Goal: Task Accomplishment & Management: Use online tool/utility

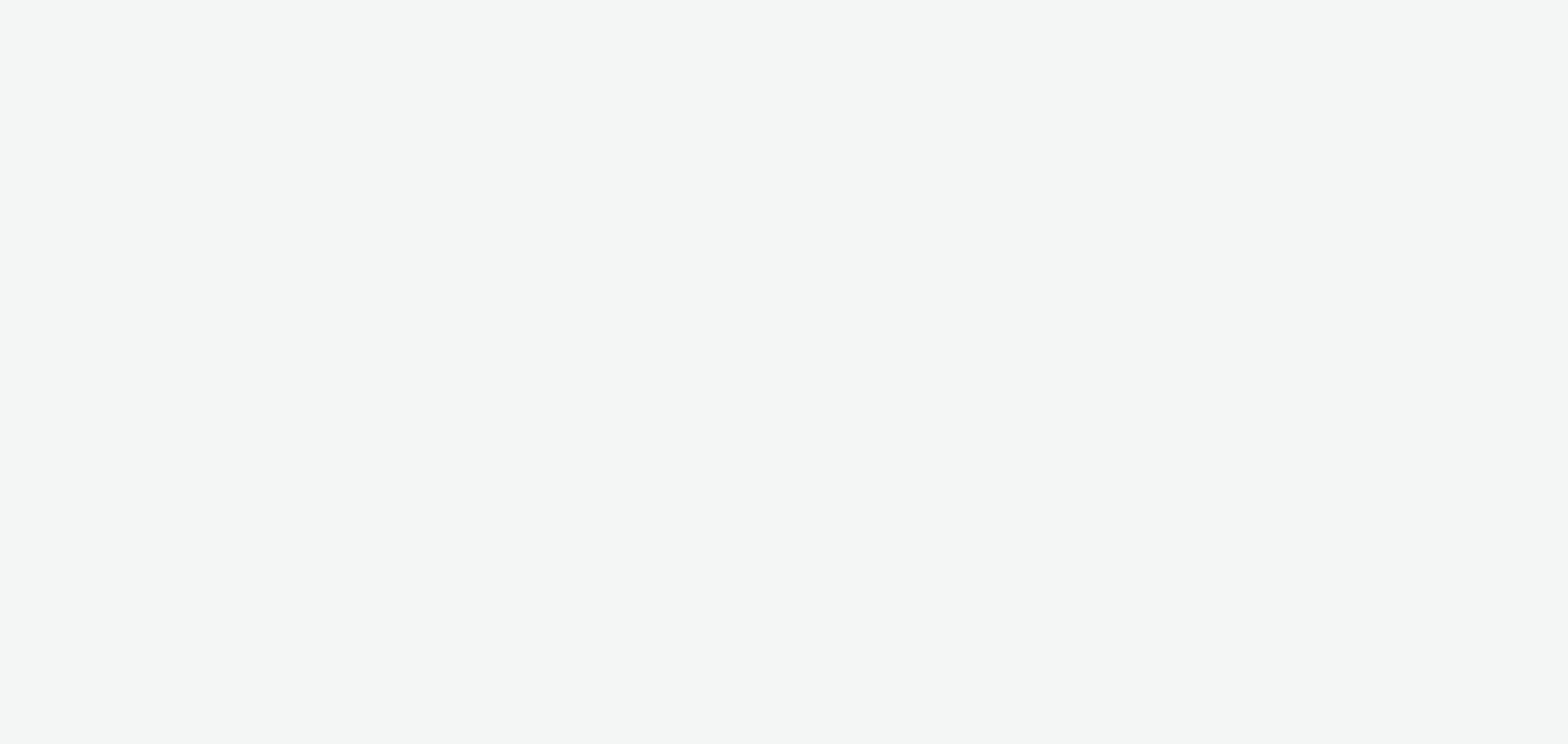
select select "c87e815b-22a1-47c7-876e-bd3135ce1a1d"
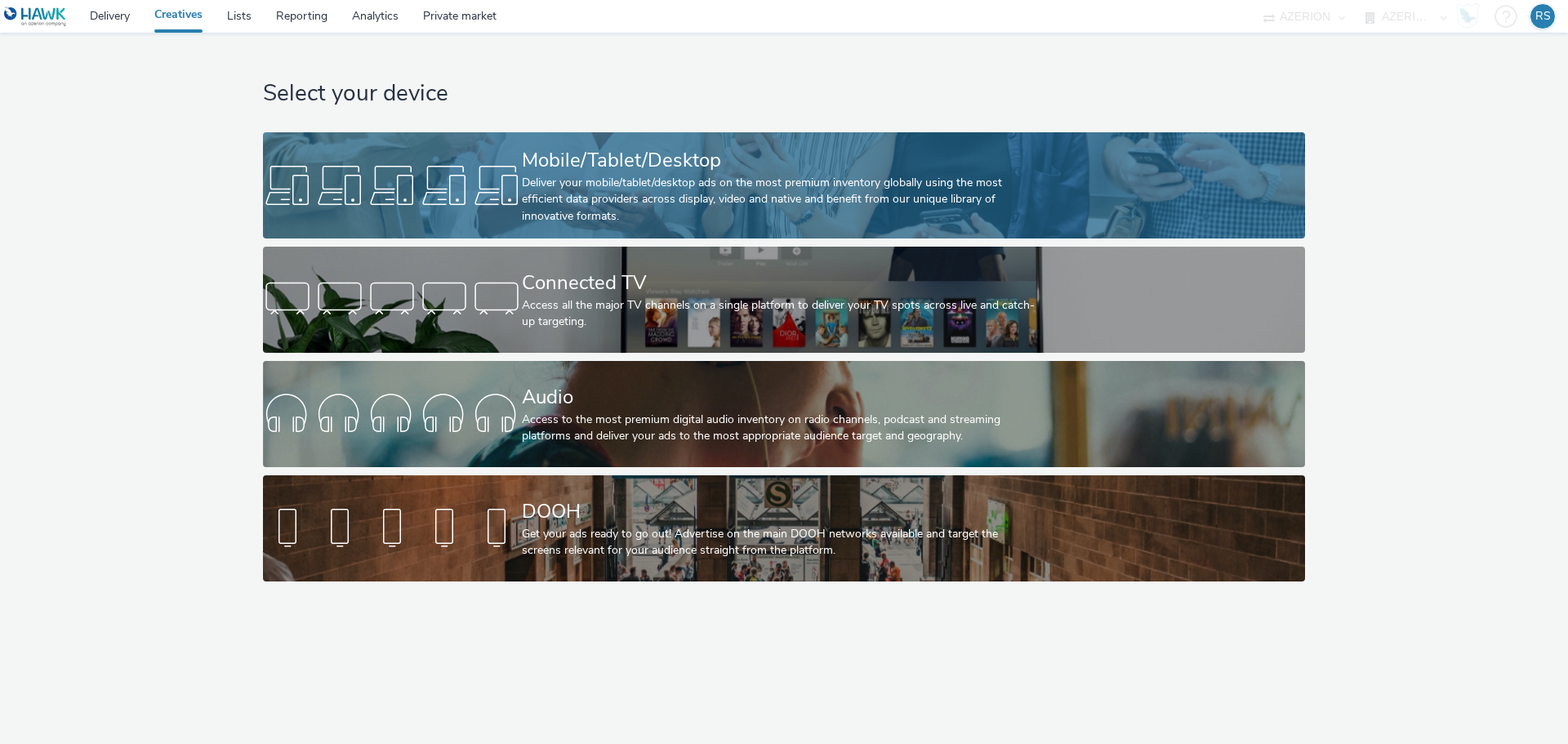
click at [683, 181] on div "Deliver your mobile/tablet/desktop ads on the most premium inventory globally u…" at bounding box center [781, 199] width 518 height 49
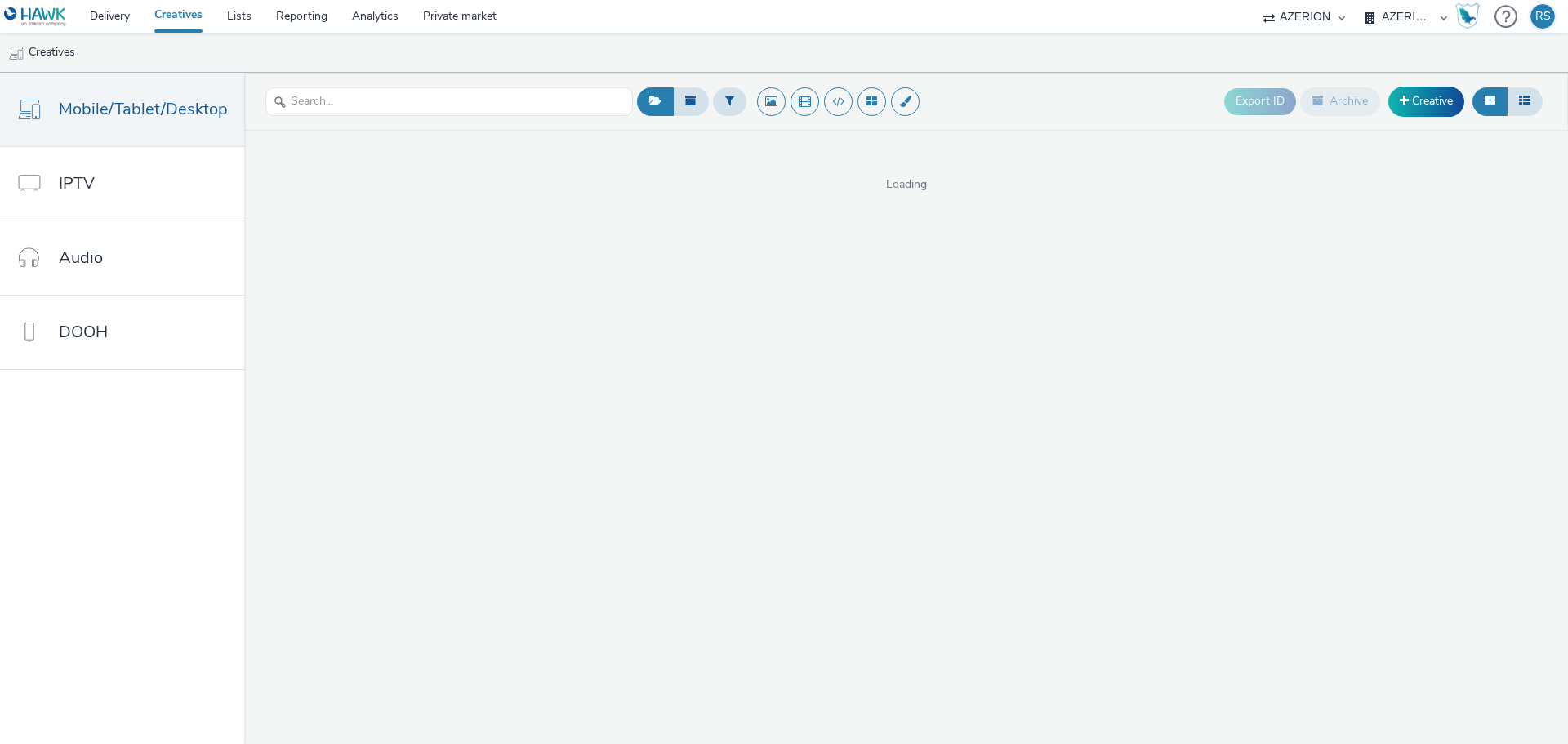
drag, startPoint x: 1118, startPoint y: 487, endPoint x: 1157, endPoint y: 459, distance: 48.0
click at [1119, 487] on div "Export ID Archive Creative Loading" at bounding box center [906, 408] width 1324 height 672
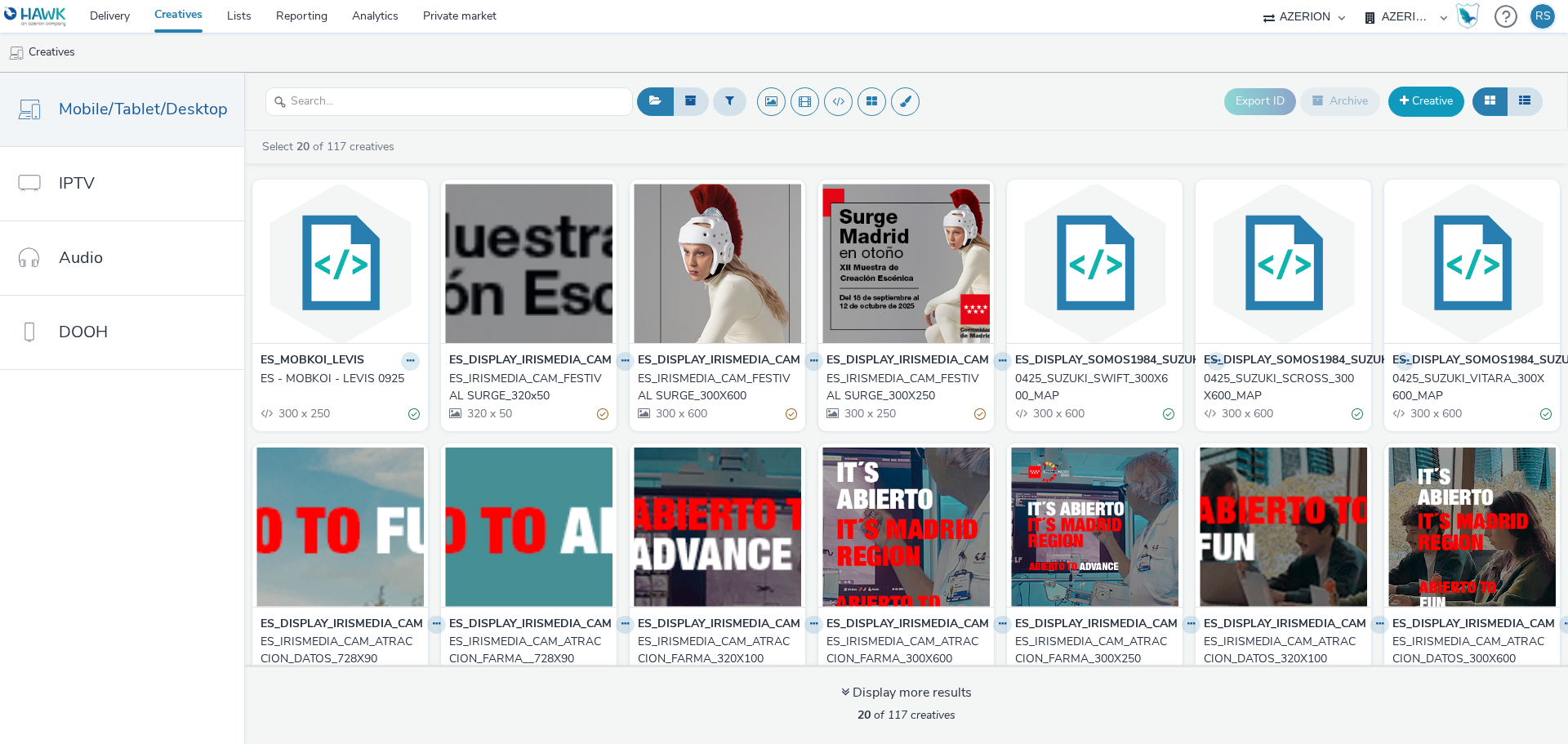
click at [1448, 103] on link "Creative" at bounding box center [1426, 101] width 76 height 30
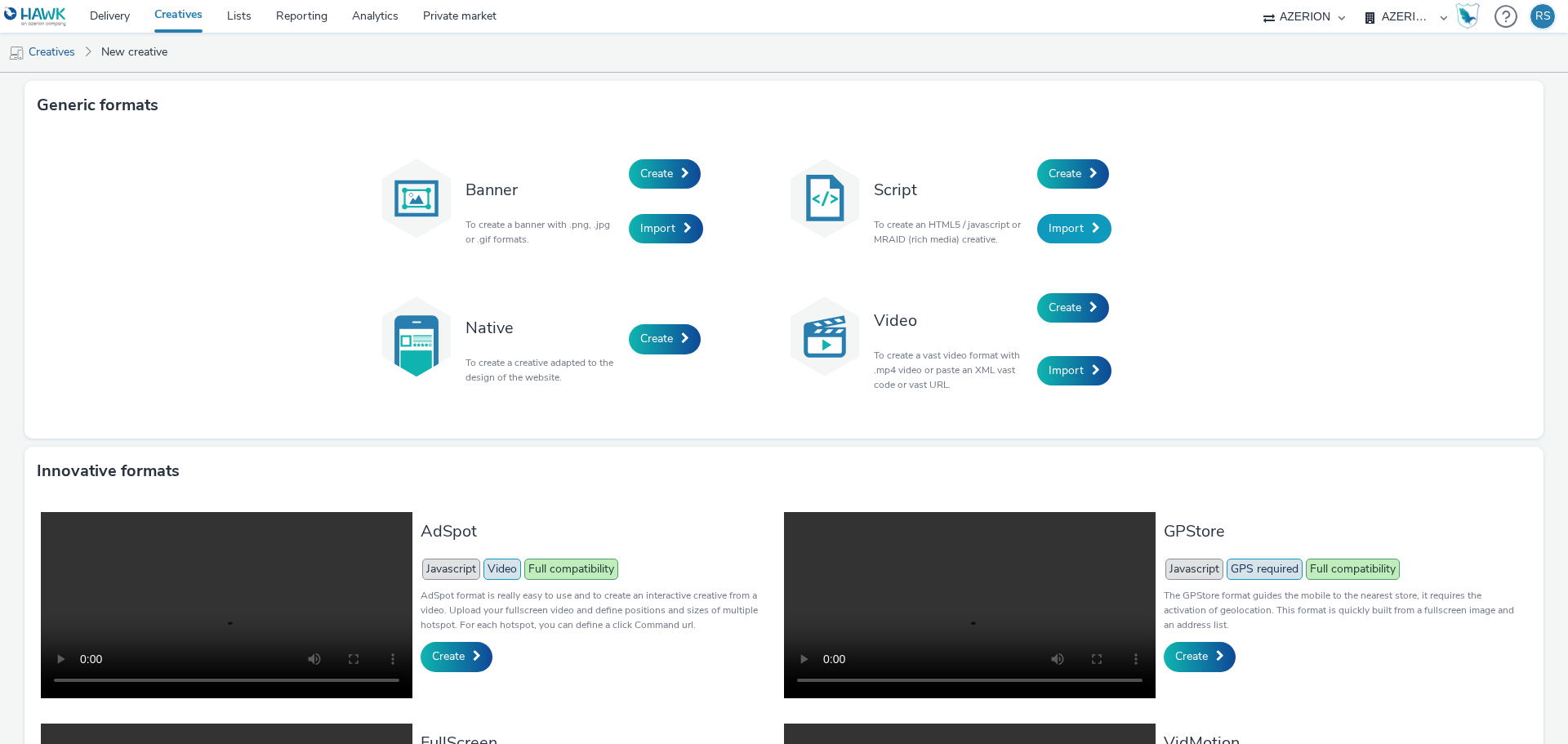
click at [1075, 227] on span "Import" at bounding box center [1065, 228] width 35 height 15
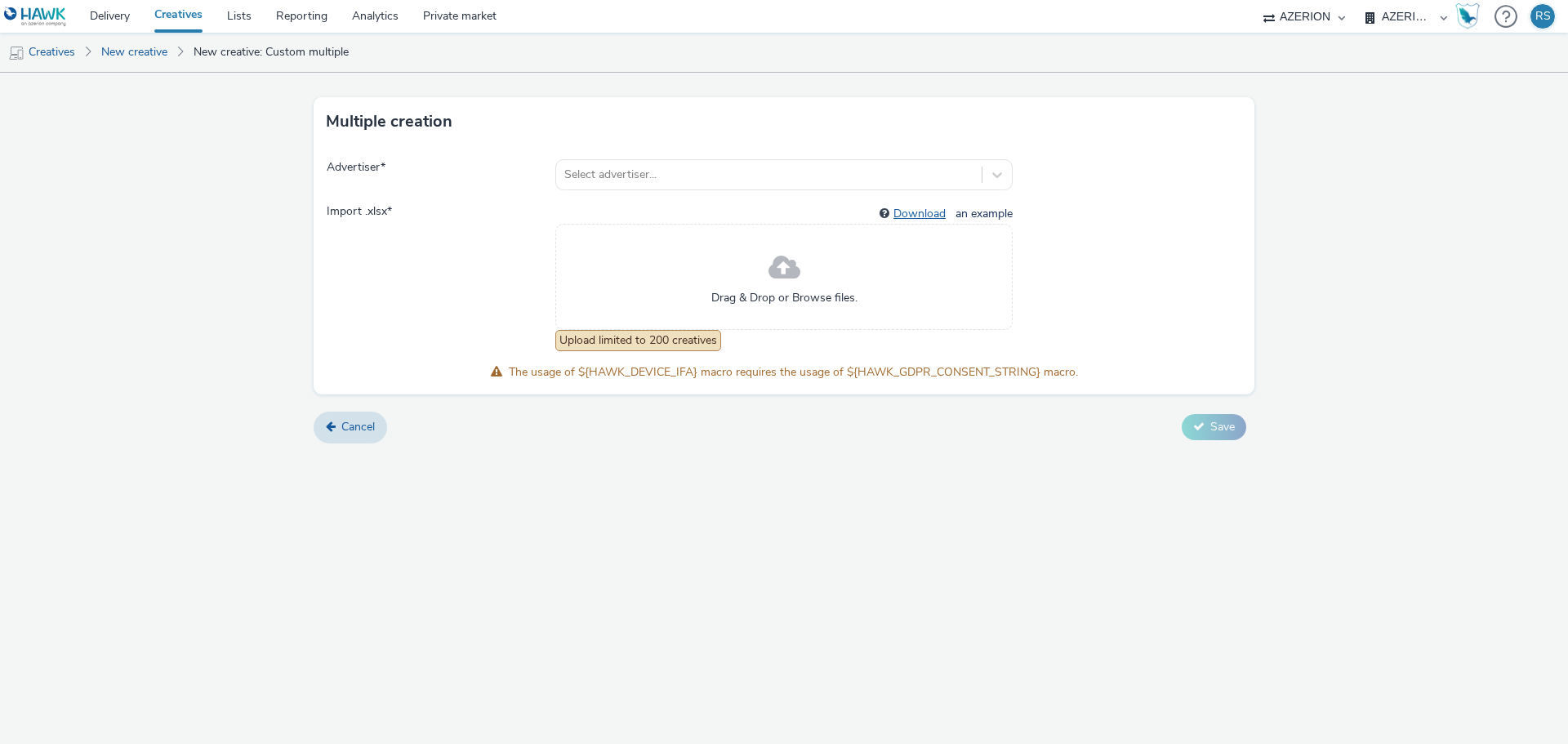
click at [923, 216] on link "Download" at bounding box center [922, 214] width 59 height 15
click at [138, 48] on link "New creative" at bounding box center [134, 52] width 83 height 39
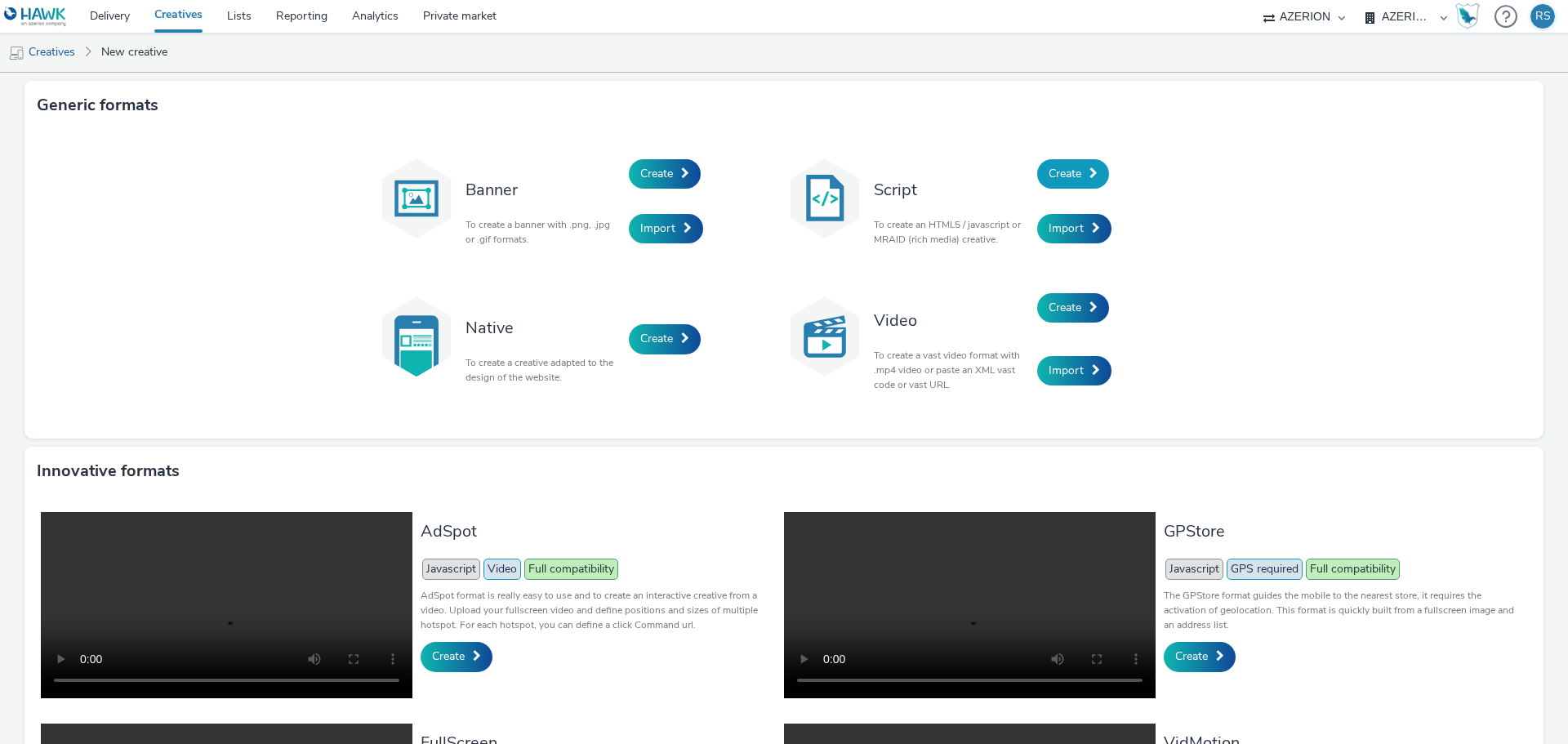
click at [1057, 185] on link "Create" at bounding box center [1073, 174] width 72 height 30
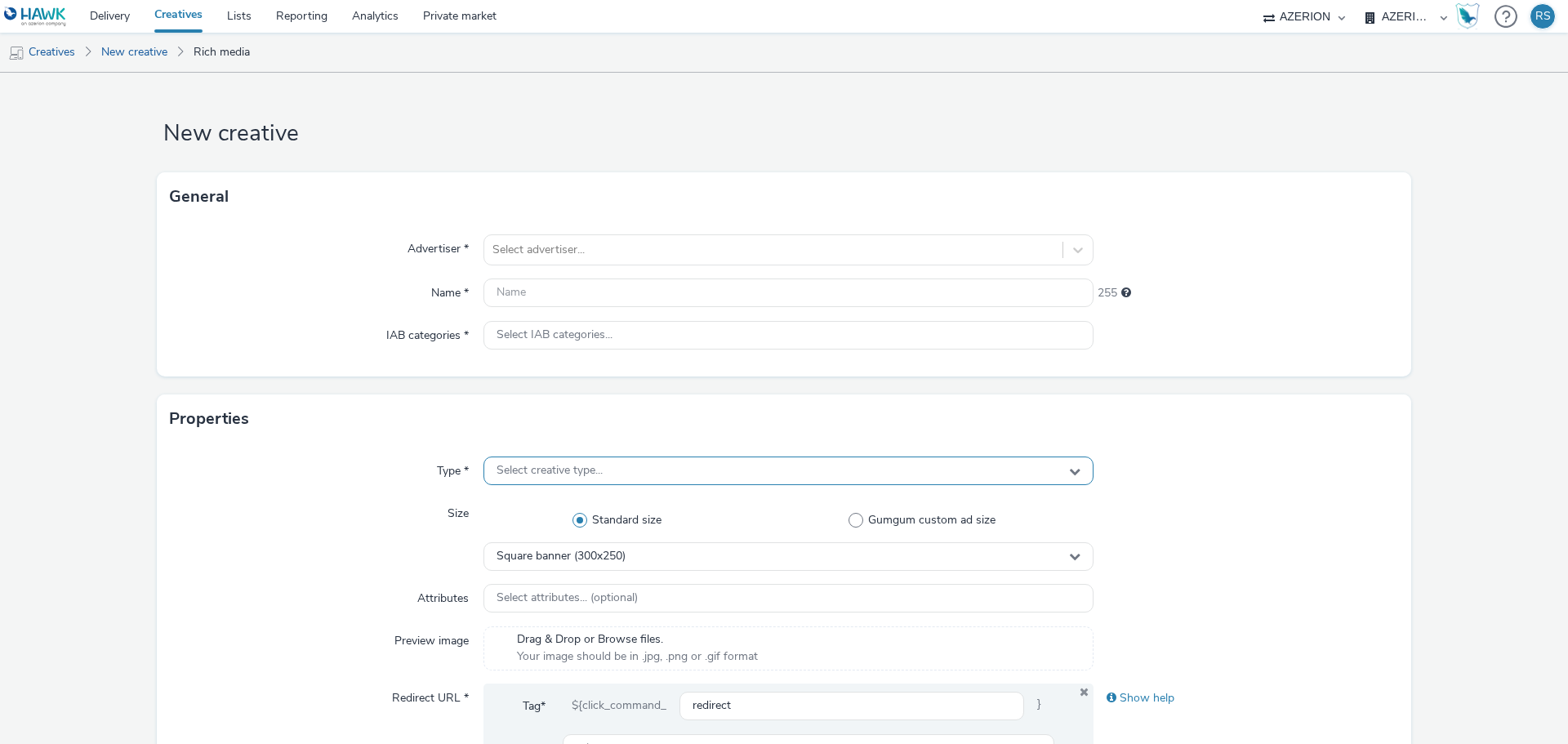
click at [649, 481] on div "Select creative type..." at bounding box center [789, 471] width 610 height 29
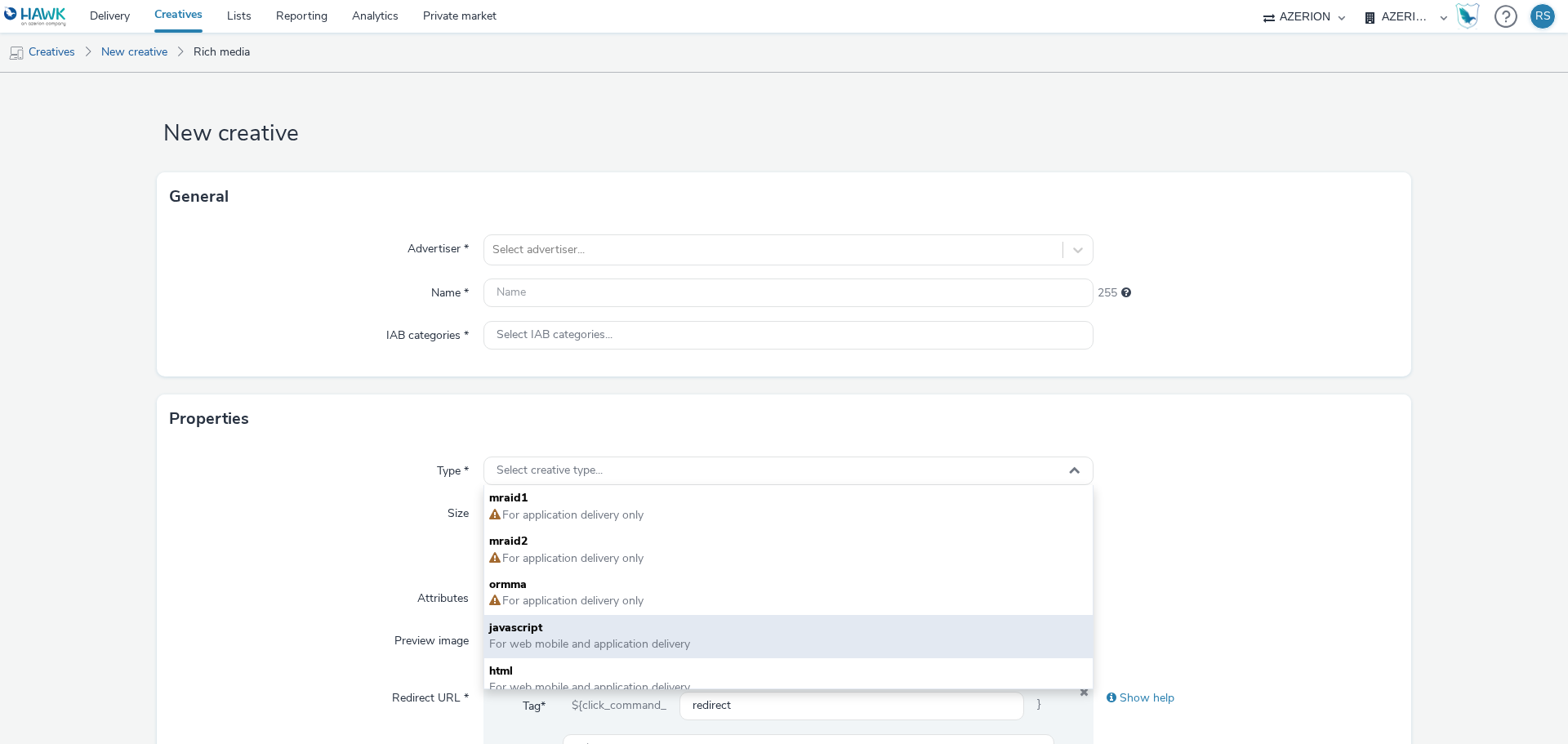
click at [560, 648] on span "For web mobile and application delivery" at bounding box center [589, 644] width 201 height 15
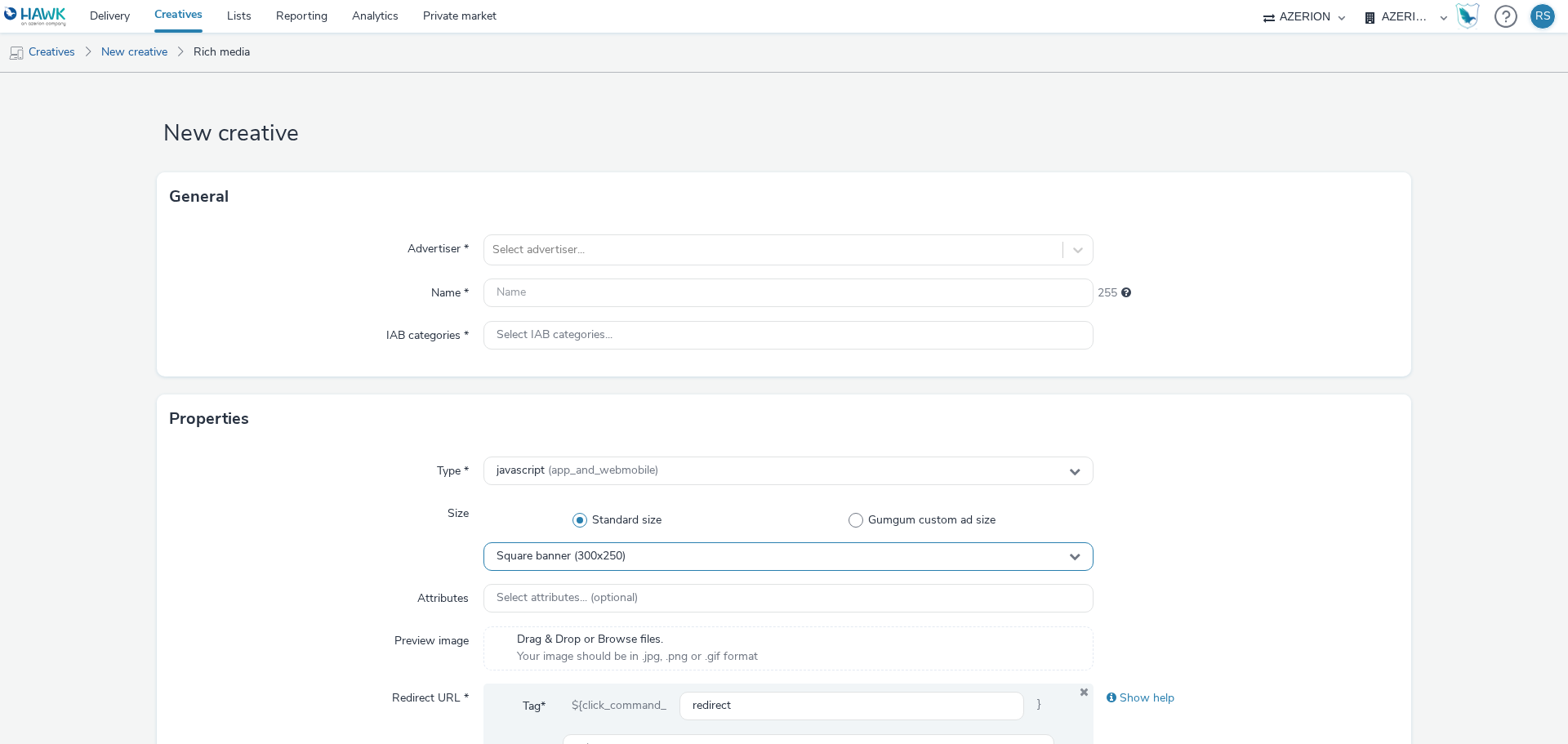
click at [595, 561] on span "Square banner (300x250)" at bounding box center [560, 557] width 129 height 14
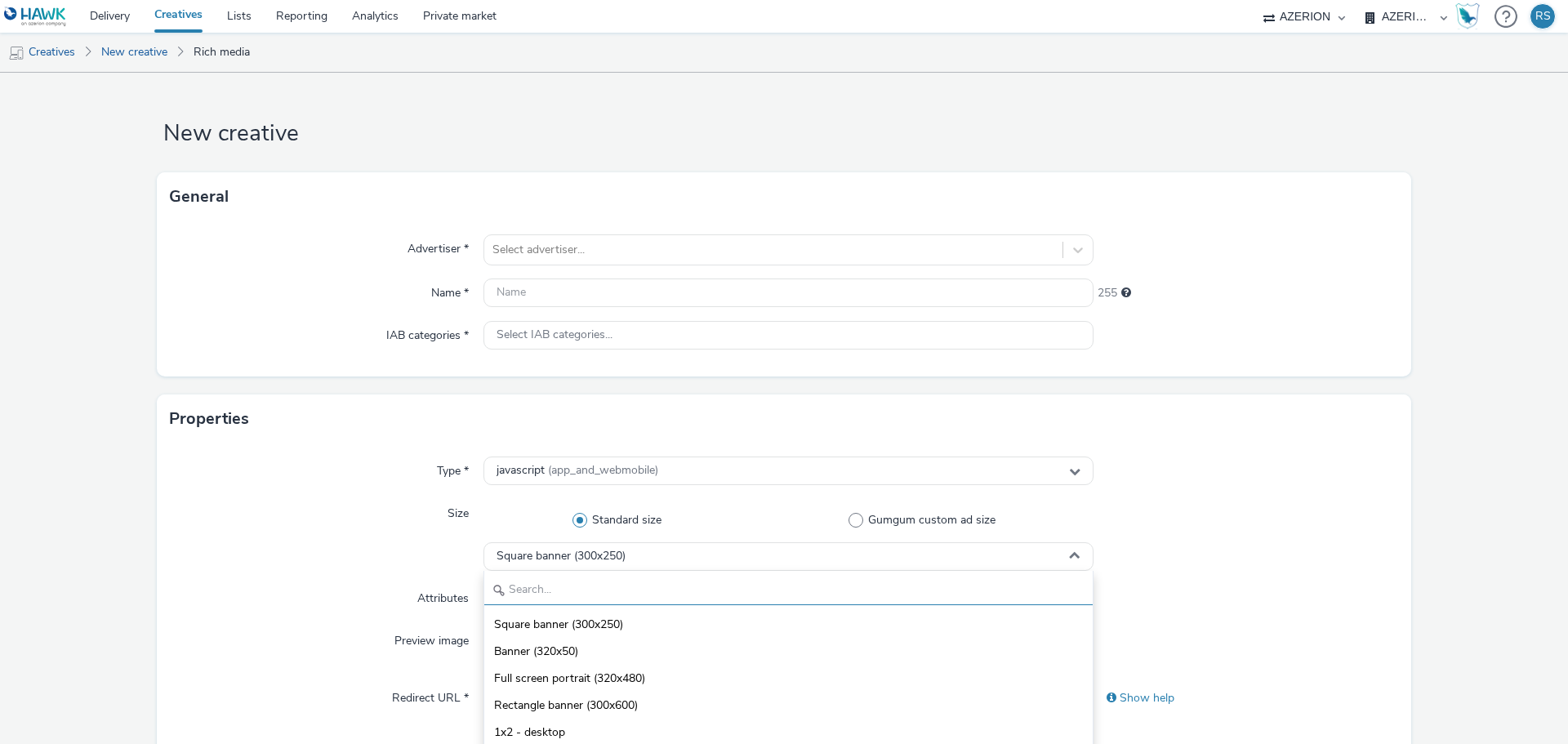
click at [595, 580] on input "text" at bounding box center [788, 591] width 608 height 29
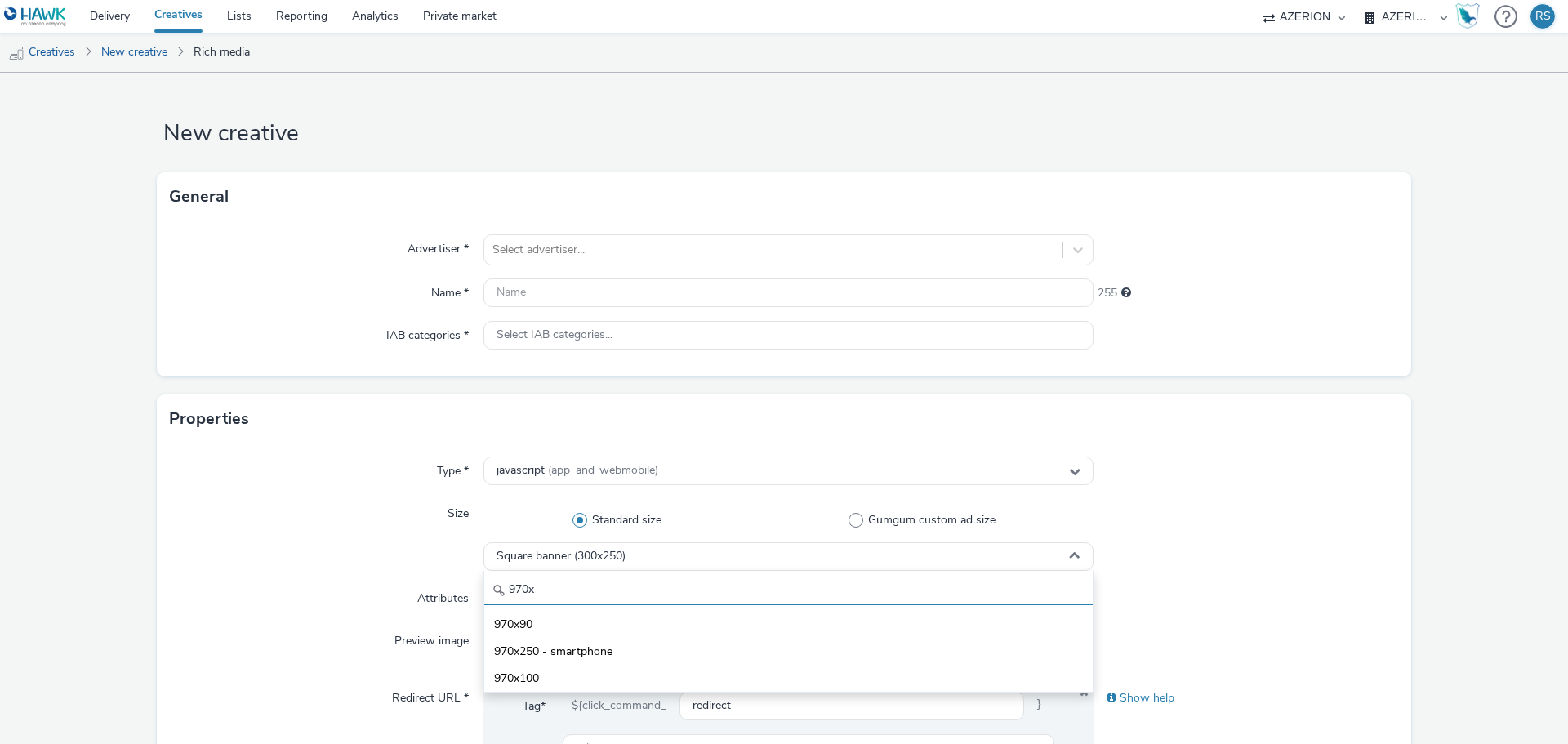
type input "970x"
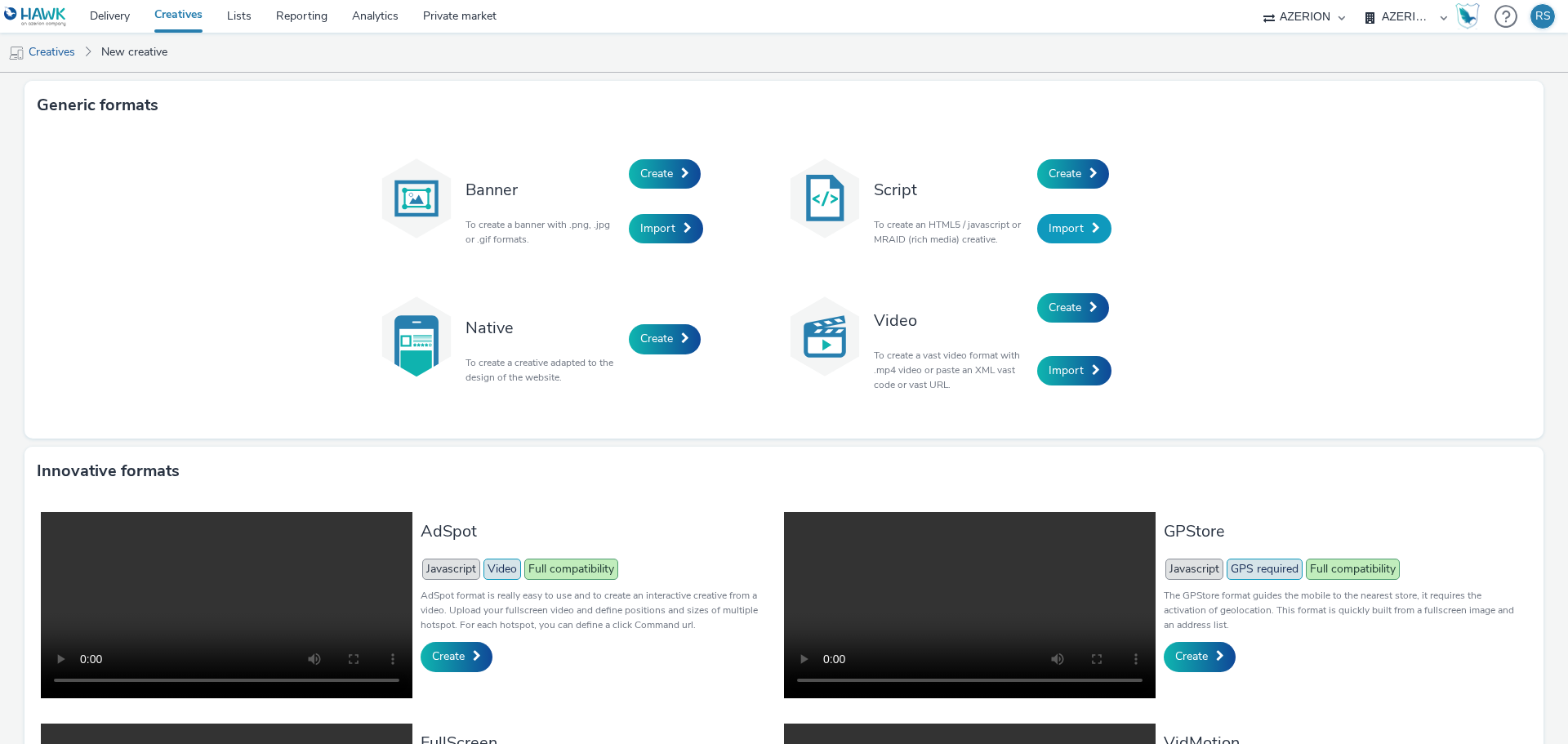
click at [1069, 225] on span "Import" at bounding box center [1065, 228] width 35 height 15
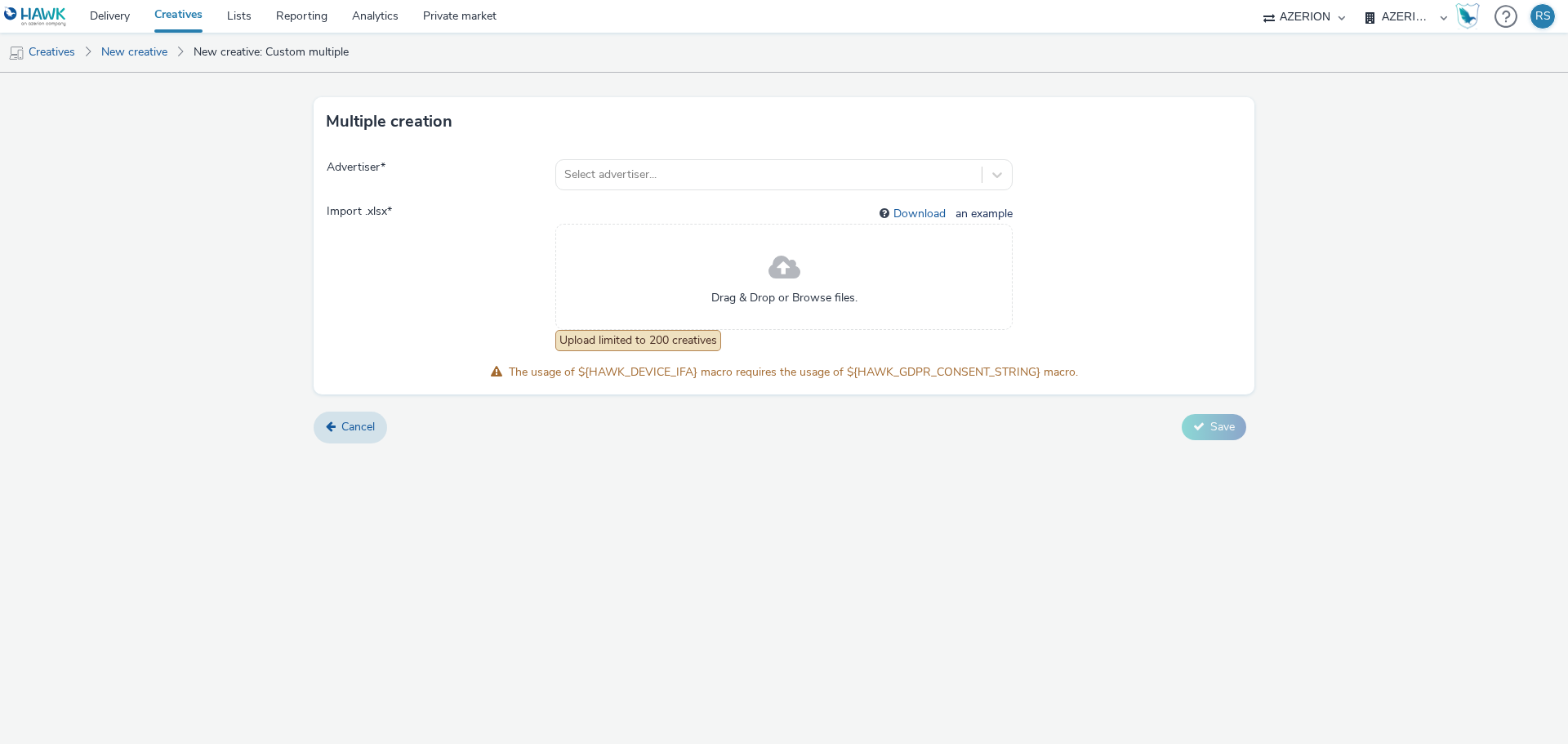
click at [724, 516] on div "Multiple creation Advertiser * Select advertiser... Import .xlsx * Download an …" at bounding box center [784, 408] width 1568 height 672
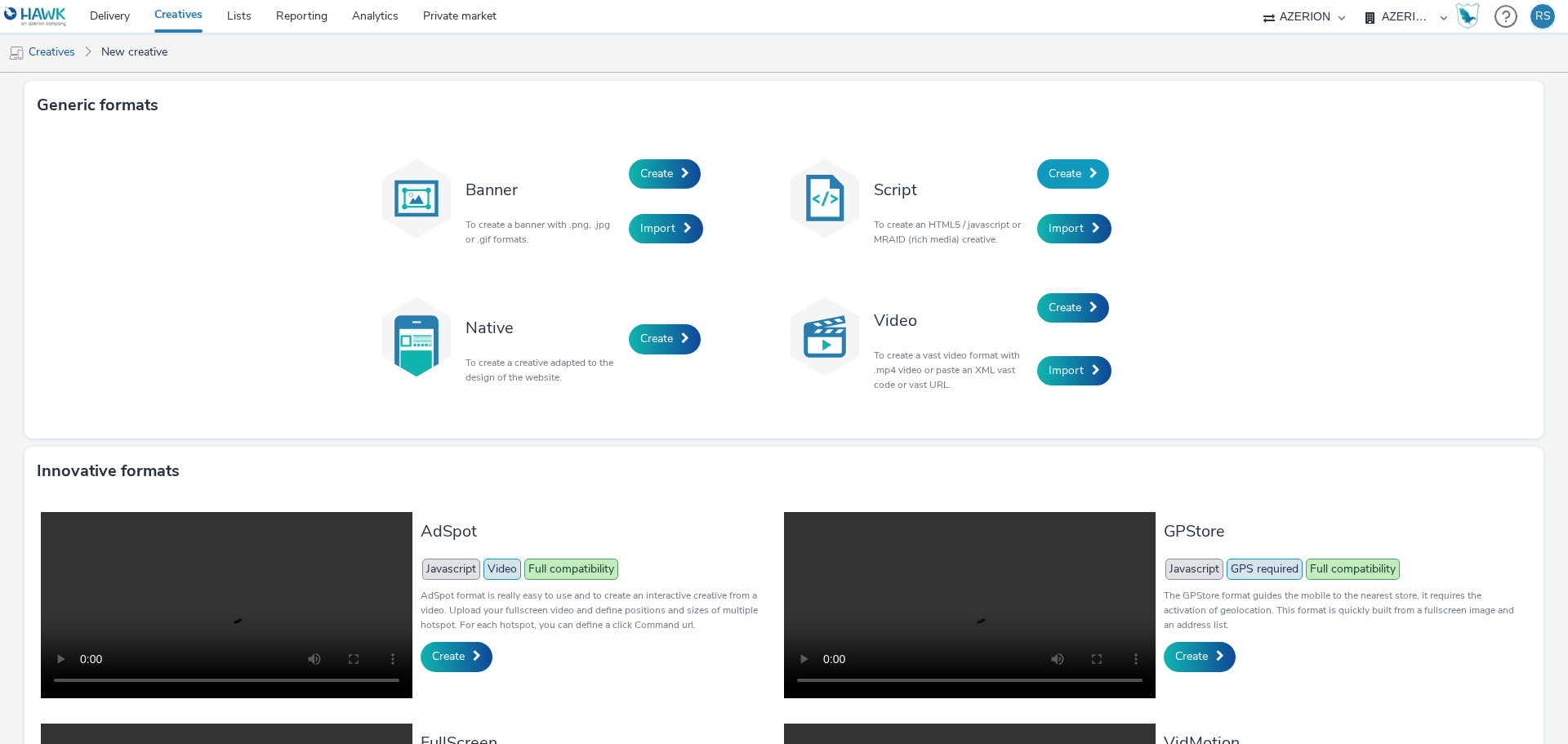
click at [1070, 176] on span "Create" at bounding box center [1065, 174] width 32 height 15
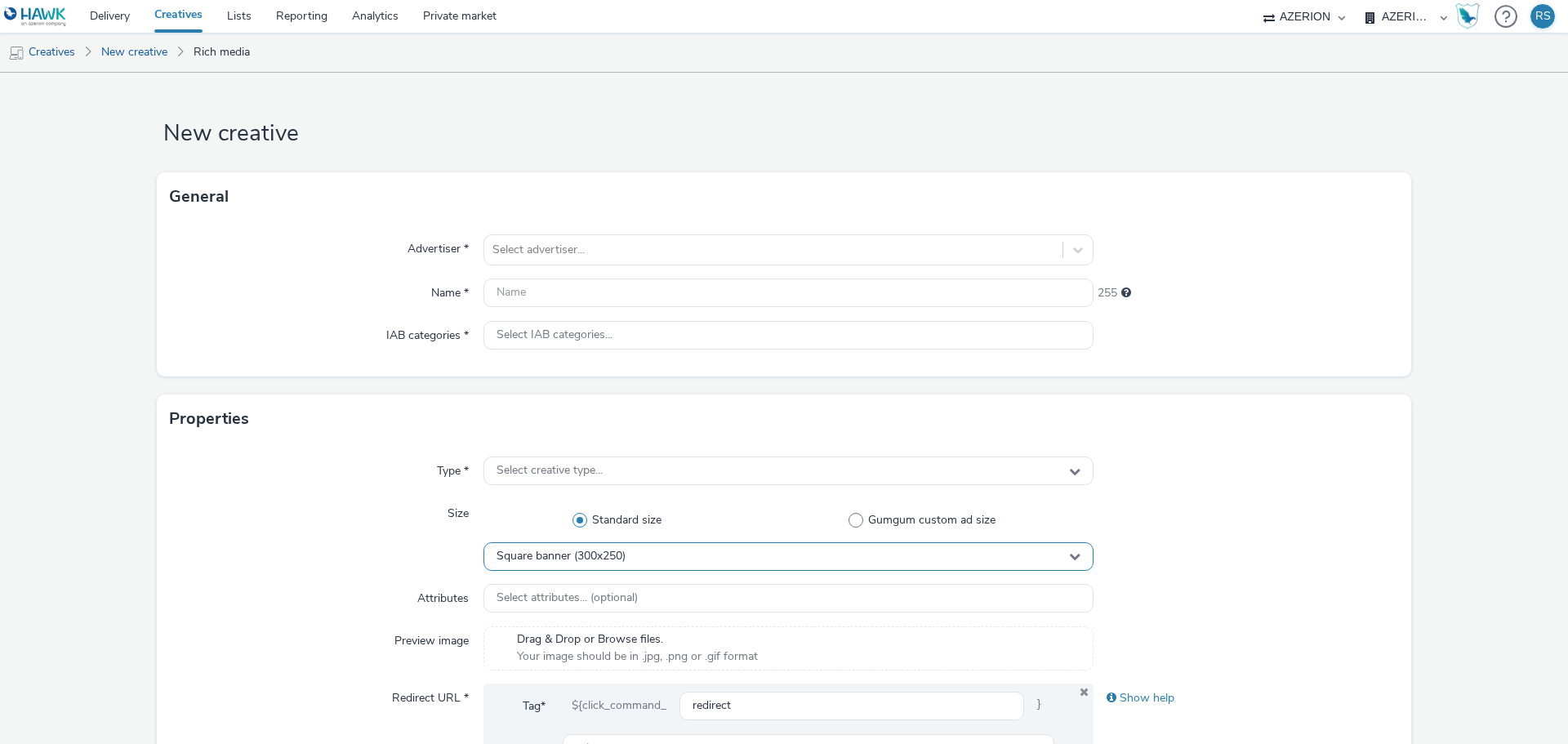
click at [633, 555] on div "Square banner (300x250)" at bounding box center [789, 557] width 610 height 29
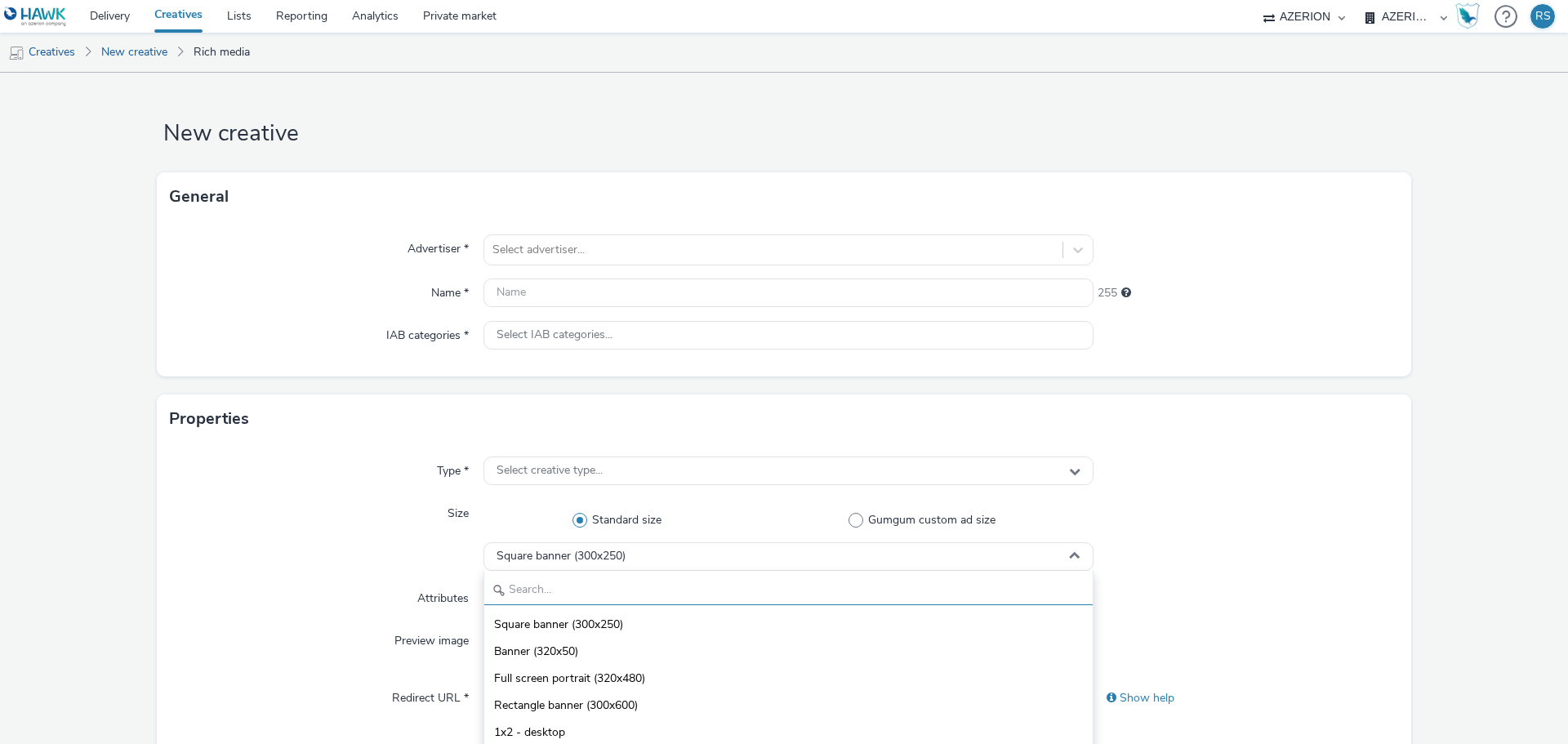
click at [583, 585] on input "text" at bounding box center [788, 591] width 608 height 29
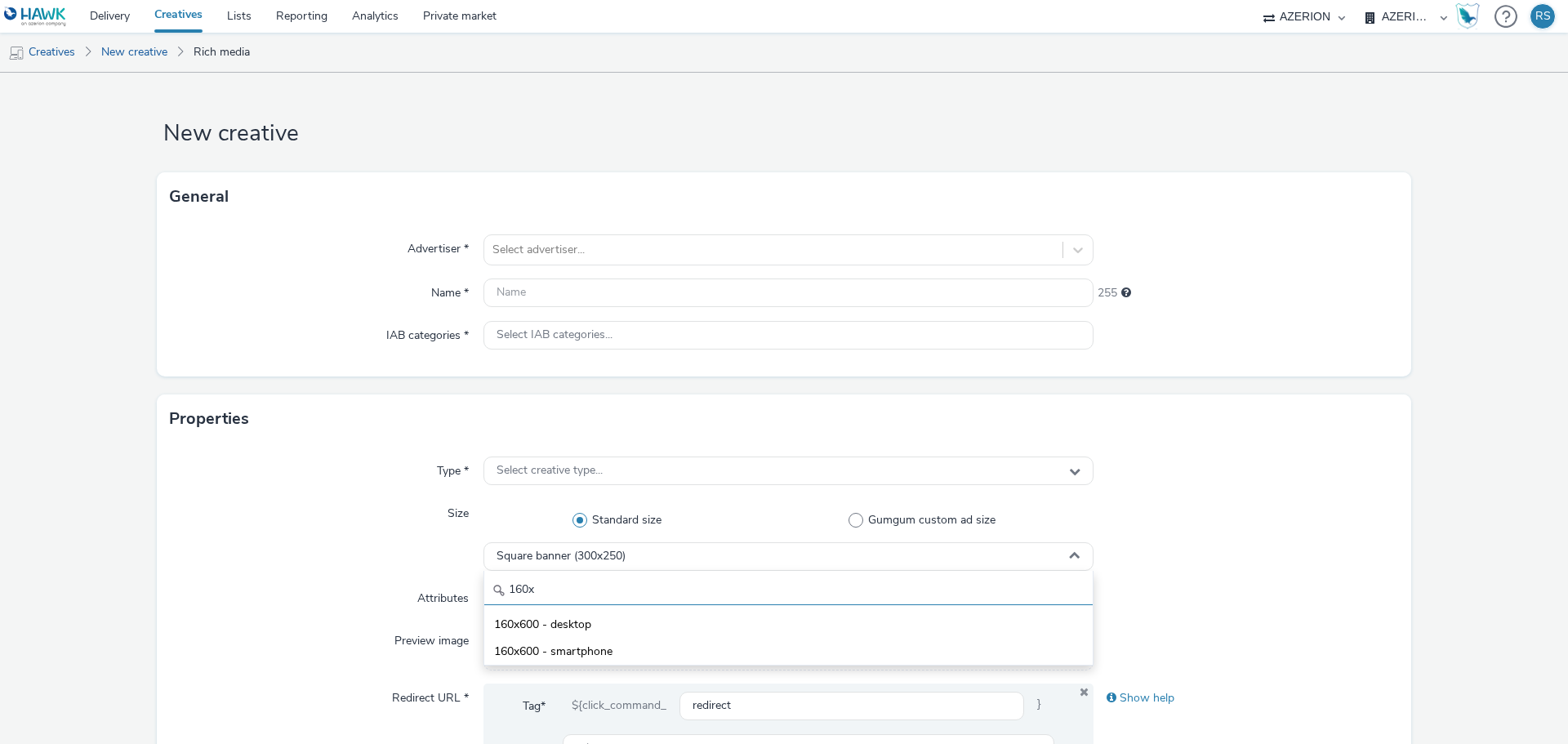
type input "160x"
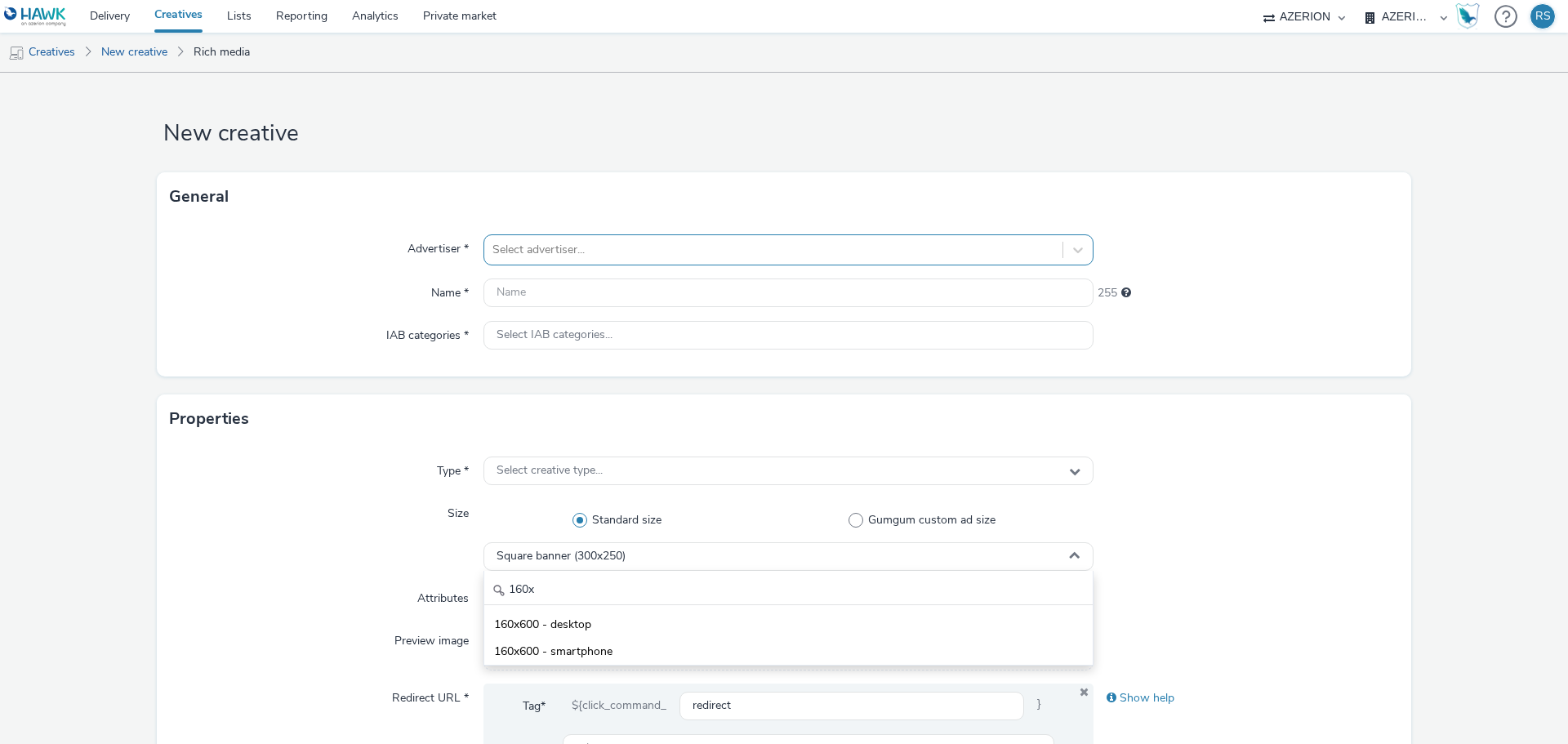
click at [623, 248] on div at bounding box center [773, 250] width 562 height 20
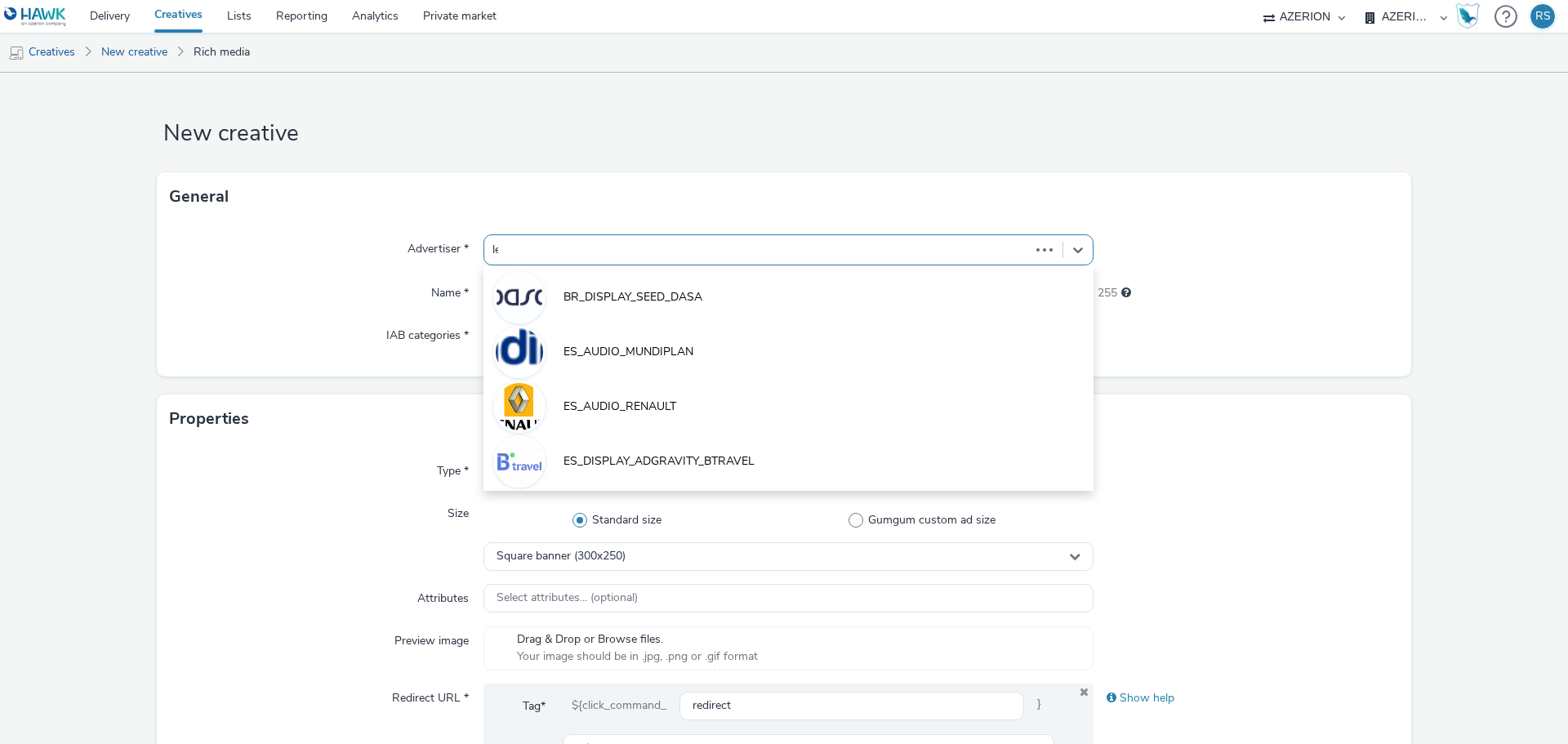
type input "lero"
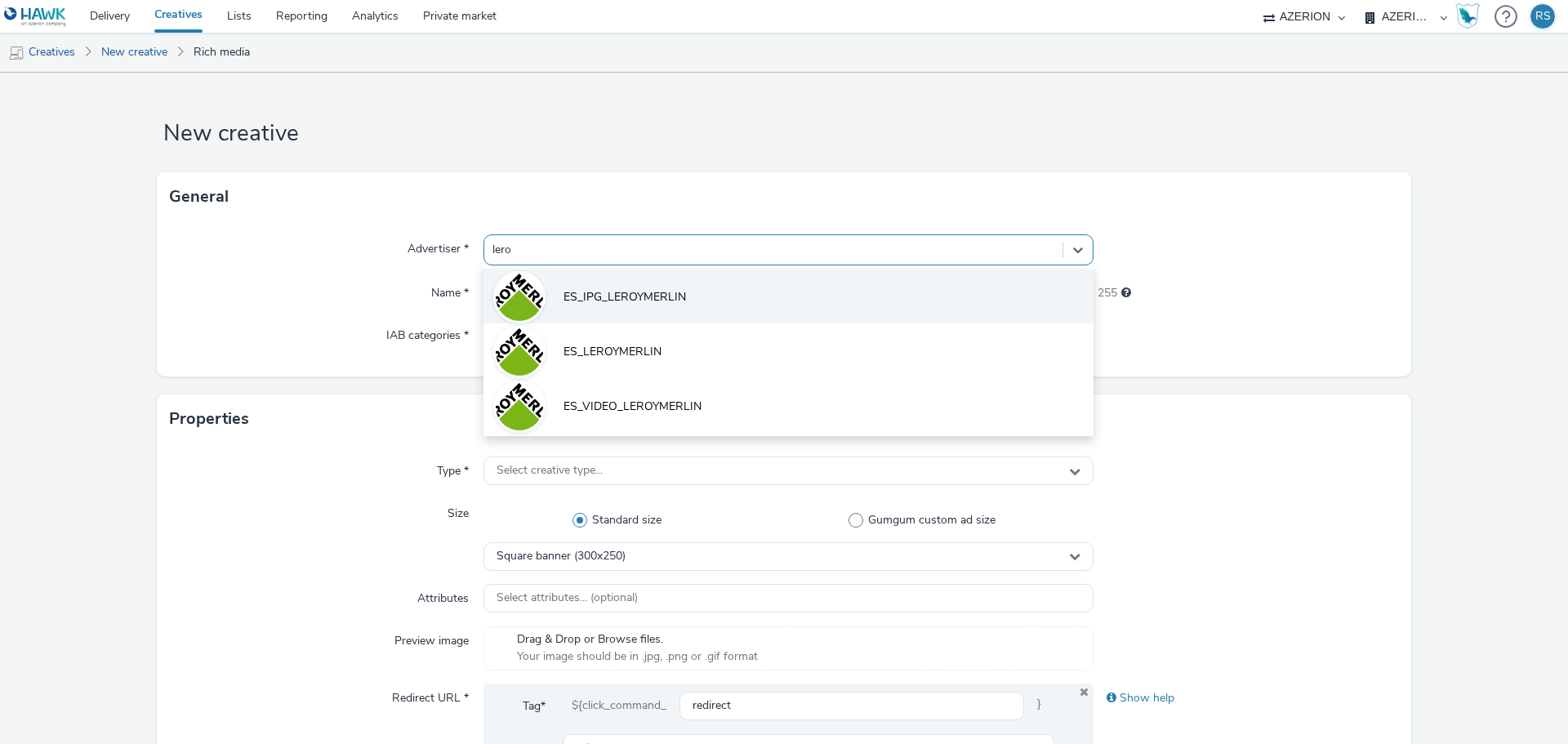
click at [628, 306] on span "ES_IPG_LEROYMERLIN" at bounding box center [624, 297] width 123 height 16
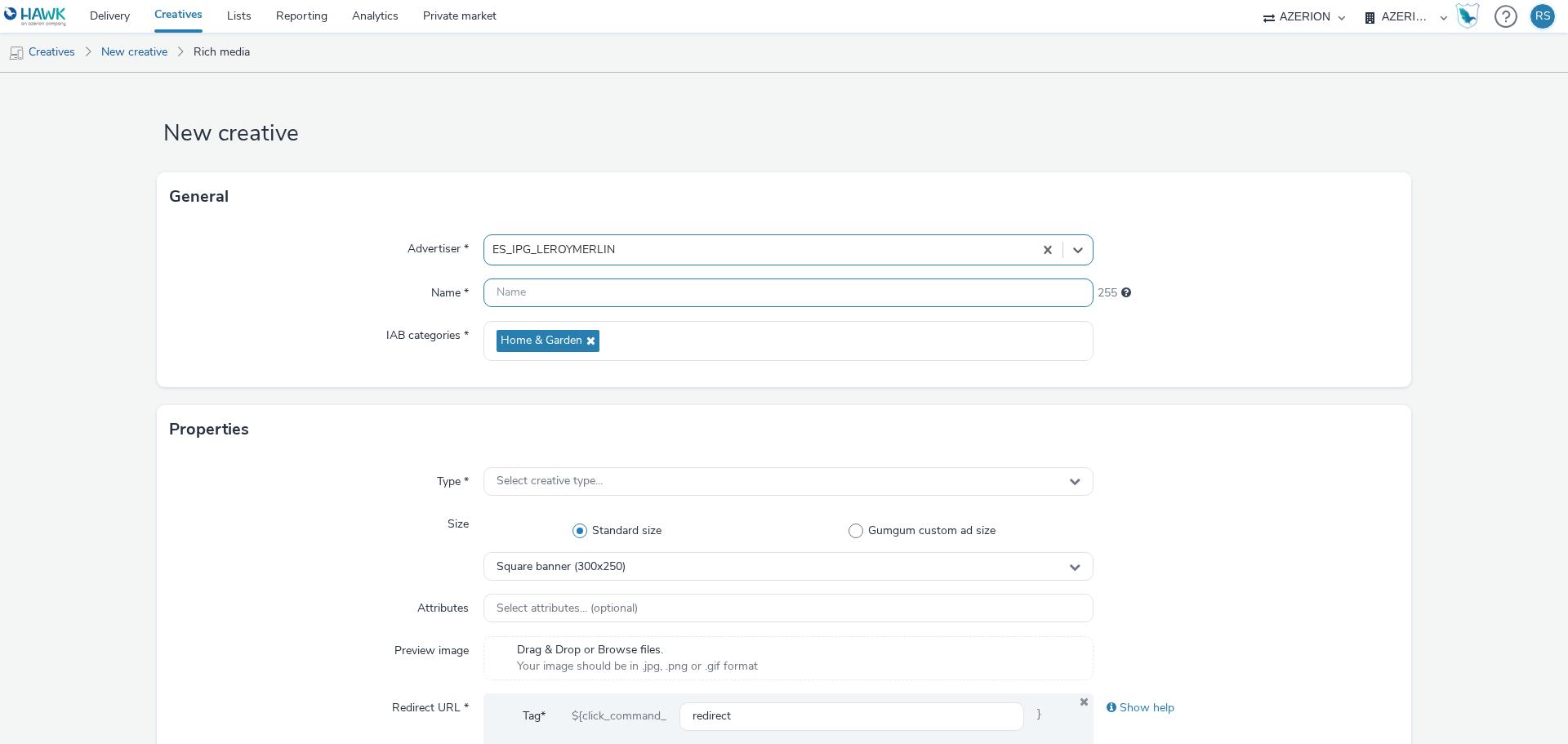
click at [581, 291] on input "text" at bounding box center [789, 293] width 610 height 29
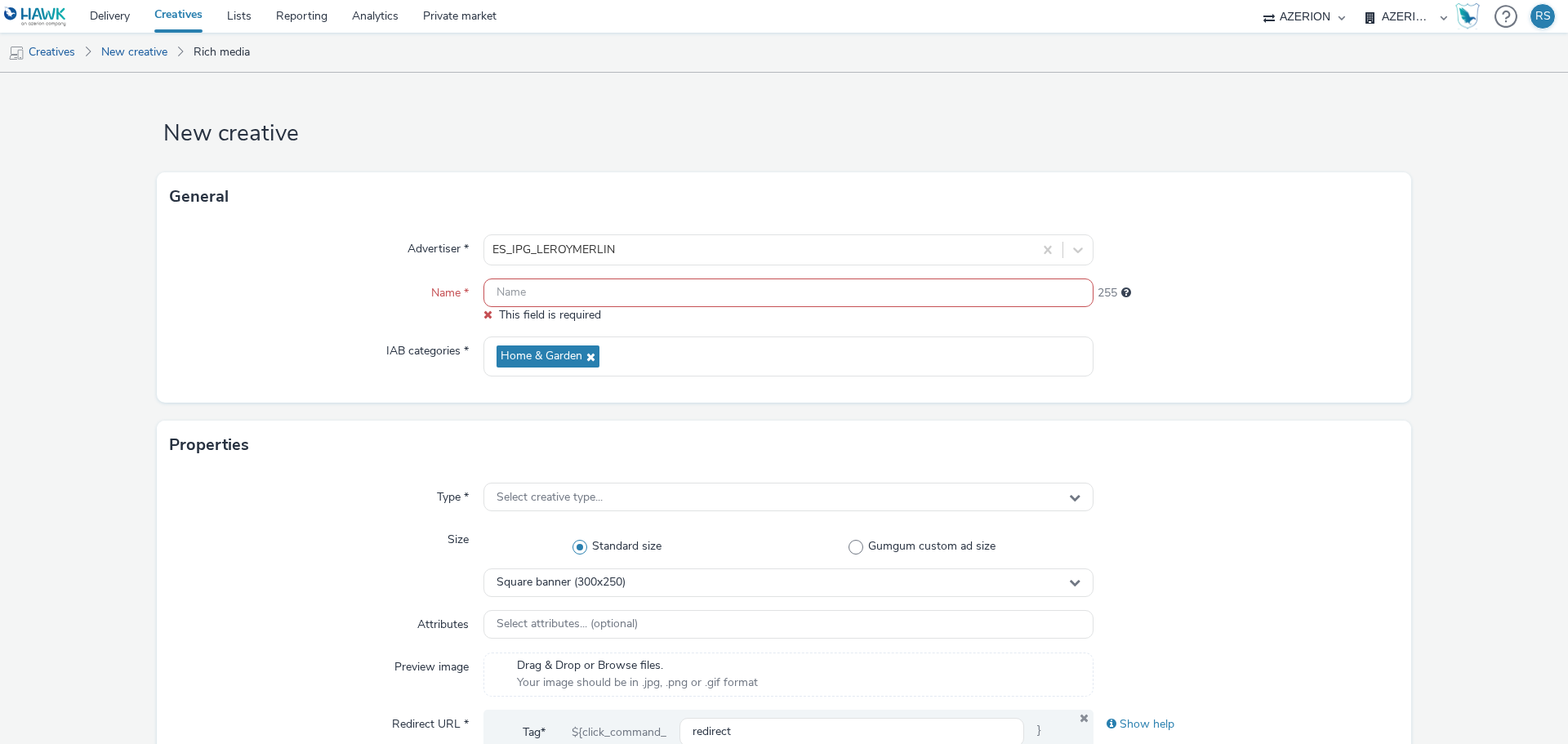
click at [511, 291] on input "text" at bounding box center [789, 293] width 610 height 29
paste input "230625_LM_lmes_nac_con_not_famcon_pro_tecnico_azerion~na_display_awa_pros_na~ot…"
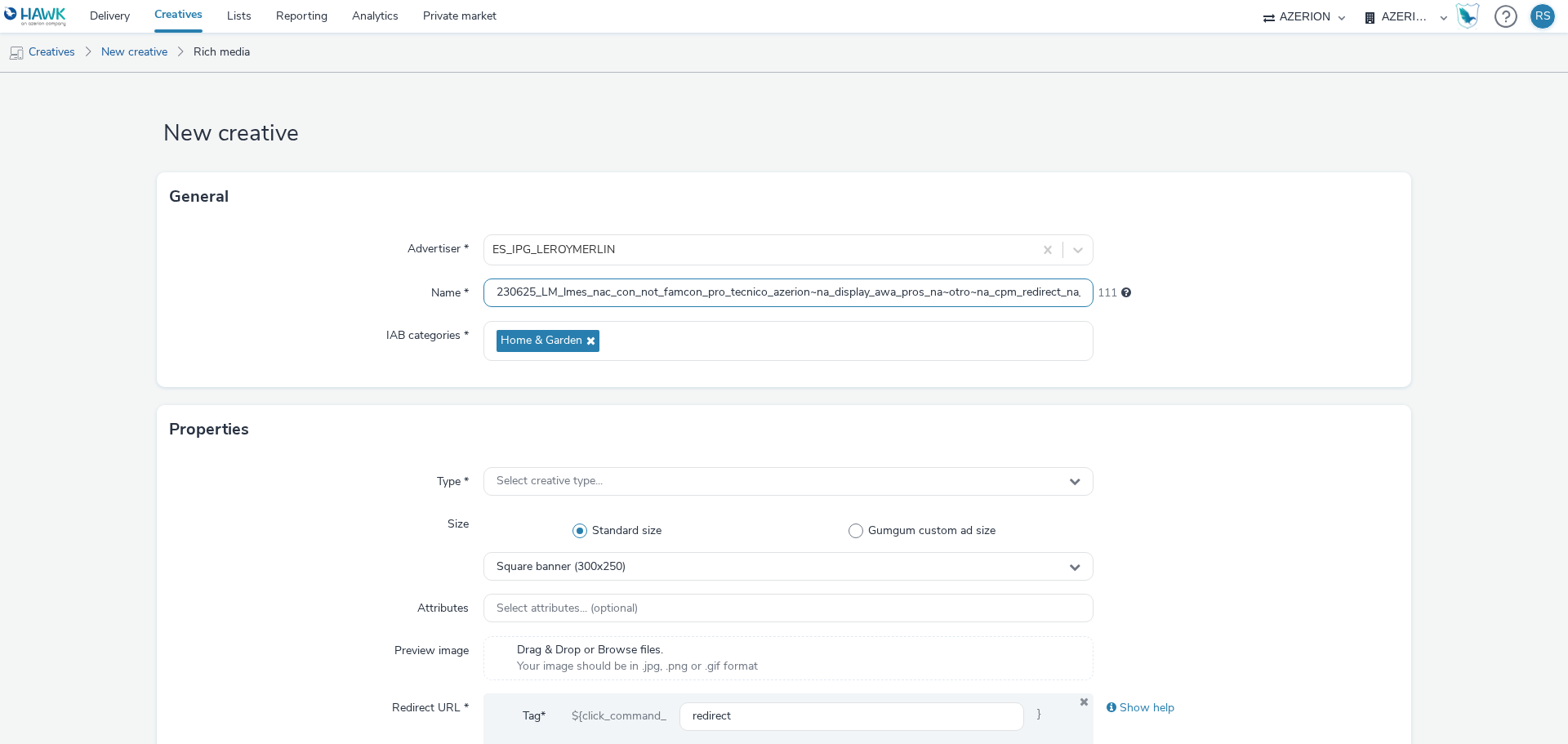
scroll to position [0, 275]
type input "230625_LM_lmes_nac_con_not_famcon_pro_tecnico_azerion~na_display_awa_pros_na~ot…"
click at [1254, 299] on div "111" at bounding box center [1246, 290] width 306 height 23
click at [697, 564] on div "Square banner (300x250)" at bounding box center [789, 567] width 610 height 29
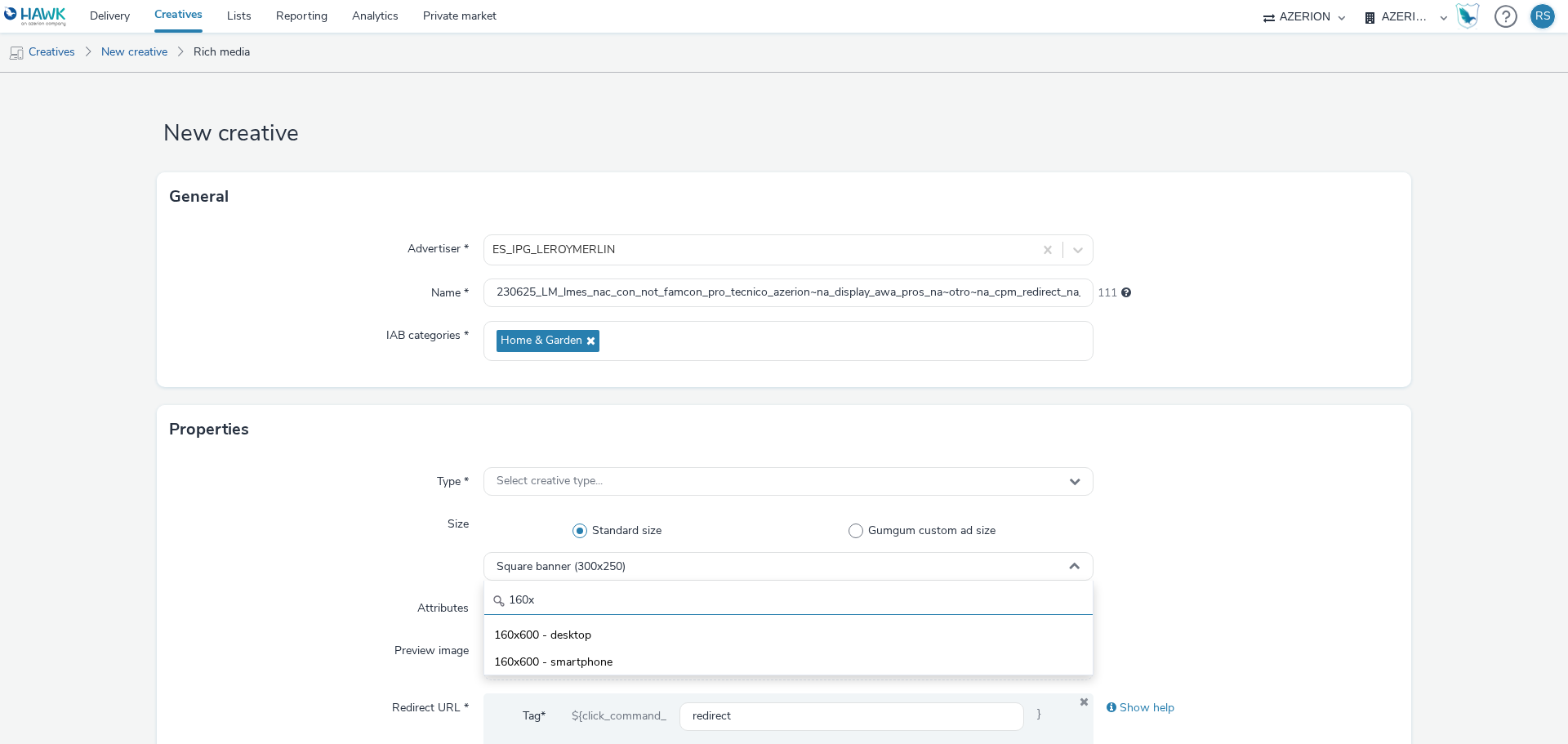
drag, startPoint x: 633, startPoint y: 598, endPoint x: 402, endPoint y: 580, distance: 231.7
click at [402, 580] on div "Size Standard size Gumgum custom ad size Square banner (300x250) 160x 160x600 -…" at bounding box center [784, 545] width 1228 height 71
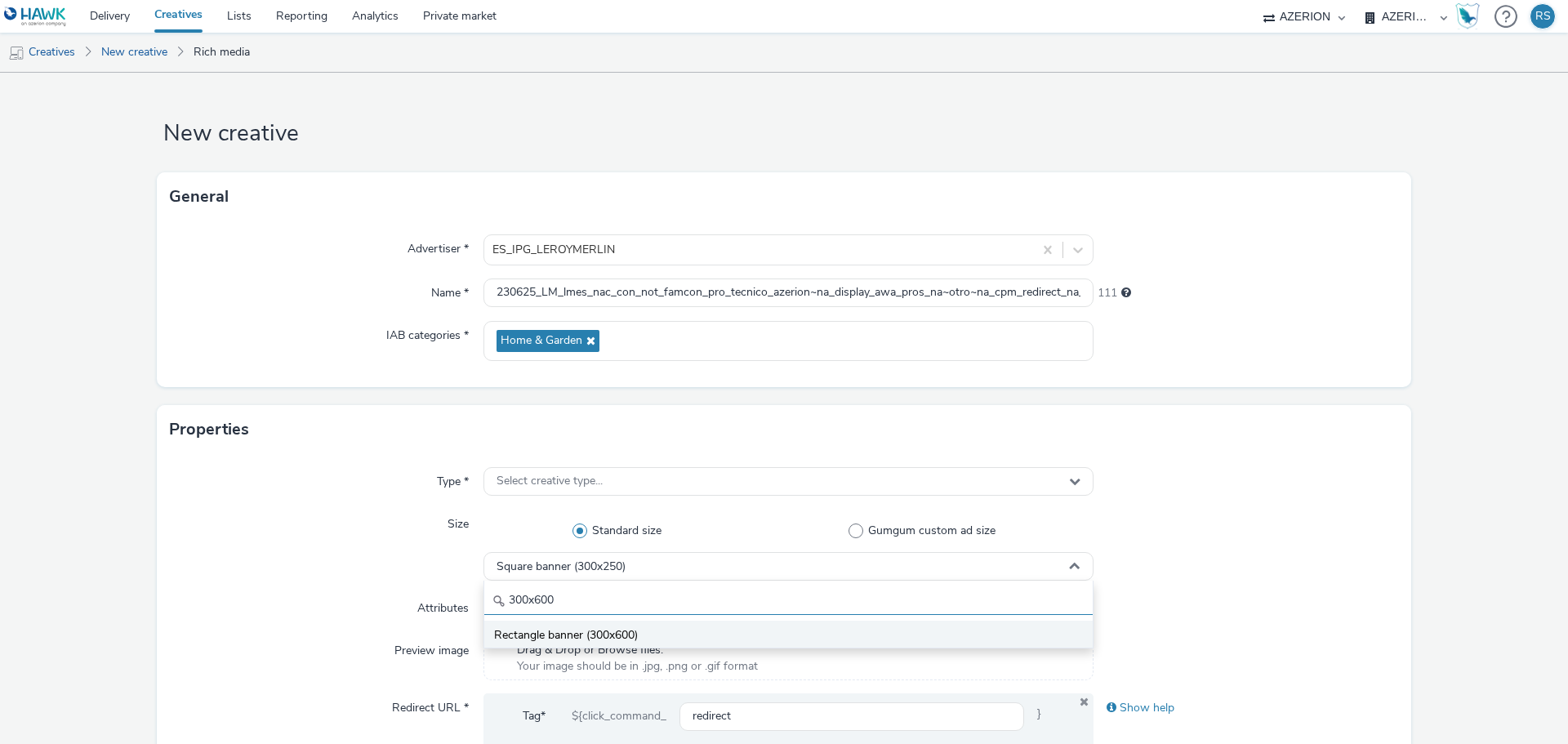
type input "300x600"
click at [594, 629] on span "Rectangle banner (300x600)" at bounding box center [566, 635] width 144 height 16
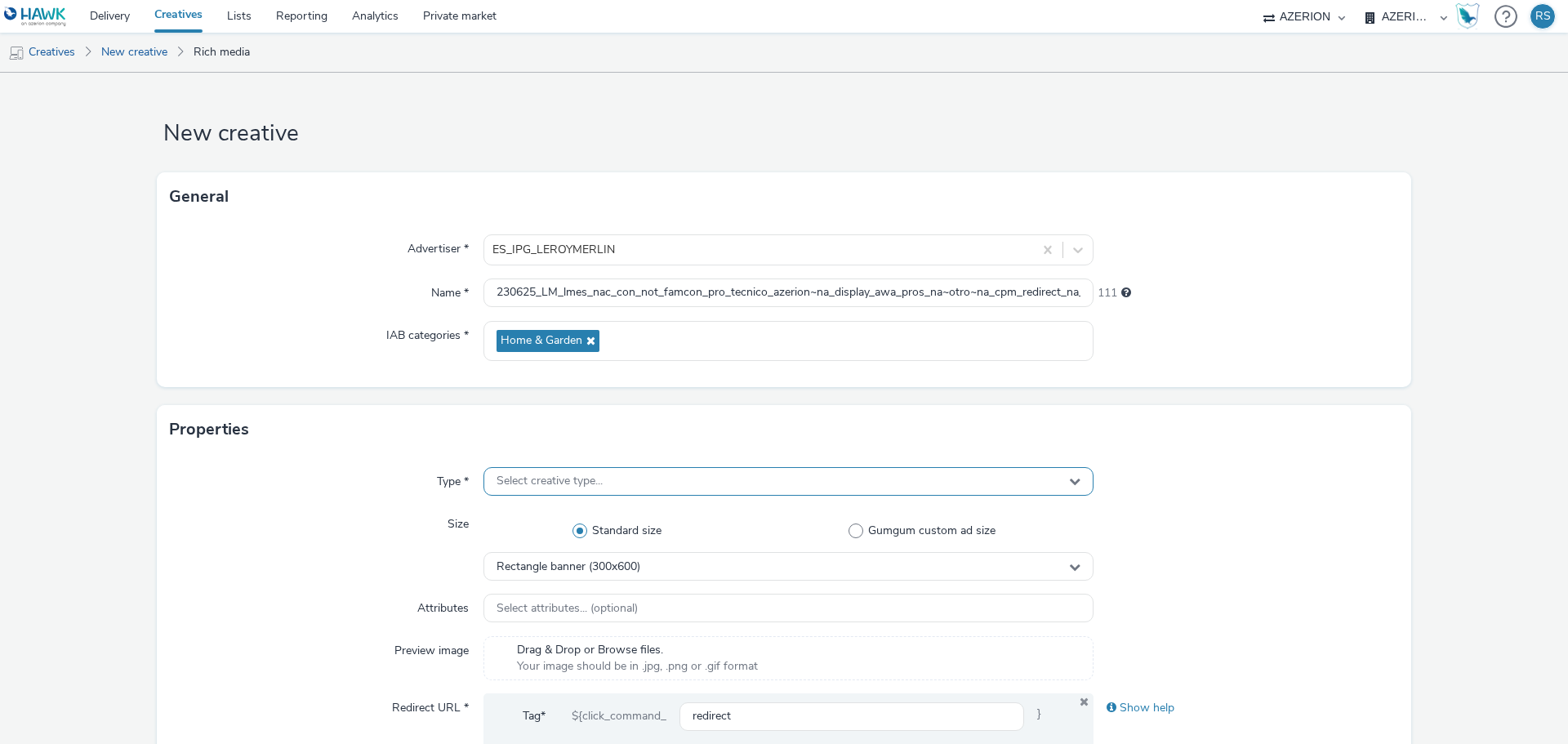
click at [629, 486] on div "Select creative type..." at bounding box center [789, 482] width 610 height 29
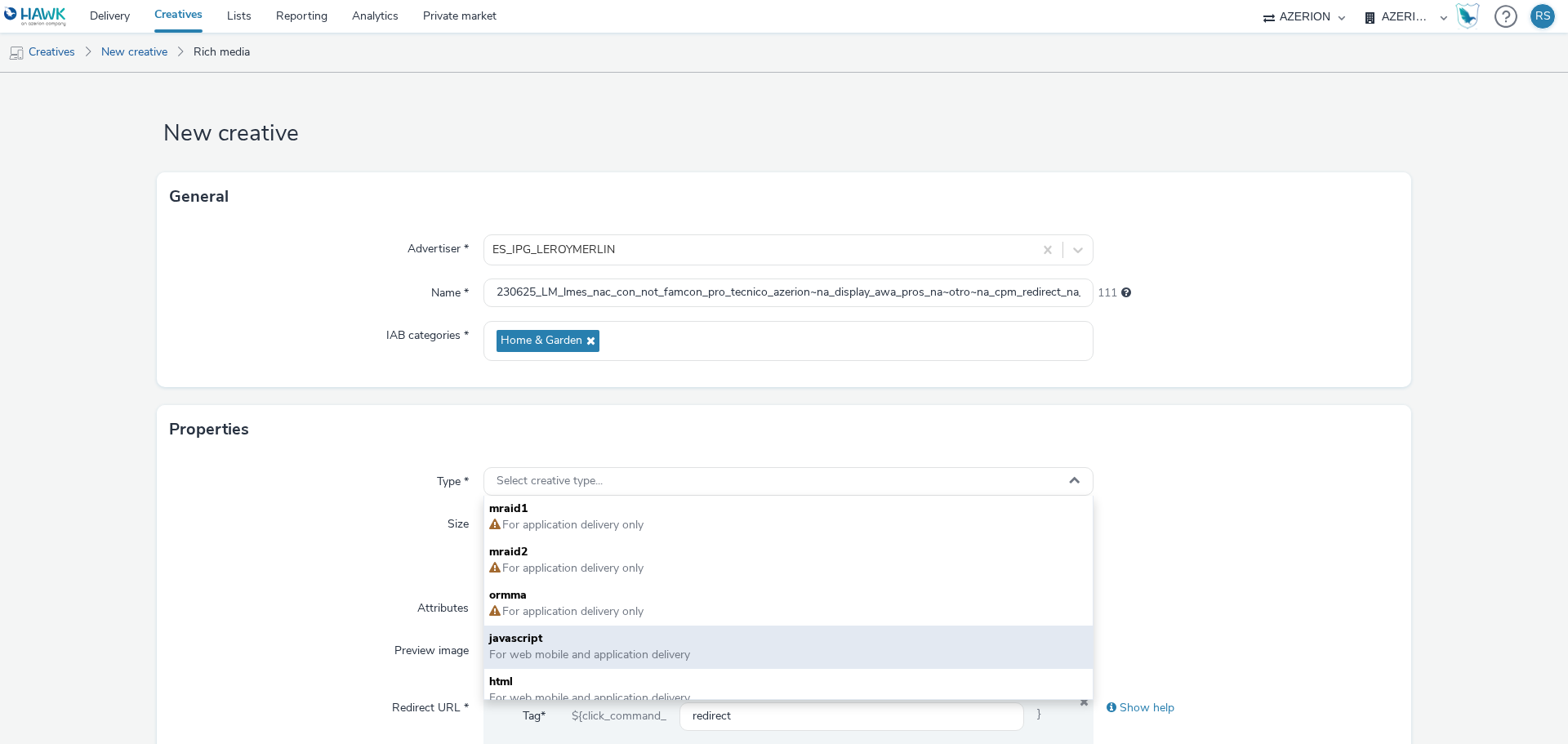
click at [531, 649] on span "For web mobile and application delivery" at bounding box center [589, 655] width 201 height 15
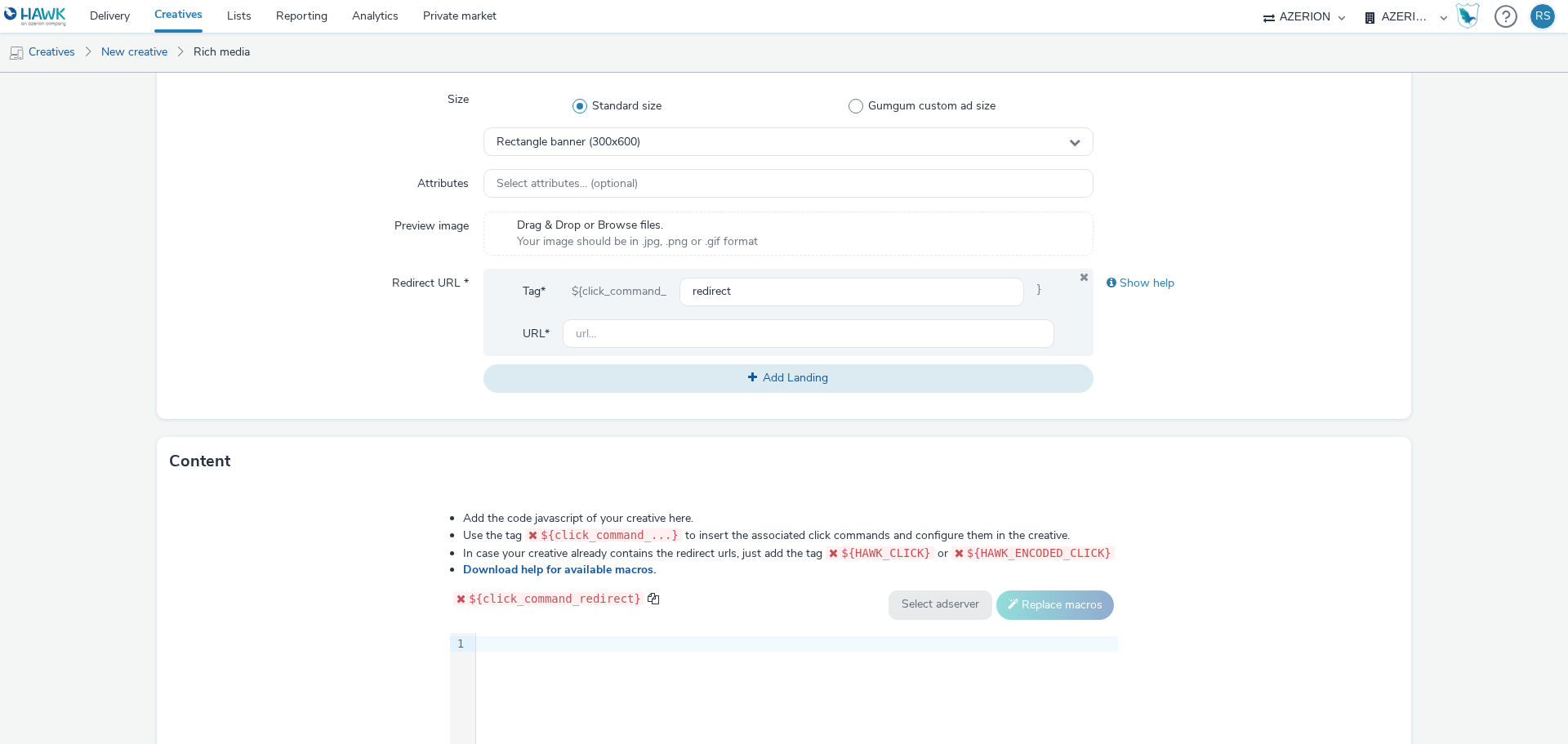
scroll to position [490, 0]
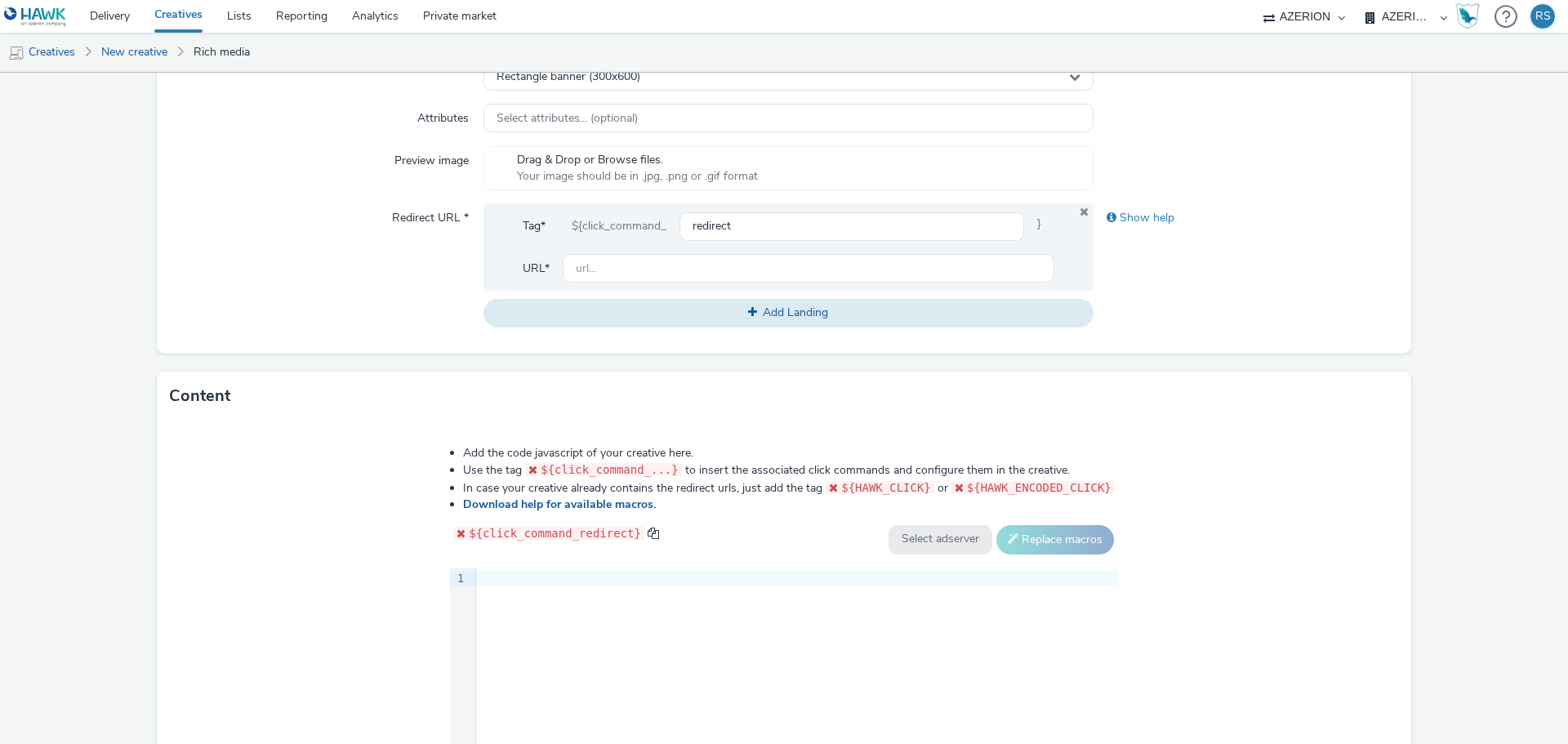
click at [567, 603] on div "9 1 ›" at bounding box center [784, 690] width 668 height 245
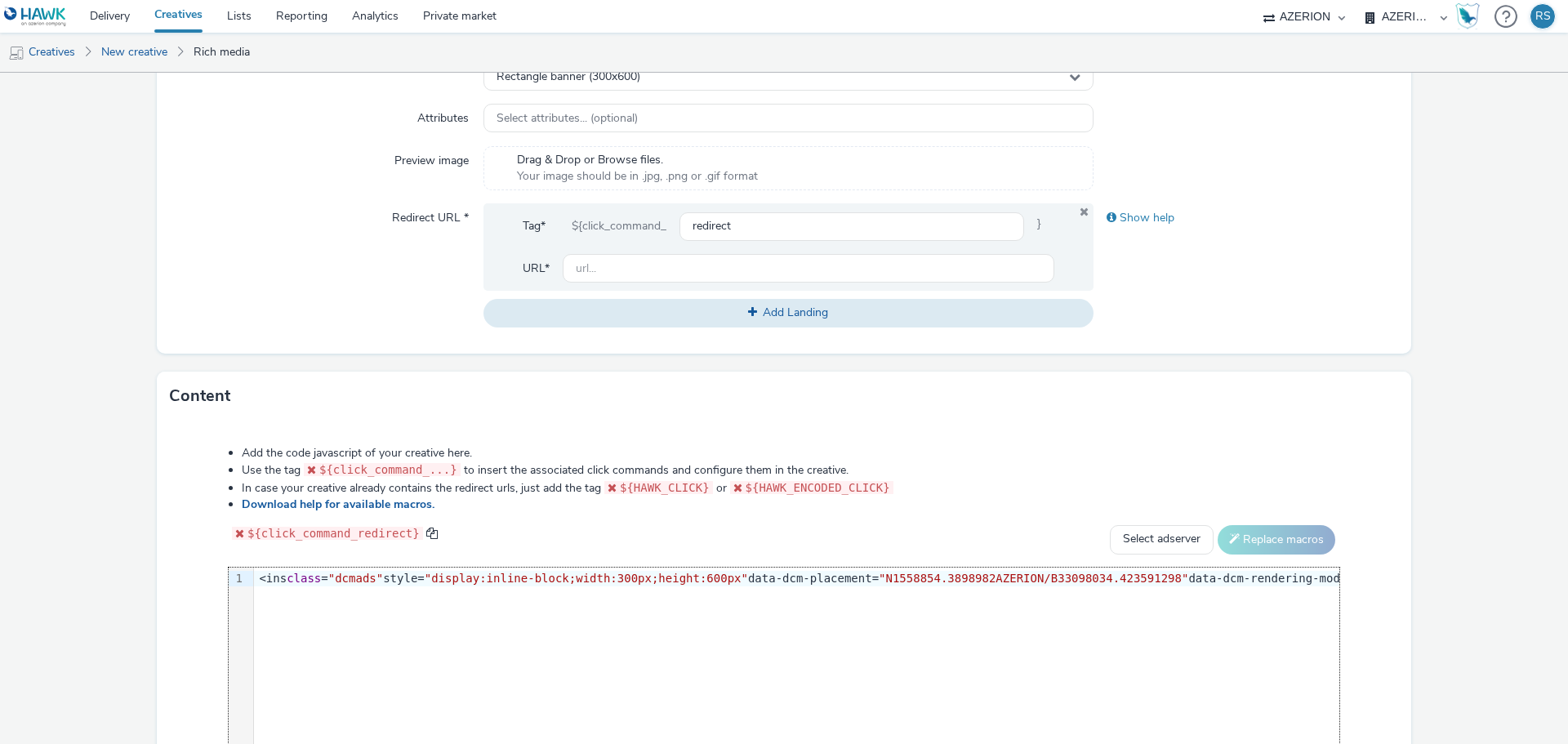
scroll to position [0, 2727]
click at [1145, 540] on select "Select adserver Sizmek DCM Adform Sting" at bounding box center [1162, 539] width 104 height 30
select select "dcm"
click at [1110, 525] on select "Select adserver Sizmek DCM Adform Sting" at bounding box center [1162, 539] width 104 height 30
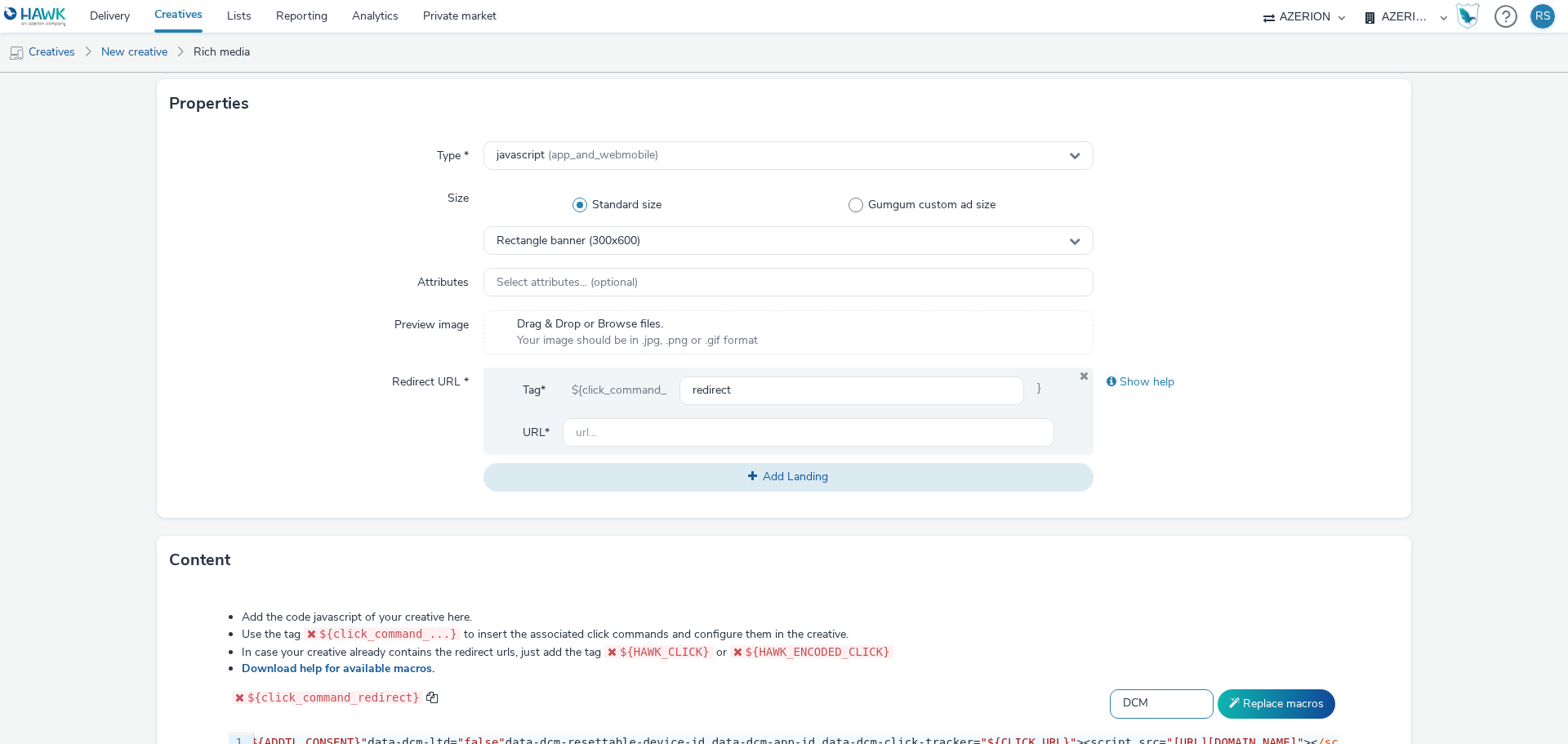
scroll to position [490, 0]
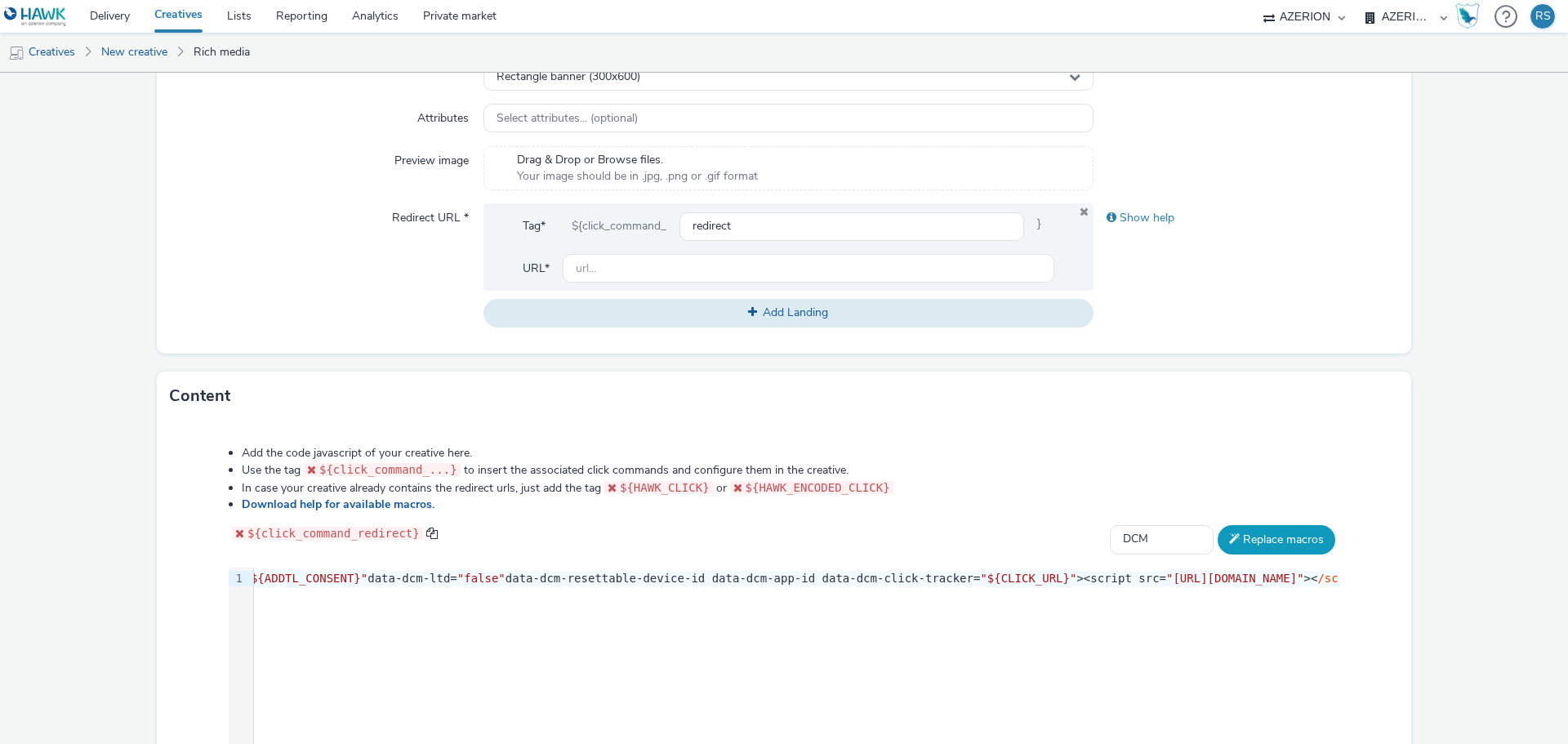
click at [1276, 536] on button "Replace macros" at bounding box center [1276, 539] width 118 height 30
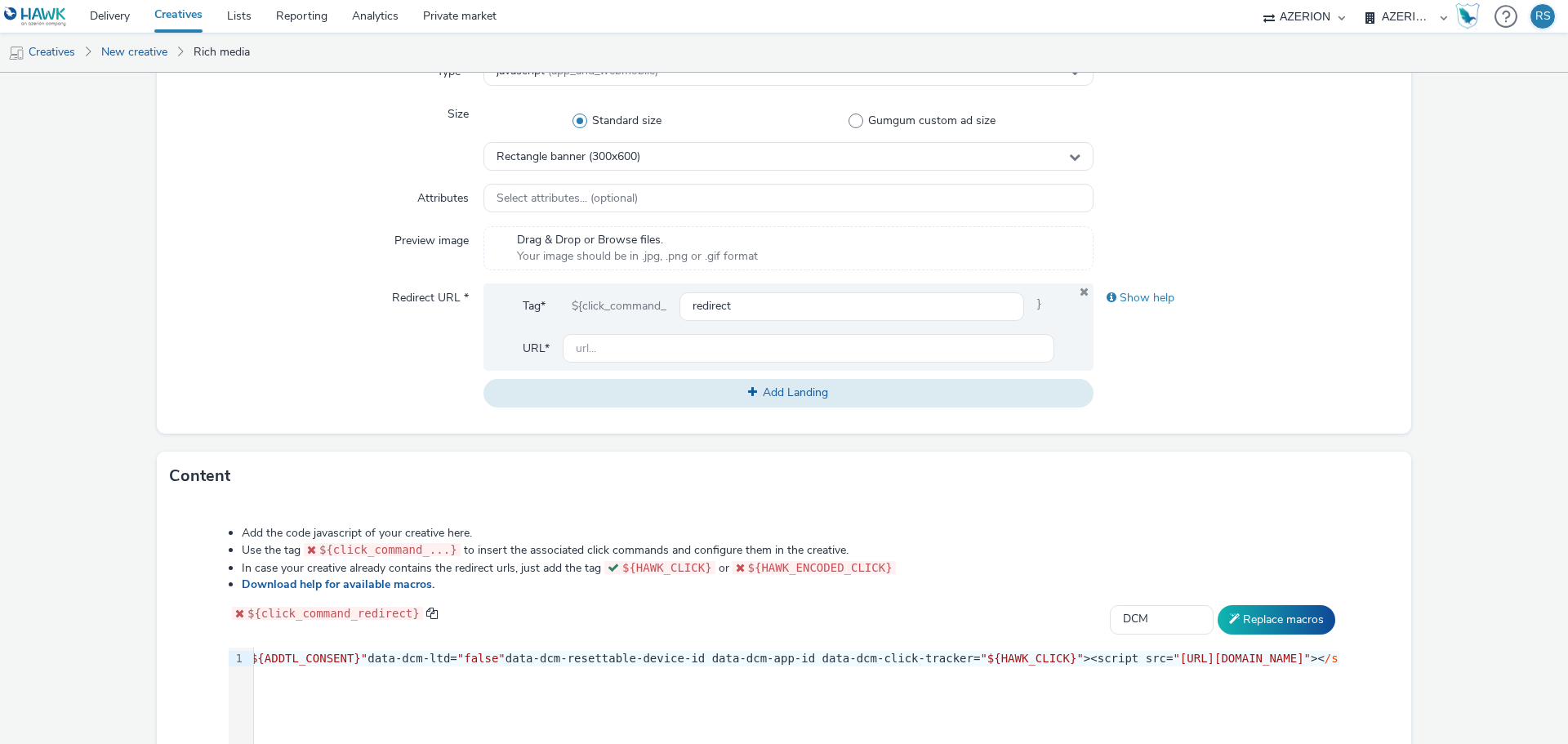
scroll to position [164, 0]
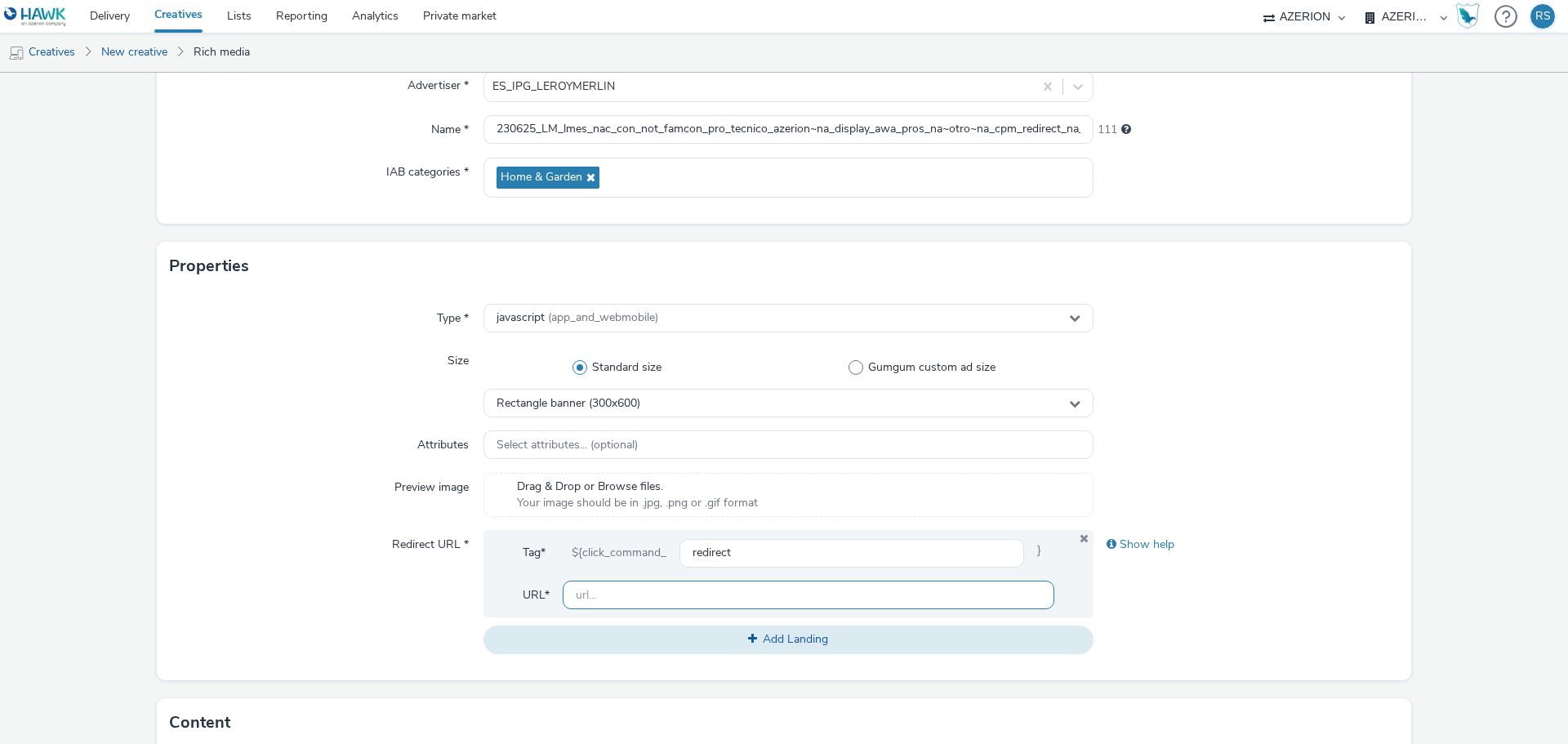
click at [634, 594] on input "text" at bounding box center [808, 596] width 491 height 29
paste input "[URL][DOMAIN_NAME]"
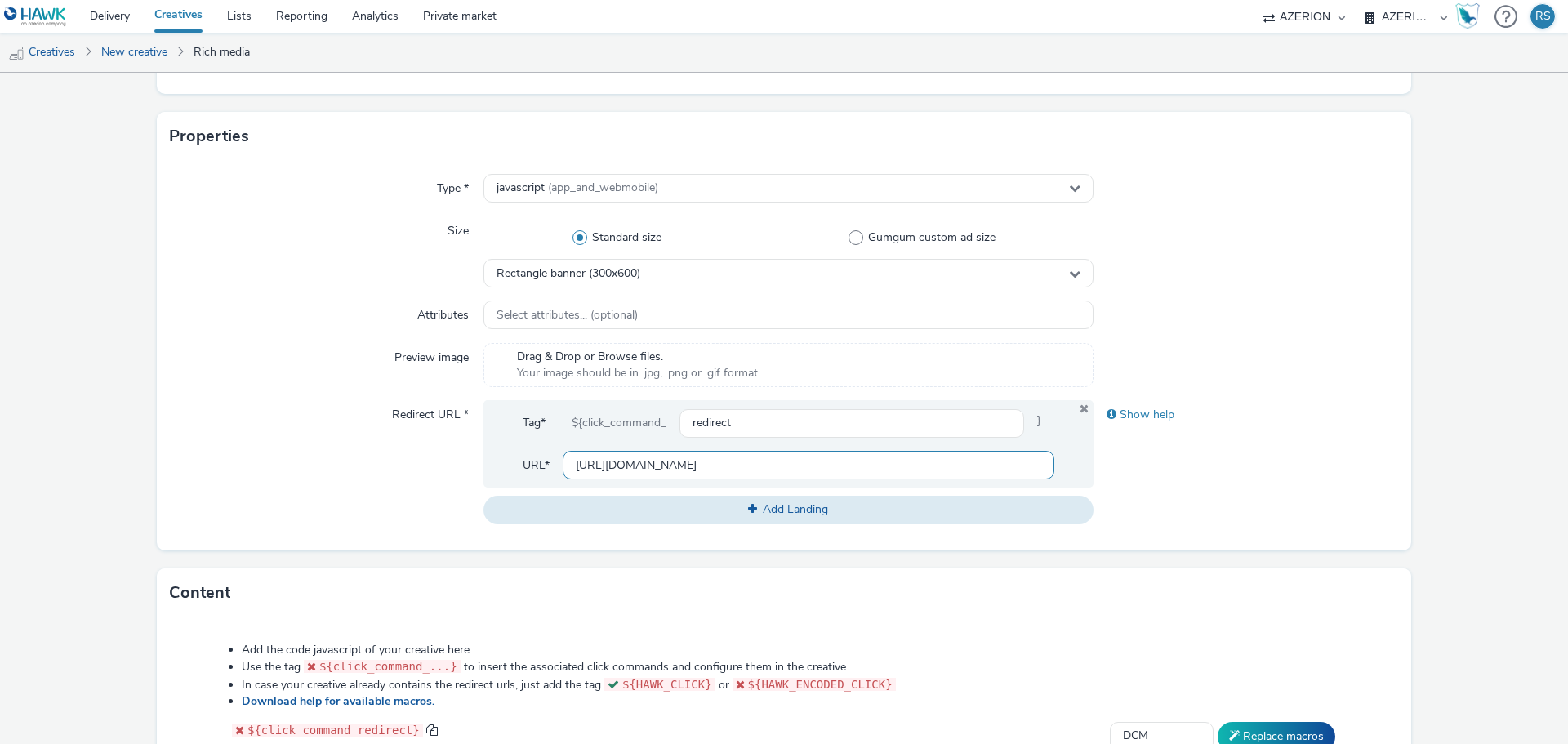
scroll to position [490, 0]
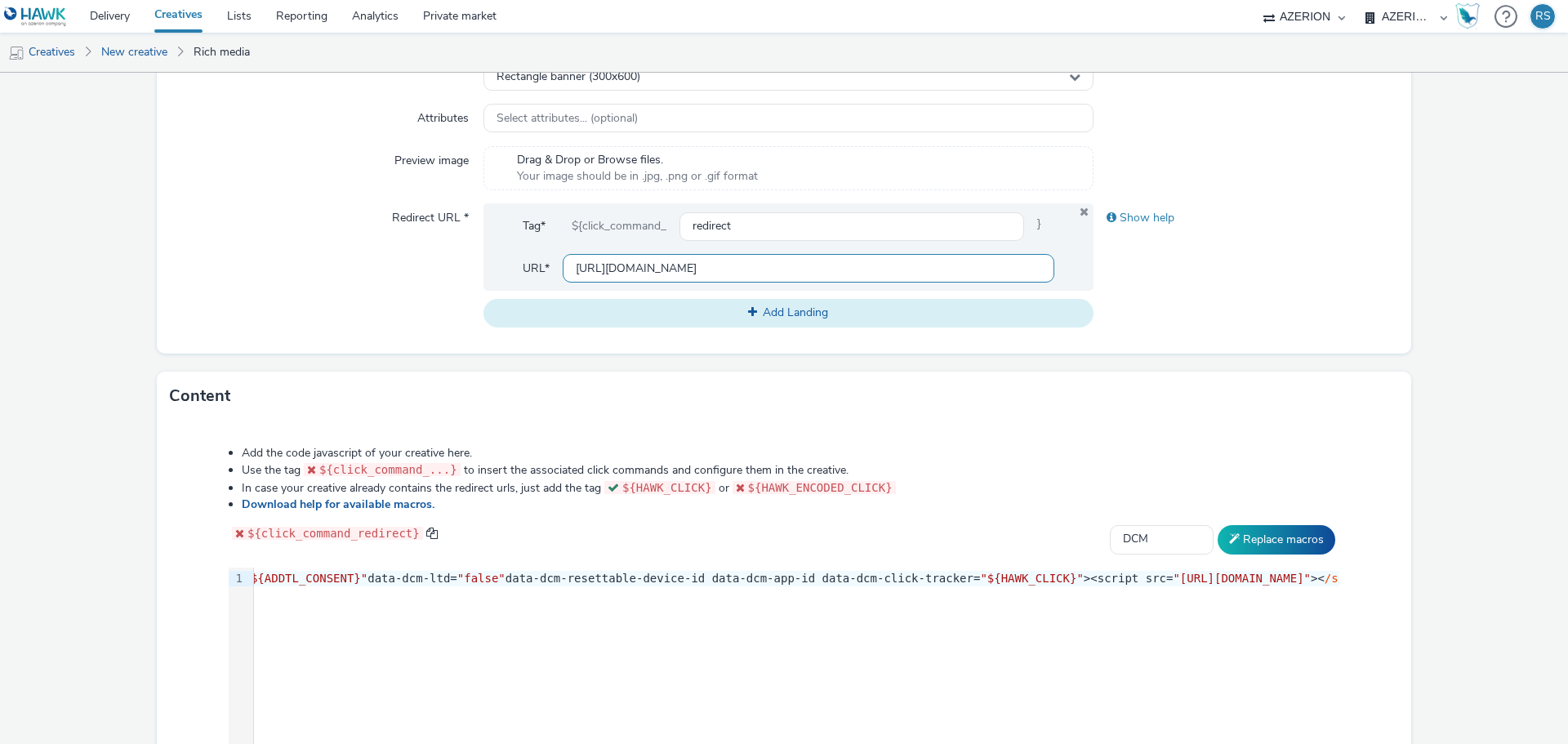
type input "[URL][DOMAIN_NAME]"
click at [879, 310] on button "Add Landing" at bounding box center [789, 313] width 610 height 28
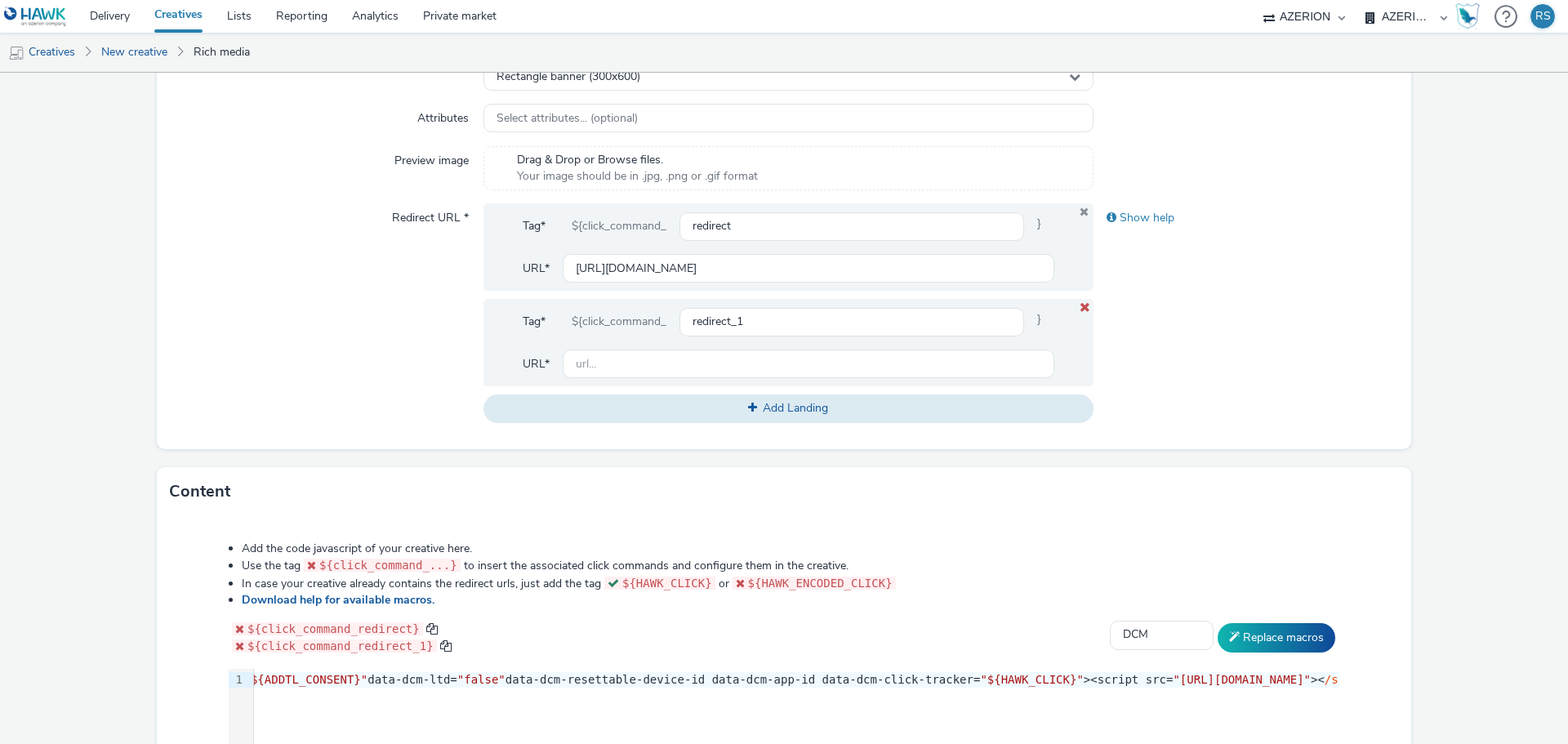
click at [1077, 306] on icon at bounding box center [1083, 308] width 13 height 10
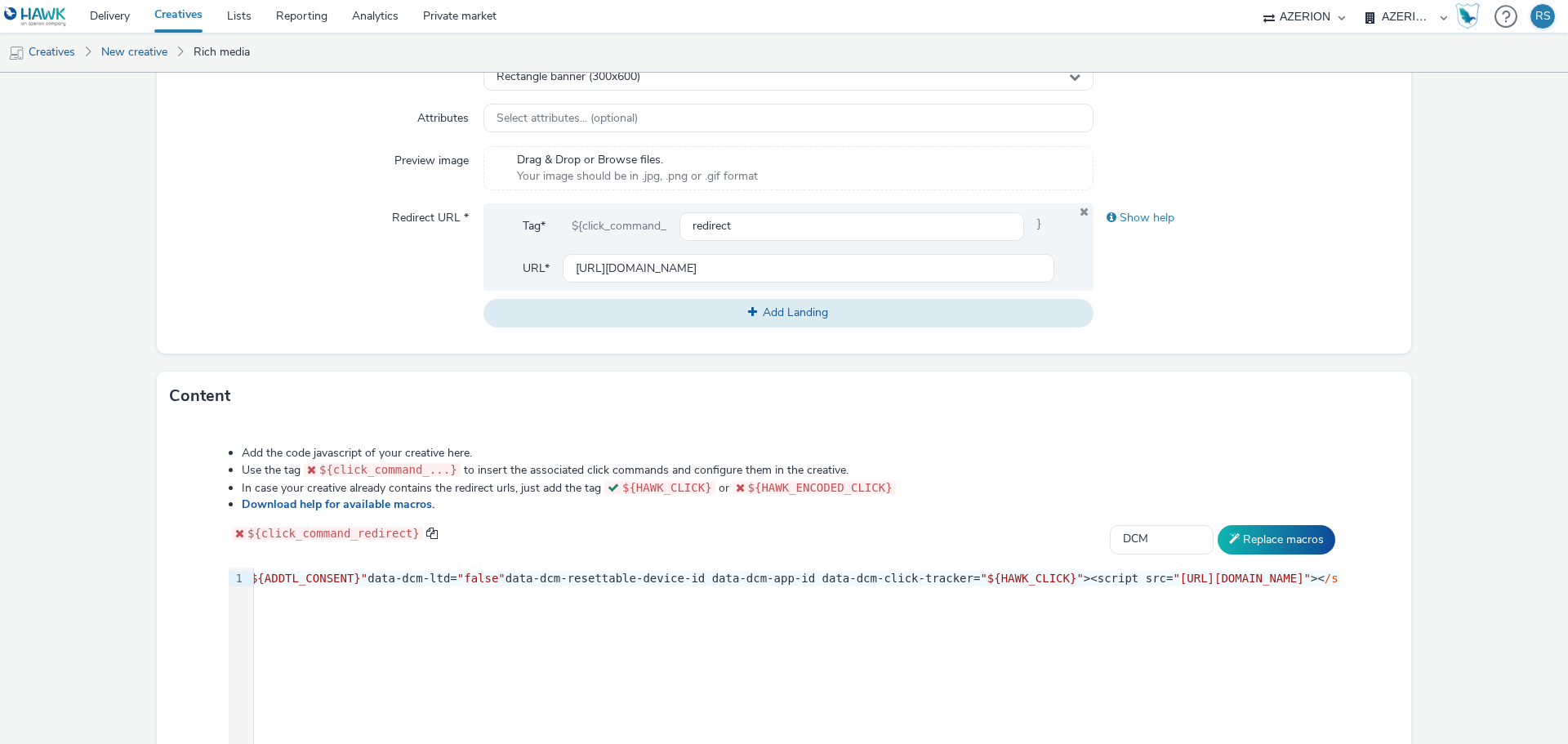
scroll to position [667, 0]
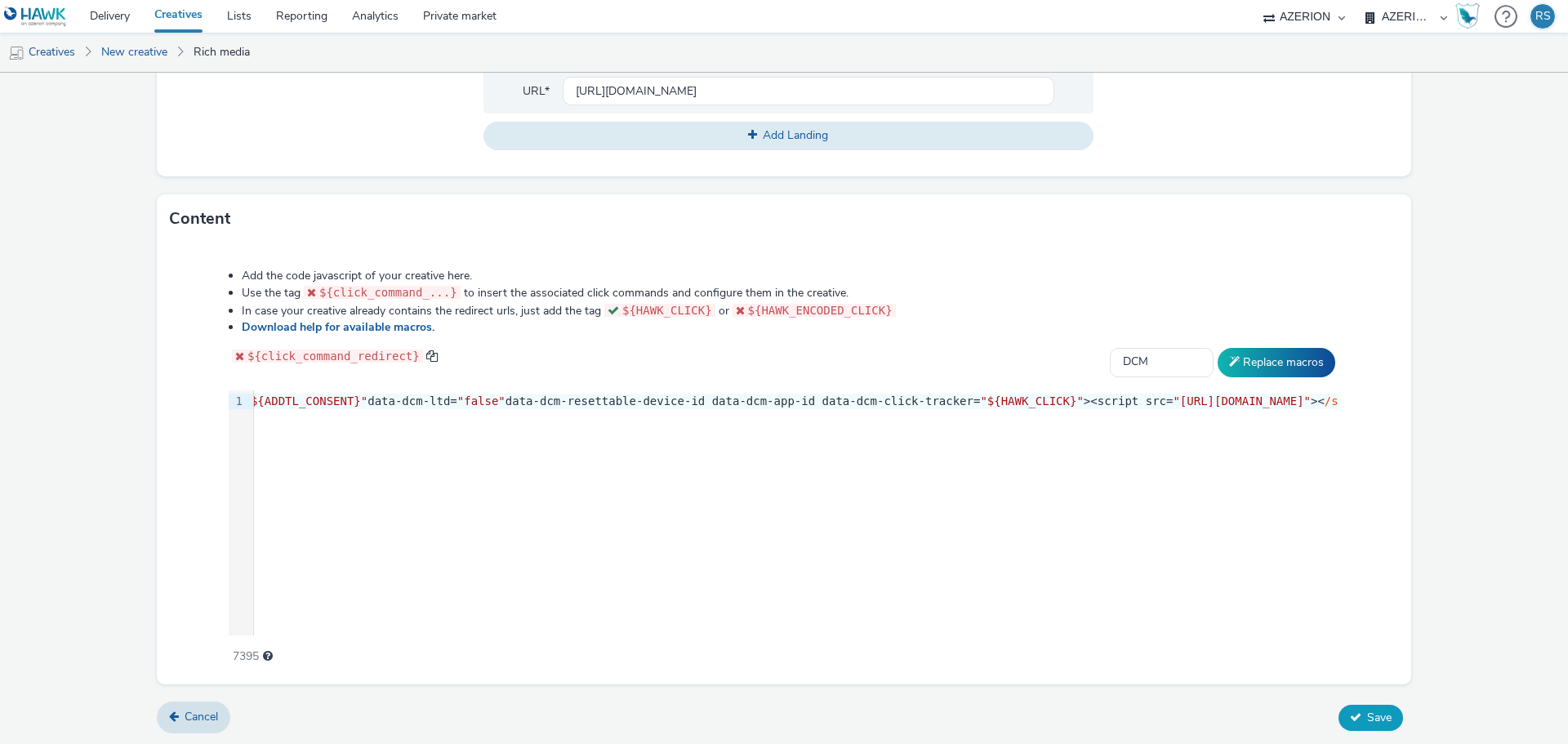
click at [1372, 712] on span "Save" at bounding box center [1379, 718] width 25 height 15
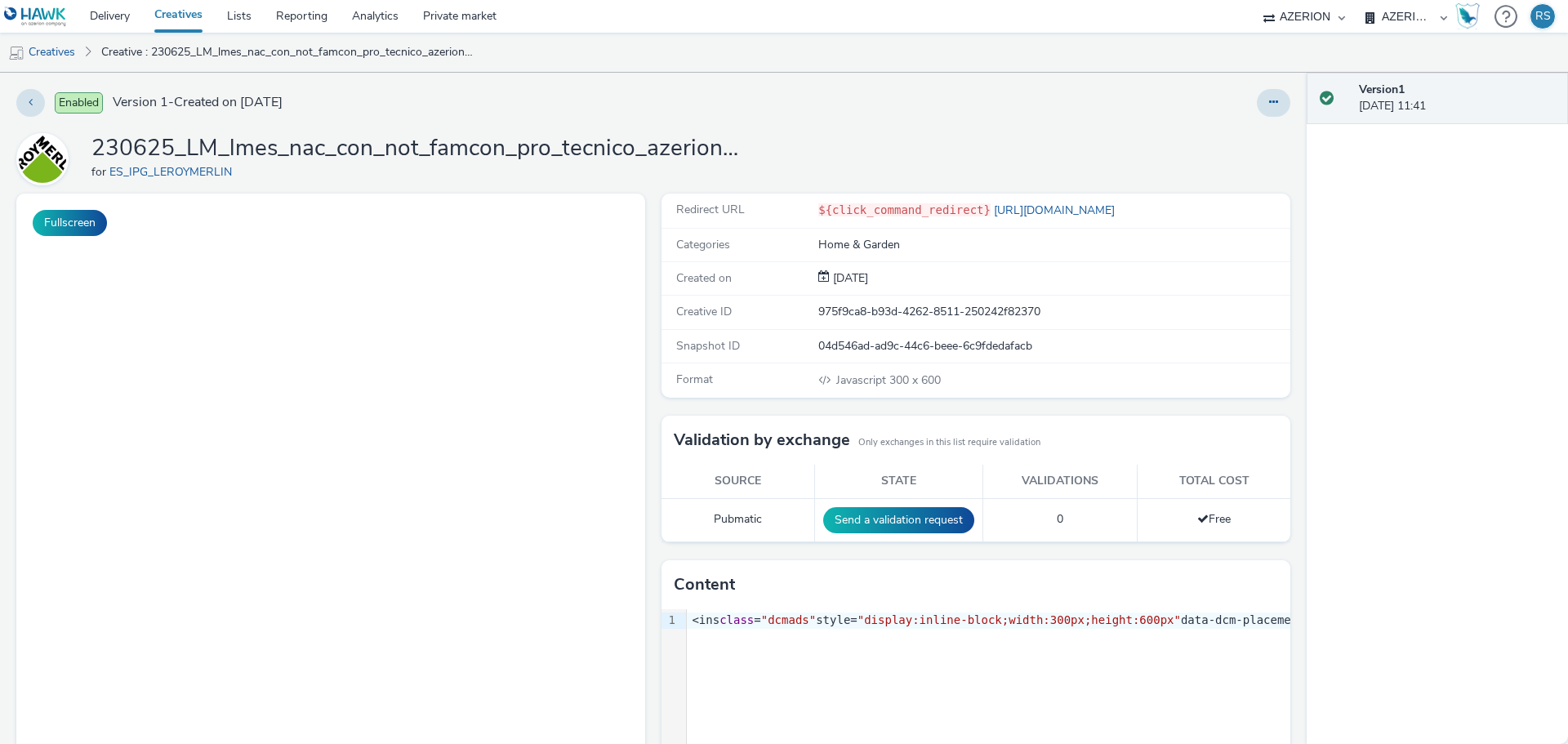
scroll to position [137, 0]
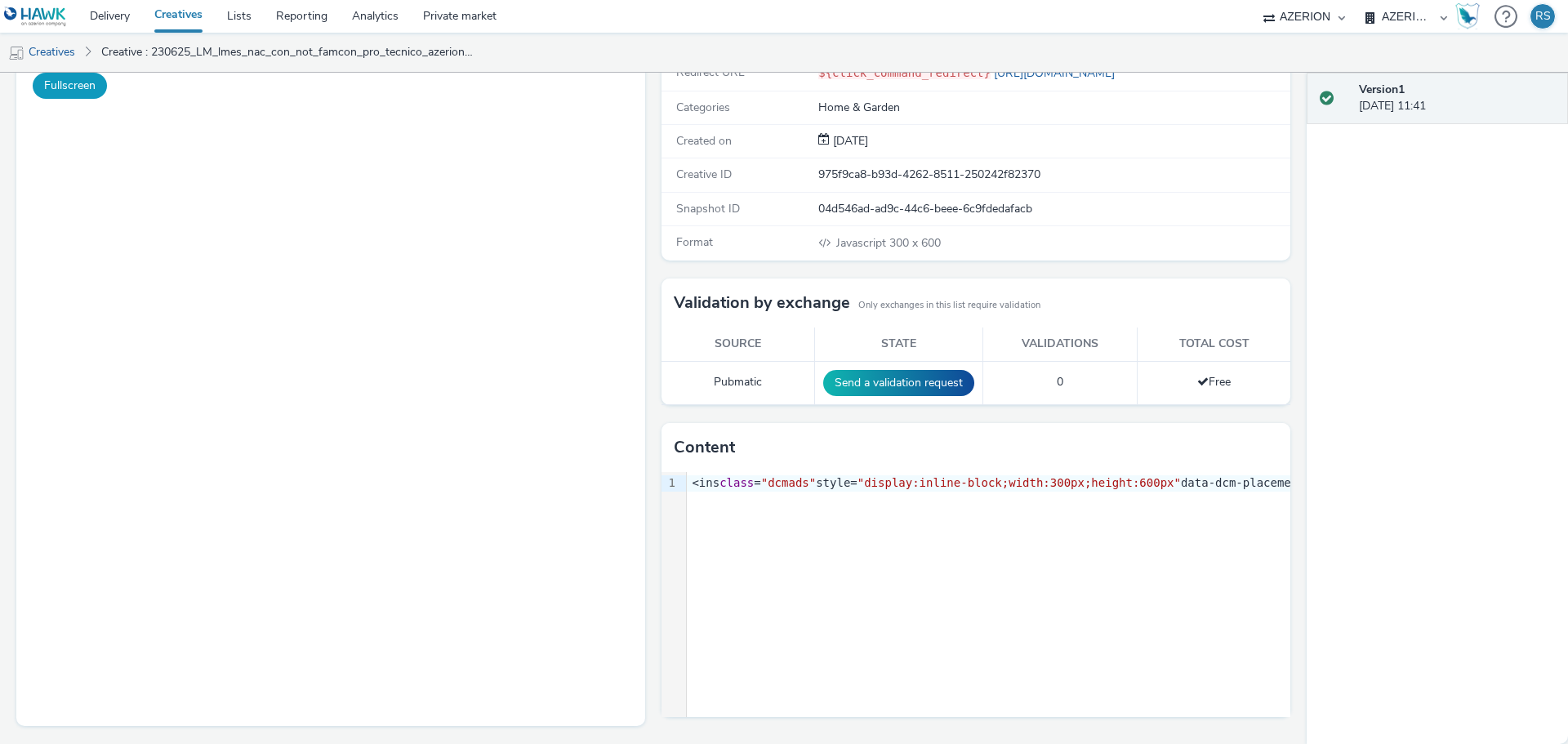
click at [86, 92] on button "Fullscreen" at bounding box center [69, 85] width 74 height 26
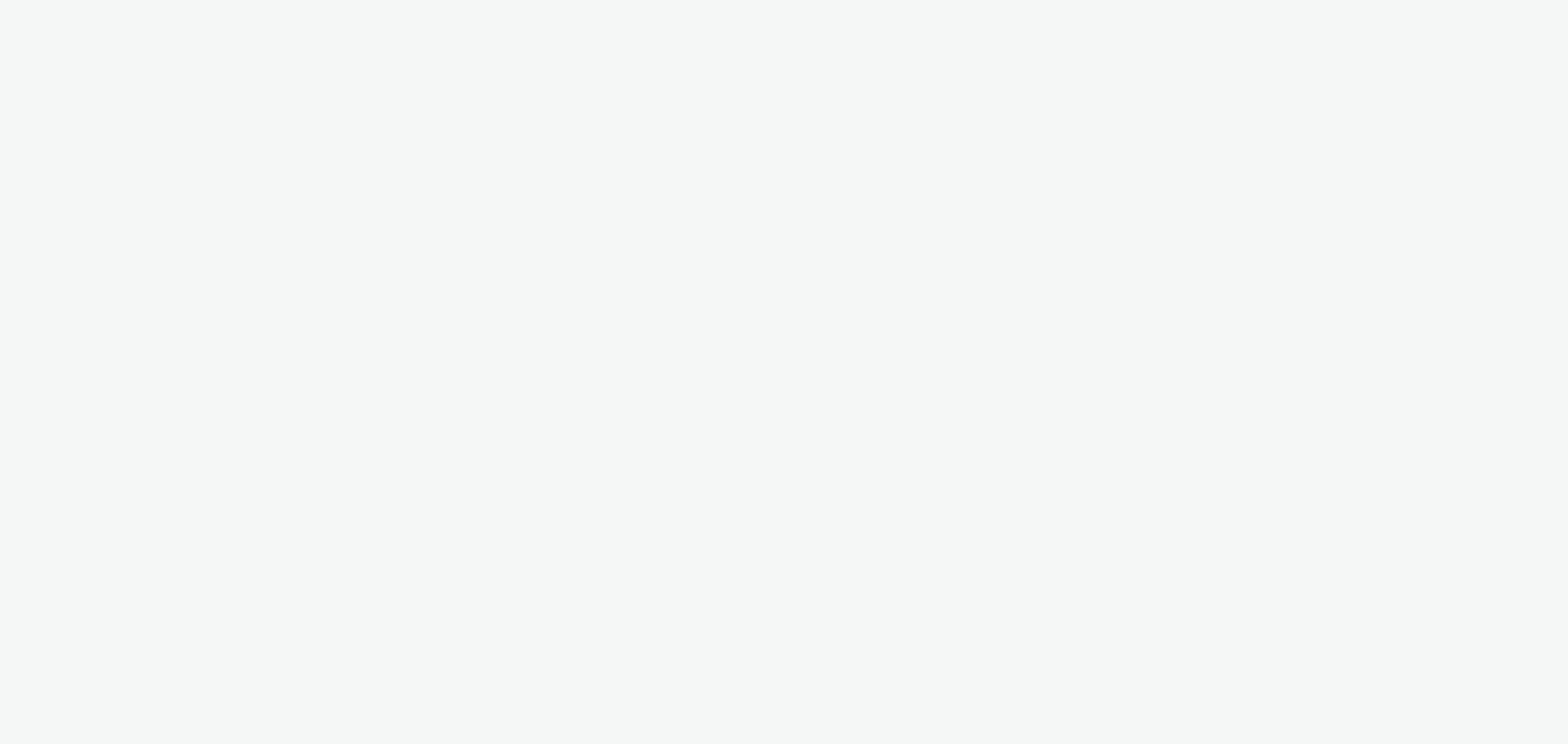
select select "c87e815b-22a1-47c7-876e-bd3135ce1a1d"
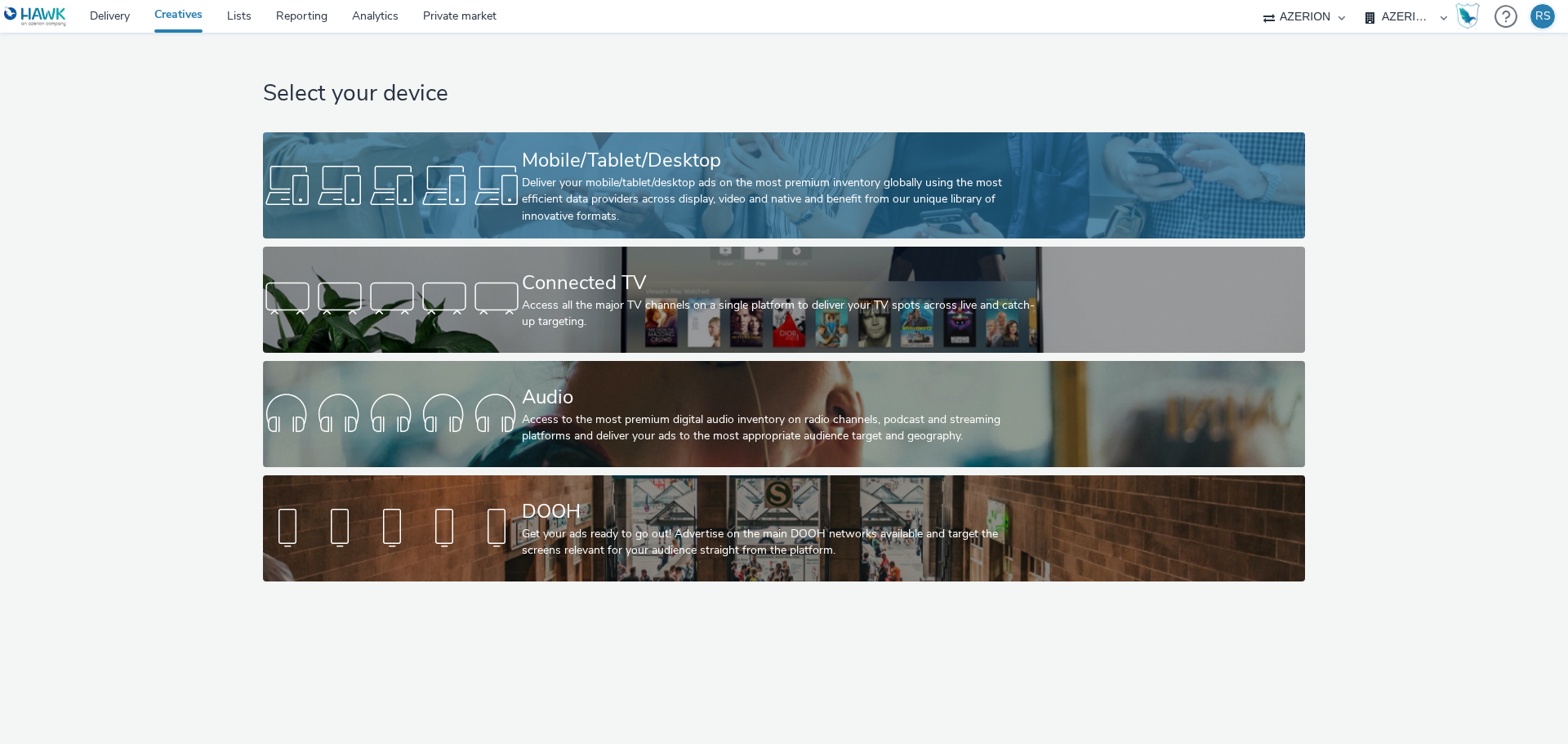
click at [708, 215] on div "Deliver your mobile/tablet/desktop ads on the most premium inventory globally u…" at bounding box center [781, 199] width 518 height 49
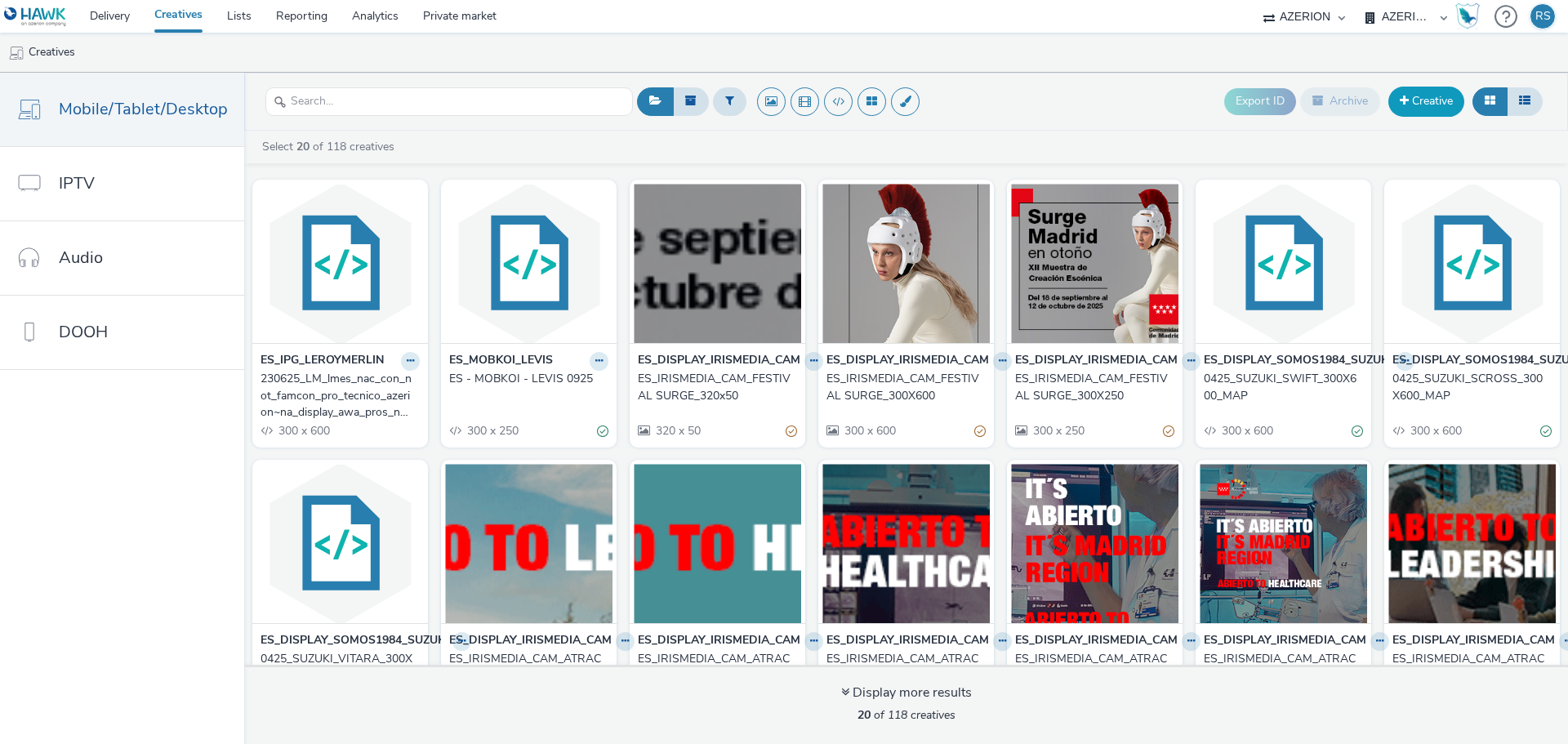
click at [1437, 97] on link "Creative" at bounding box center [1426, 101] width 76 height 30
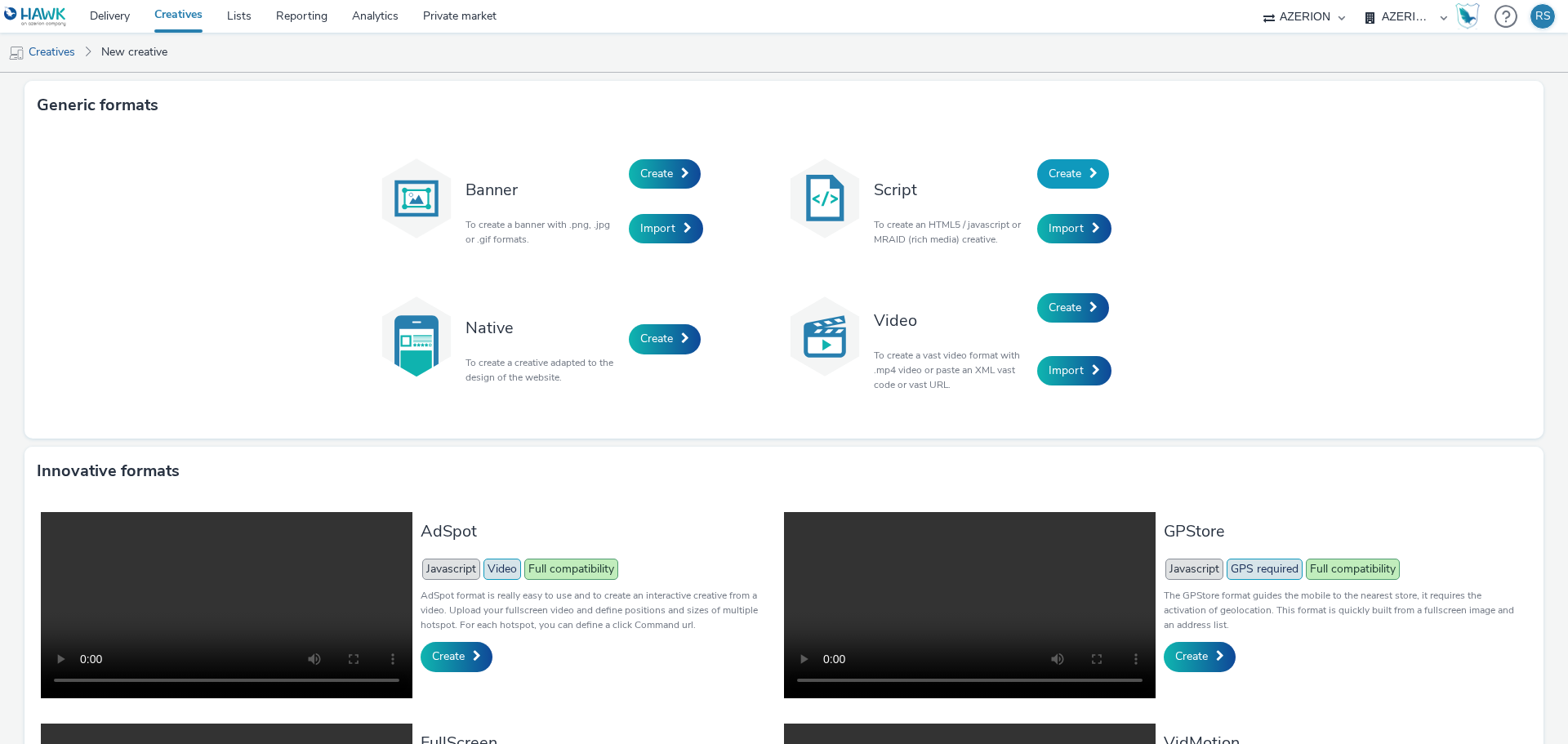
click at [1060, 173] on span "Create" at bounding box center [1065, 174] width 32 height 15
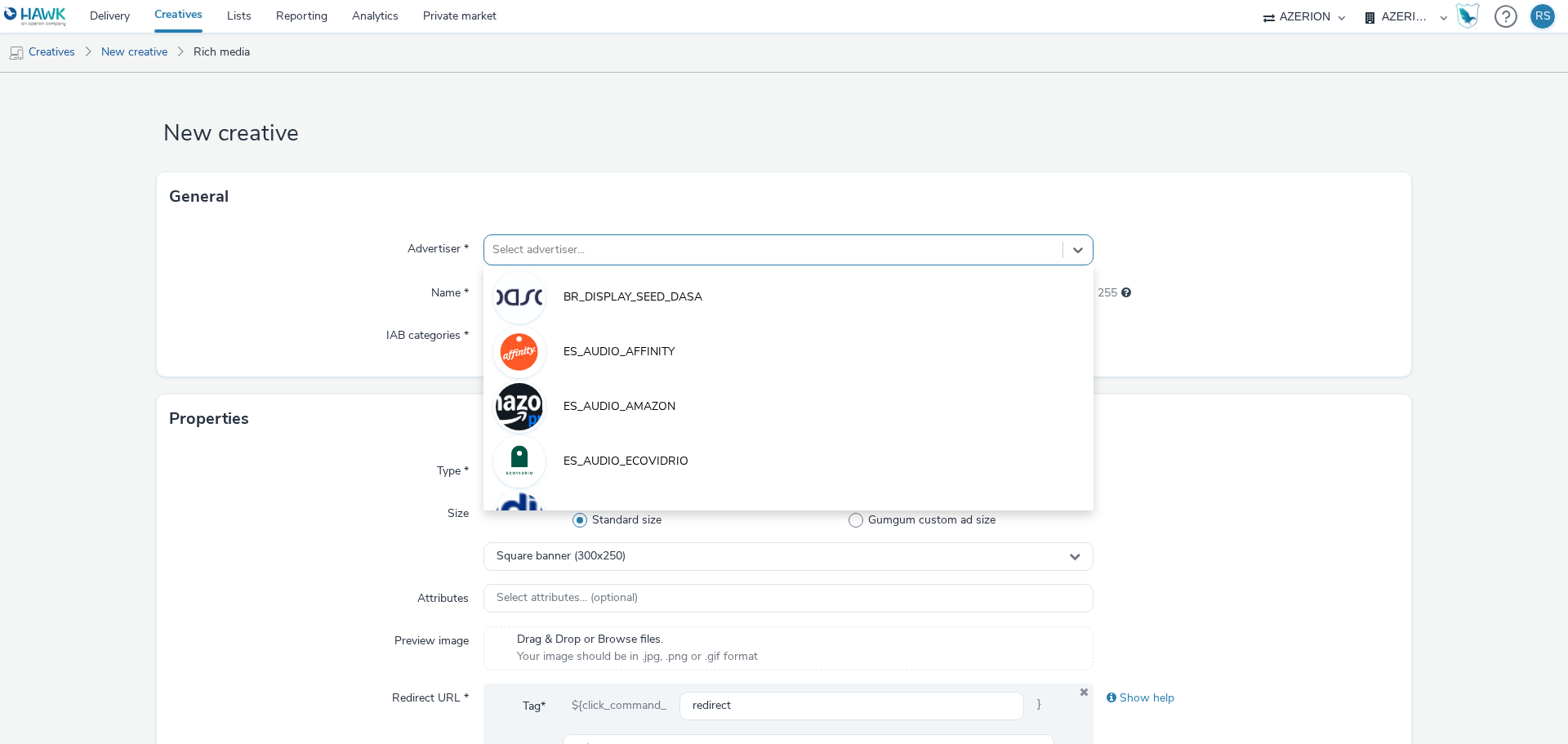
click at [618, 247] on div at bounding box center [773, 250] width 562 height 20
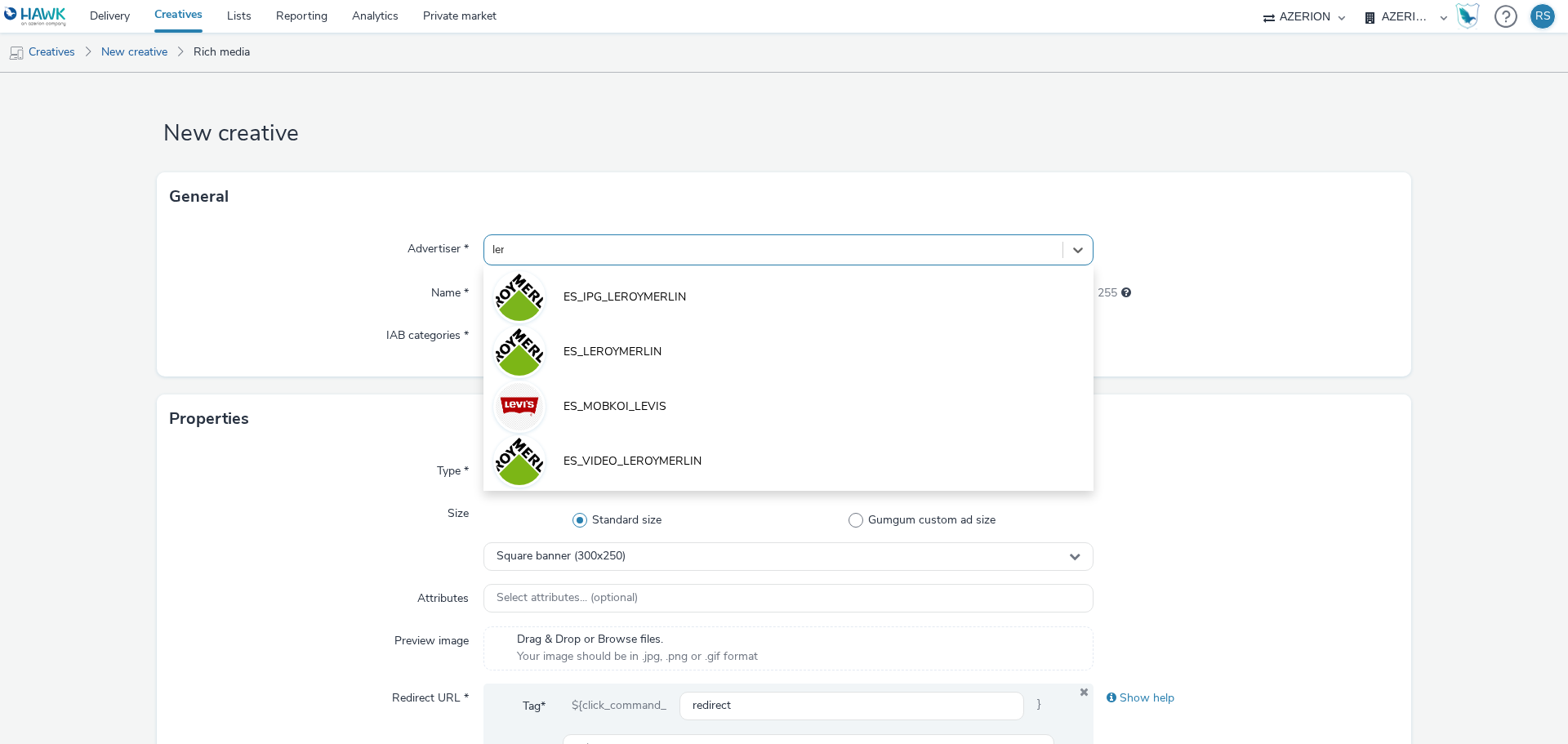
type input "lero"
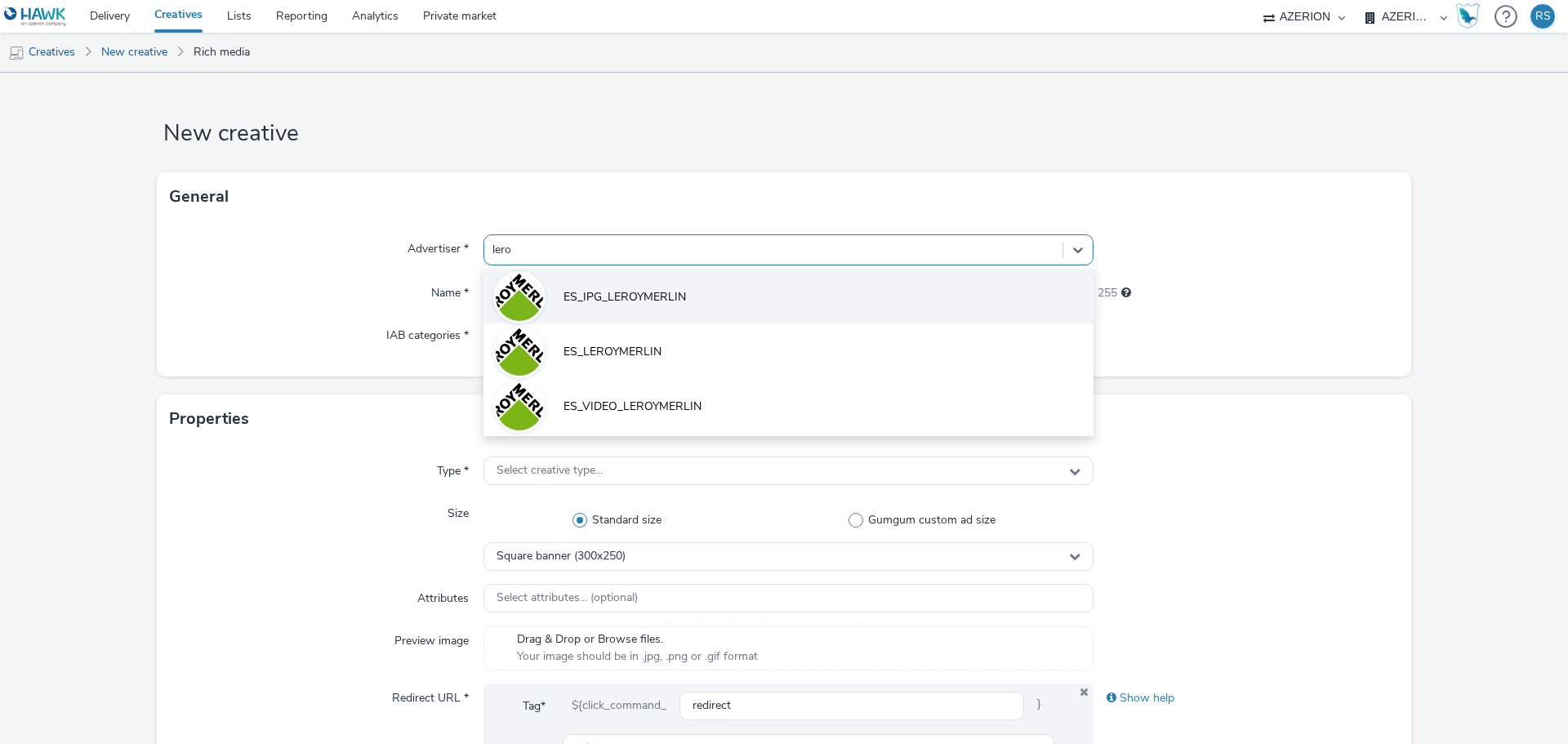
click at [611, 297] on span "ES_IPG_LEROYMERLIN" at bounding box center [624, 297] width 123 height 16
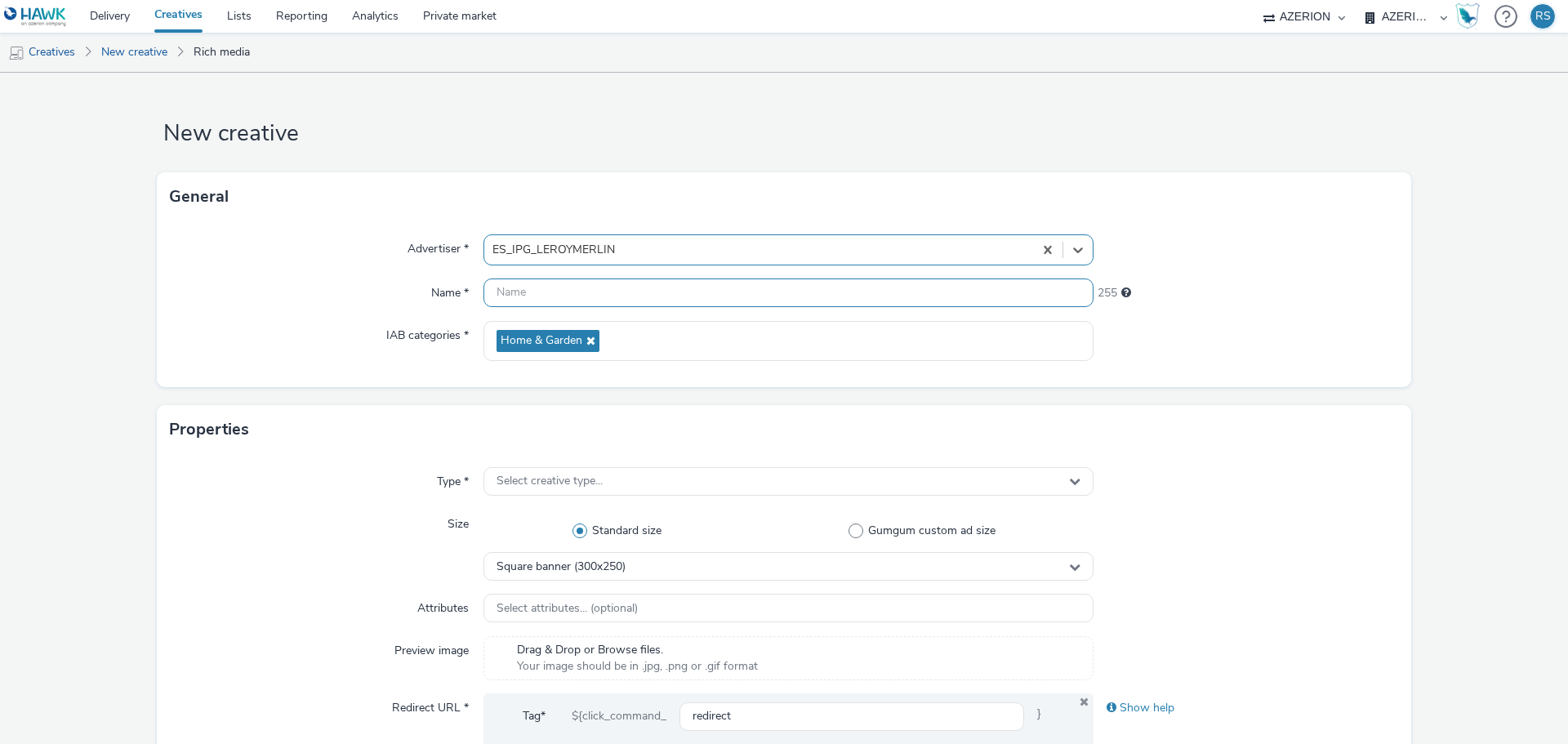
click at [617, 302] on input "text" at bounding box center [789, 293] width 610 height 29
paste input "<ins class="dcmads" style="display:inline-block;width:970px;height:250px" data-…"
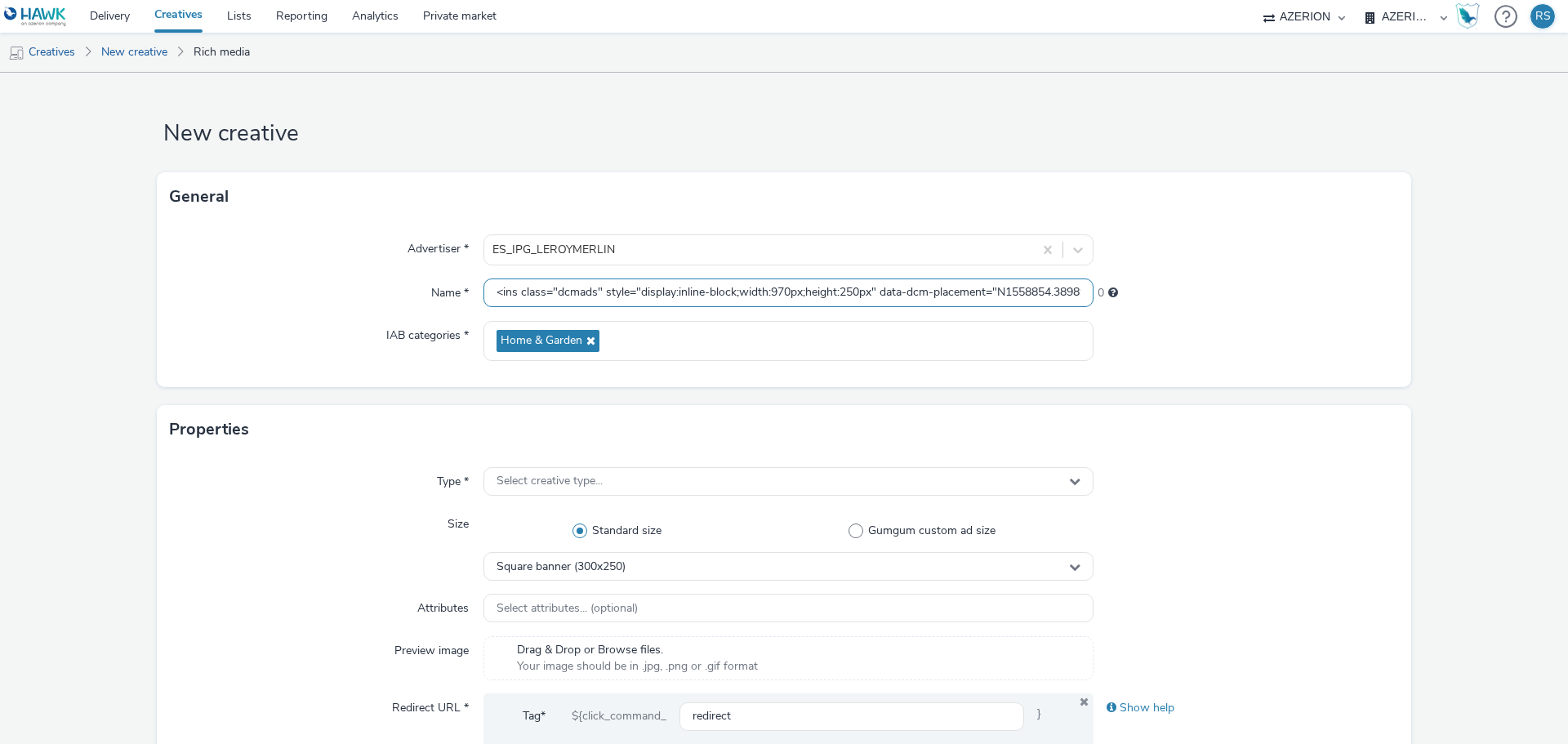
scroll to position [0, 905]
click at [568, 475] on span "Select creative type..." at bounding box center [549, 482] width 106 height 14
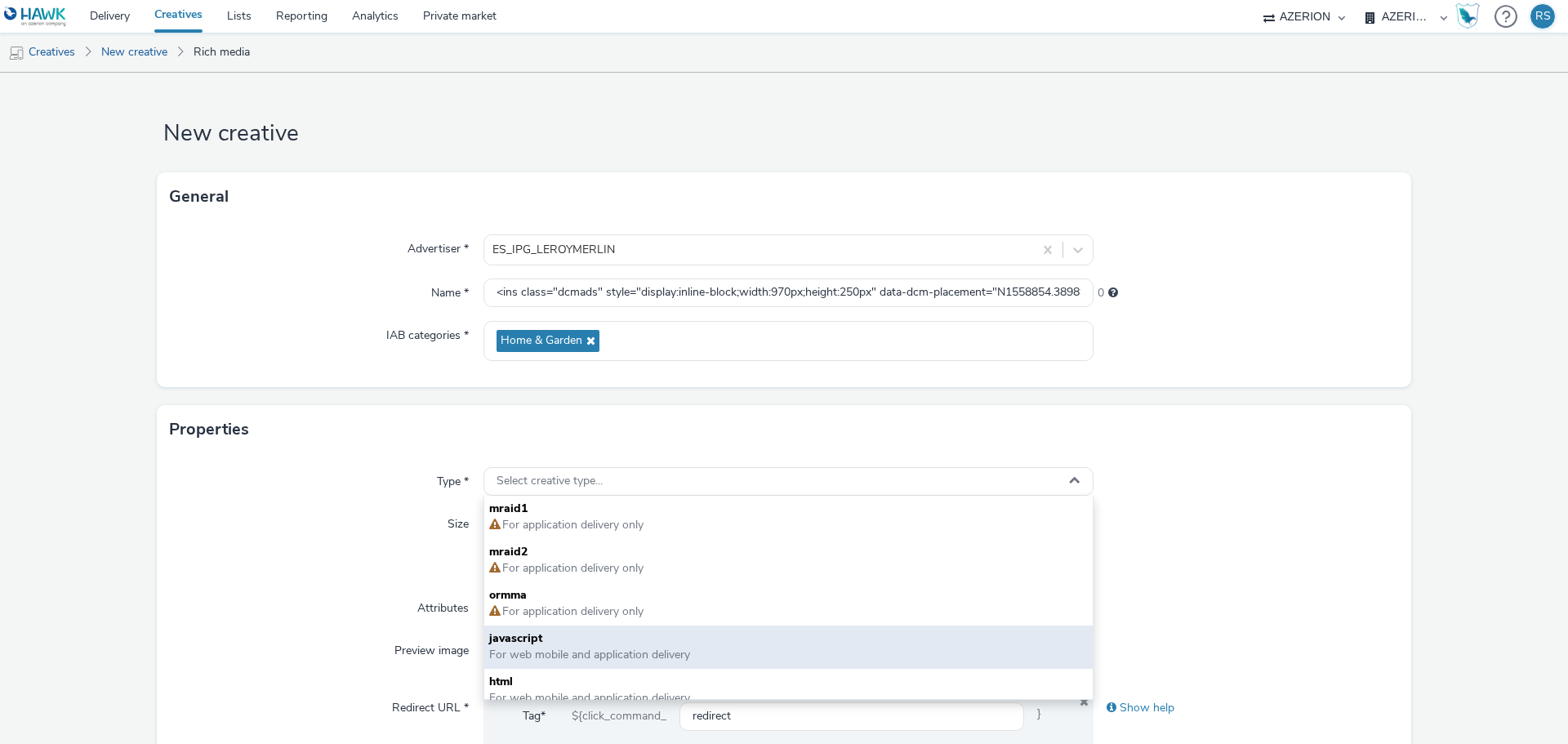
click at [560, 649] on span "For web mobile and application delivery" at bounding box center [589, 655] width 201 height 15
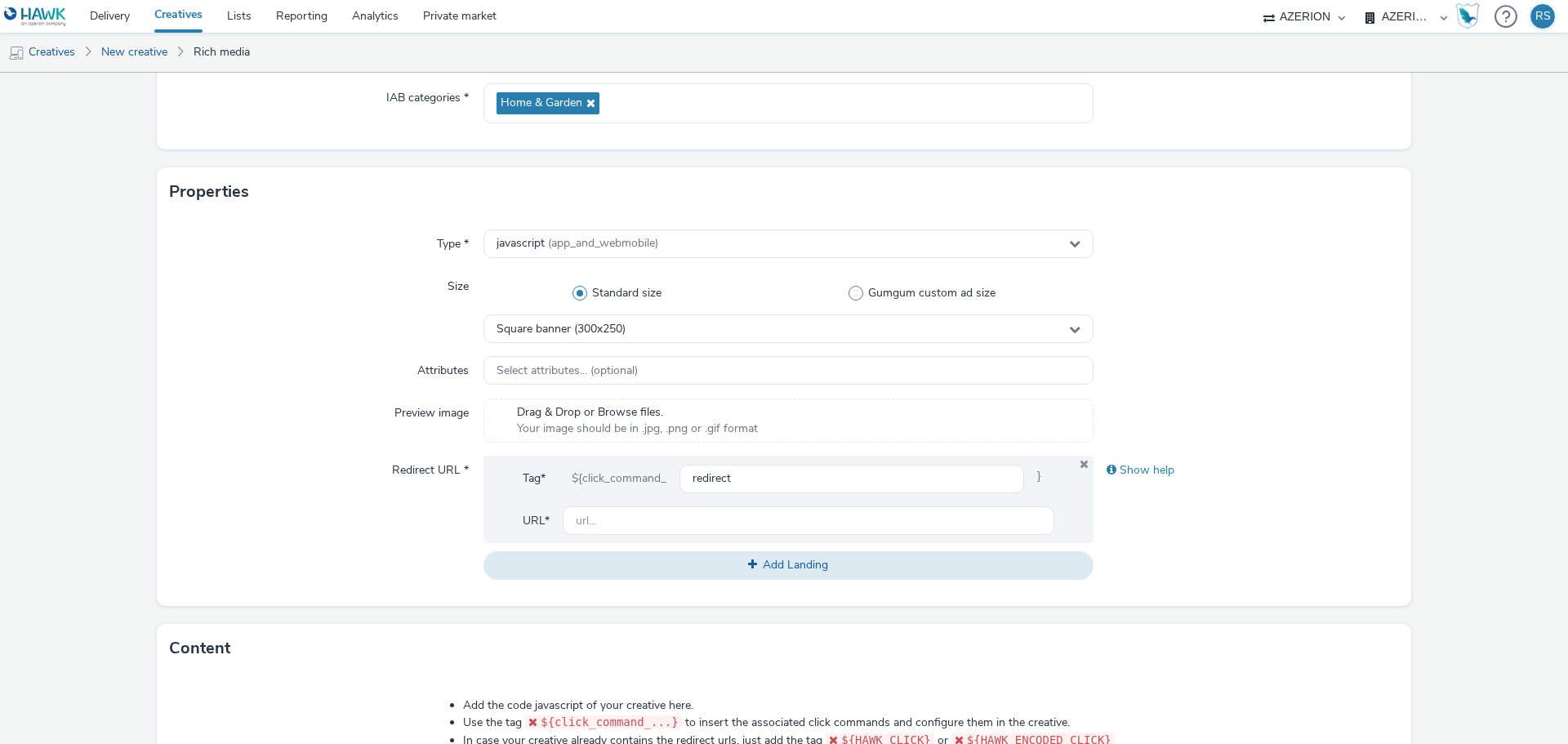
scroll to position [408, 0]
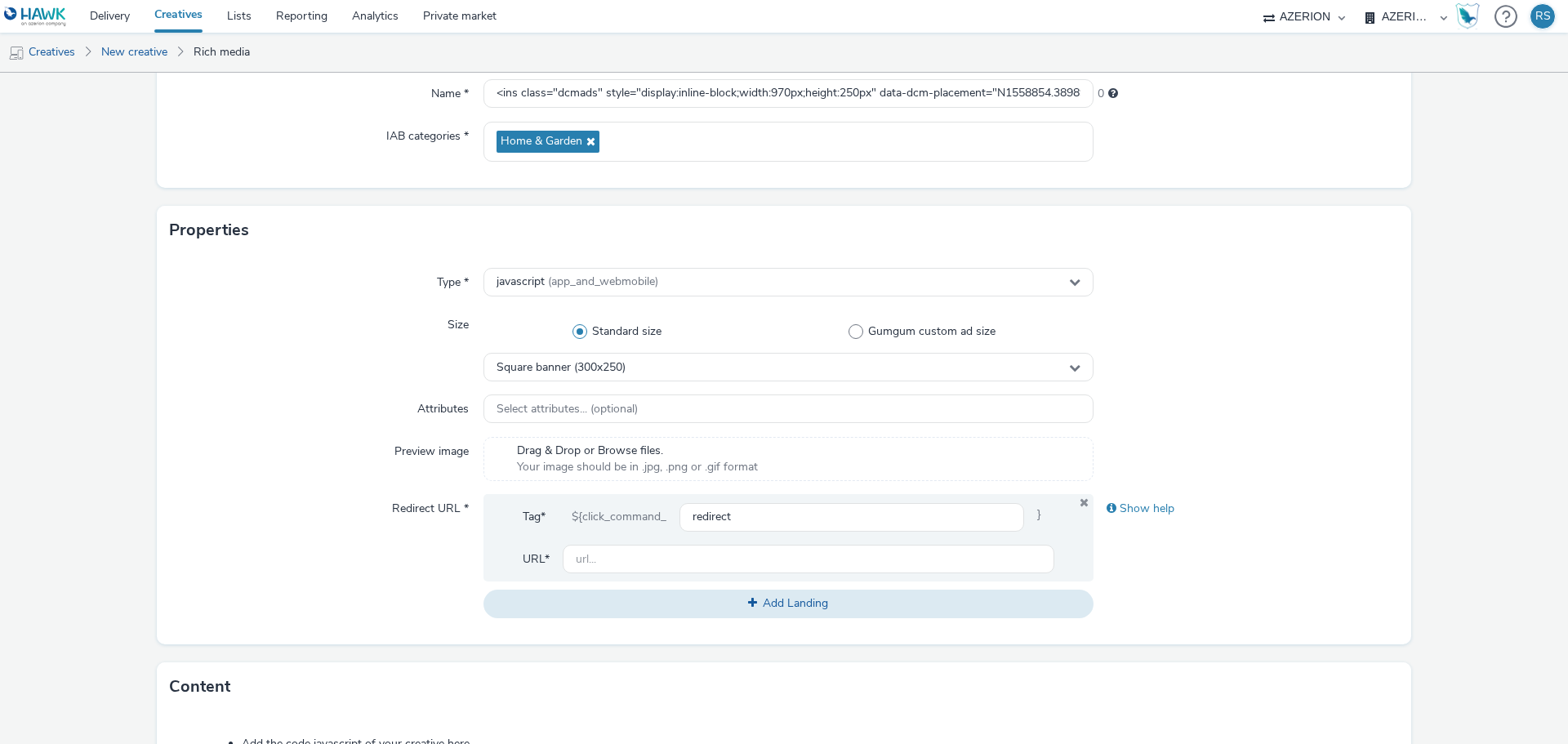
scroll to position [0, 0]
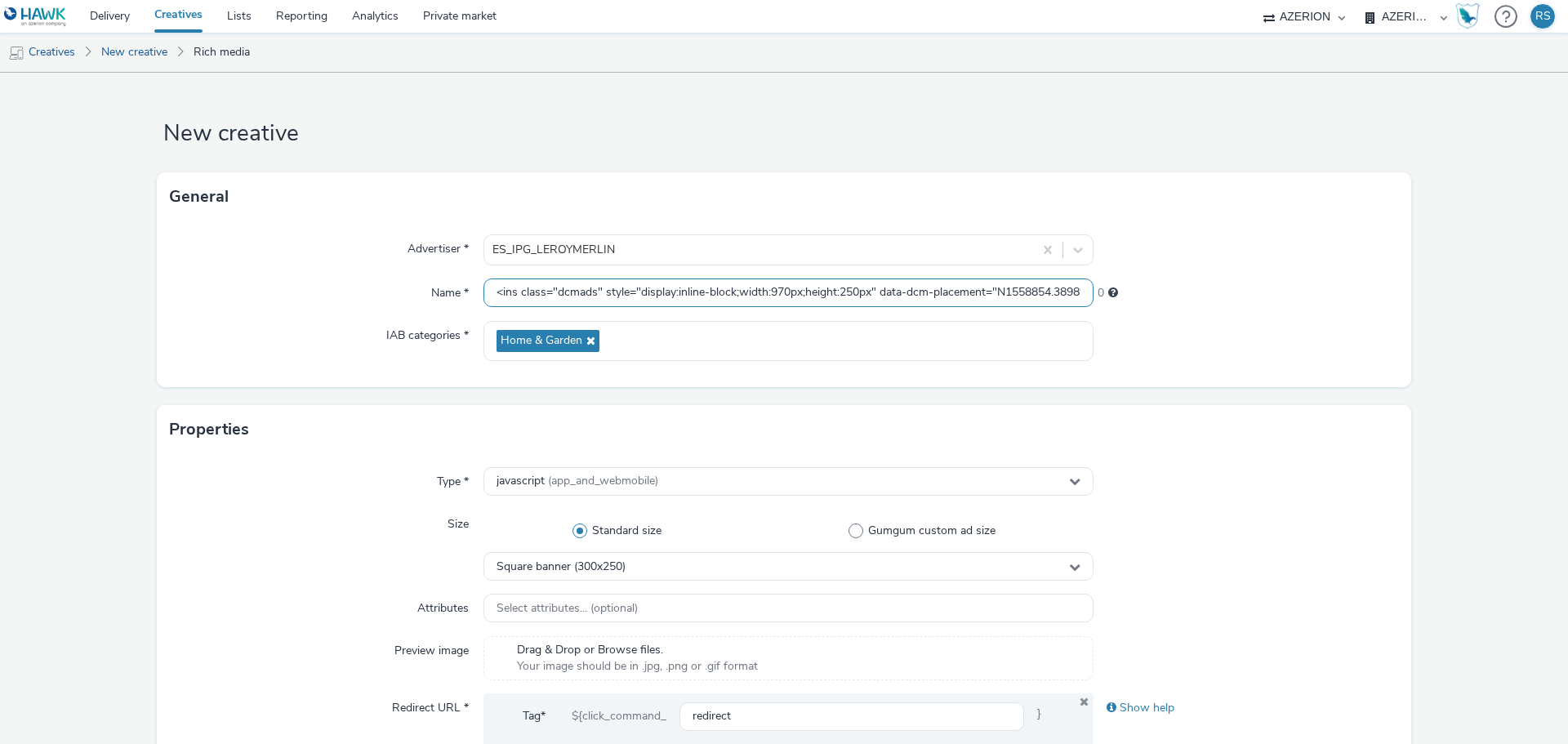
click at [524, 292] on input "<ins class="dcmads" style="display:inline-block;width:970px;height:250px" data-…" at bounding box center [789, 293] width 610 height 29
paste input "230625_LM_lmes_nac_con_not_famcon_pro_tecnico_azerion~na_display_awa_pros_na~ot…"
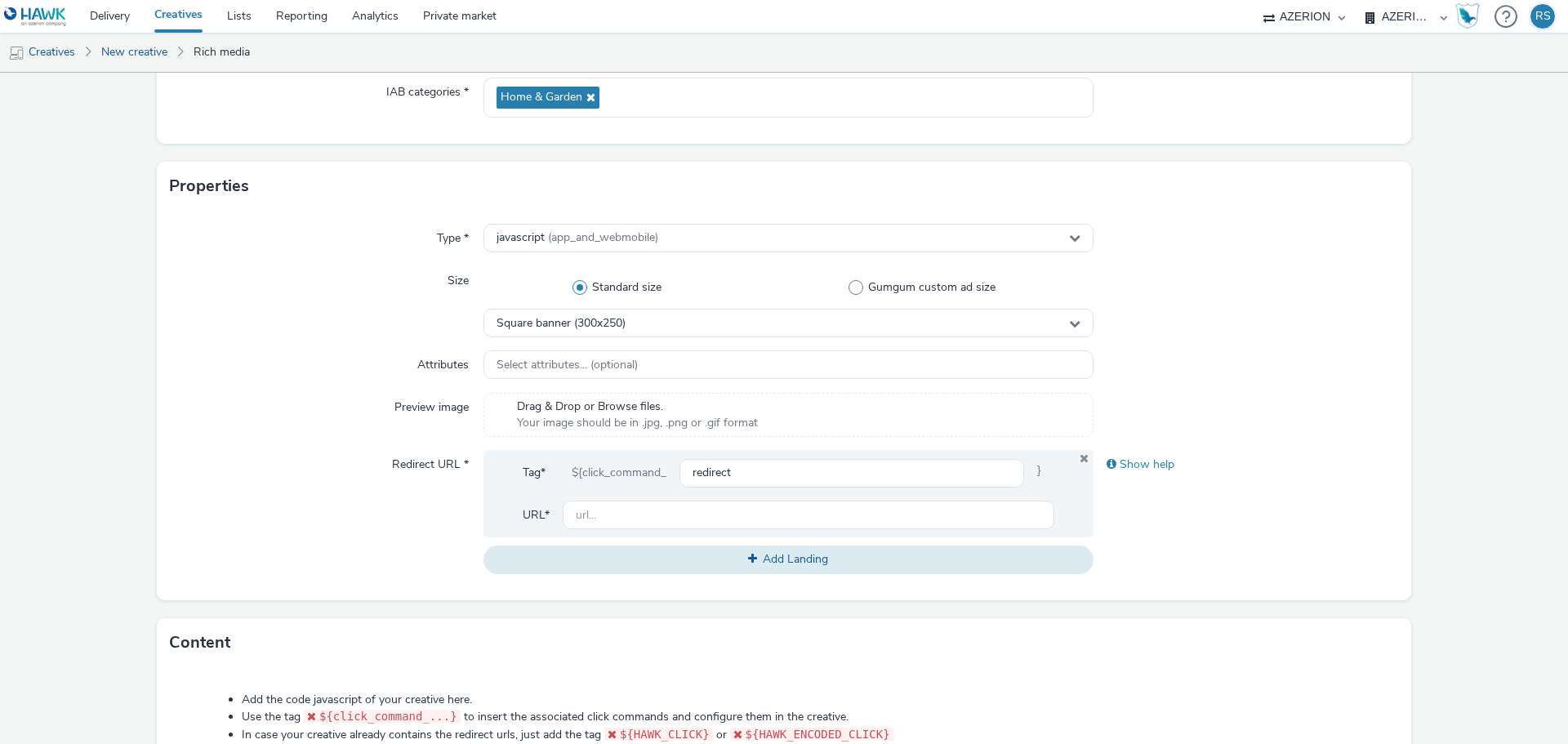
scroll to position [245, 0]
type input "230625_LM_lmes_nac_con_not_famcon_pro_tecnico_azerion~na_display_awa_pros_na~ot…"
click at [606, 326] on span "Square banner (300x250)" at bounding box center [560, 322] width 129 height 14
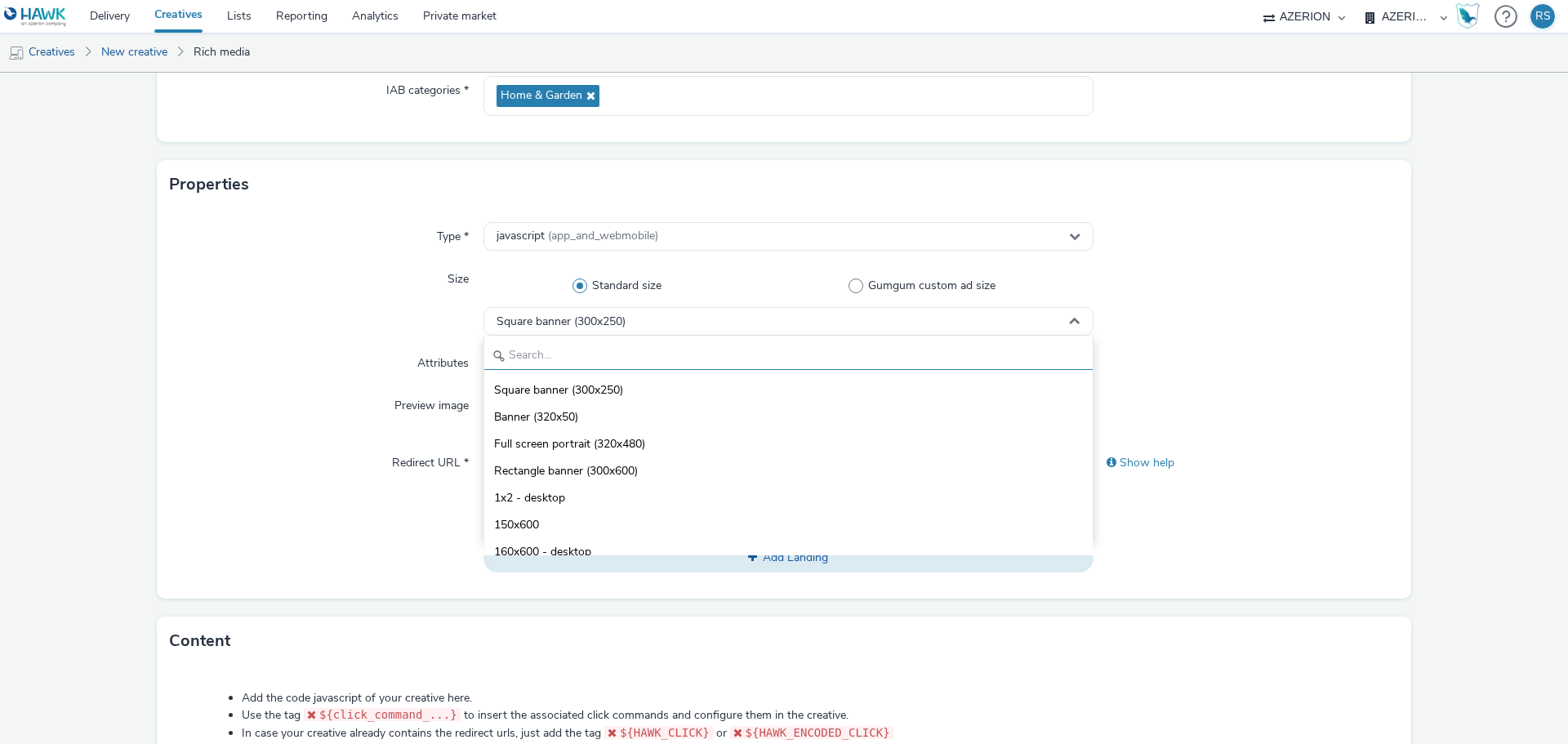
click at [742, 349] on input "text" at bounding box center [788, 356] width 608 height 29
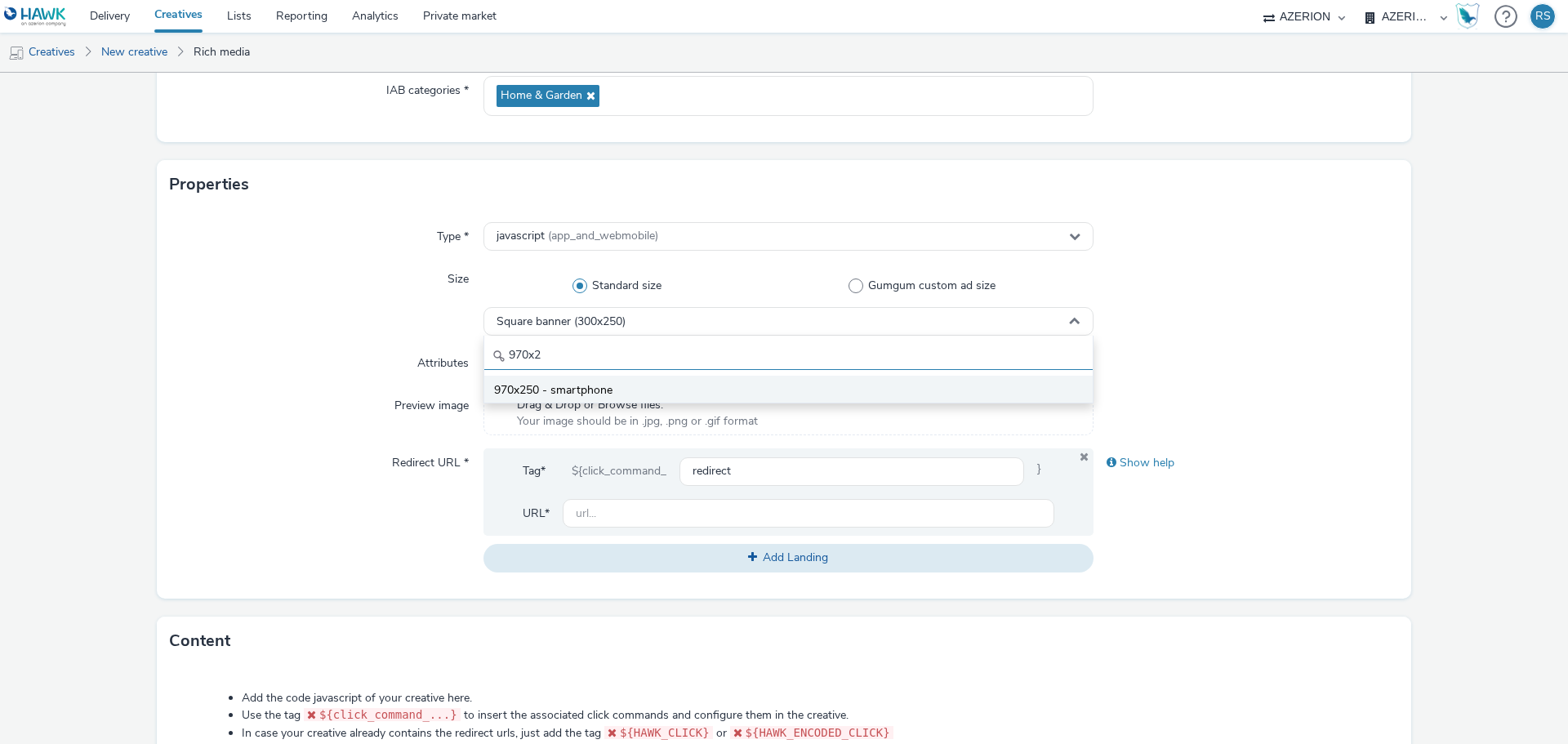
type input "970x2"
click at [649, 388] on li "970x250 - smartphone" at bounding box center [788, 389] width 608 height 27
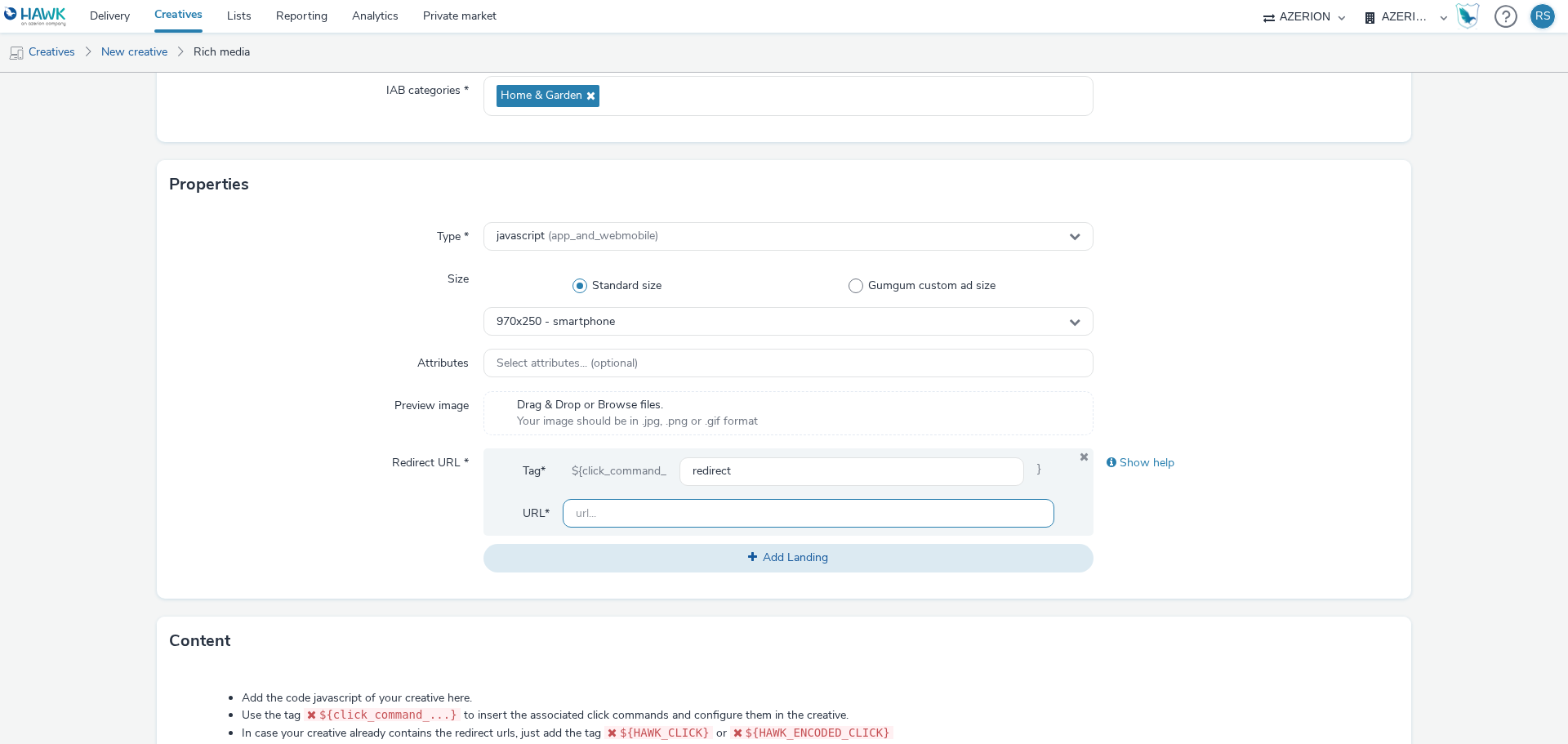
click at [674, 511] on input "text" at bounding box center [808, 514] width 491 height 29
type input "l"
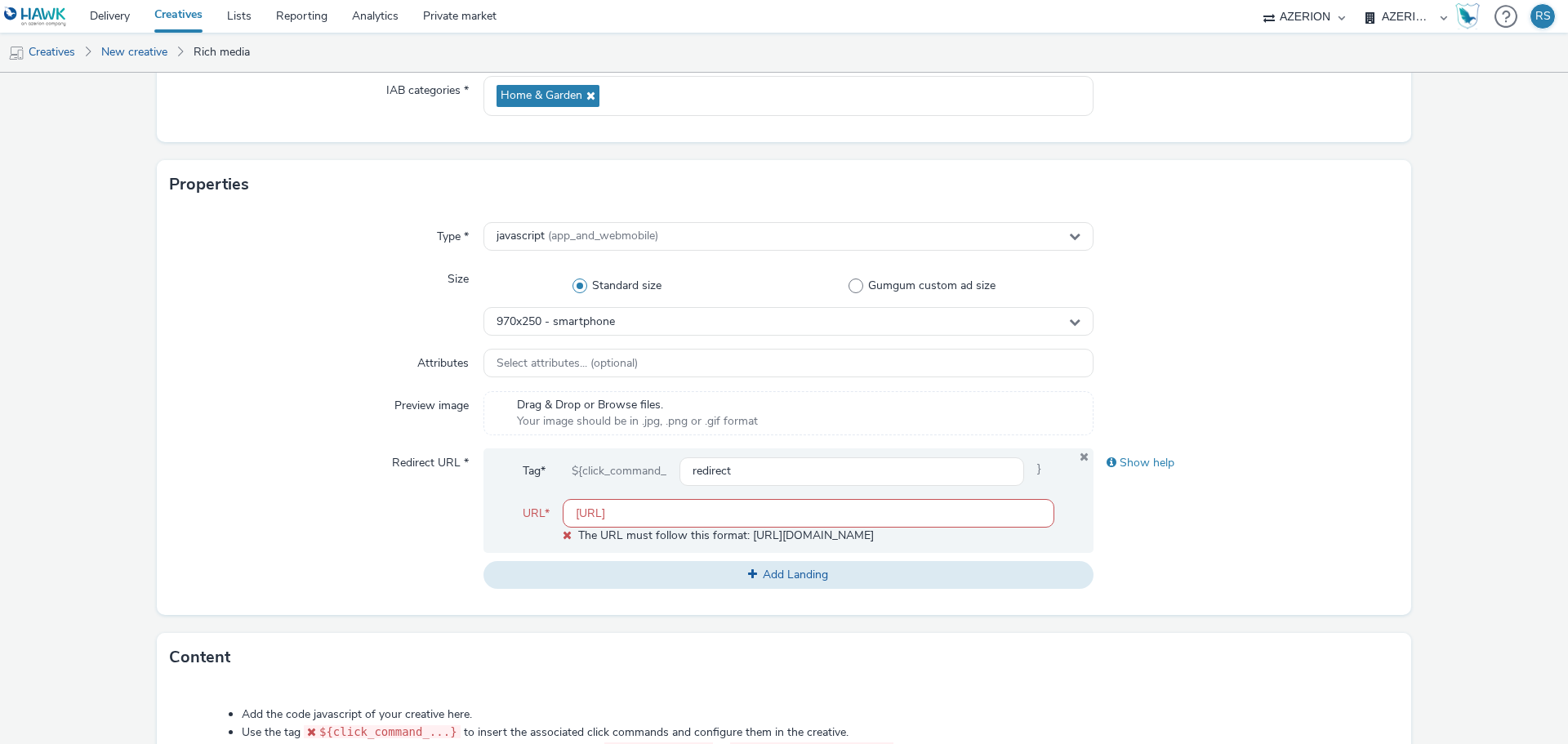
click at [704, 507] on input "[URL]" at bounding box center [808, 514] width 491 height 29
paste input "[DOMAIN_NAME][URL]"
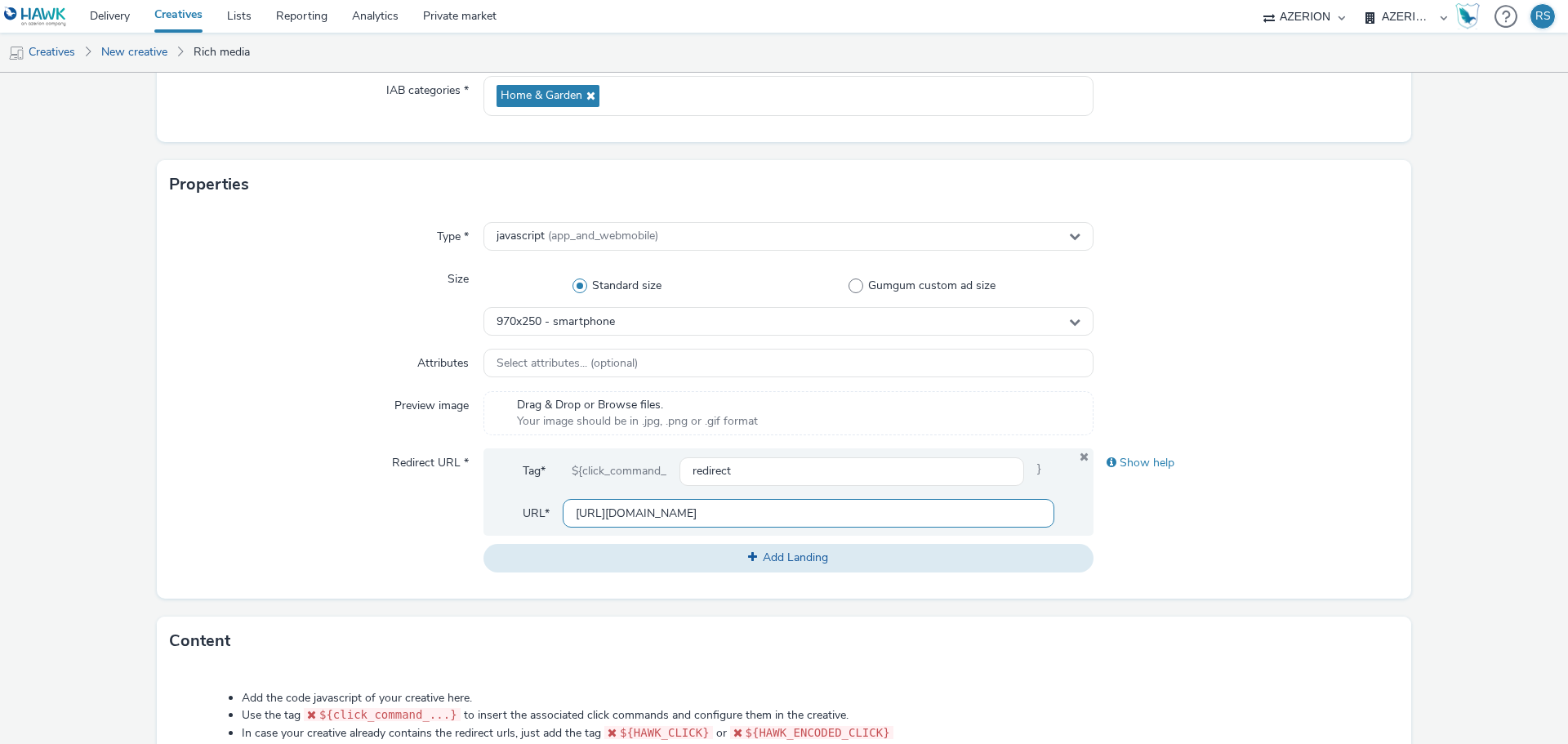
type input "[URL][DOMAIN_NAME]"
click at [1171, 556] on div "Show help" at bounding box center [1246, 510] width 306 height 124
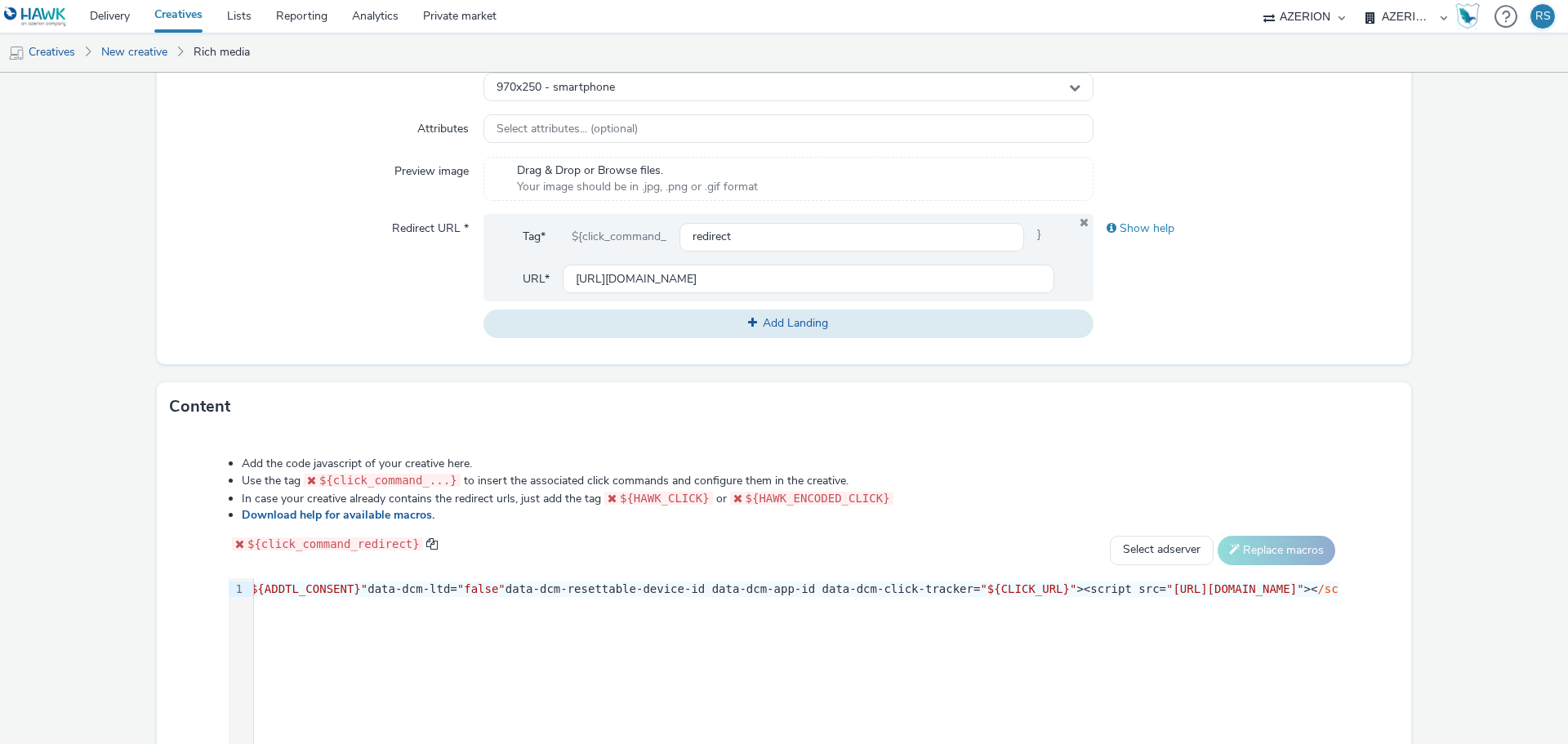
scroll to position [572, 0]
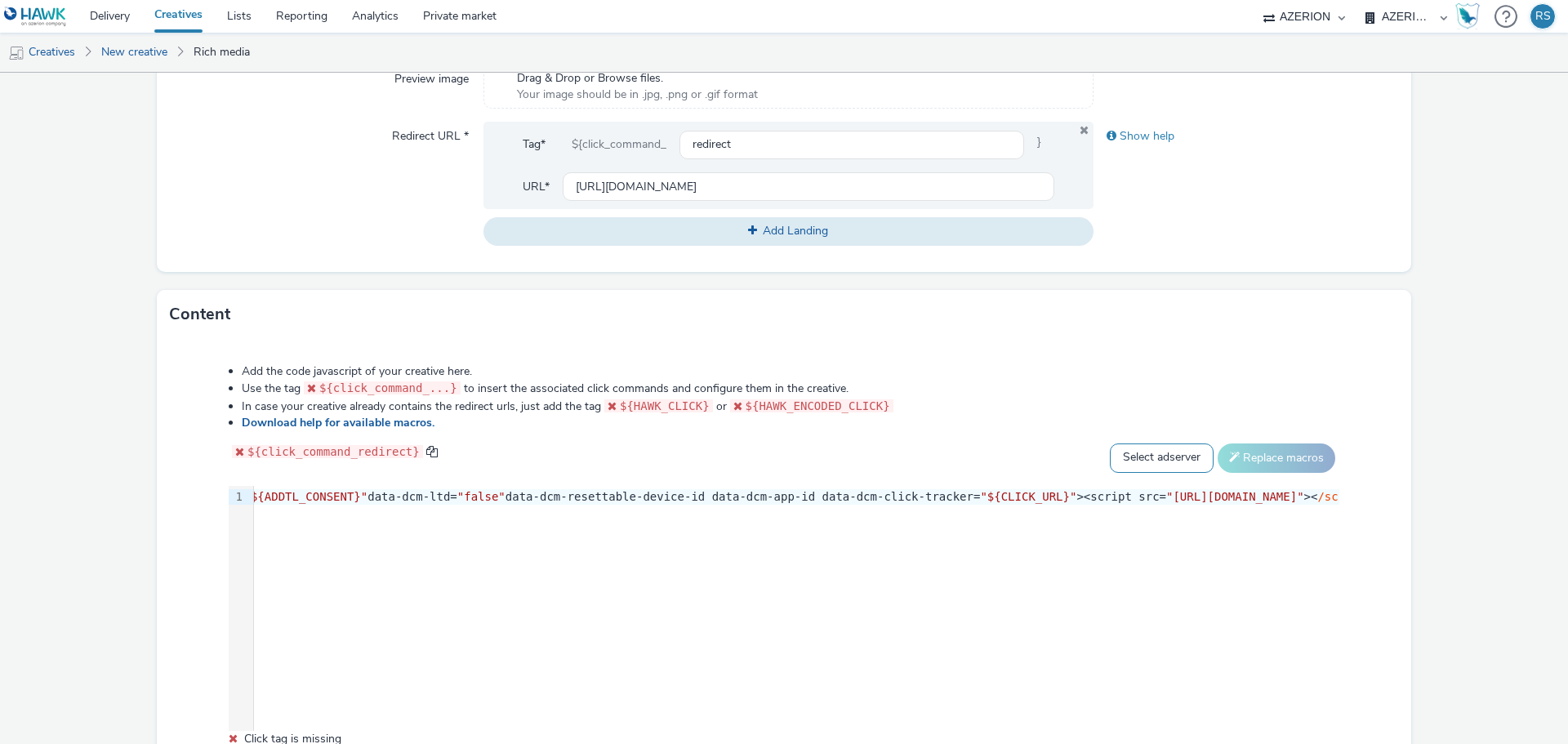
click at [1130, 464] on select "Select adserver Sizmek DCM Adform Sting" at bounding box center [1162, 459] width 104 height 30
select select "dcm"
click at [1110, 444] on select "Select adserver Sizmek DCM Adform Sting" at bounding box center [1162, 459] width 104 height 30
click at [1243, 465] on button "Replace macros" at bounding box center [1276, 459] width 118 height 30
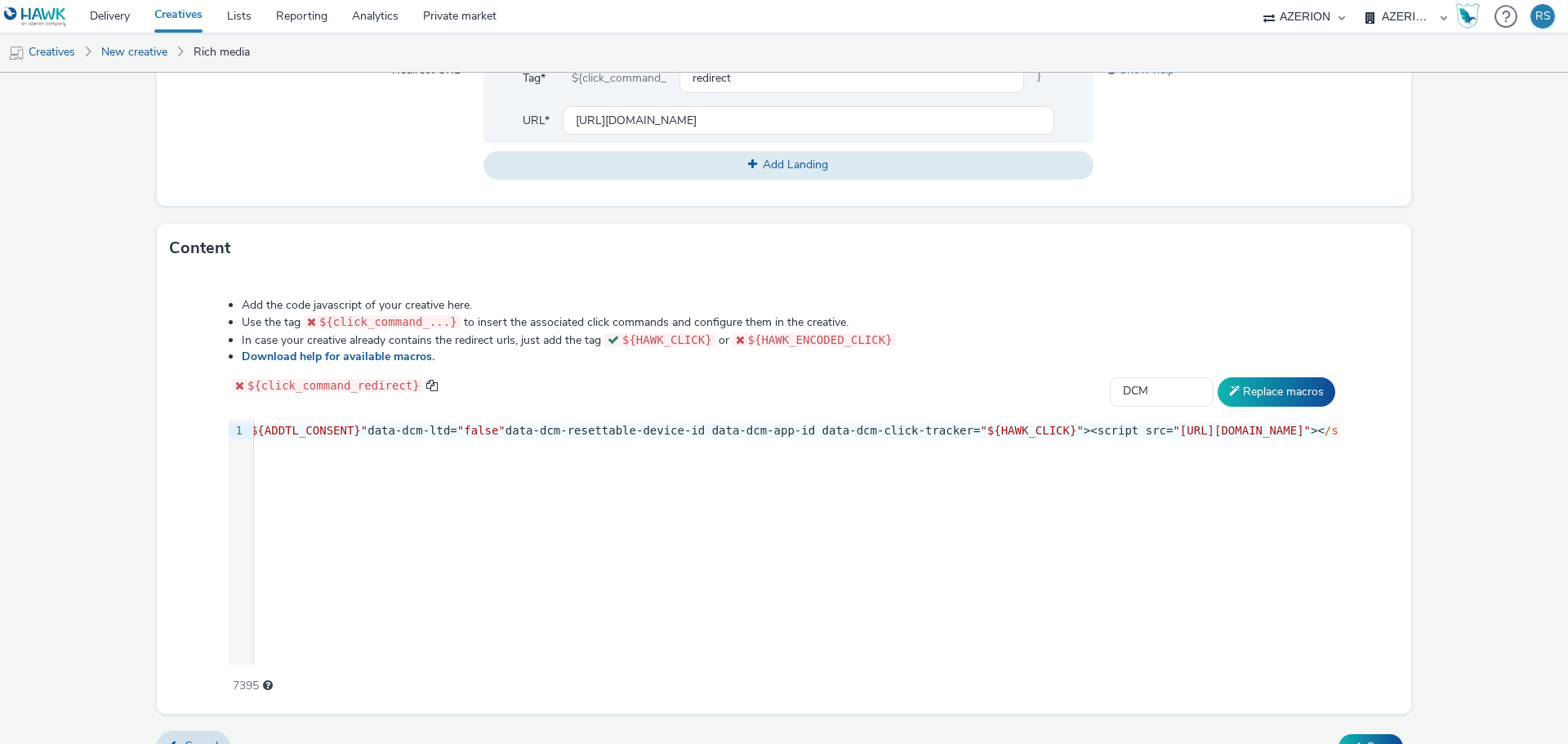
scroll to position [667, 0]
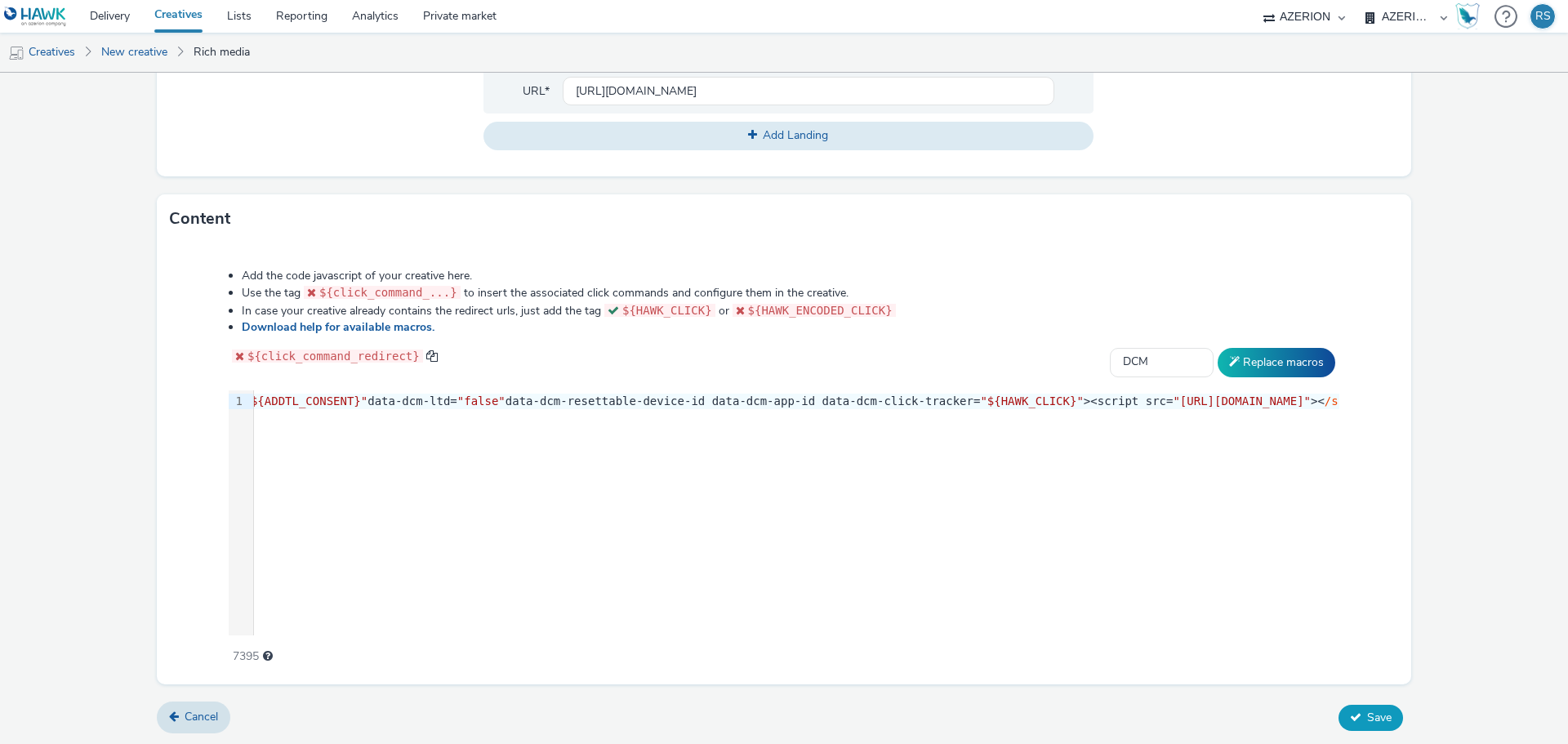
click at [1351, 719] on button "Save" at bounding box center [1370, 718] width 65 height 26
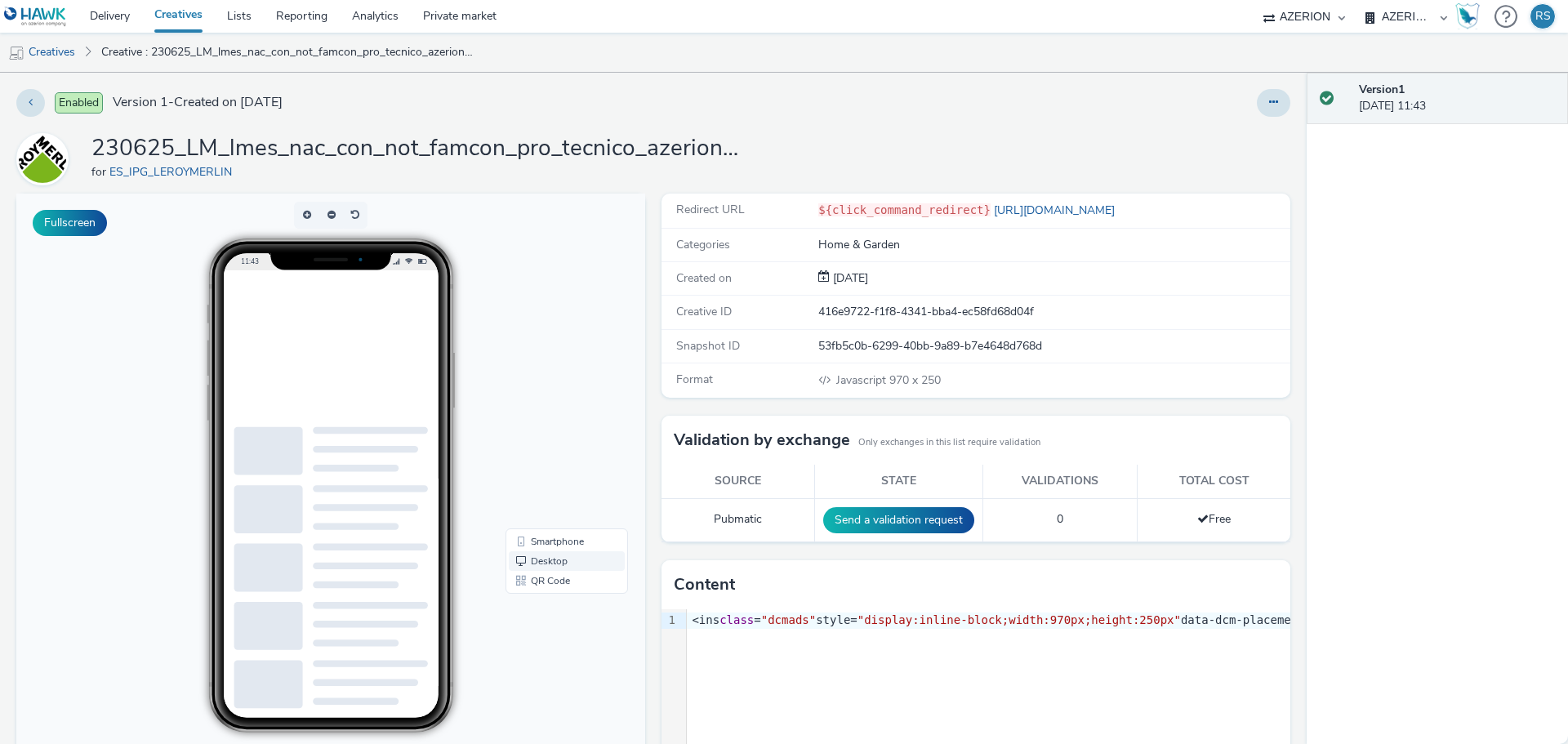
click at [539, 557] on link "Desktop" at bounding box center [566, 561] width 116 height 20
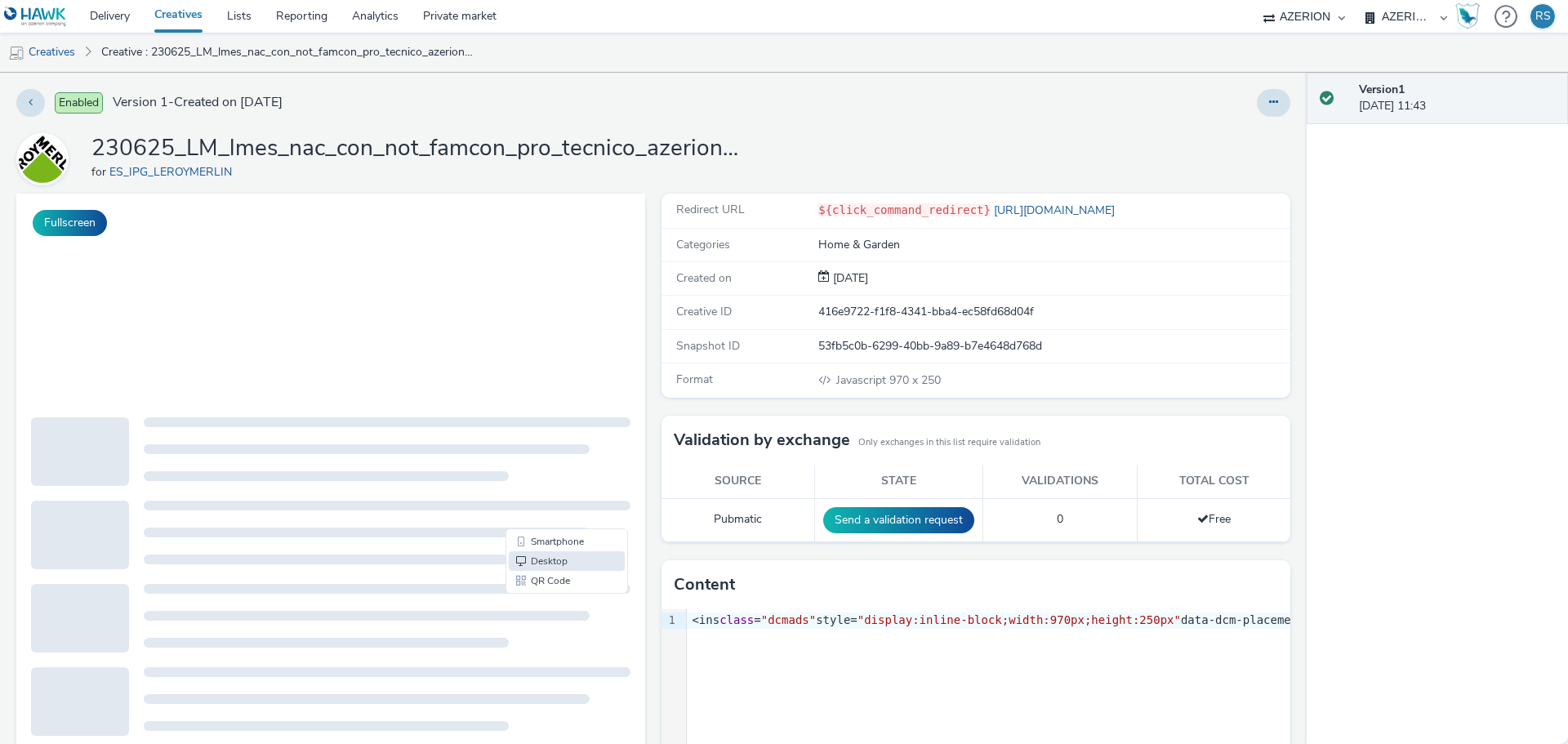
drag, startPoint x: 231, startPoint y: 435, endPoint x: 518, endPoint y: 429, distance: 287.1
click at [518, 429] on div at bounding box center [387, 452] width 486 height 69
click at [518, 431] on div at bounding box center [387, 452] width 486 height 69
click at [922, 153] on div "230625_LM_lmes_nac_con_not_famcon_pro_tecnico_azerion~na_display_awa_pros_na~ot…" at bounding box center [653, 159] width 1274 height 52
click at [69, 52] on link "Creatives" at bounding box center [42, 52] width 83 height 39
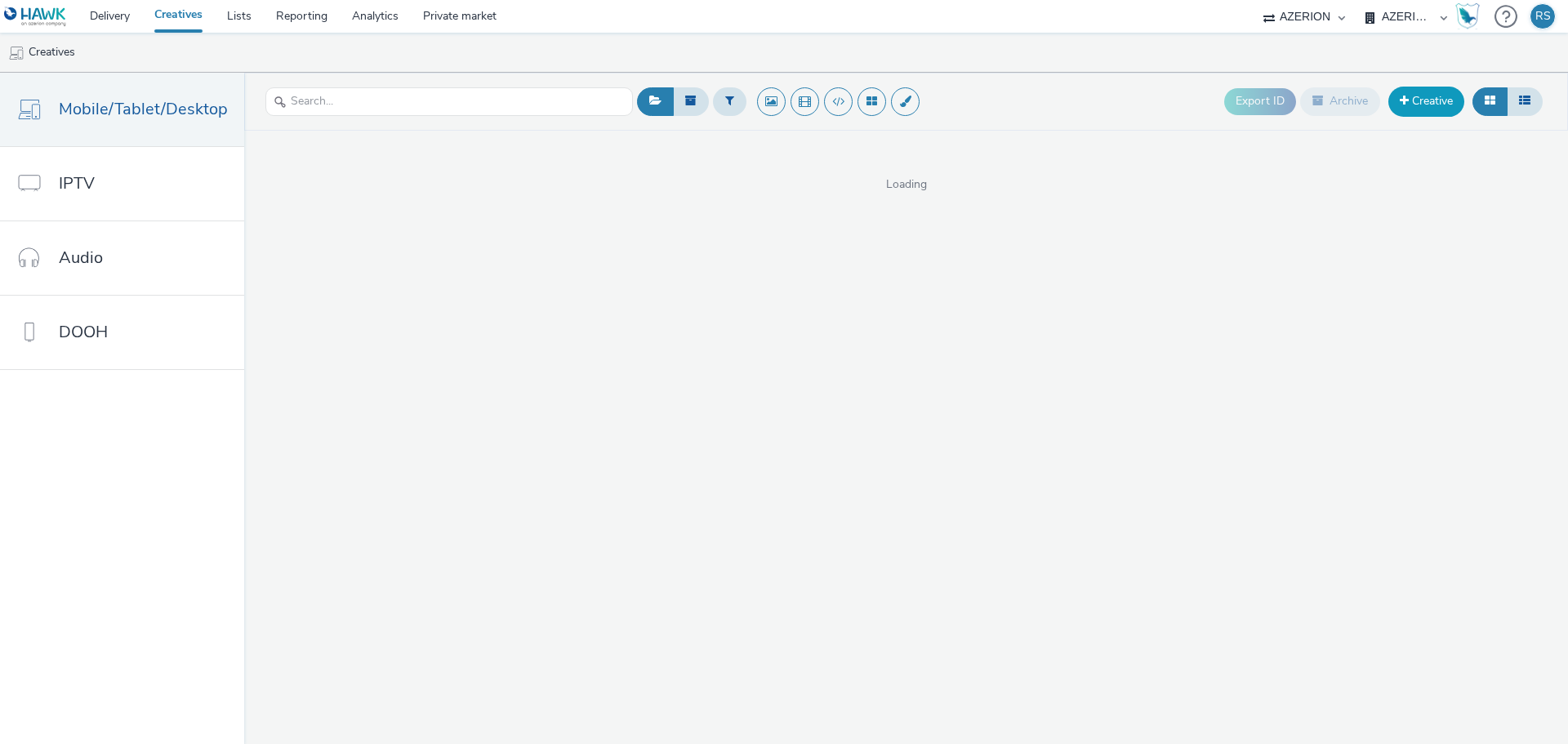
click at [1409, 96] on link "Creative" at bounding box center [1426, 101] width 76 height 30
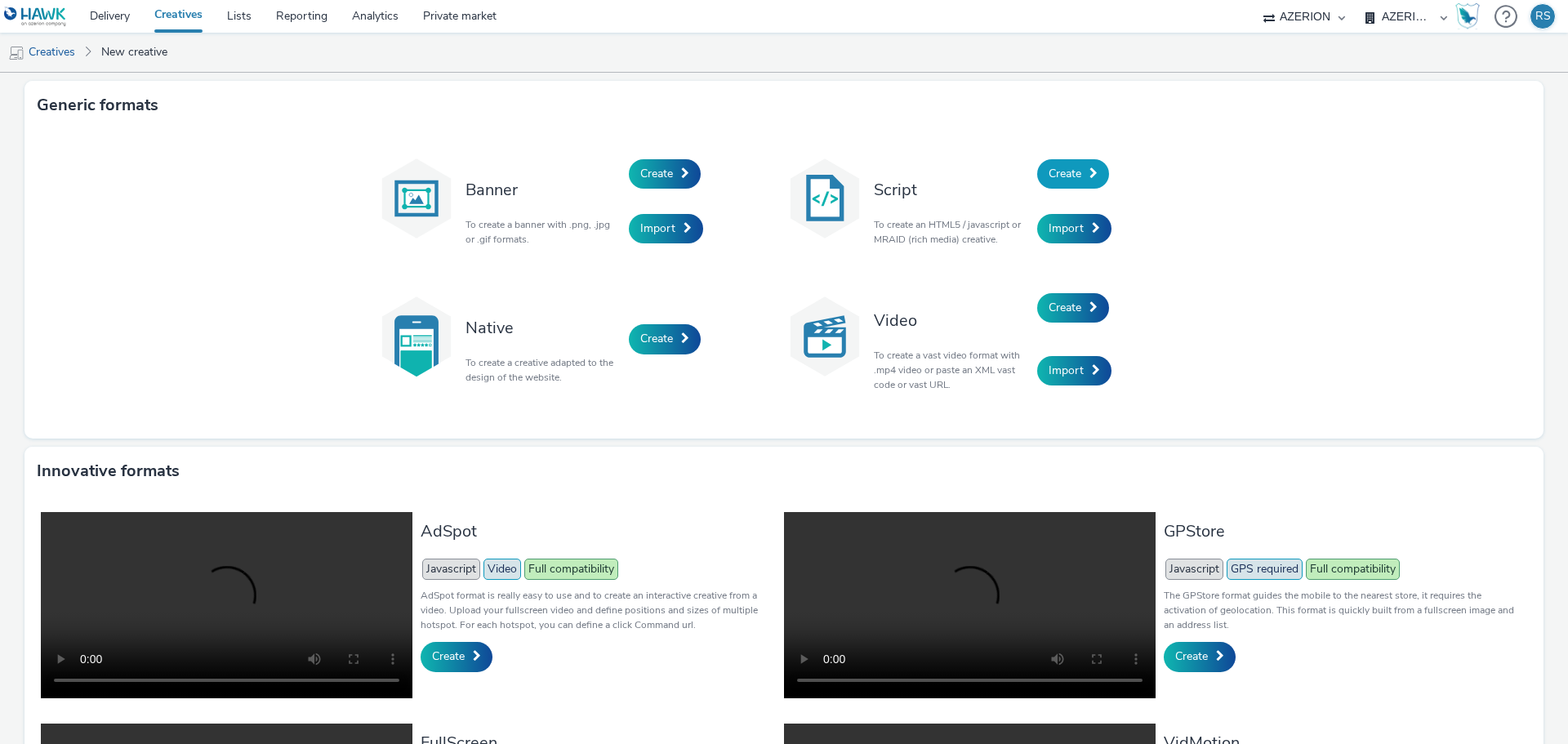
click at [1054, 177] on span "Create" at bounding box center [1065, 174] width 32 height 15
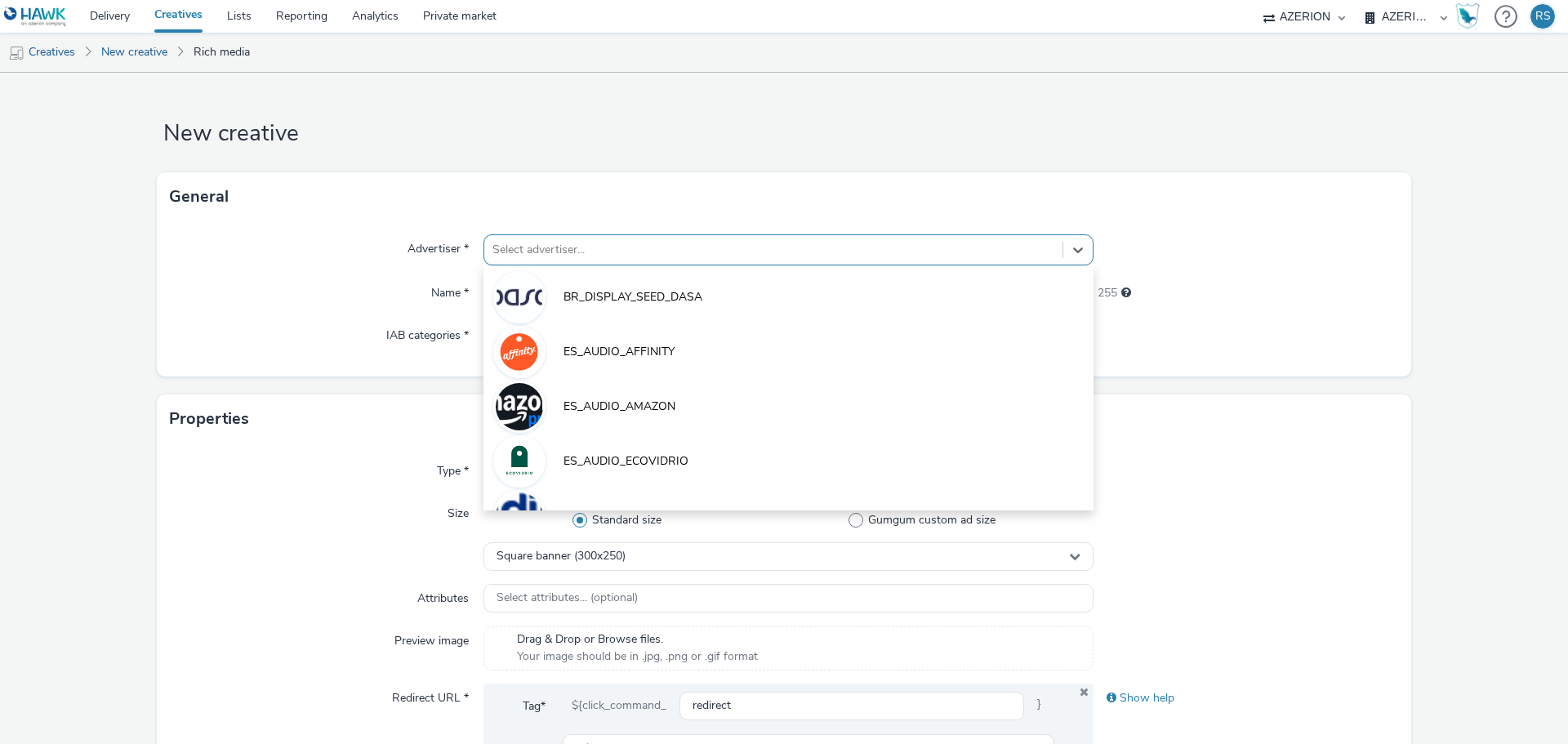
click at [534, 251] on div at bounding box center [773, 250] width 562 height 20
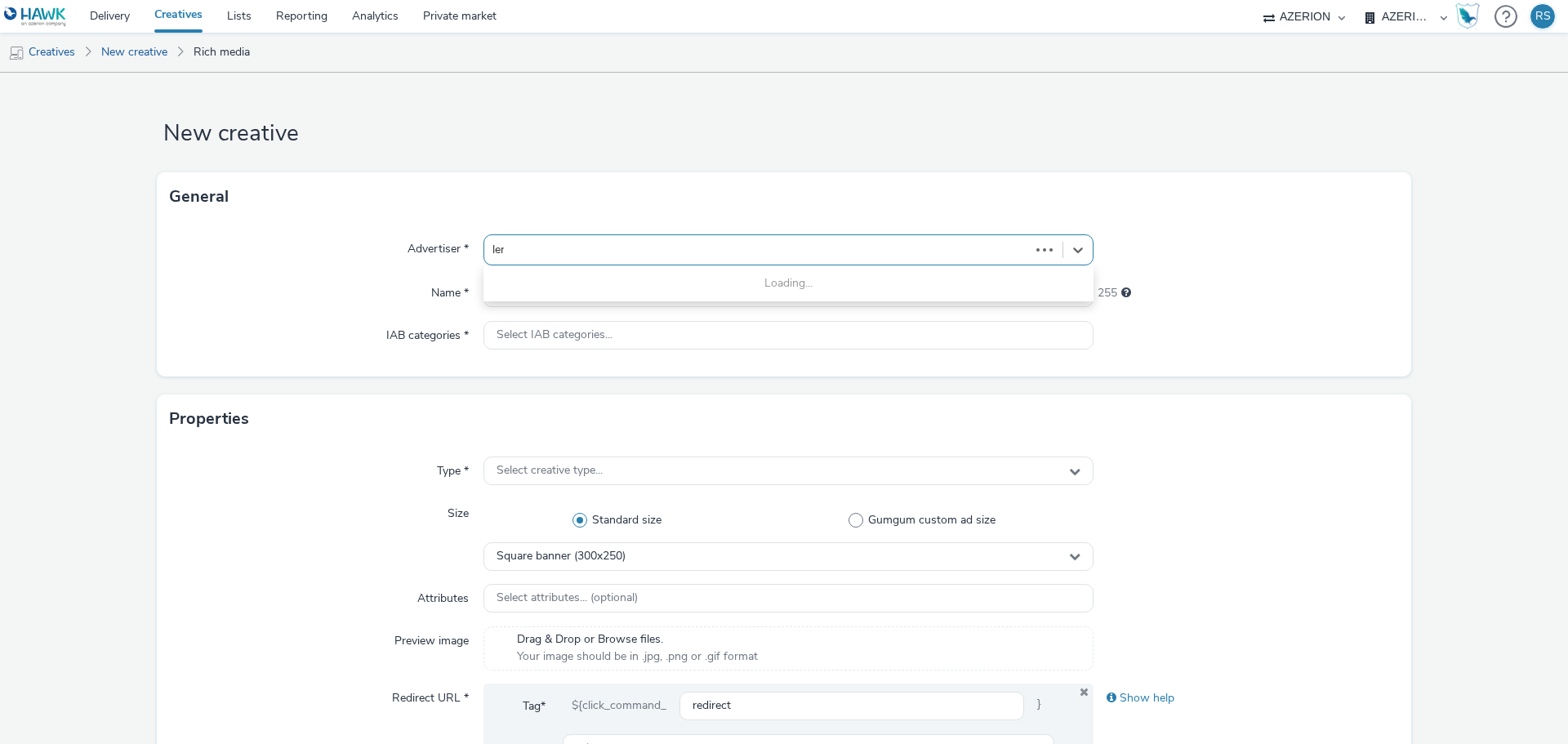
type input "lero"
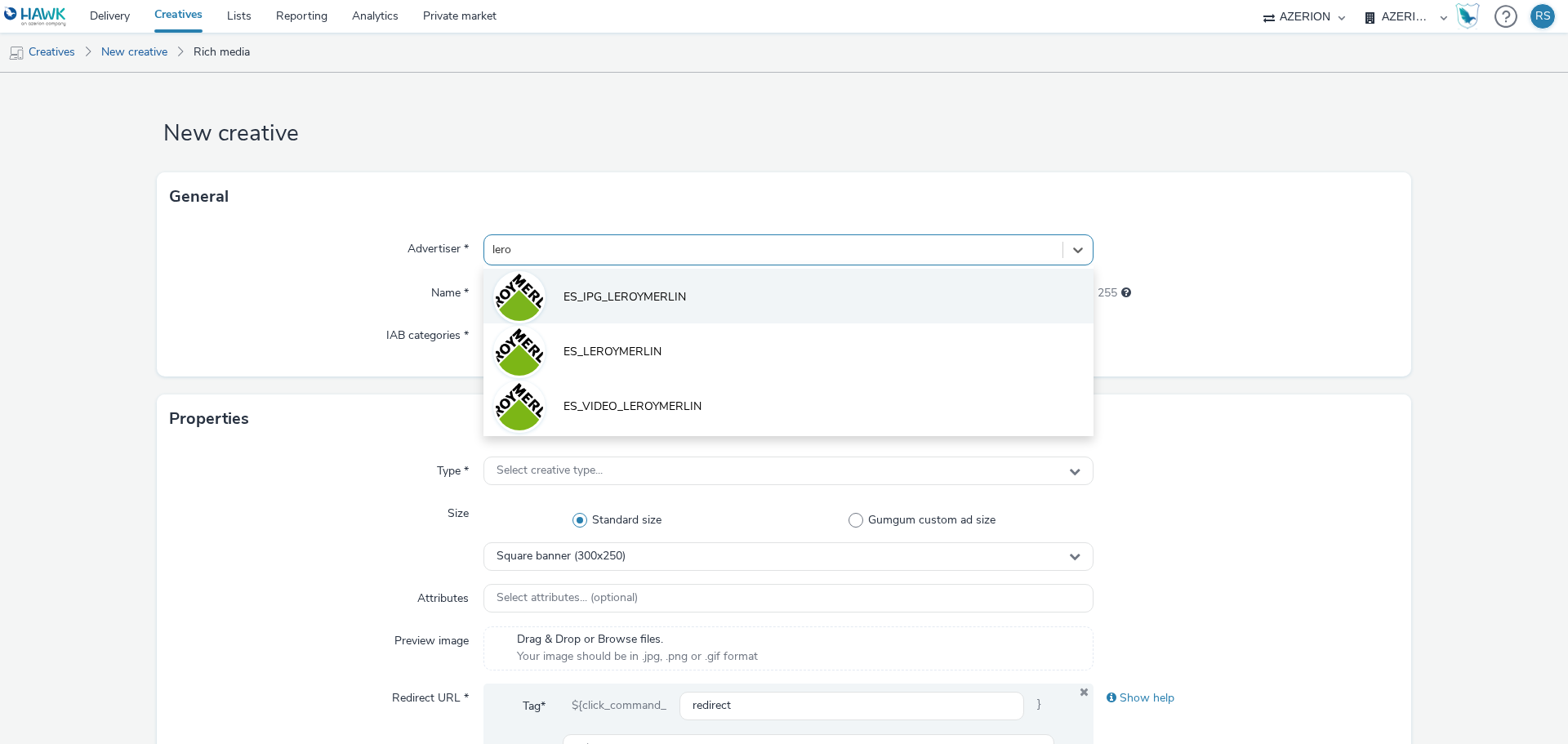
click at [639, 303] on span "ES_IPG_LEROYMERLIN" at bounding box center [624, 297] width 123 height 16
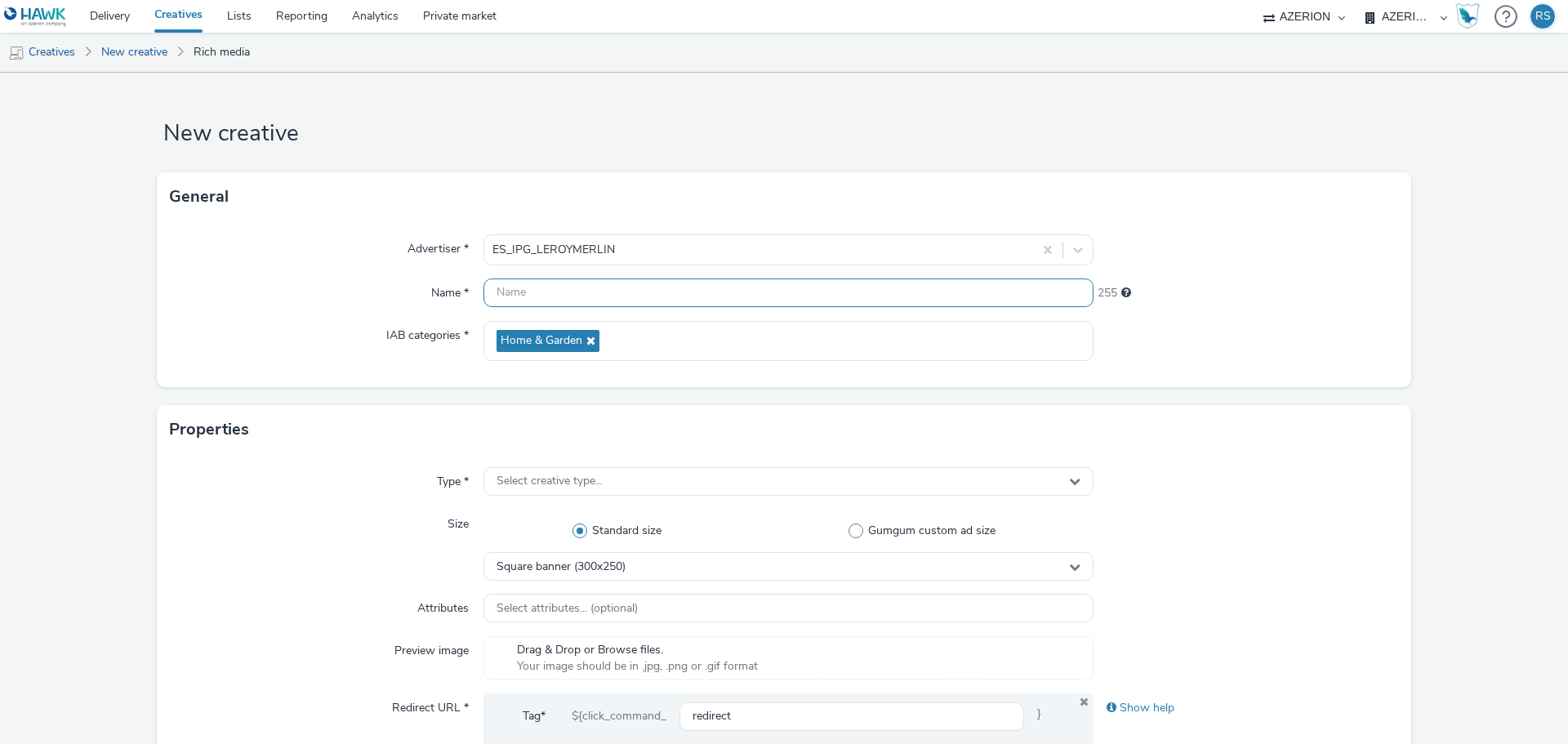
click at [550, 295] on input "text" at bounding box center [789, 293] width 610 height 29
paste input "230625_LM_lmes_nac_con_not_famcon_pro_tecnico_azerion~na_display_awa_pros_na~ot…"
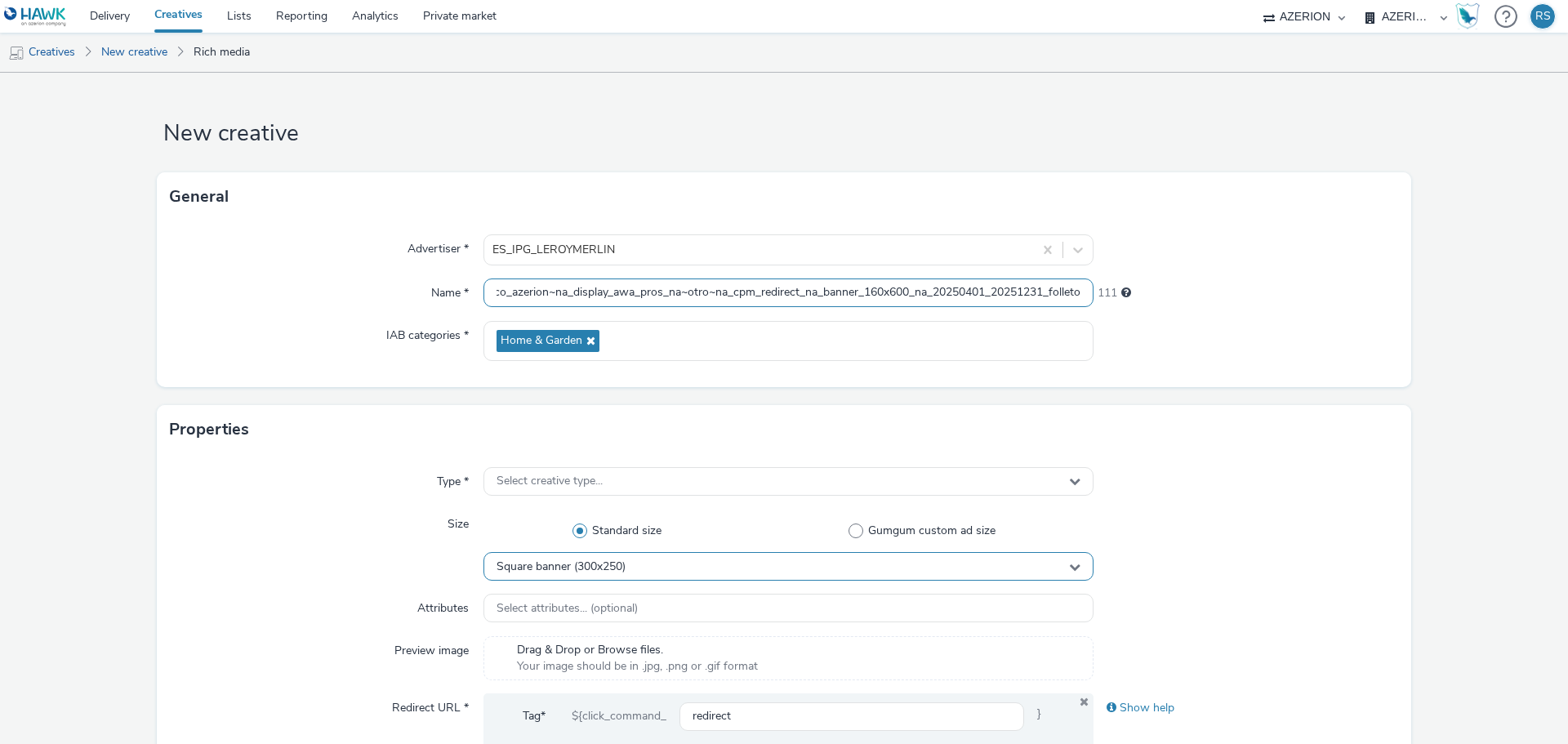
type input "230625_LM_lmes_nac_con_not_famcon_pro_tecnico_azerion~na_display_awa_pros_na~ot…"
click at [598, 561] on span "Square banner (300x250)" at bounding box center [560, 568] width 129 height 14
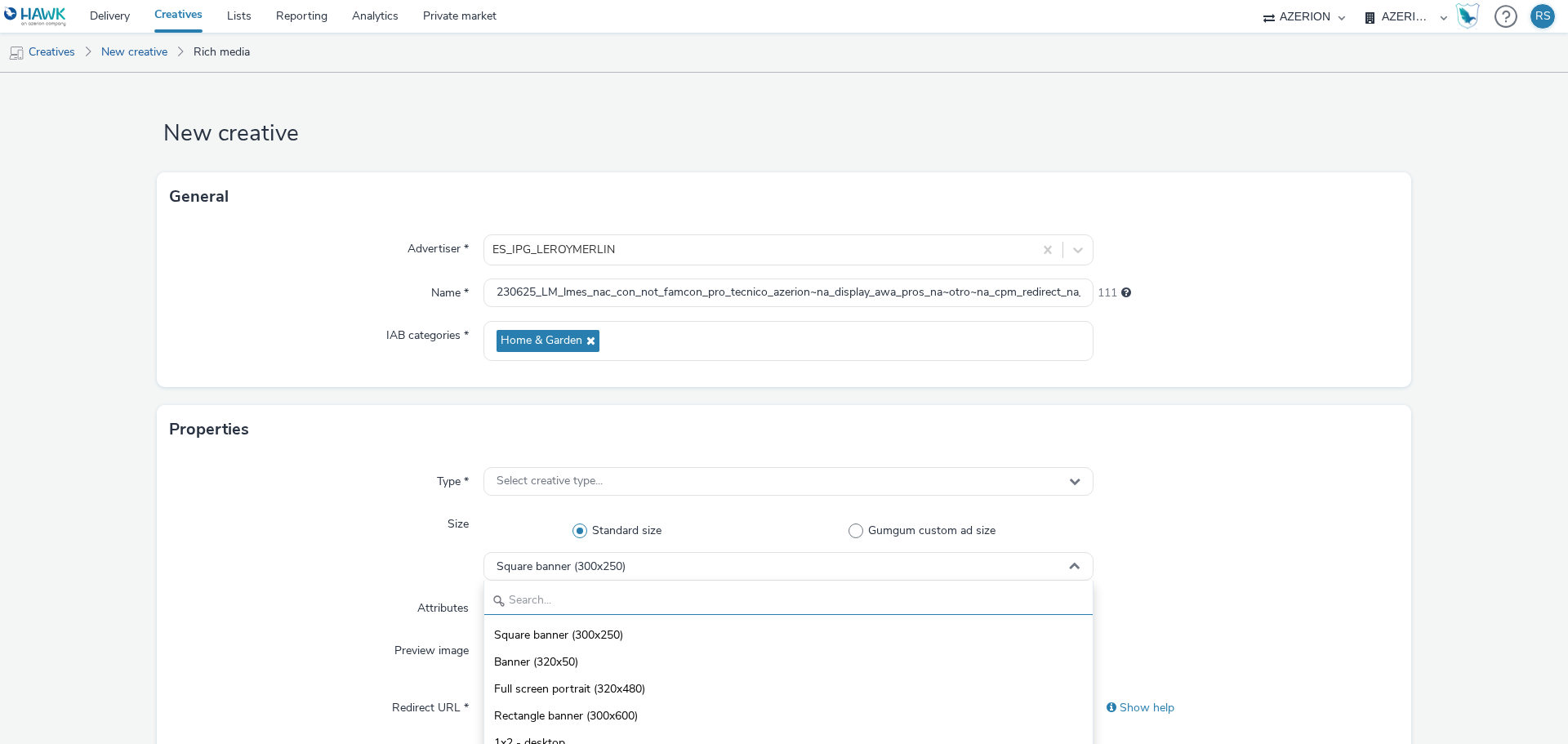
click at [695, 605] on input "text" at bounding box center [788, 601] width 608 height 29
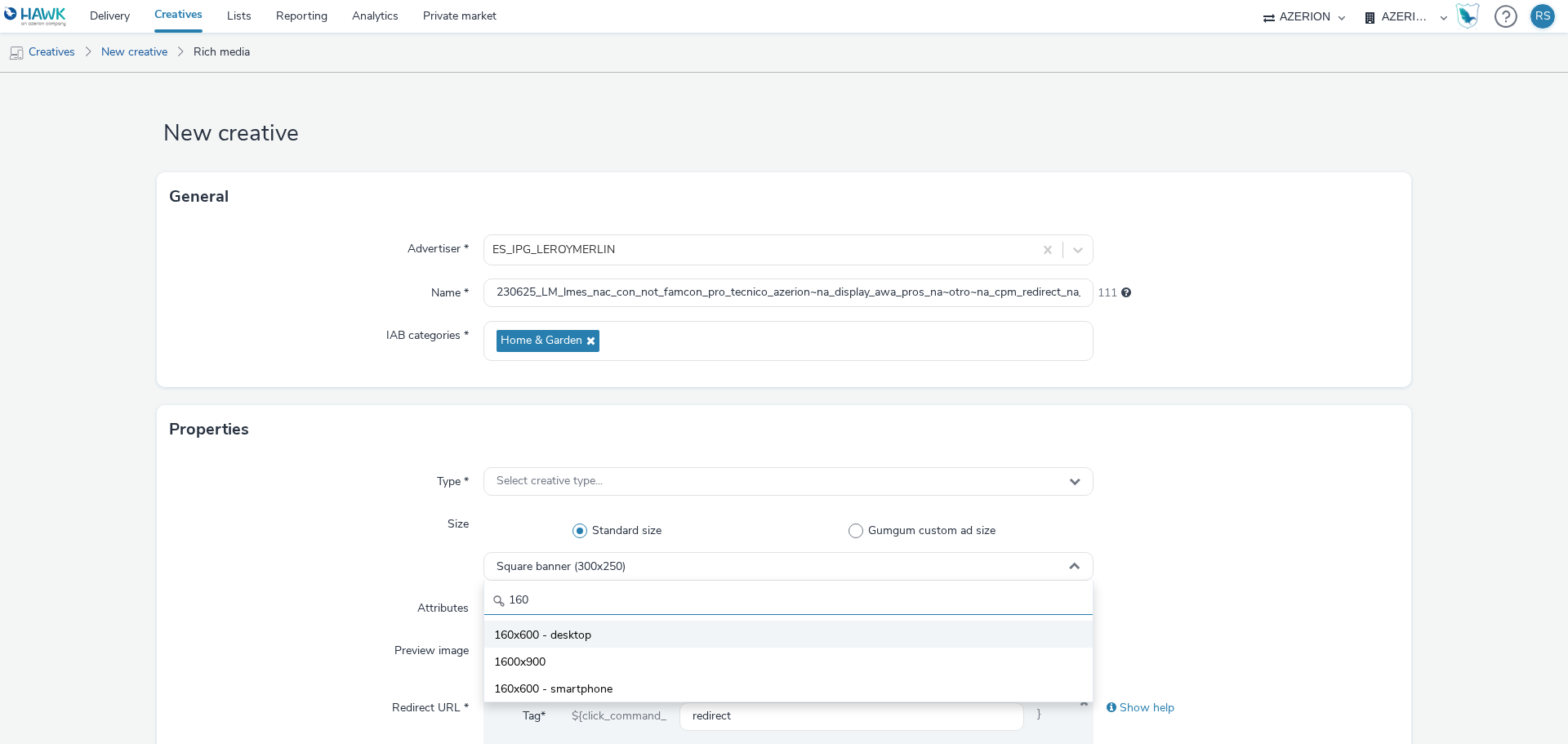
type input "160"
click at [634, 643] on li "160x600 - desktop" at bounding box center [788, 635] width 608 height 27
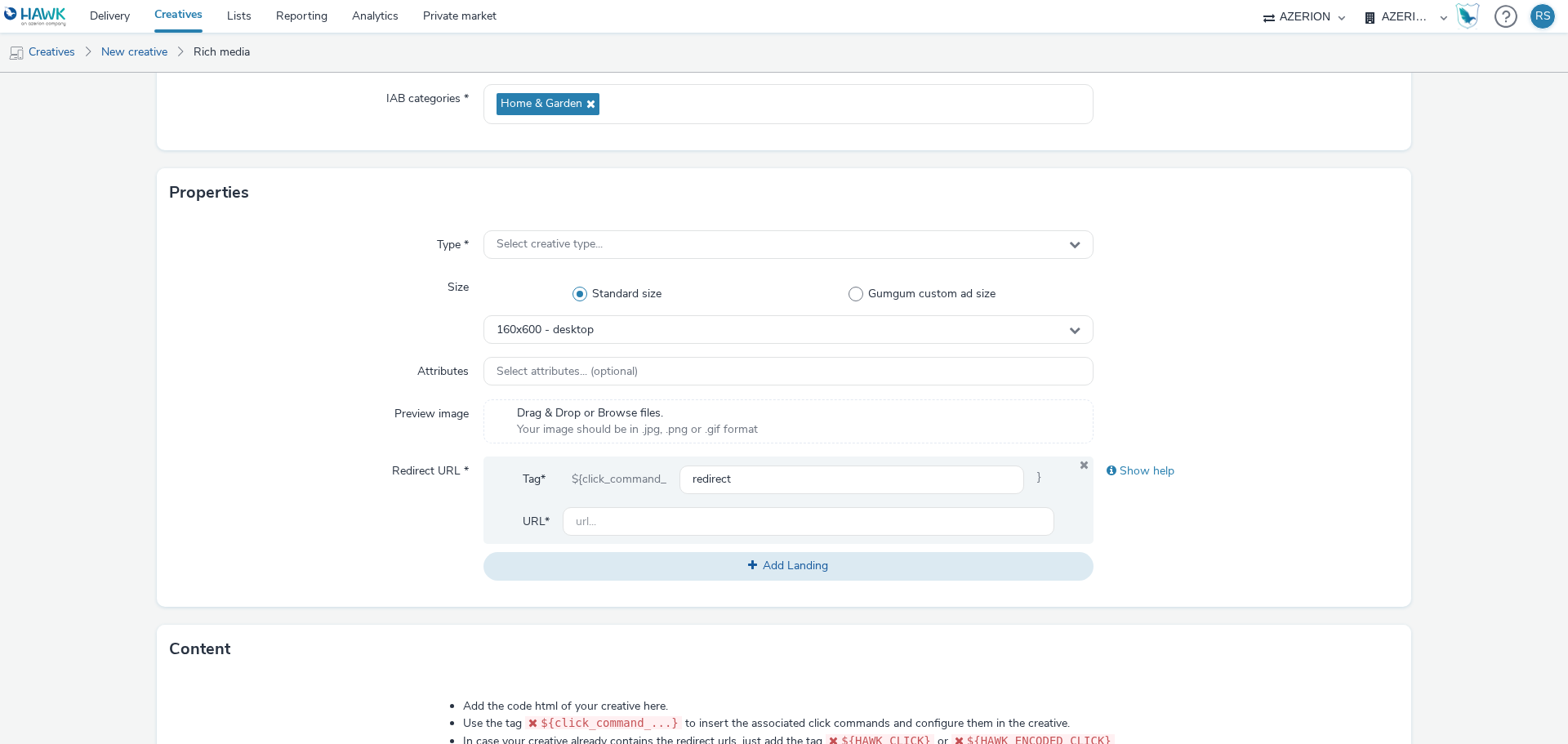
scroll to position [245, 0]
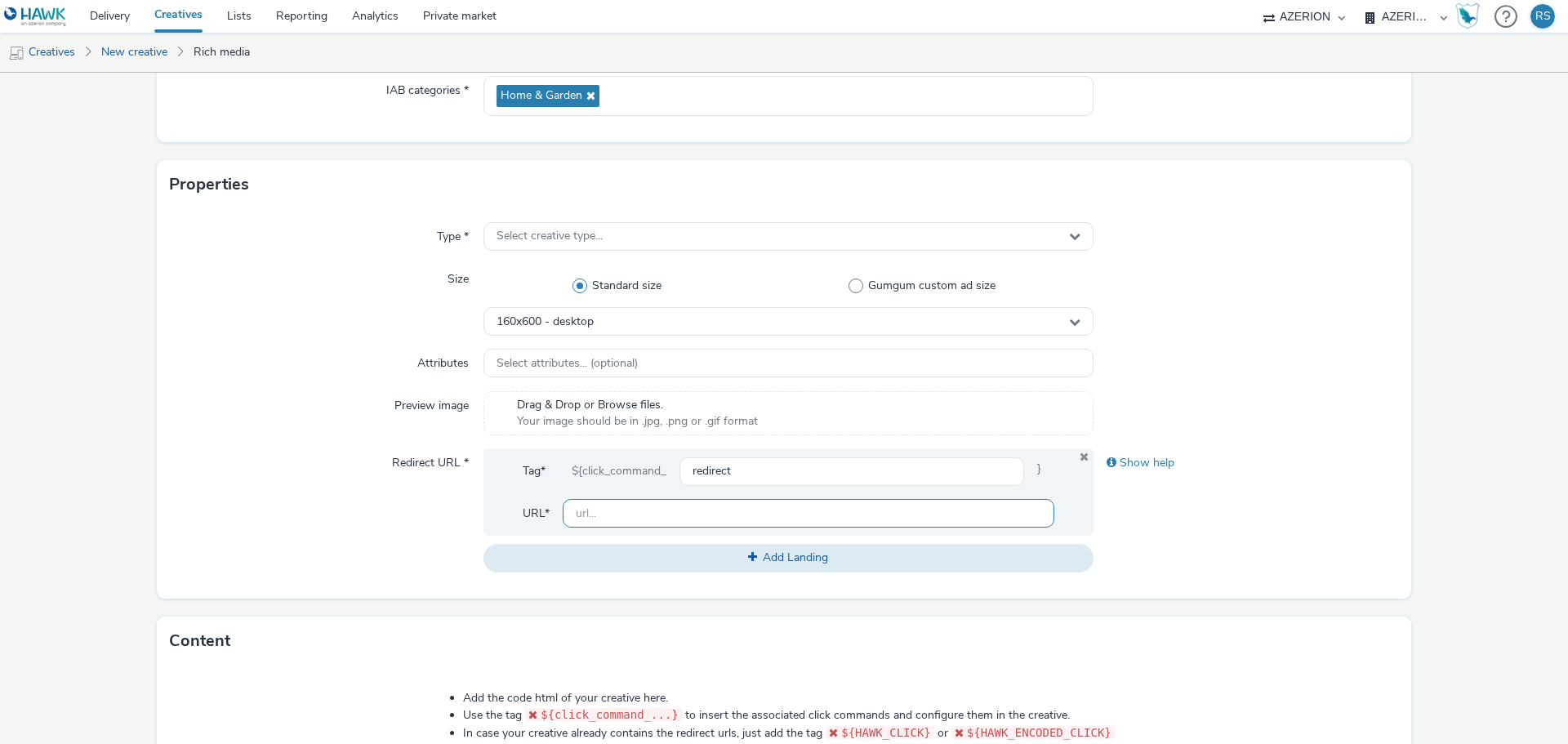
click at [744, 518] on input "text" at bounding box center [808, 514] width 491 height 29
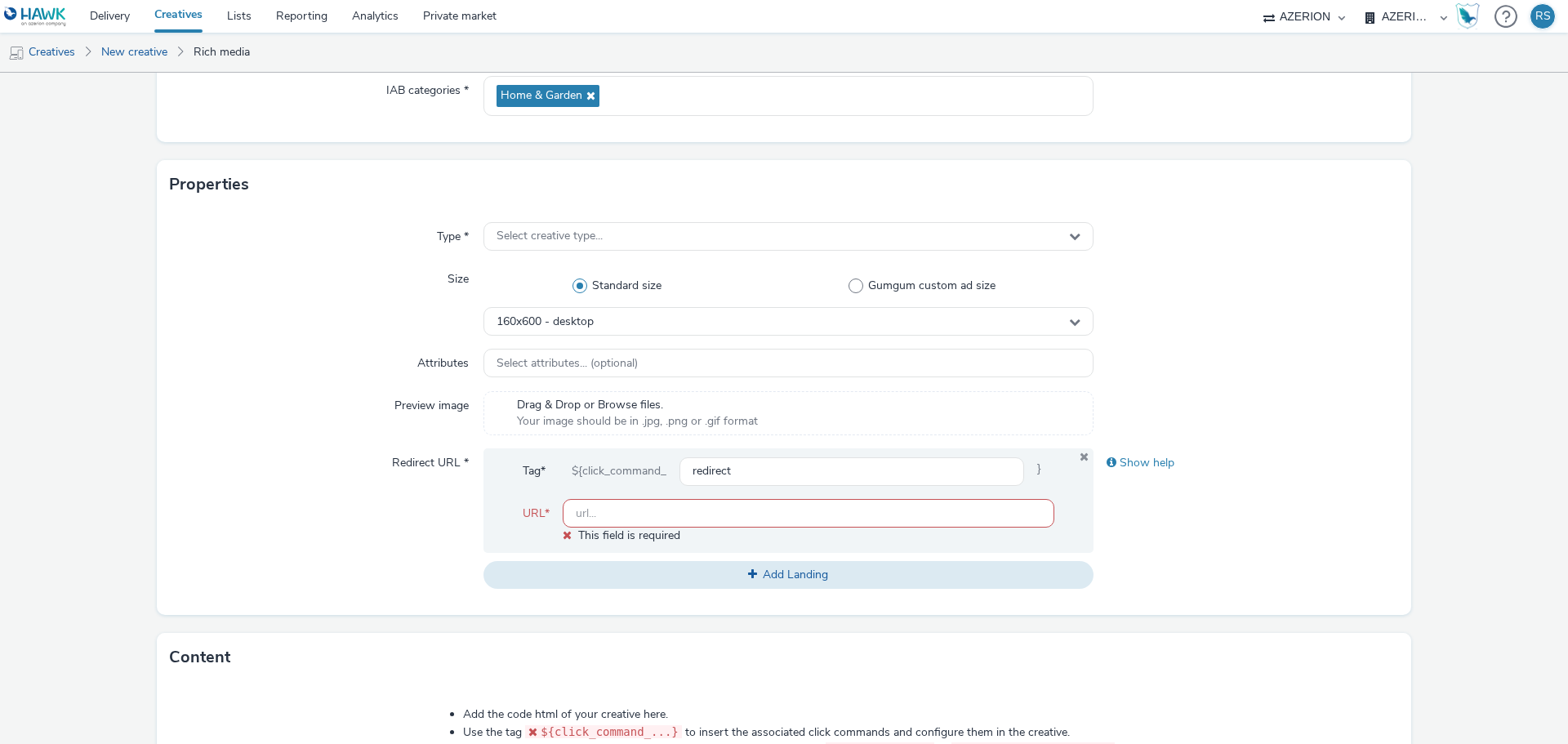
click at [653, 515] on input "text" at bounding box center [808, 514] width 491 height 29
paste input "[URL][DOMAIN_NAME]"
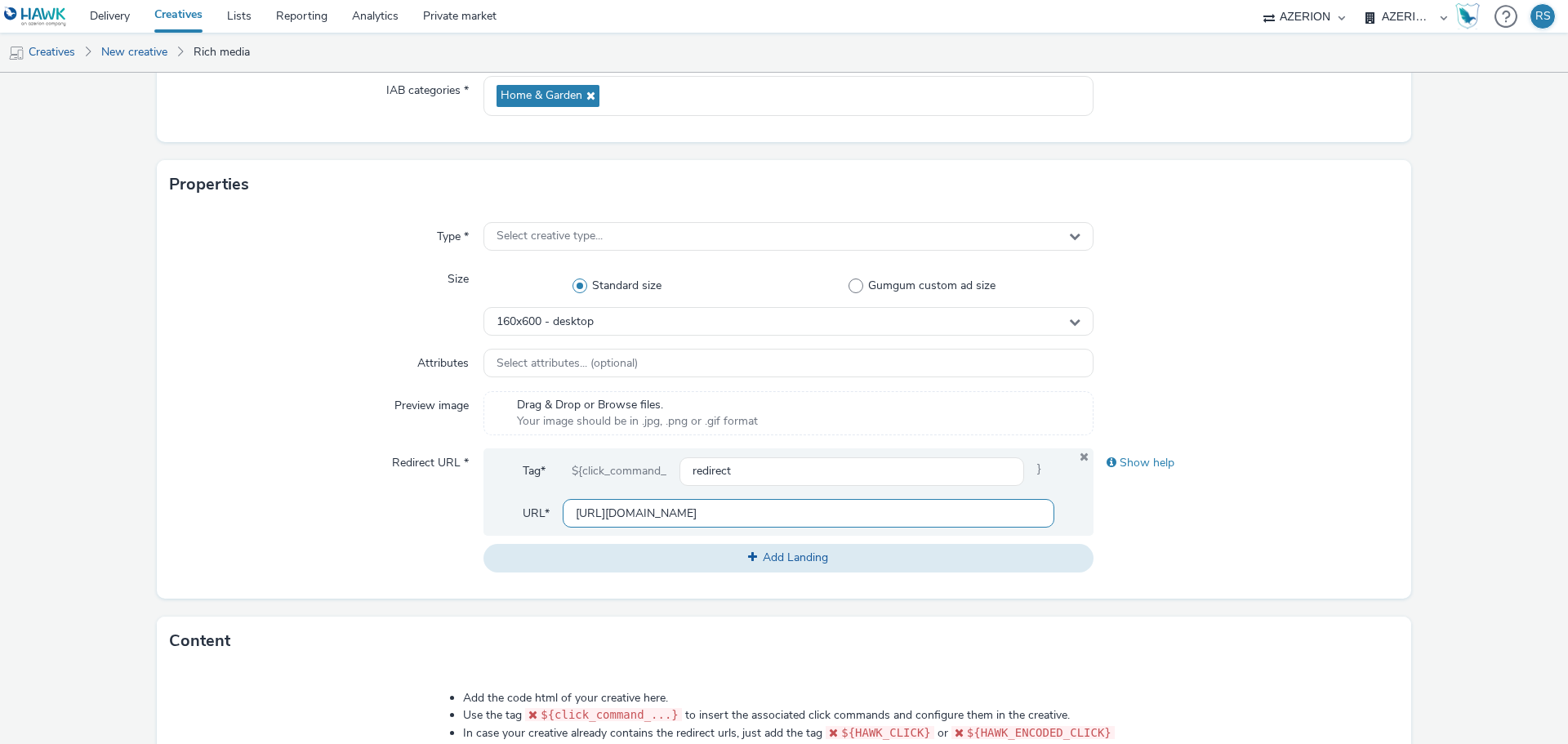
type input "[URL][DOMAIN_NAME]"
click at [1268, 421] on div at bounding box center [1246, 413] width 306 height 44
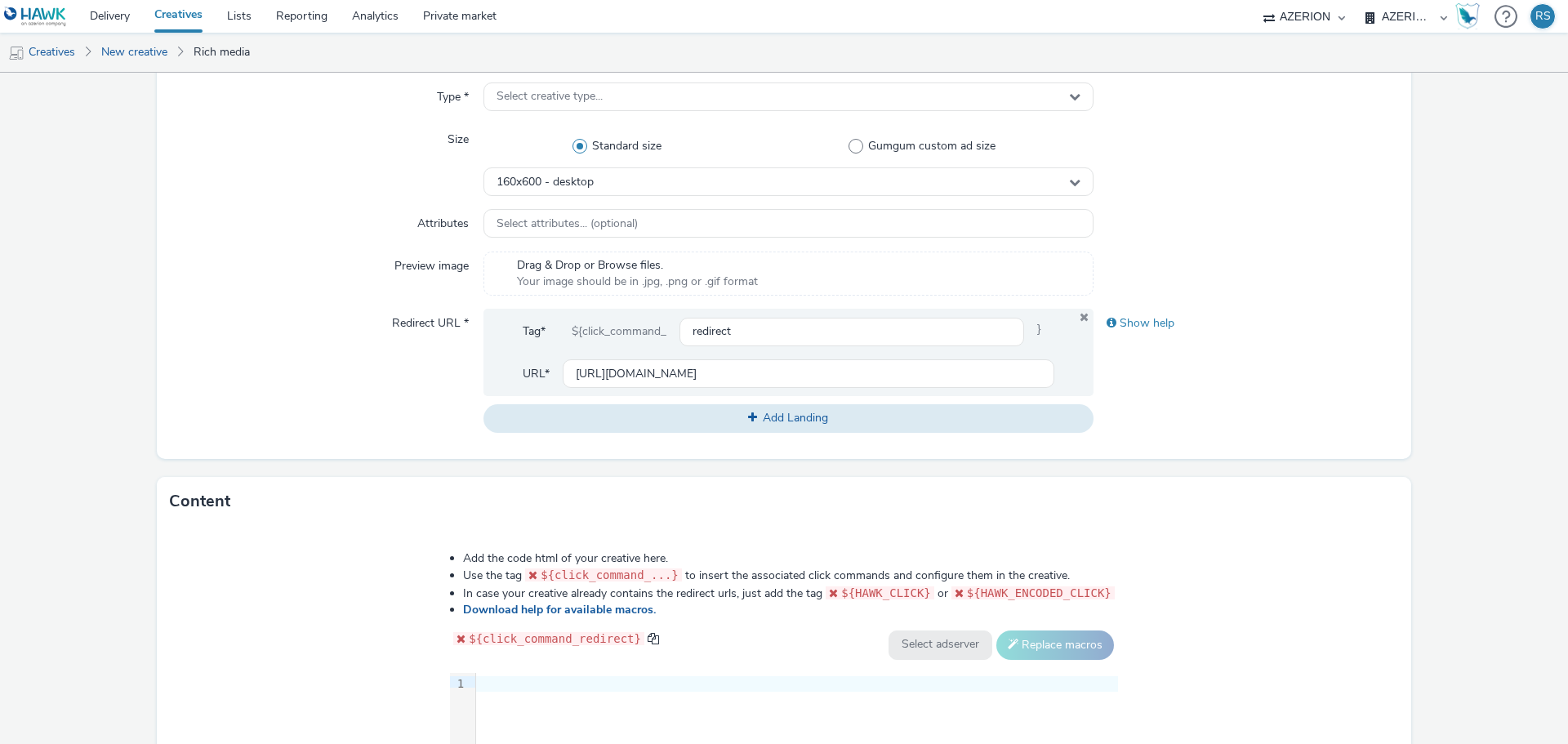
scroll to position [667, 0]
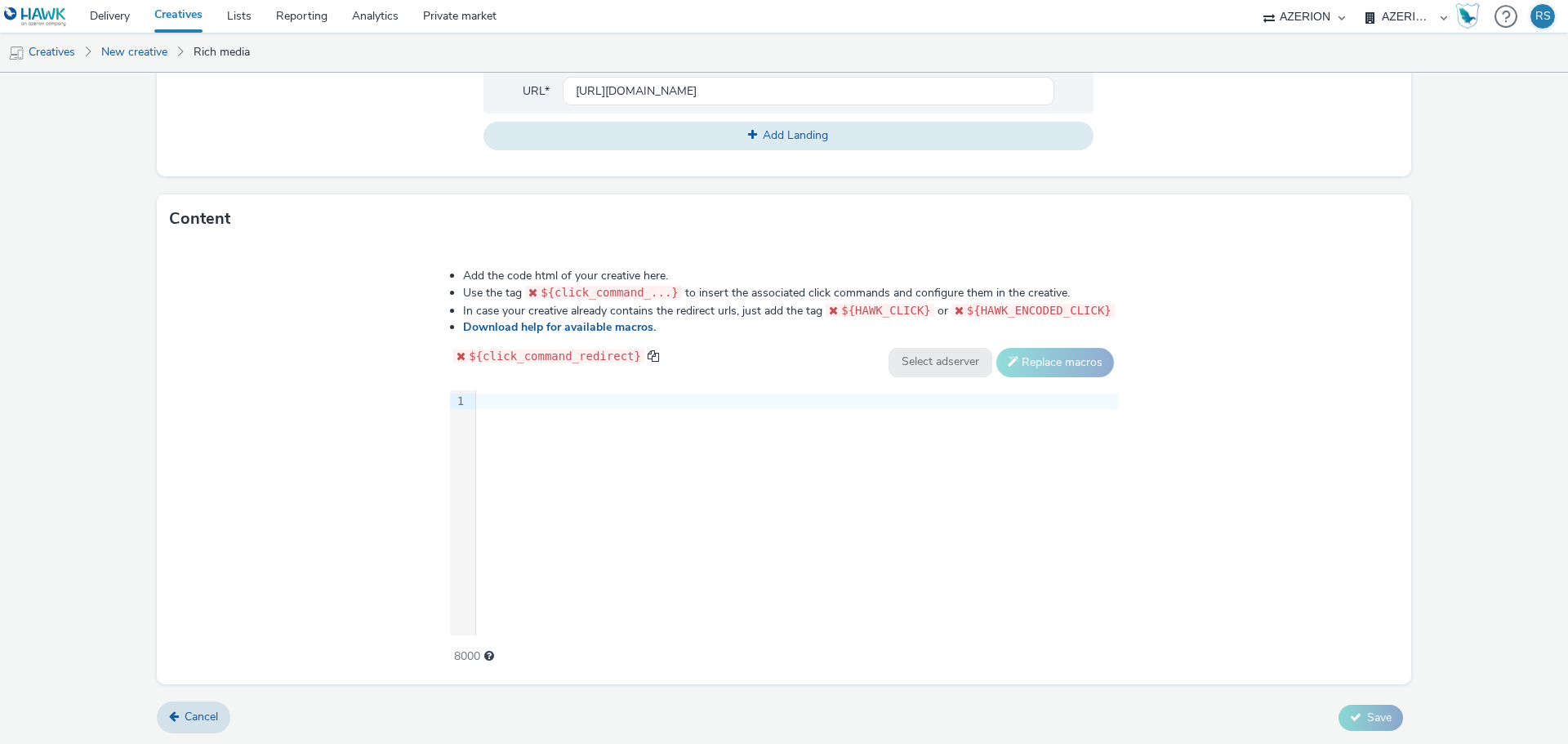
click at [474, 489] on div "›" at bounding box center [470, 513] width 9 height 245
click at [598, 445] on div "9 1 ›" at bounding box center [784, 513] width 668 height 245
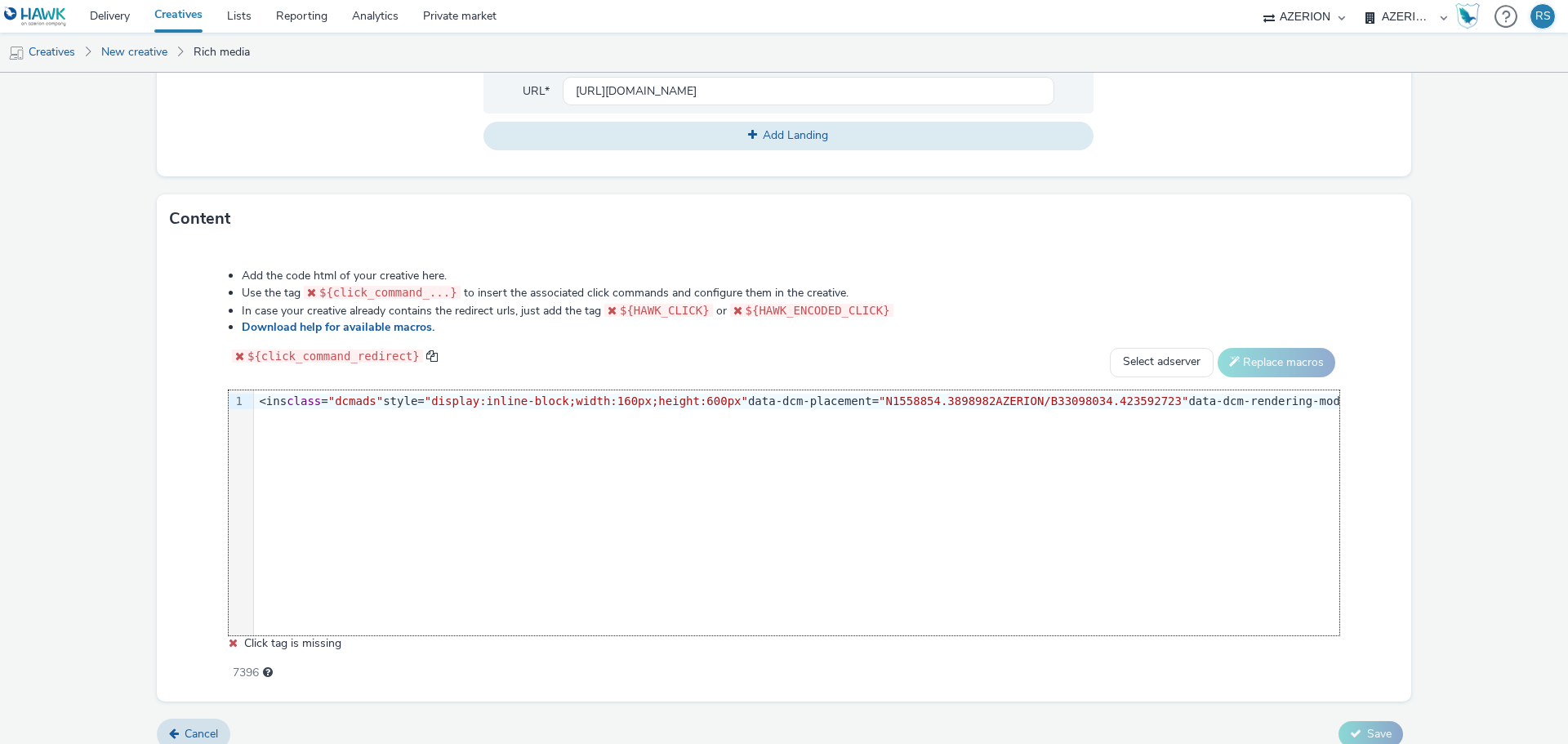
scroll to position [0, 2727]
click at [1141, 360] on select "Select adserver Sizmek DCM Adform Sting" at bounding box center [1162, 362] width 104 height 30
select select "dcm"
click at [1110, 348] on select "Select adserver Sizmek DCM Adform Sting" at bounding box center [1162, 362] width 104 height 30
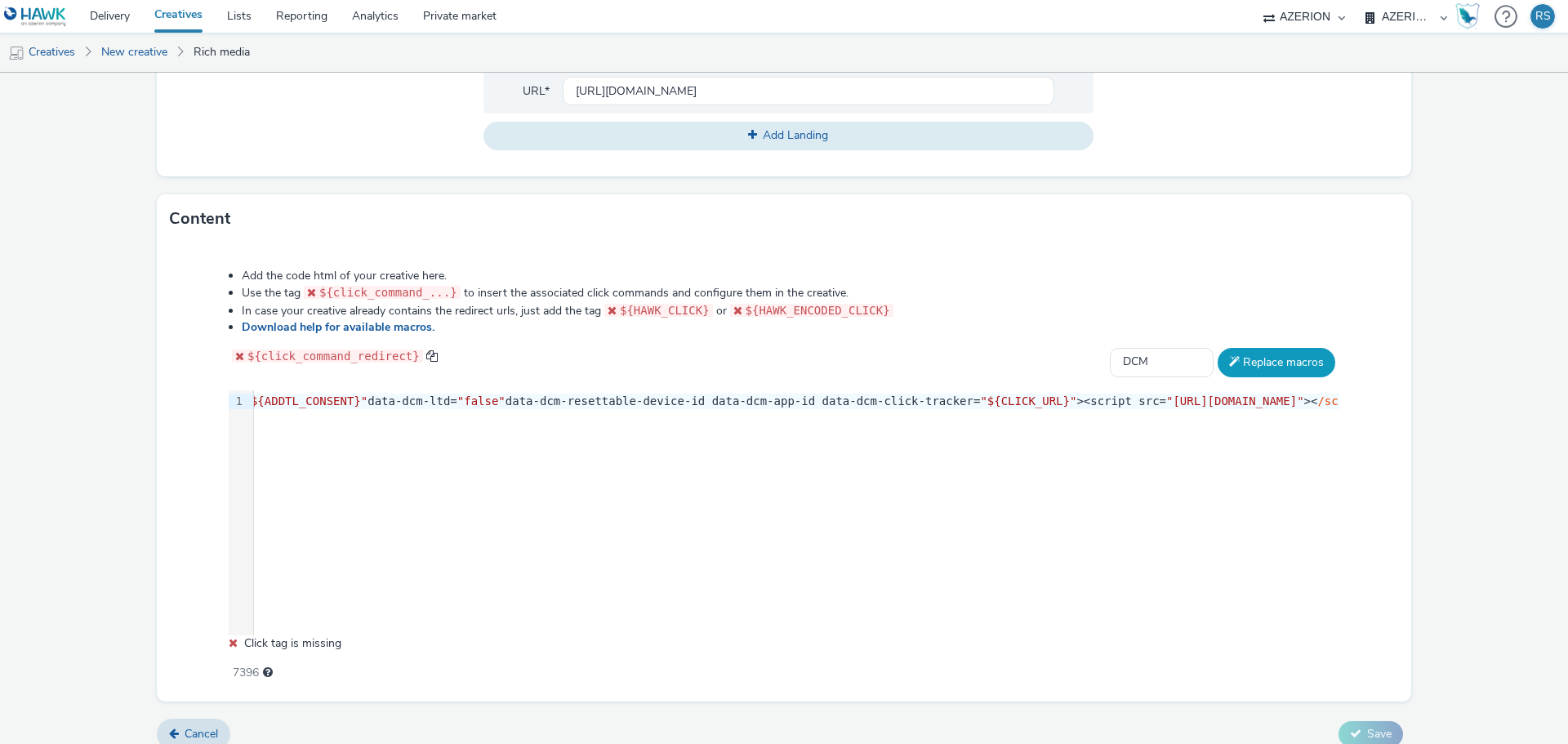
click at [1236, 366] on button "Replace macros" at bounding box center [1276, 362] width 118 height 30
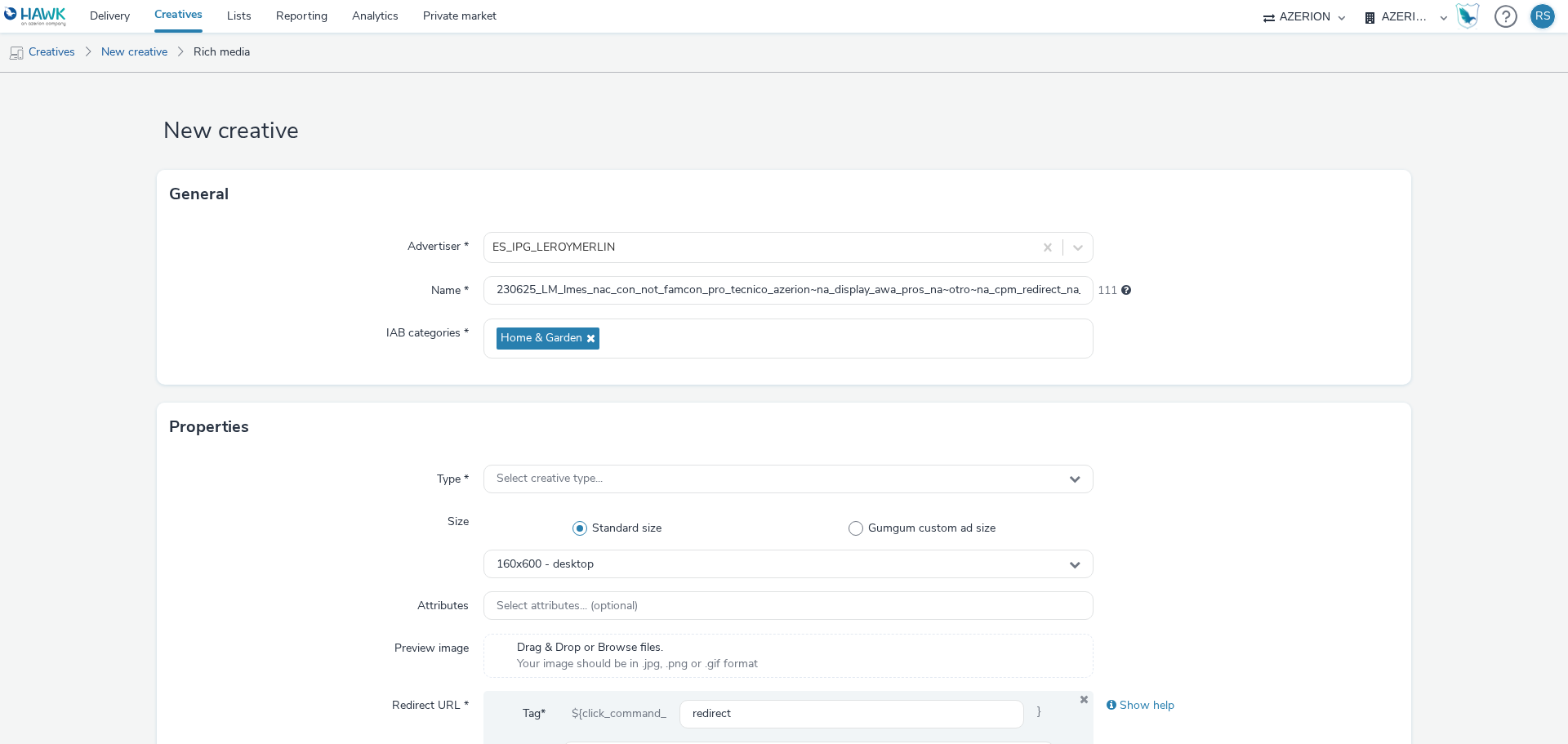
scroll to position [0, 0]
click at [684, 472] on div "Select creative type..." at bounding box center [789, 482] width 610 height 29
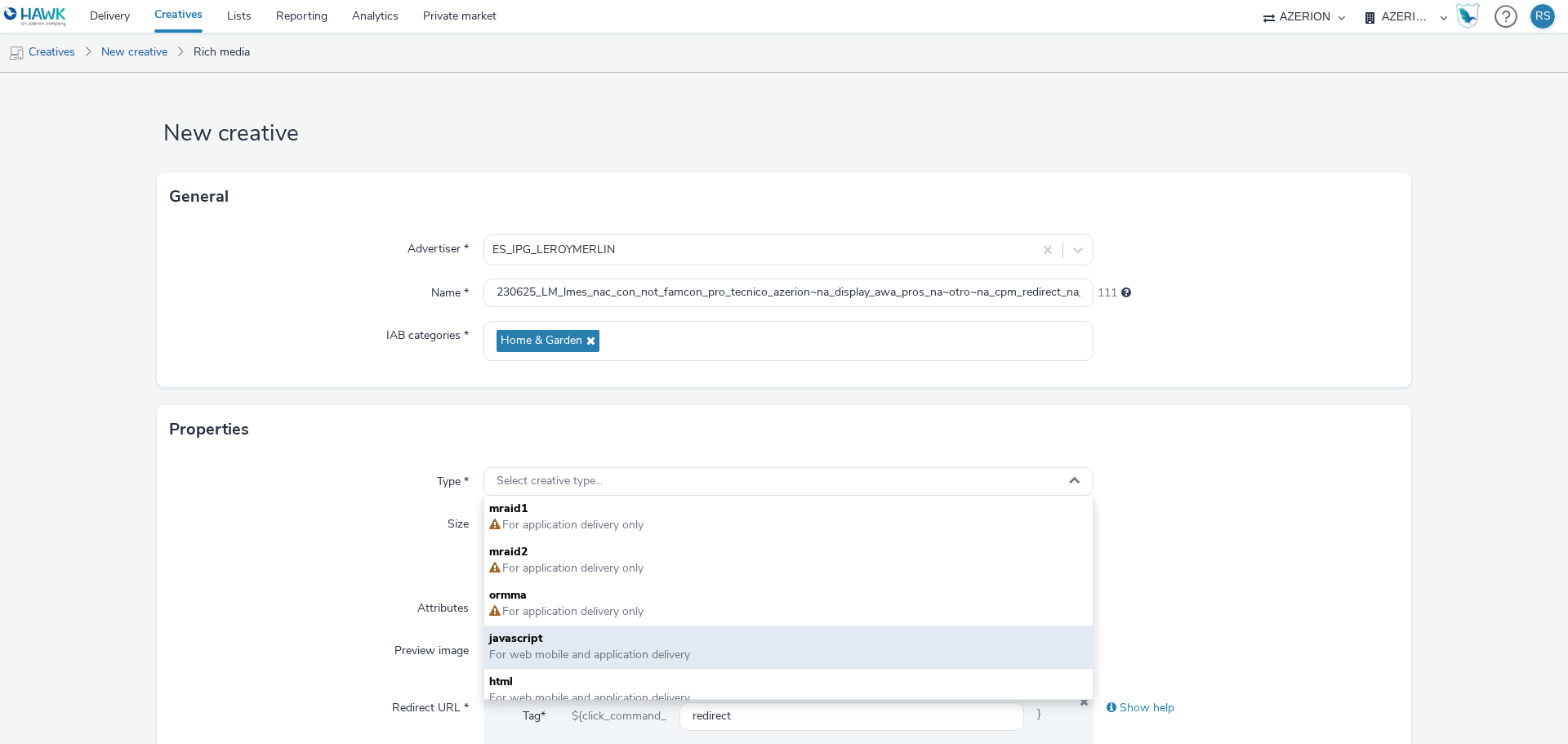
click at [572, 657] on span "For web mobile and application delivery" at bounding box center [589, 655] width 201 height 15
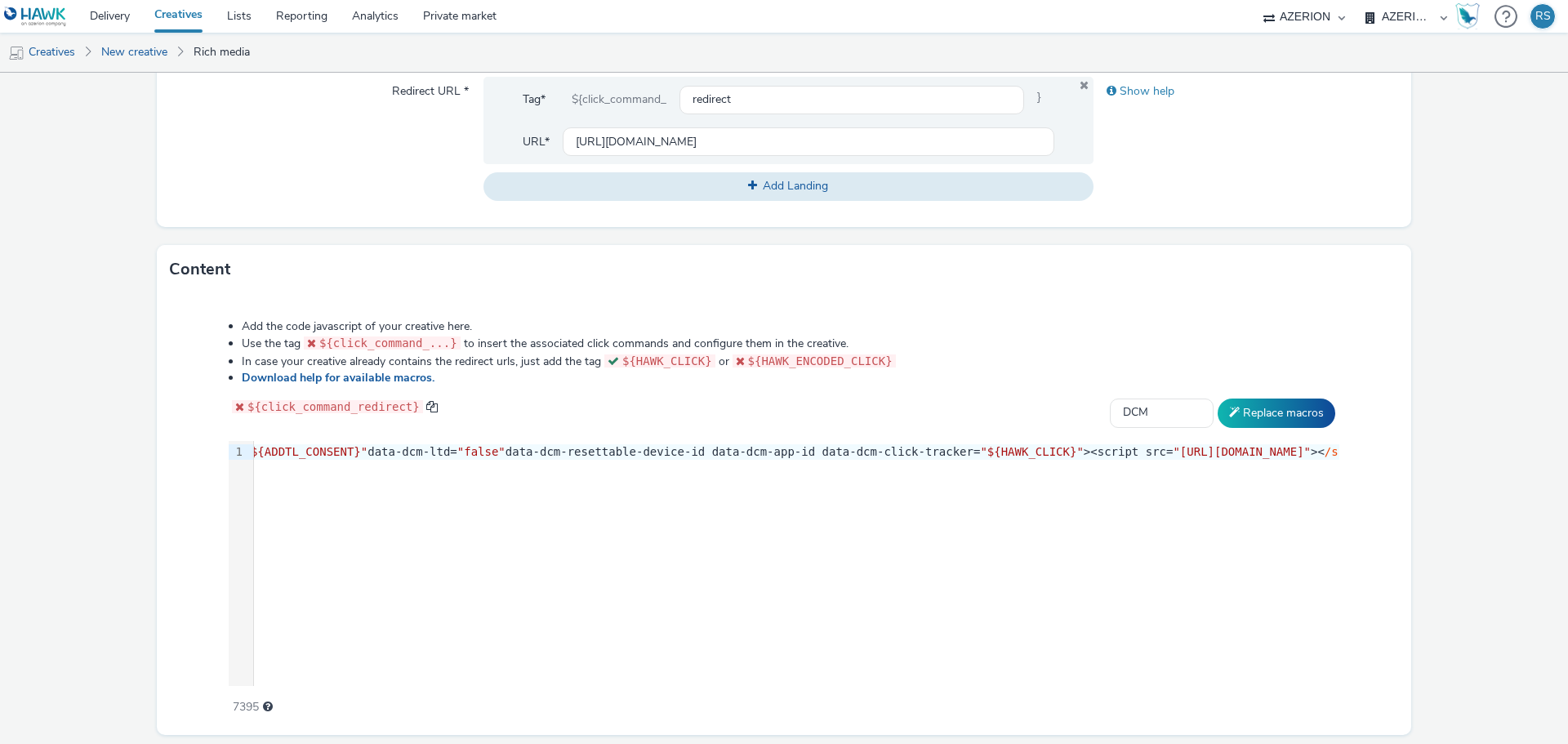
scroll to position [667, 0]
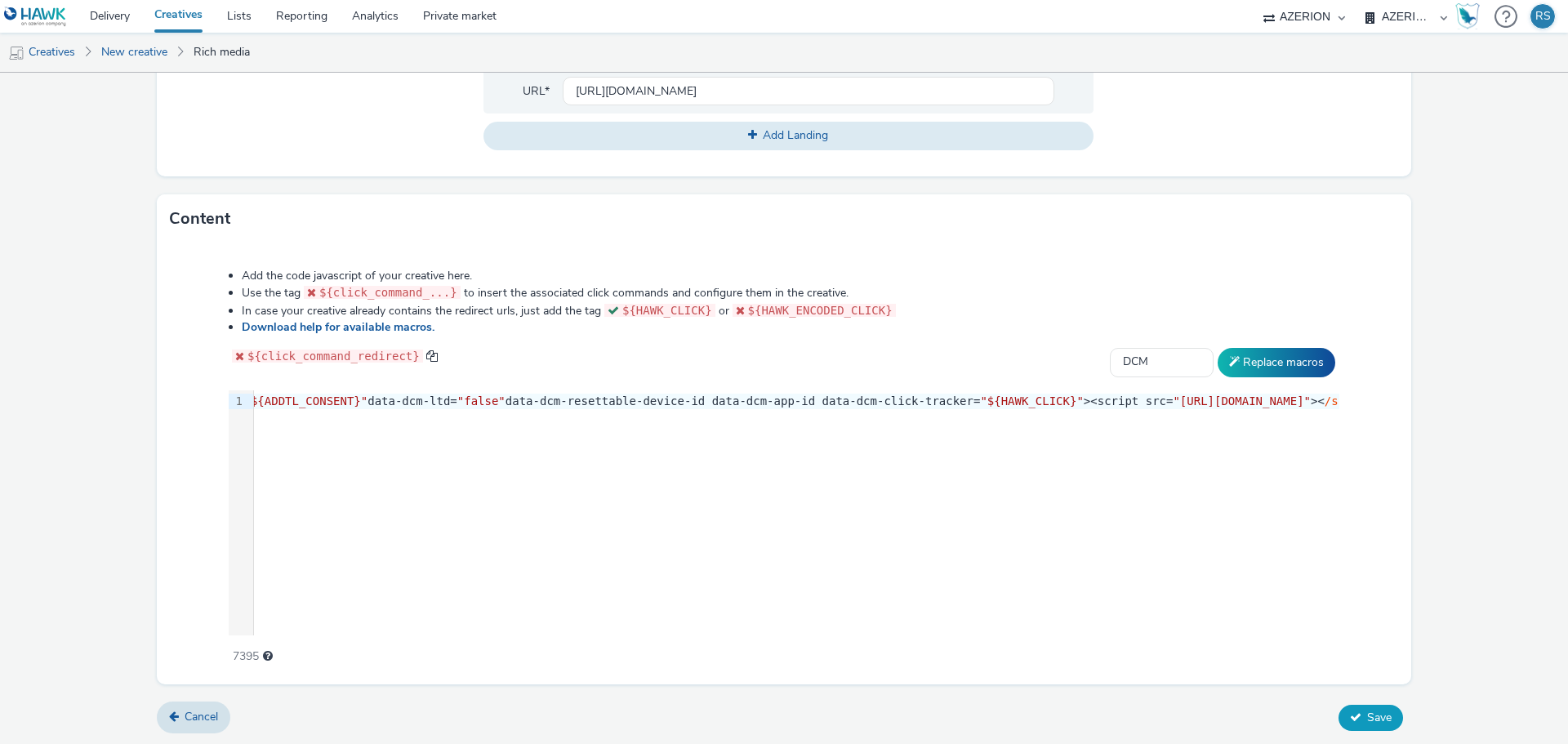
click at [1367, 715] on span "Save" at bounding box center [1379, 718] width 25 height 15
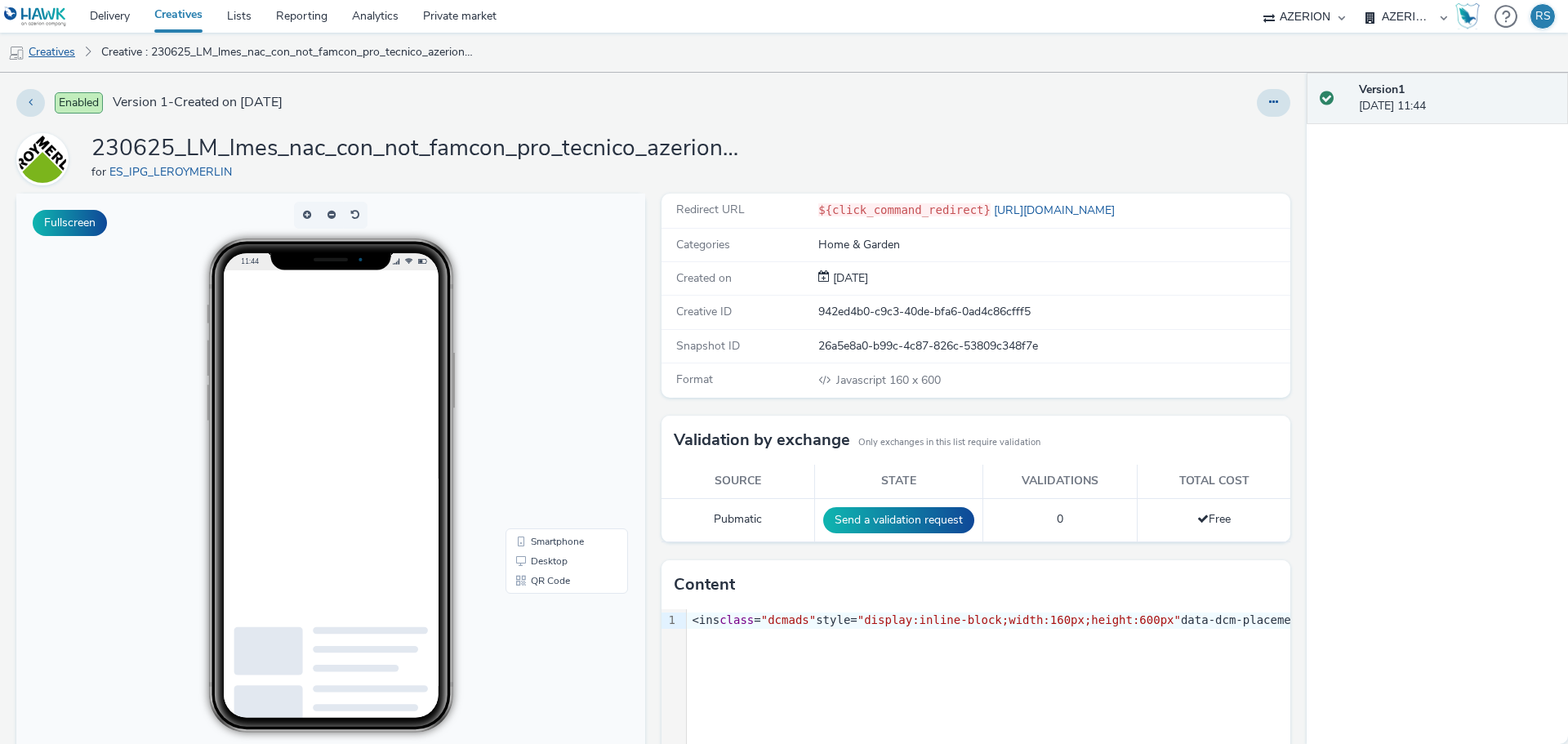
click at [43, 57] on link "Creatives" at bounding box center [42, 52] width 83 height 39
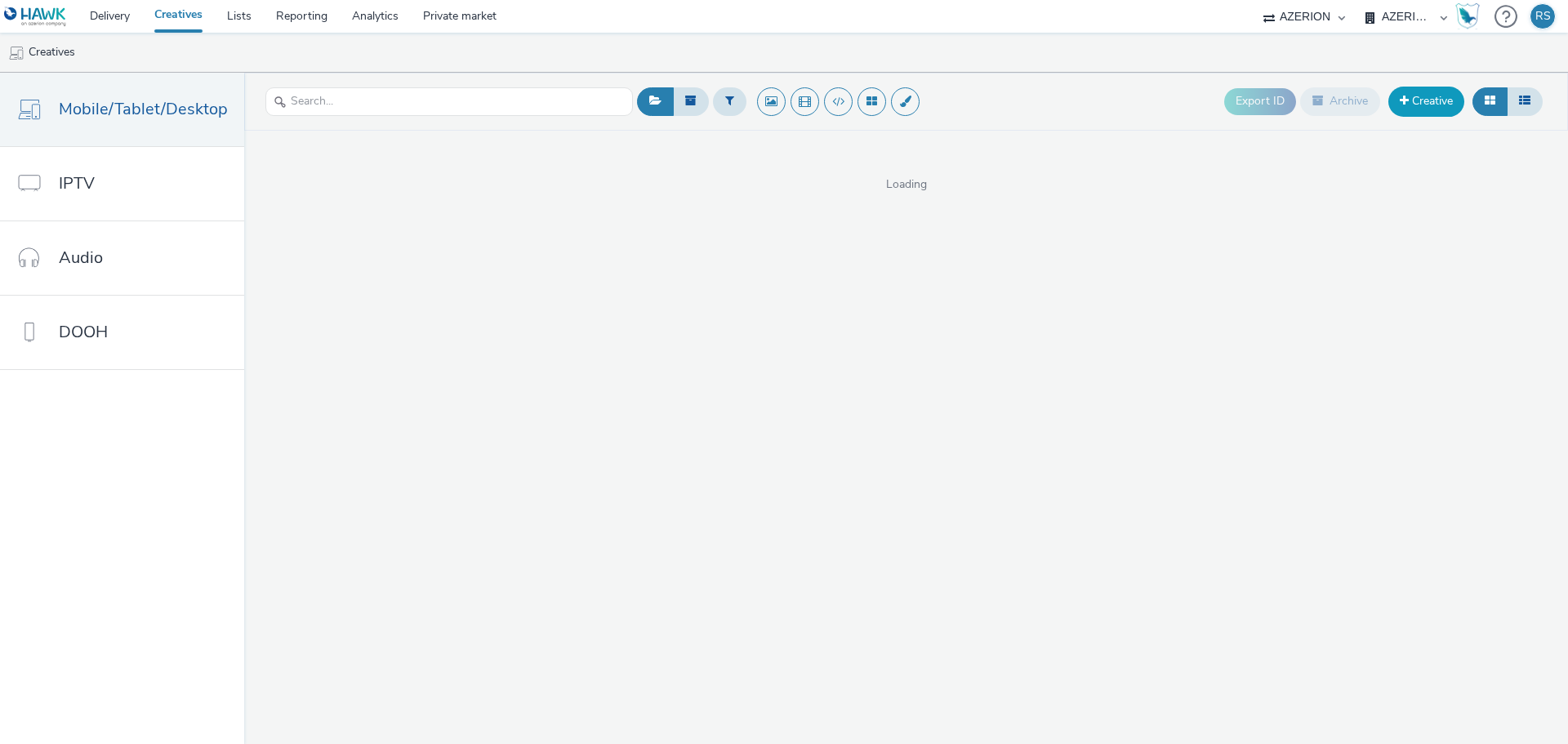
click at [1406, 108] on link "Creative" at bounding box center [1426, 101] width 76 height 30
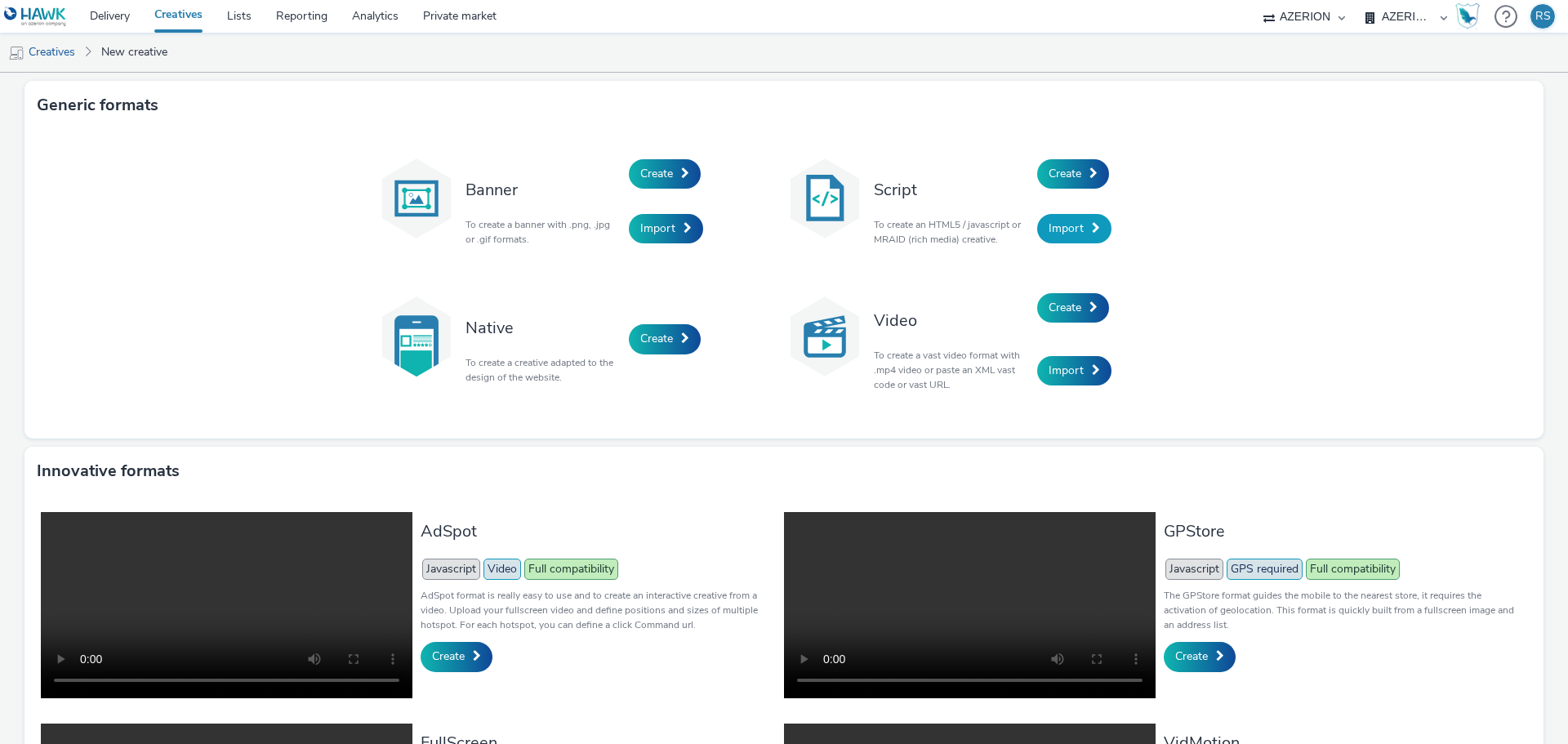
click at [1081, 229] on link "Import" at bounding box center [1074, 228] width 74 height 30
click at [1063, 167] on span "Create" at bounding box center [1065, 174] width 32 height 15
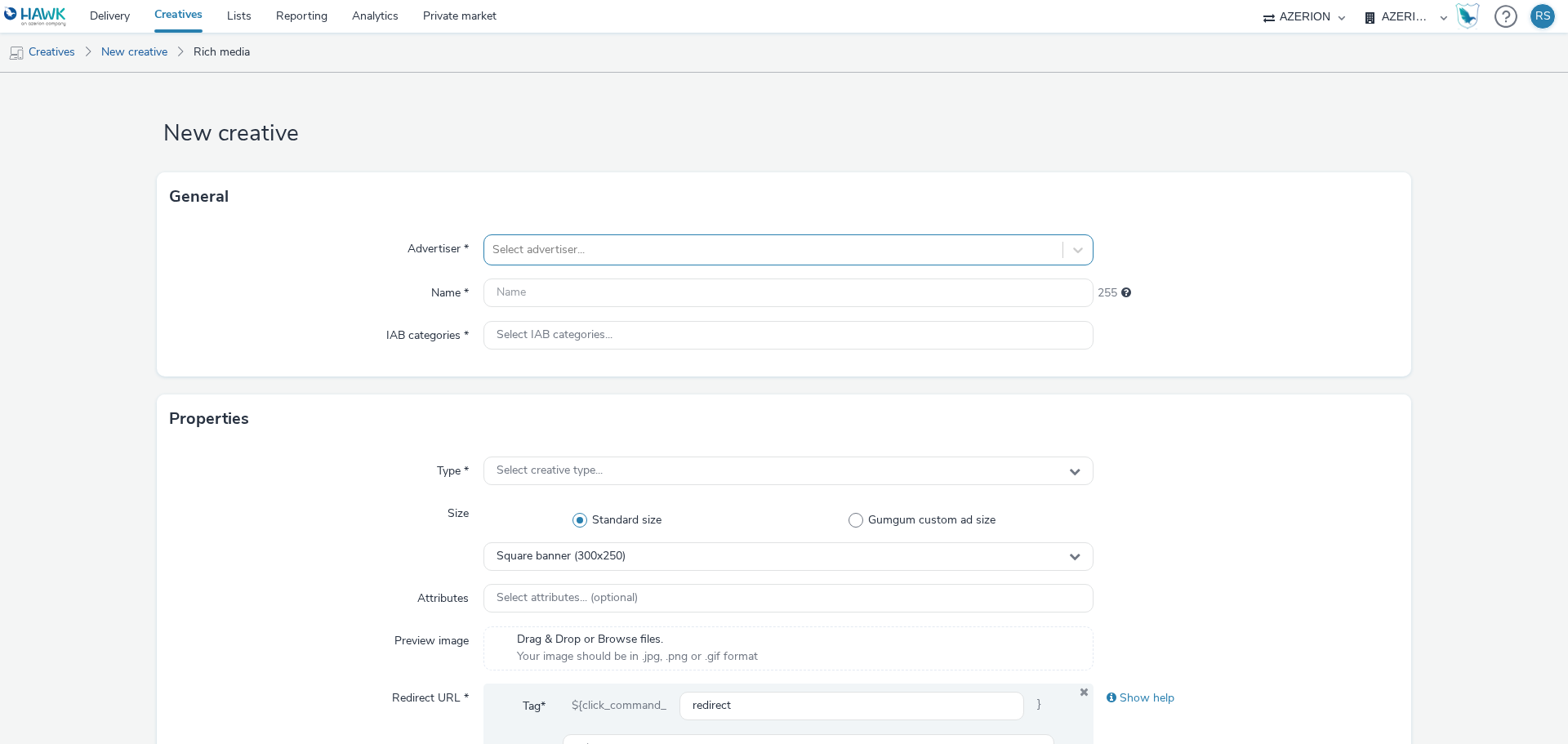
click at [577, 238] on div "Select advertiser..." at bounding box center [773, 250] width 578 height 26
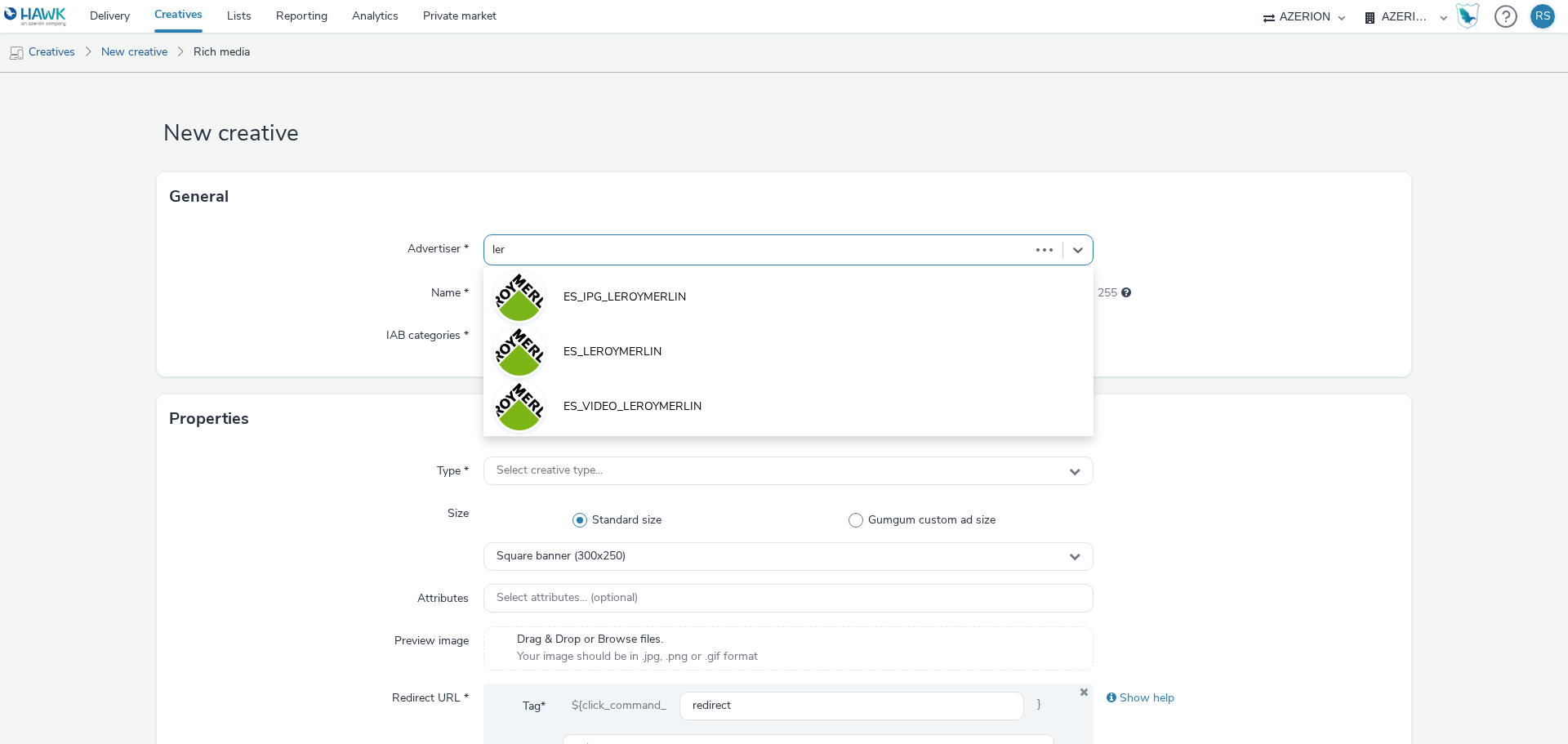
type input "lero"
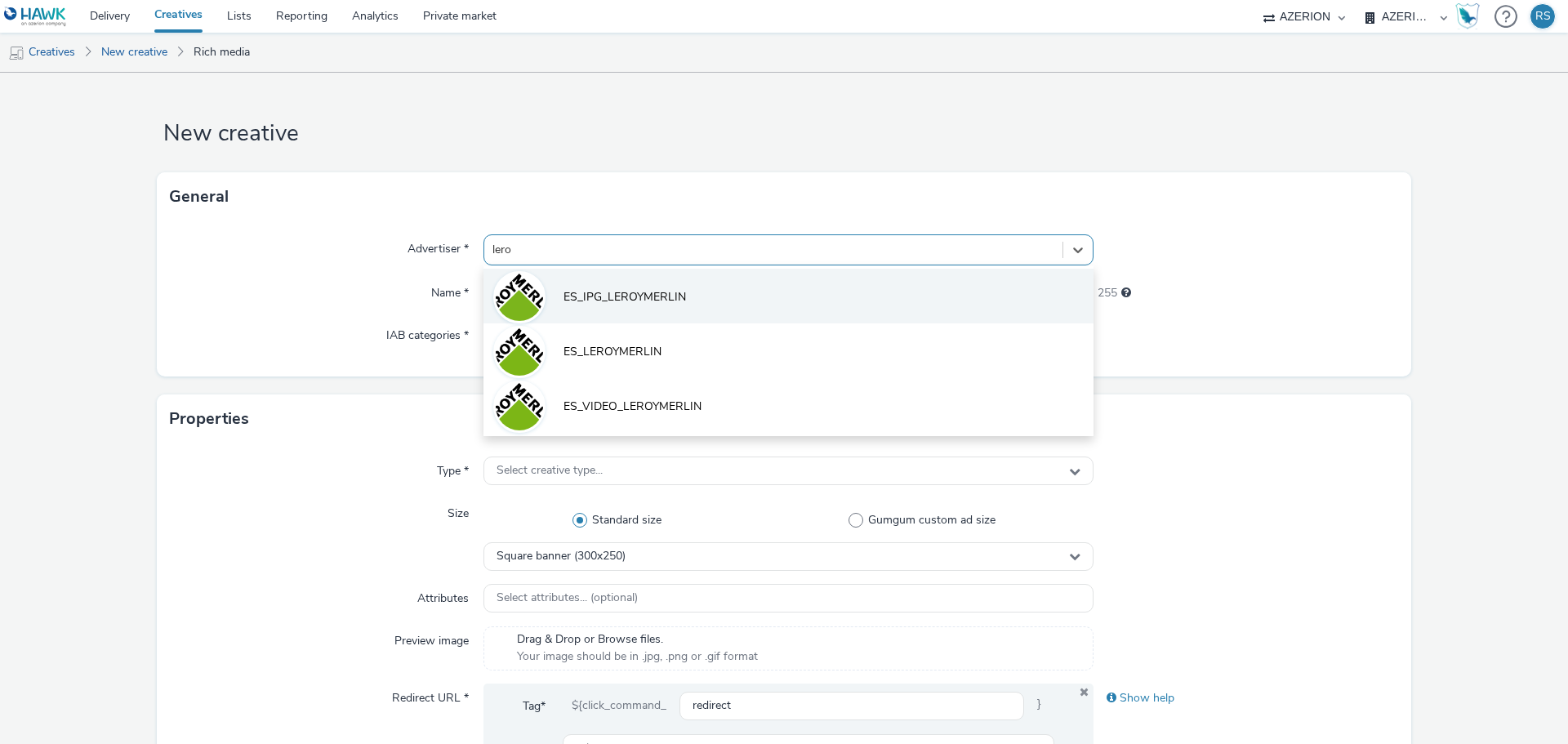
click at [634, 305] on span "ES_IPG_LEROYMERLIN" at bounding box center [624, 297] width 123 height 16
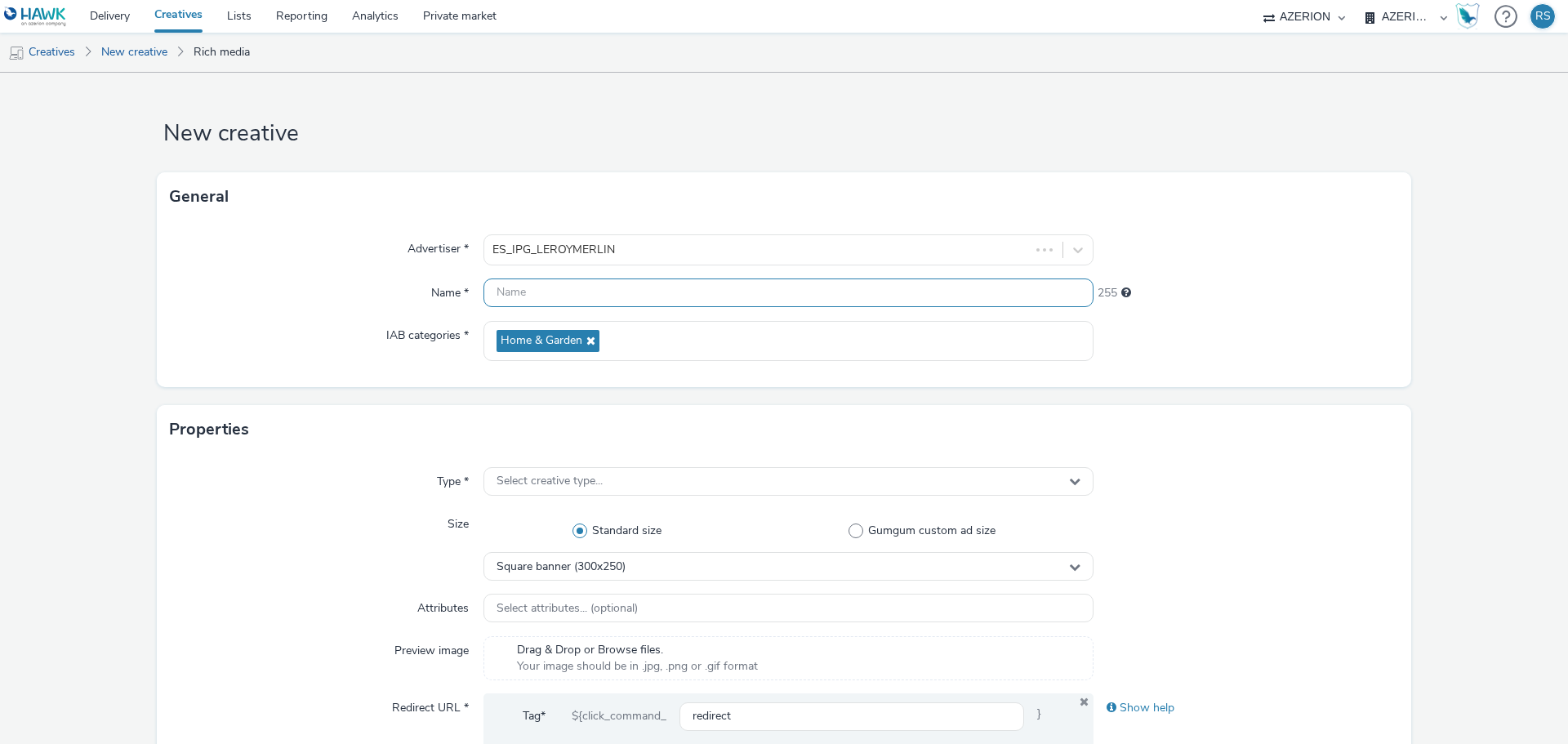
click at [570, 298] on input "text" at bounding box center [789, 293] width 610 height 29
paste input "230625_LM_lmes_nac_con_not_famcon_pro_tecnico_azerion~na_display_awa_pros_na~ot…"
type input "230625_LM_lmes_nac_con_not_famcon_pro_tecnico_azerion~na_display_awa_pros_na~ot…"
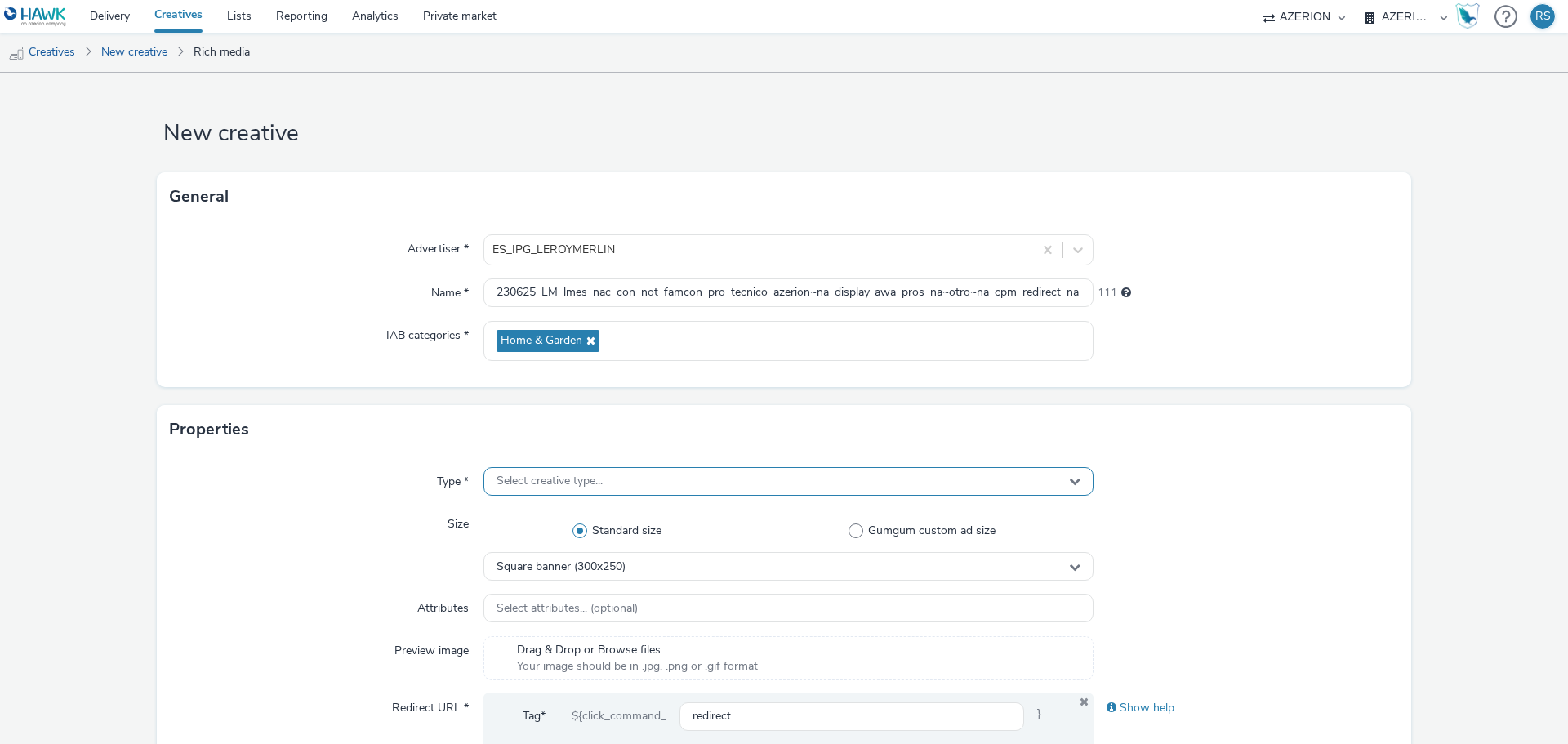
click at [579, 482] on span "Select creative type..." at bounding box center [549, 482] width 106 height 14
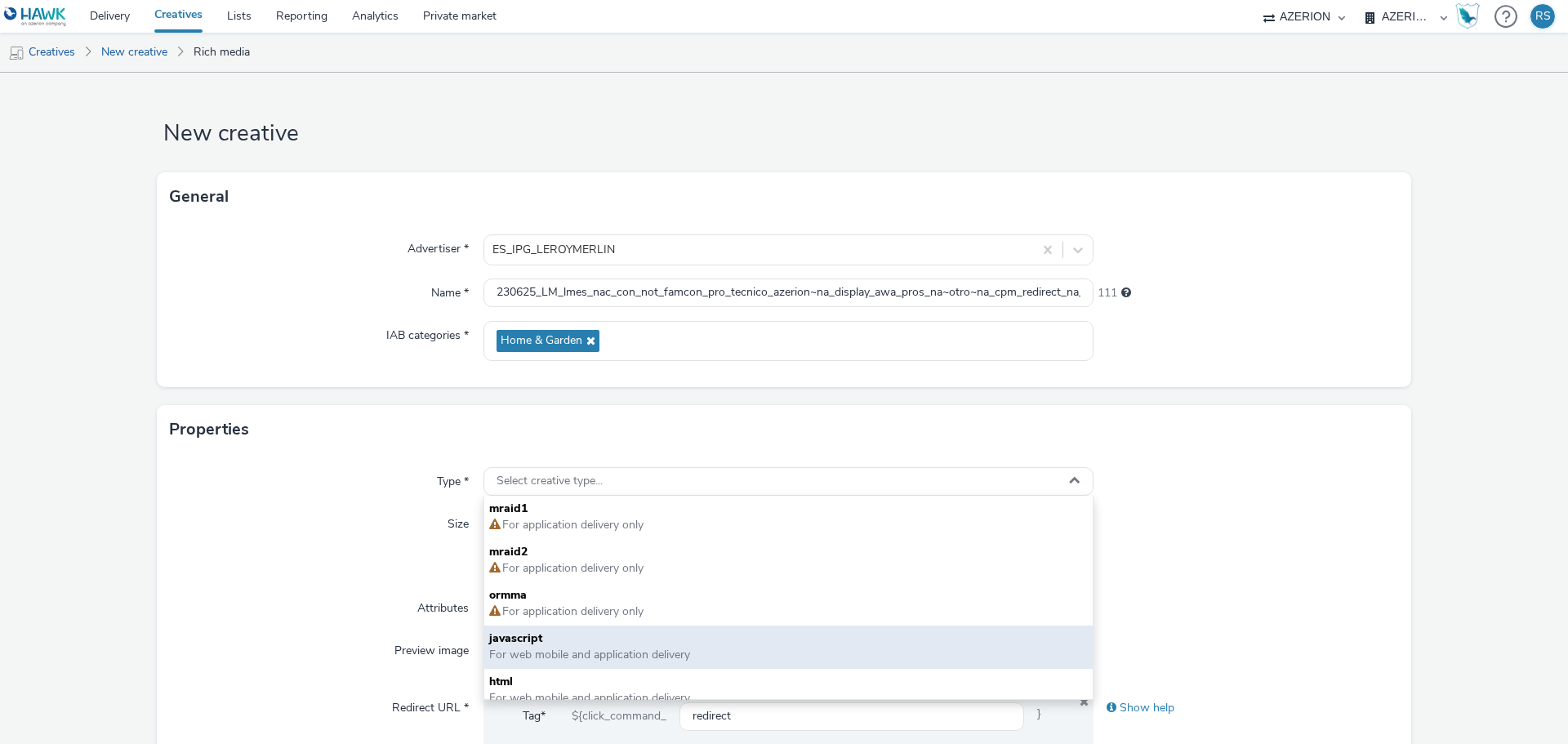
click at [494, 643] on span "javascript" at bounding box center [788, 638] width 599 height 16
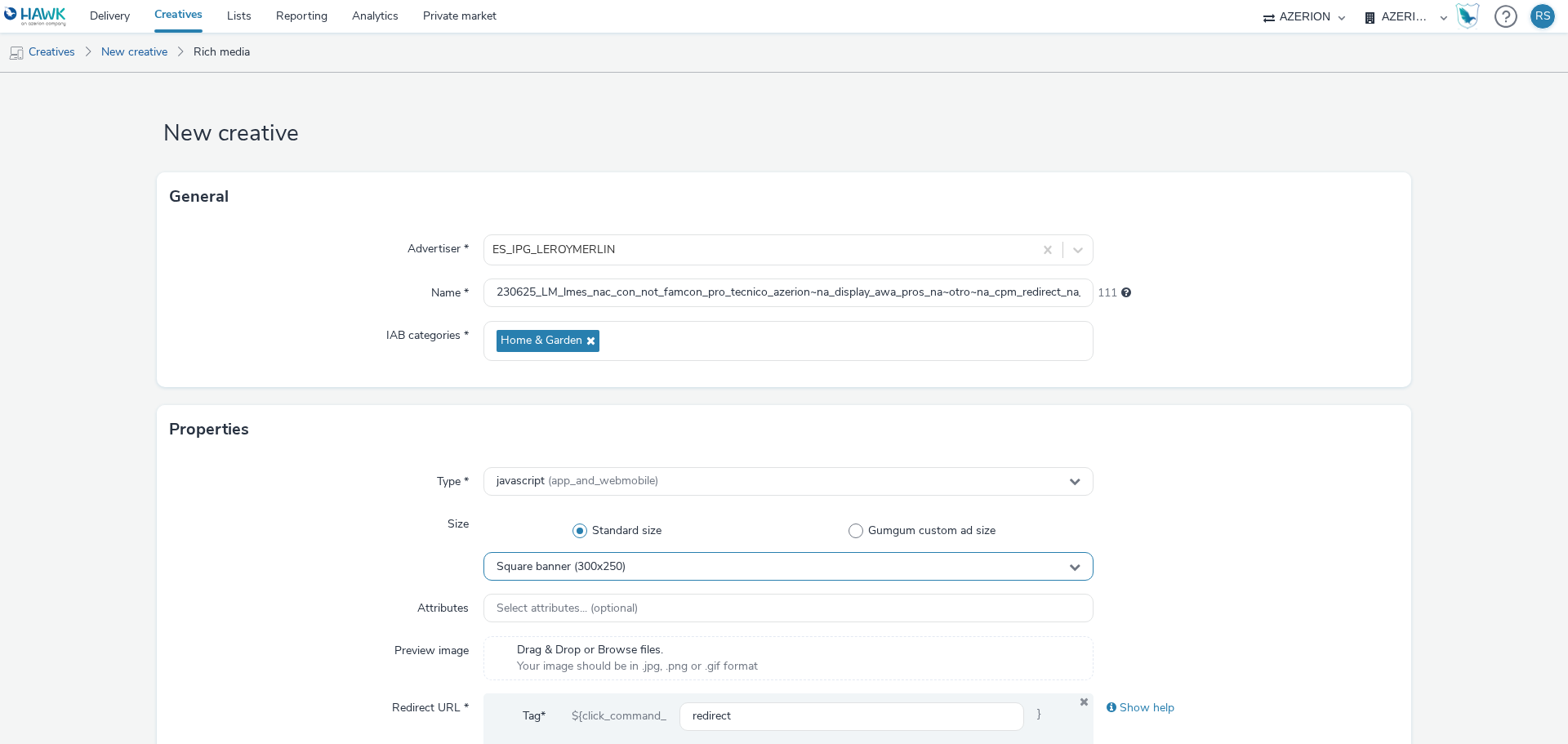
click at [587, 566] on span "Square banner (300x250)" at bounding box center [560, 568] width 129 height 14
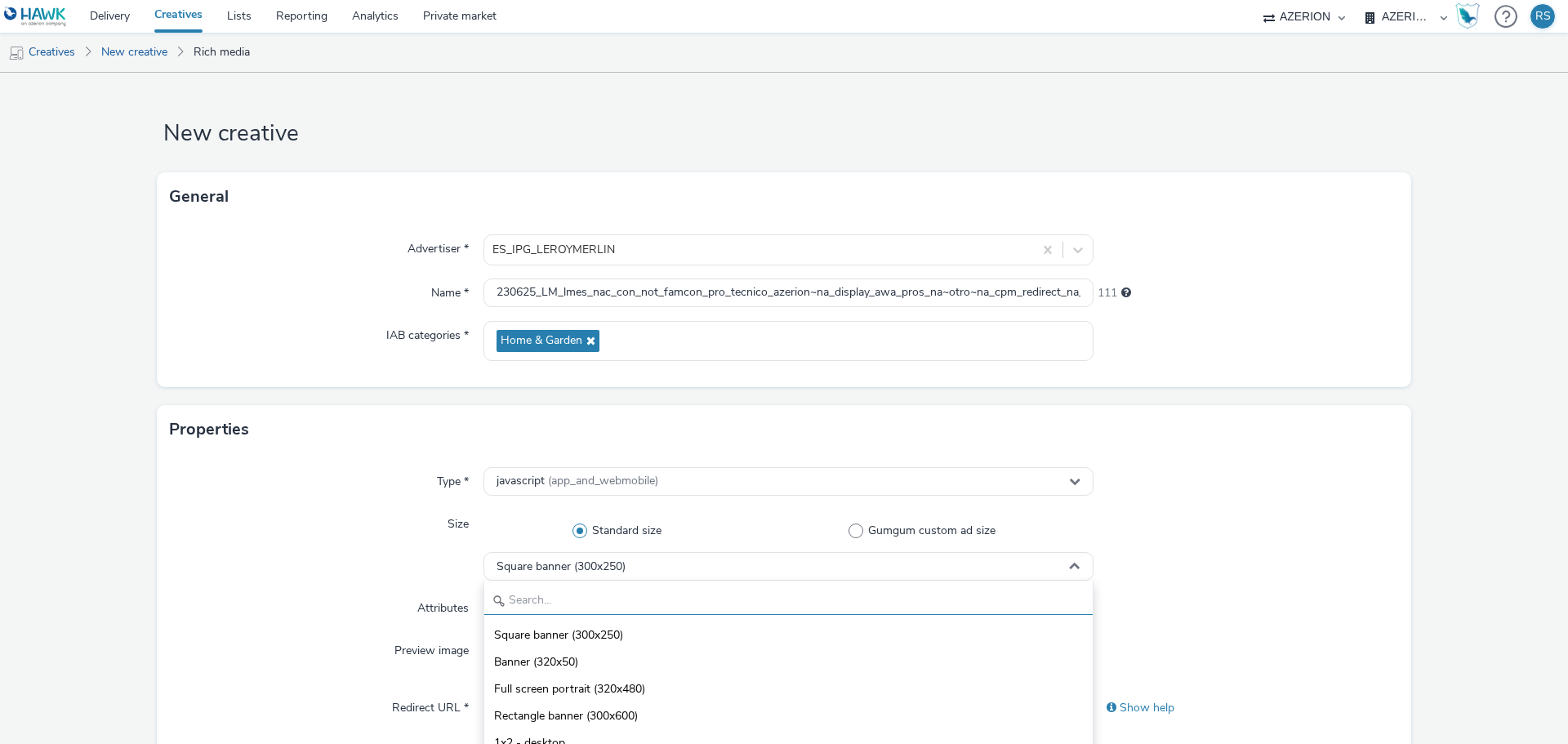
click at [595, 592] on input "text" at bounding box center [788, 601] width 608 height 29
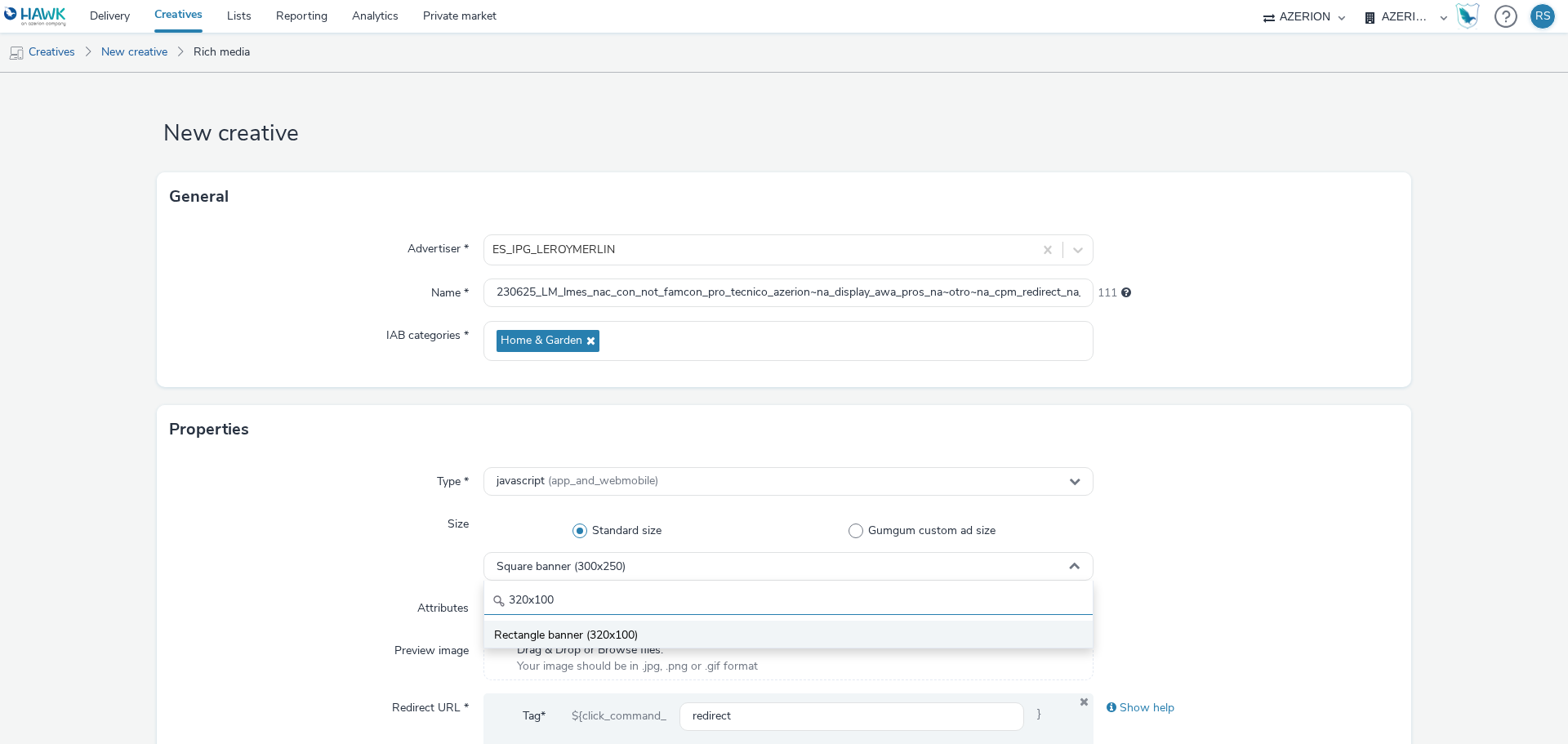
type input "320x100"
click at [589, 624] on li "Rectangle banner (320x100)" at bounding box center [788, 635] width 608 height 27
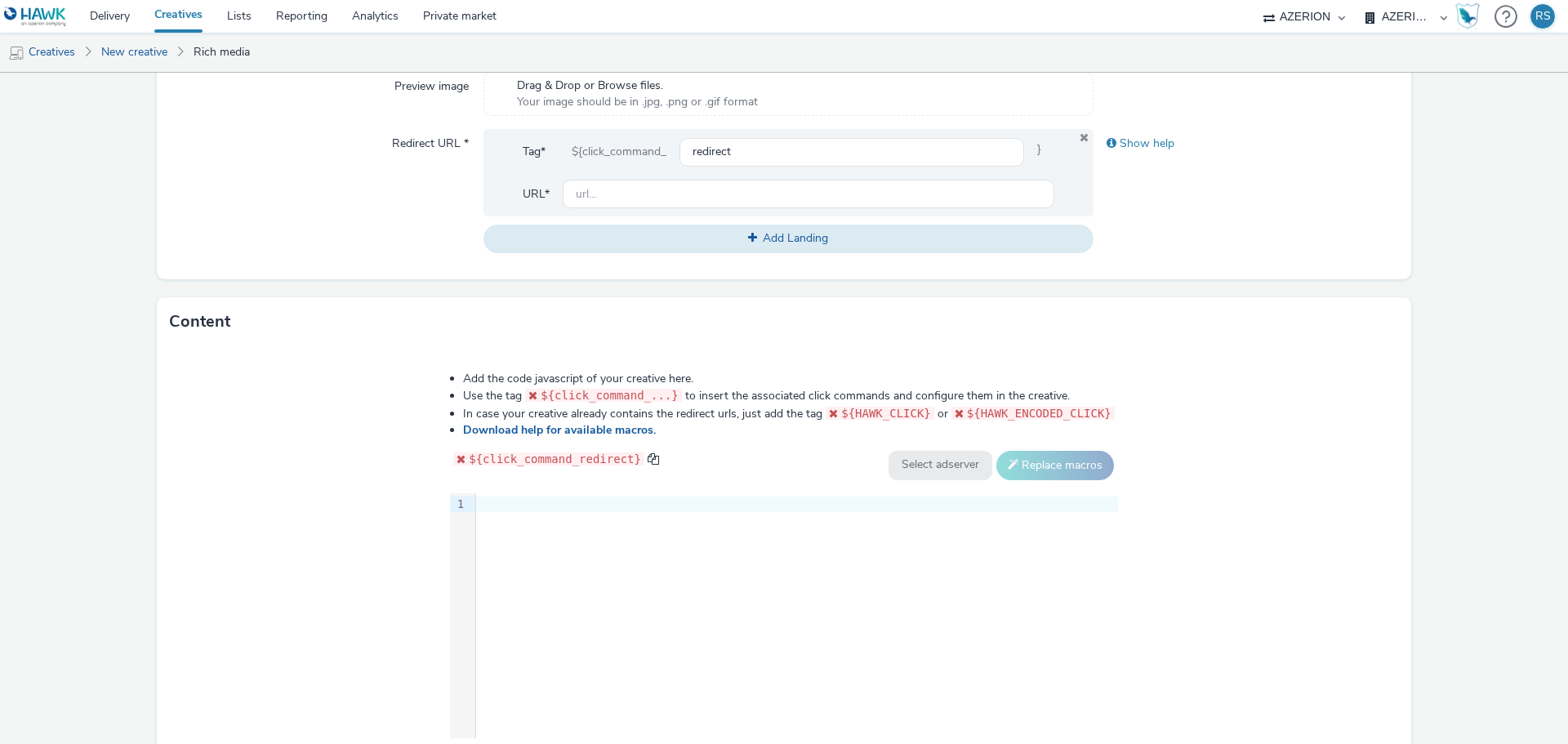
scroll to position [572, 0]
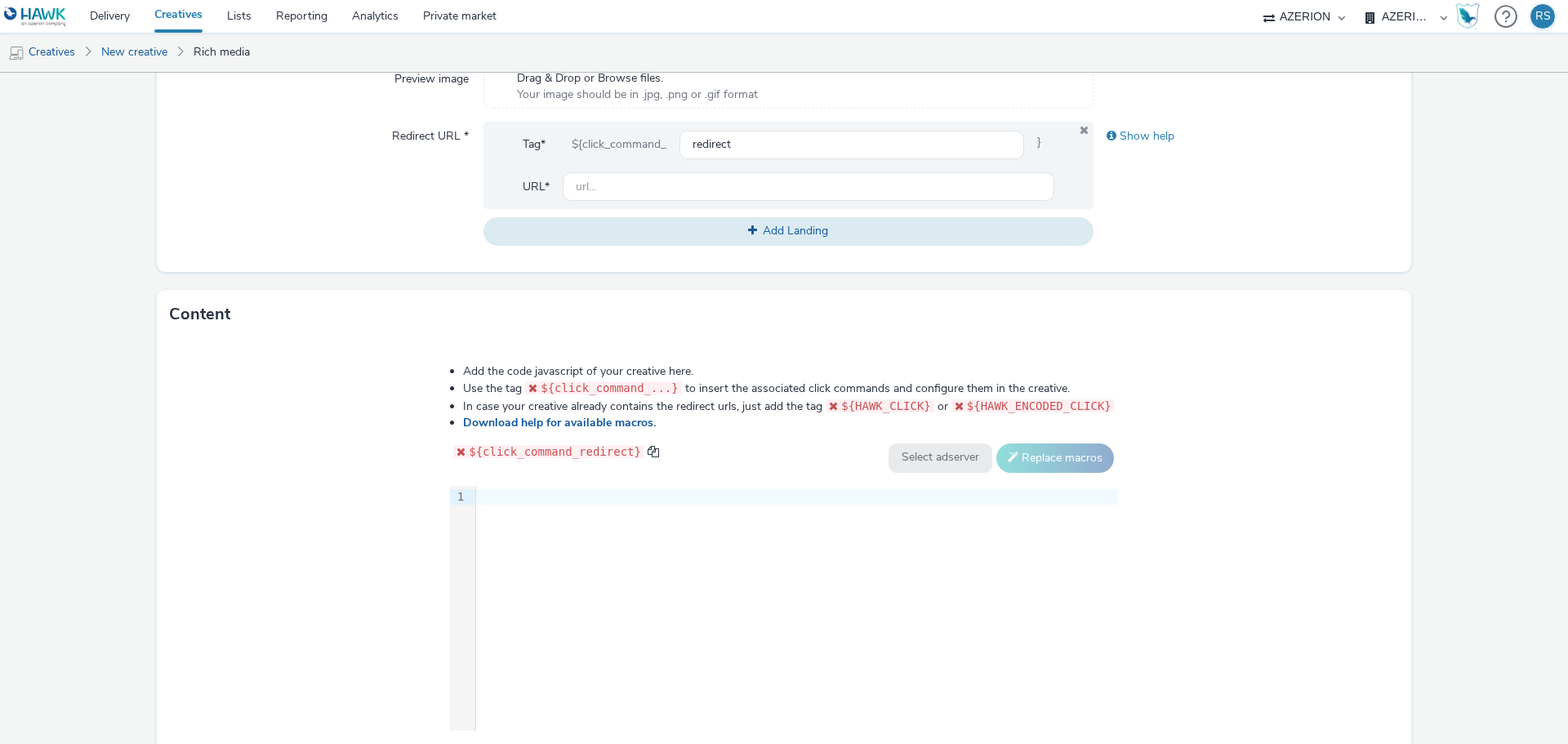
click at [608, 538] on div "9 1 ›" at bounding box center [784, 608] width 668 height 245
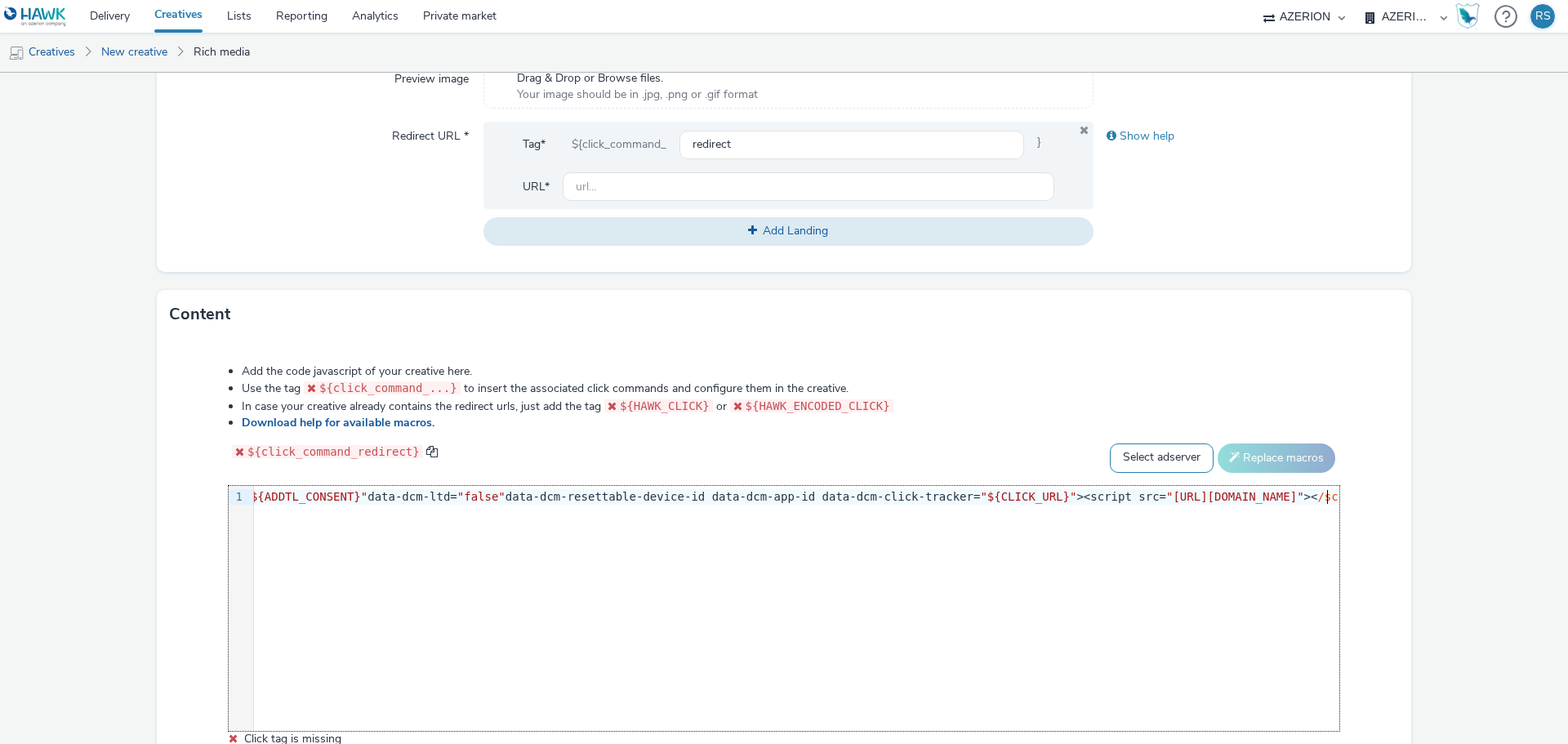
click at [1171, 454] on select "Select adserver Sizmek DCM Adform Sting" at bounding box center [1162, 459] width 104 height 30
select select "dcm"
click at [1110, 444] on select "Select adserver Sizmek DCM Adform Sting" at bounding box center [1162, 459] width 104 height 30
click at [1249, 459] on button "Replace macros" at bounding box center [1276, 459] width 118 height 30
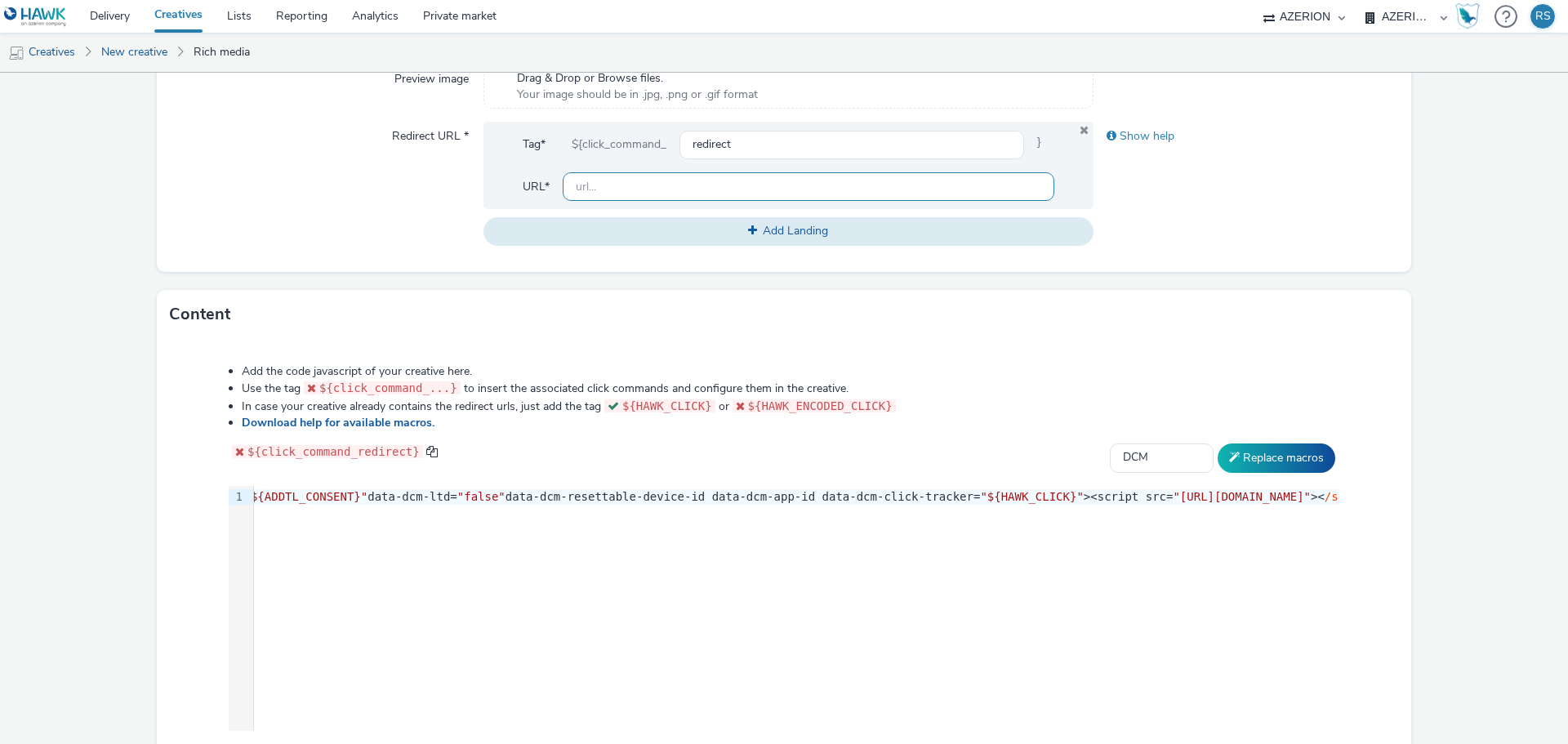
click at [655, 184] on input "text" at bounding box center [808, 187] width 491 height 29
paste input "[URL][DOMAIN_NAME]"
type input "[URL][DOMAIN_NAME]"
click at [1348, 213] on div "Show help" at bounding box center [1246, 183] width 306 height 124
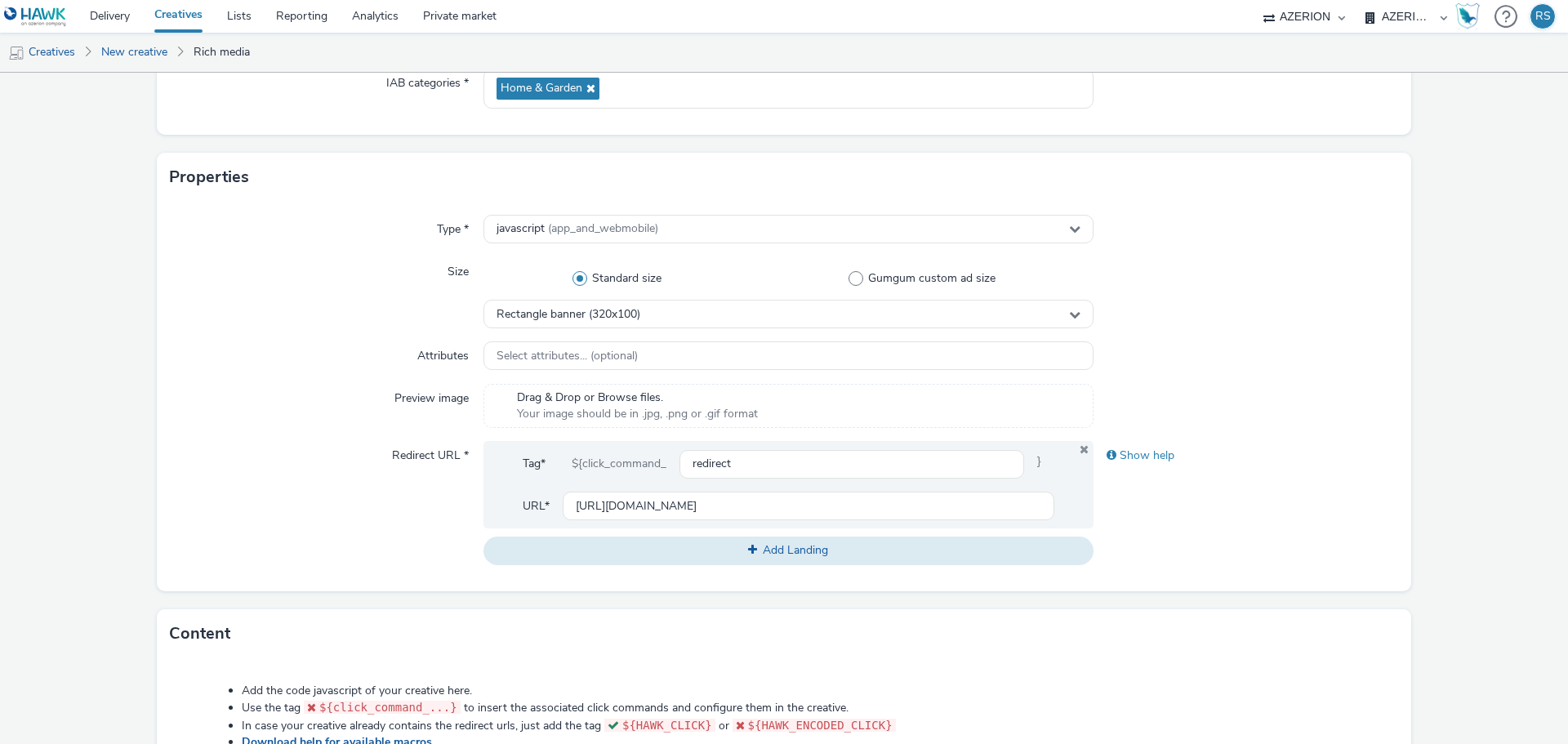
scroll to position [14, 0]
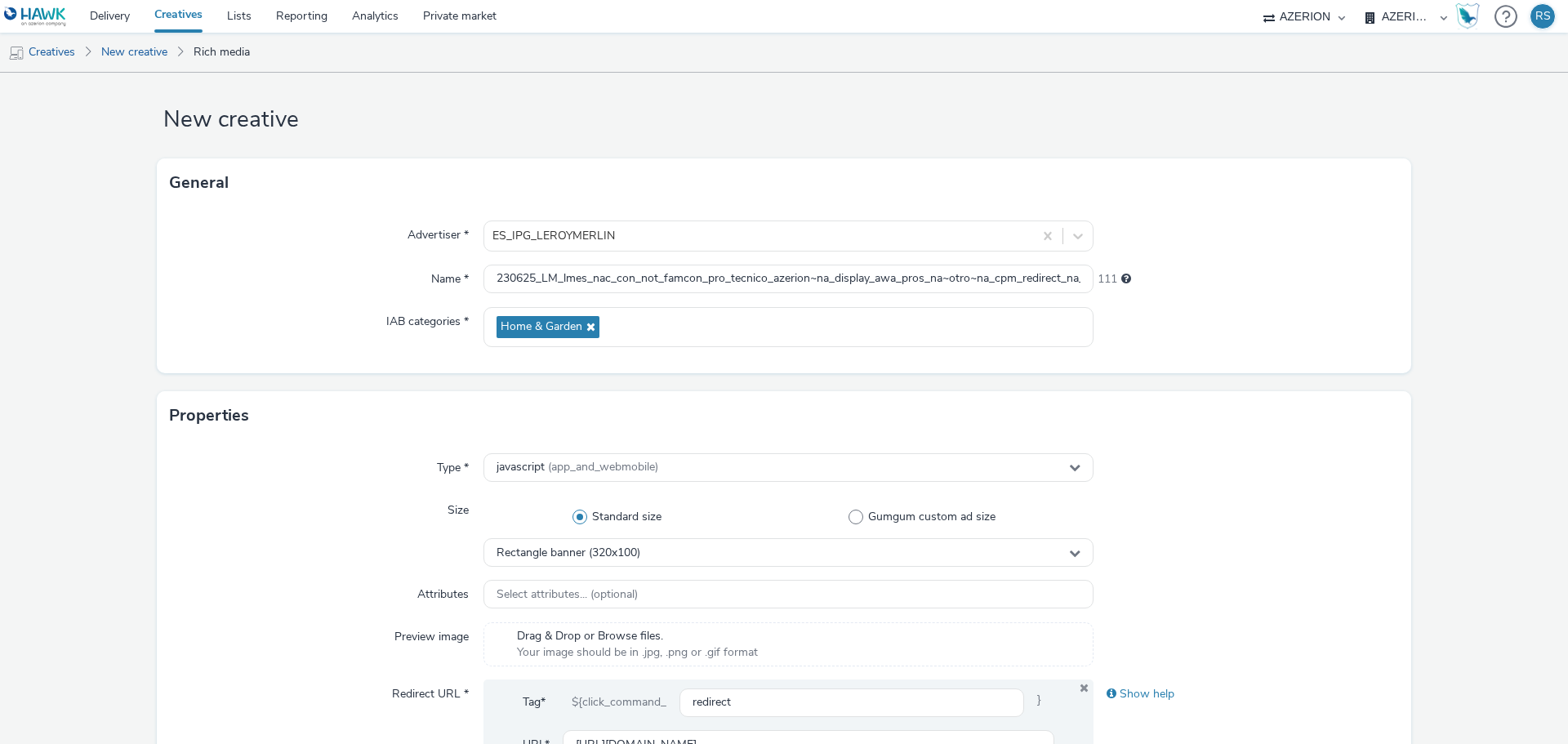
click at [1239, 464] on div at bounding box center [1246, 468] width 306 height 30
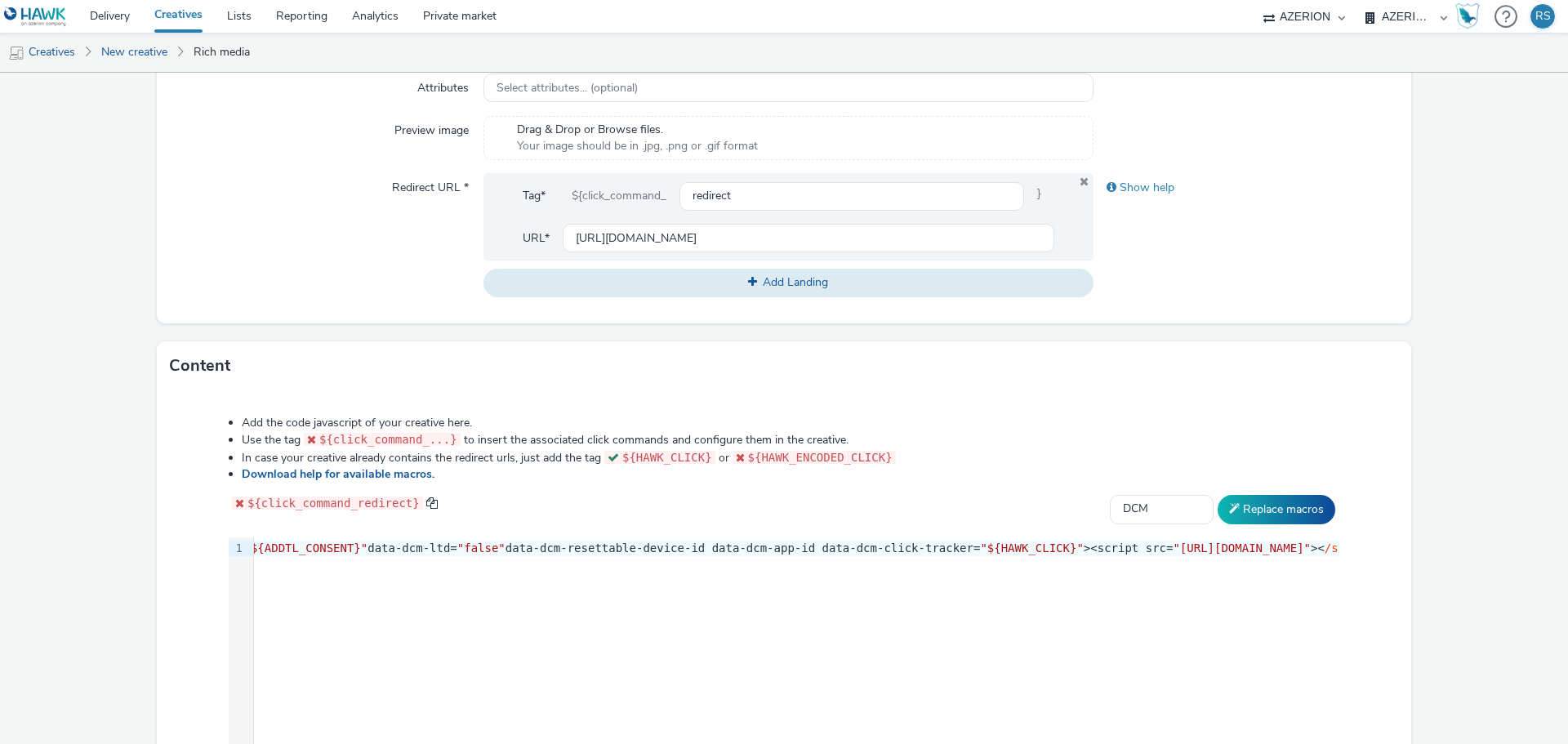
scroll to position [667, 0]
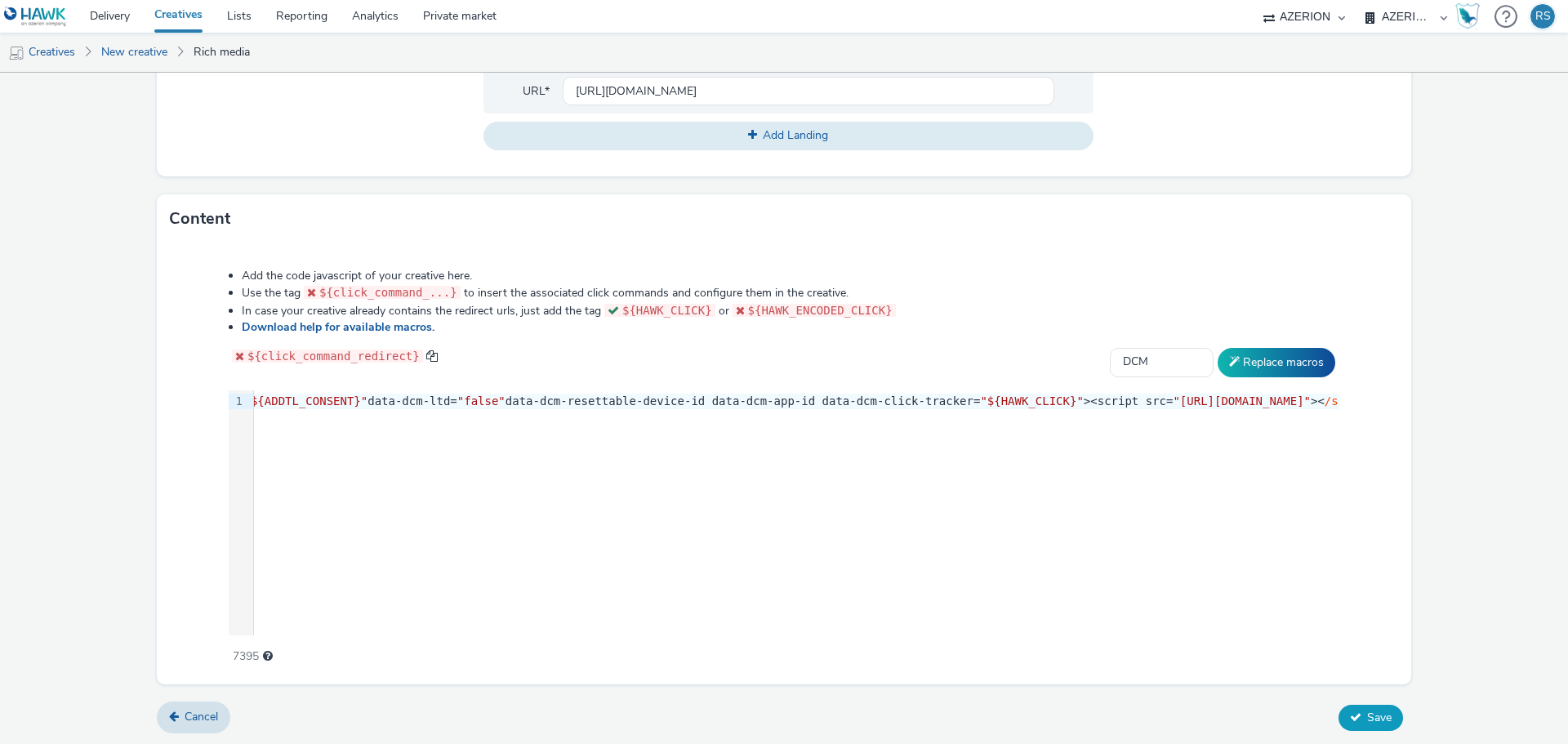
click at [1350, 711] on button "Save" at bounding box center [1370, 718] width 65 height 26
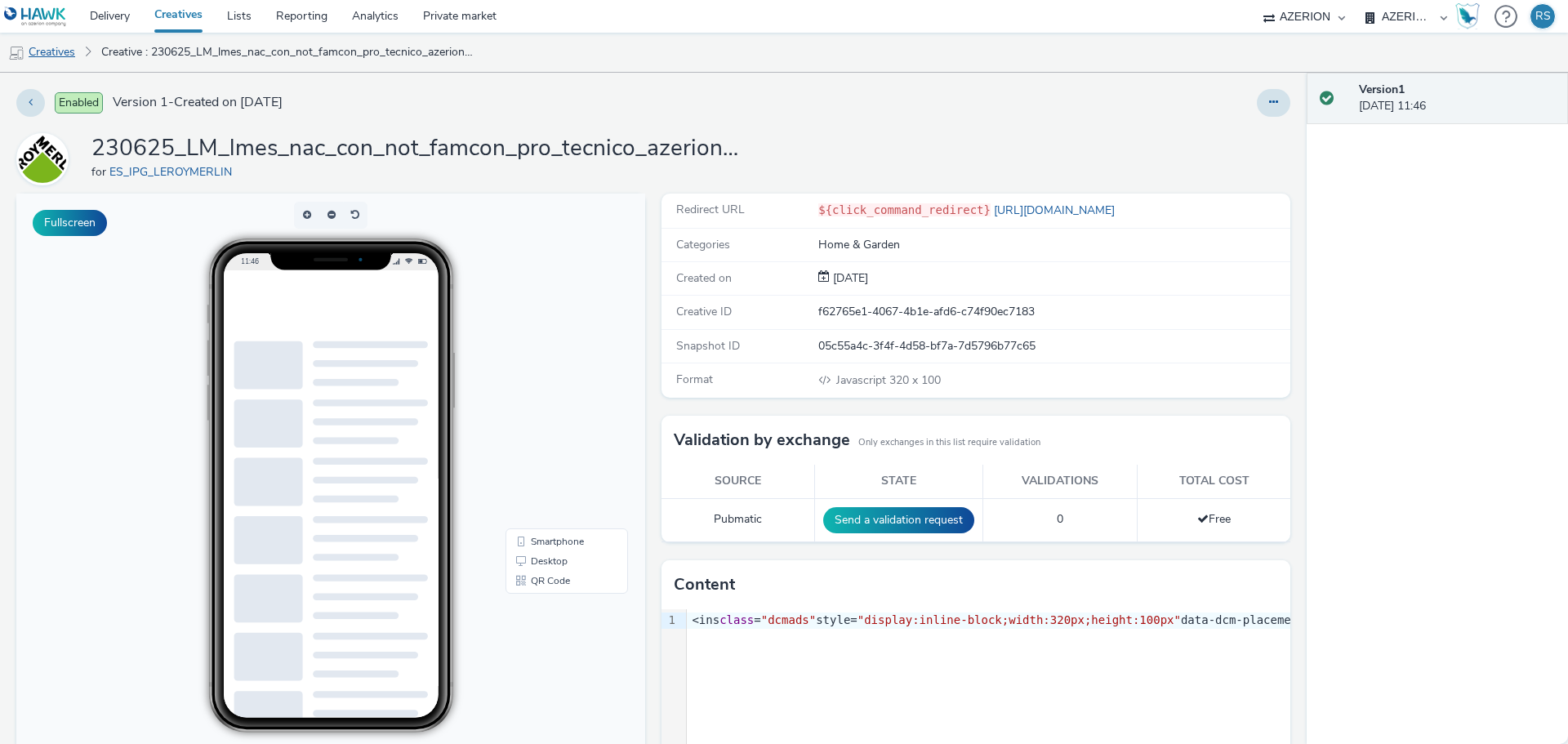
click at [56, 43] on link "Creatives" at bounding box center [42, 52] width 83 height 39
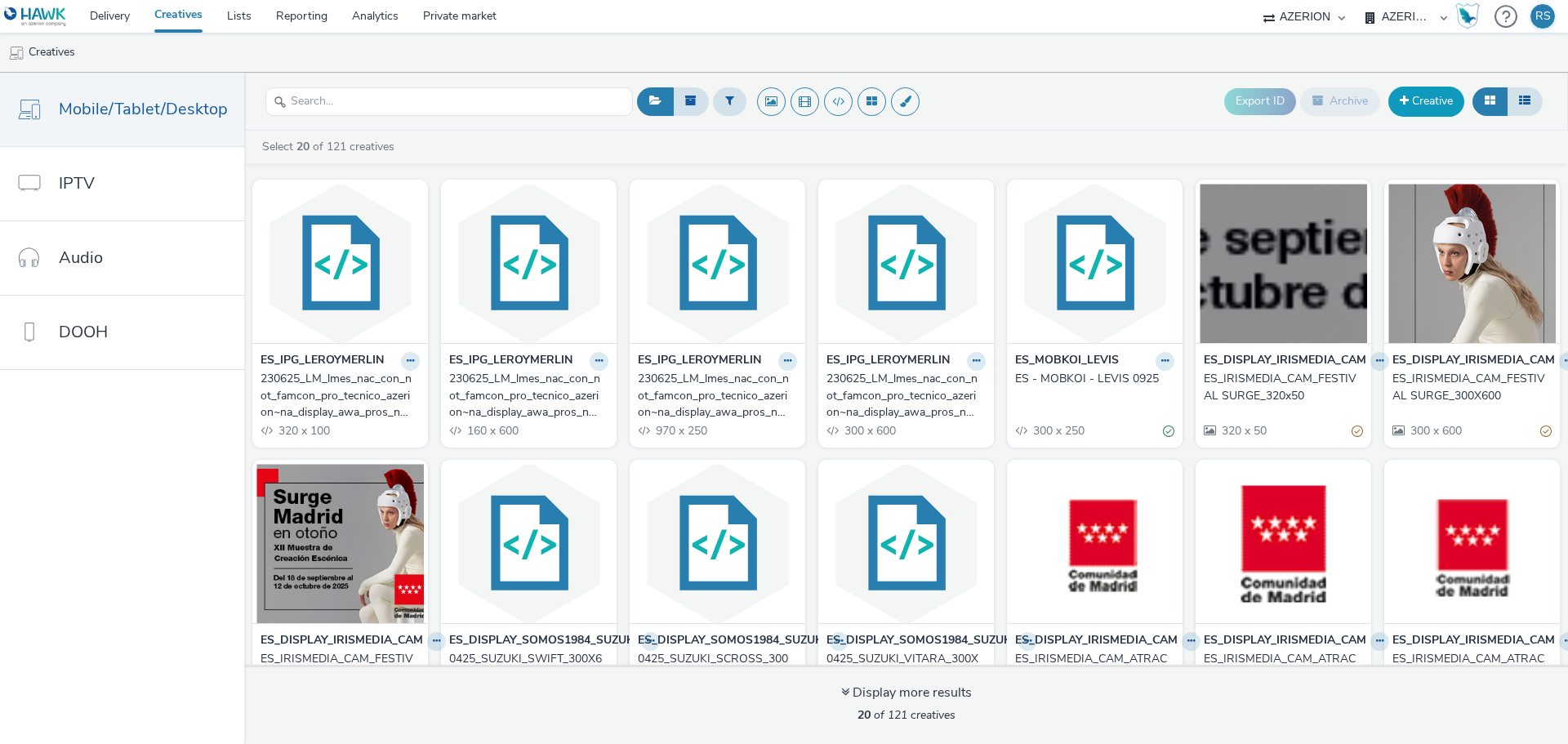
click at [1427, 103] on link "Creative" at bounding box center [1426, 101] width 76 height 30
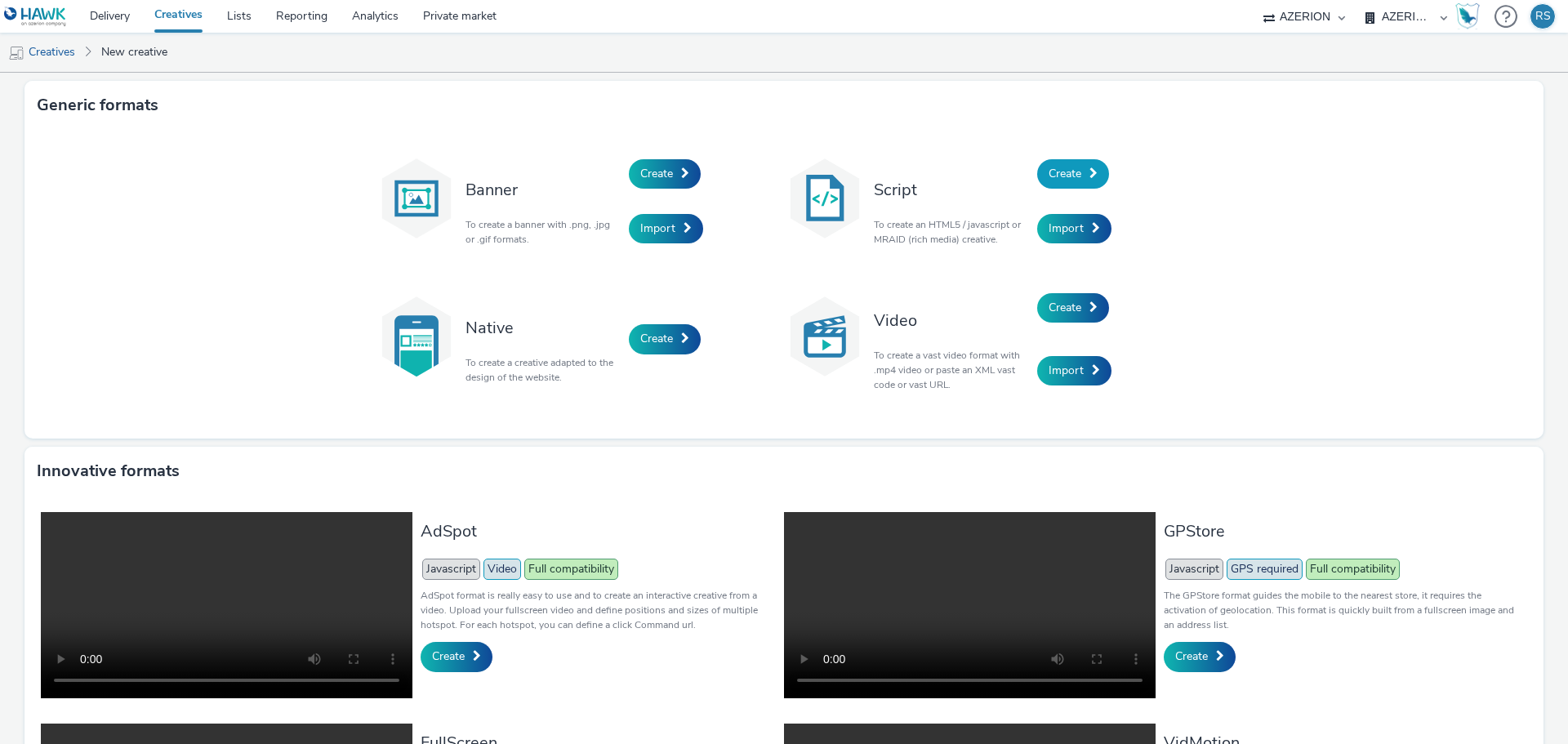
click at [1080, 167] on link "Create" at bounding box center [1073, 174] width 72 height 30
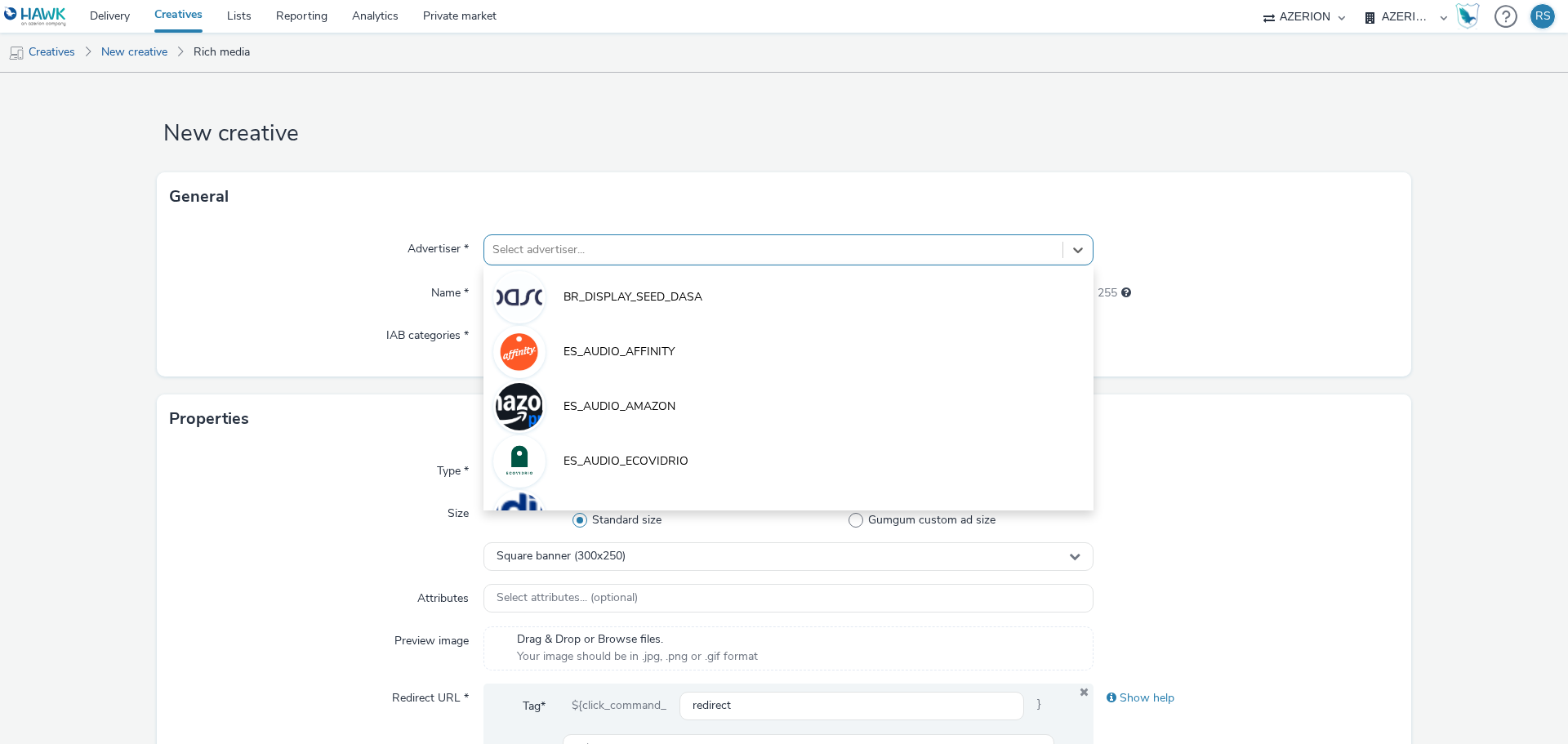
click at [547, 252] on div at bounding box center [773, 250] width 562 height 20
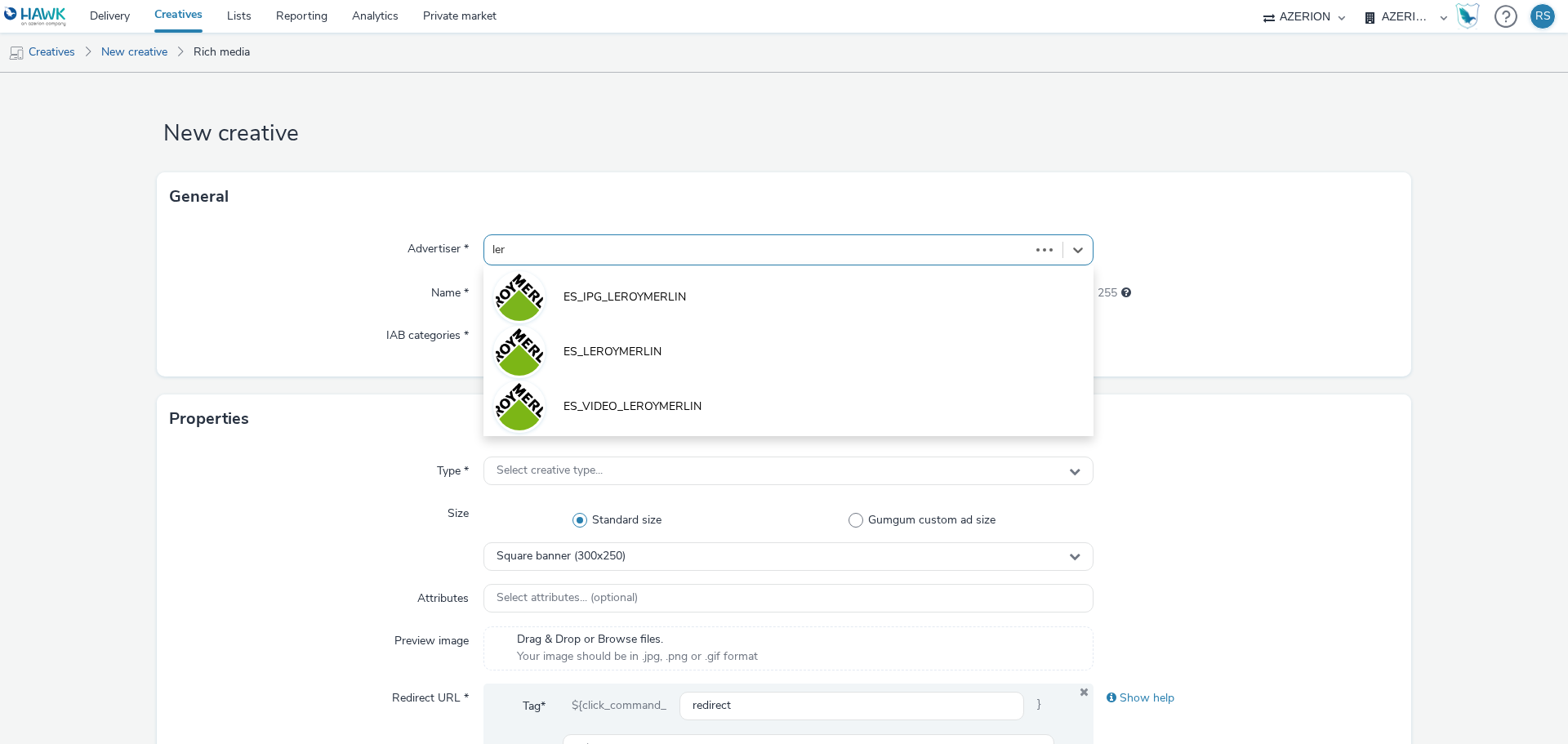
type input "lero"
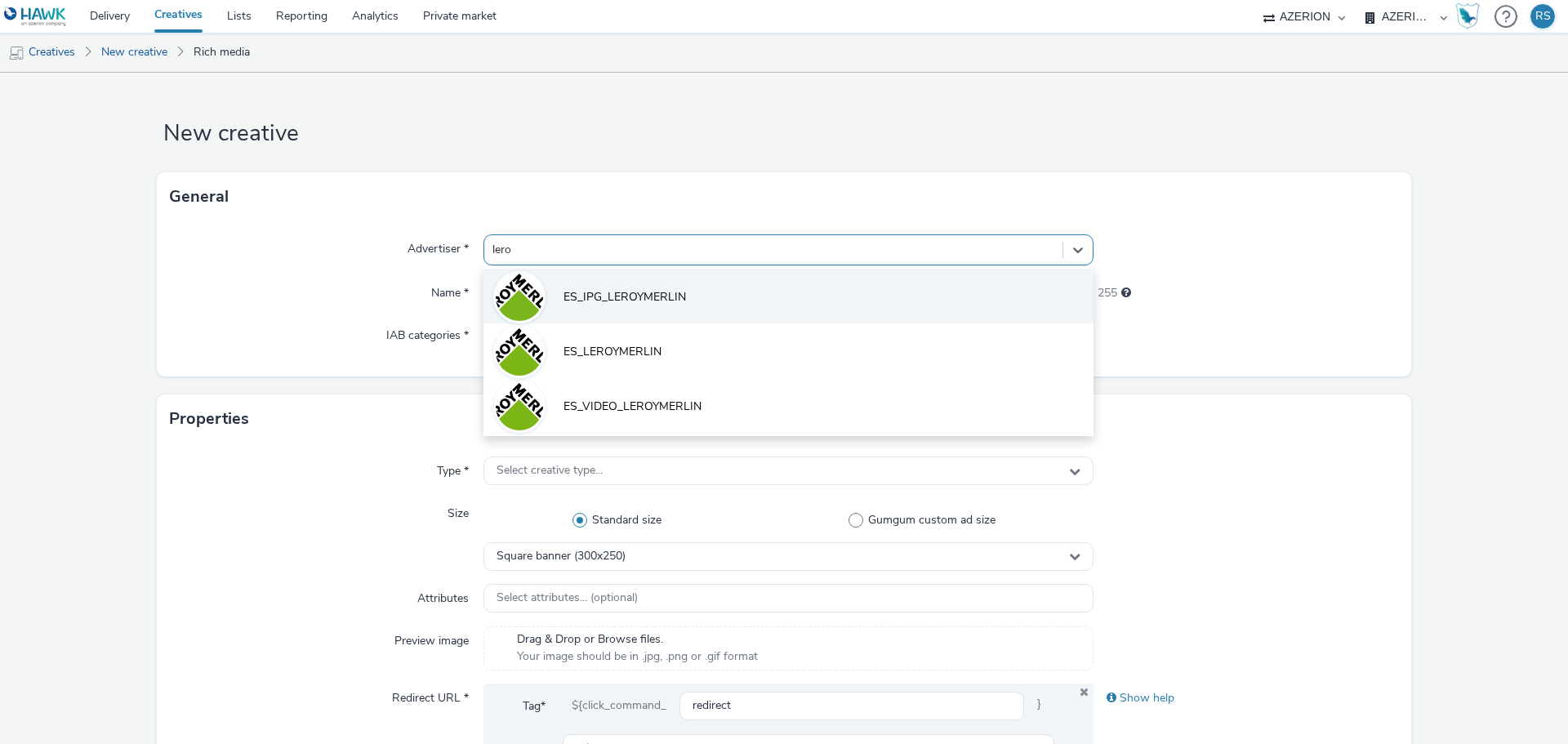
click at [542, 286] on li "ES_IPG_LEROYMERLIN" at bounding box center [789, 296] width 610 height 55
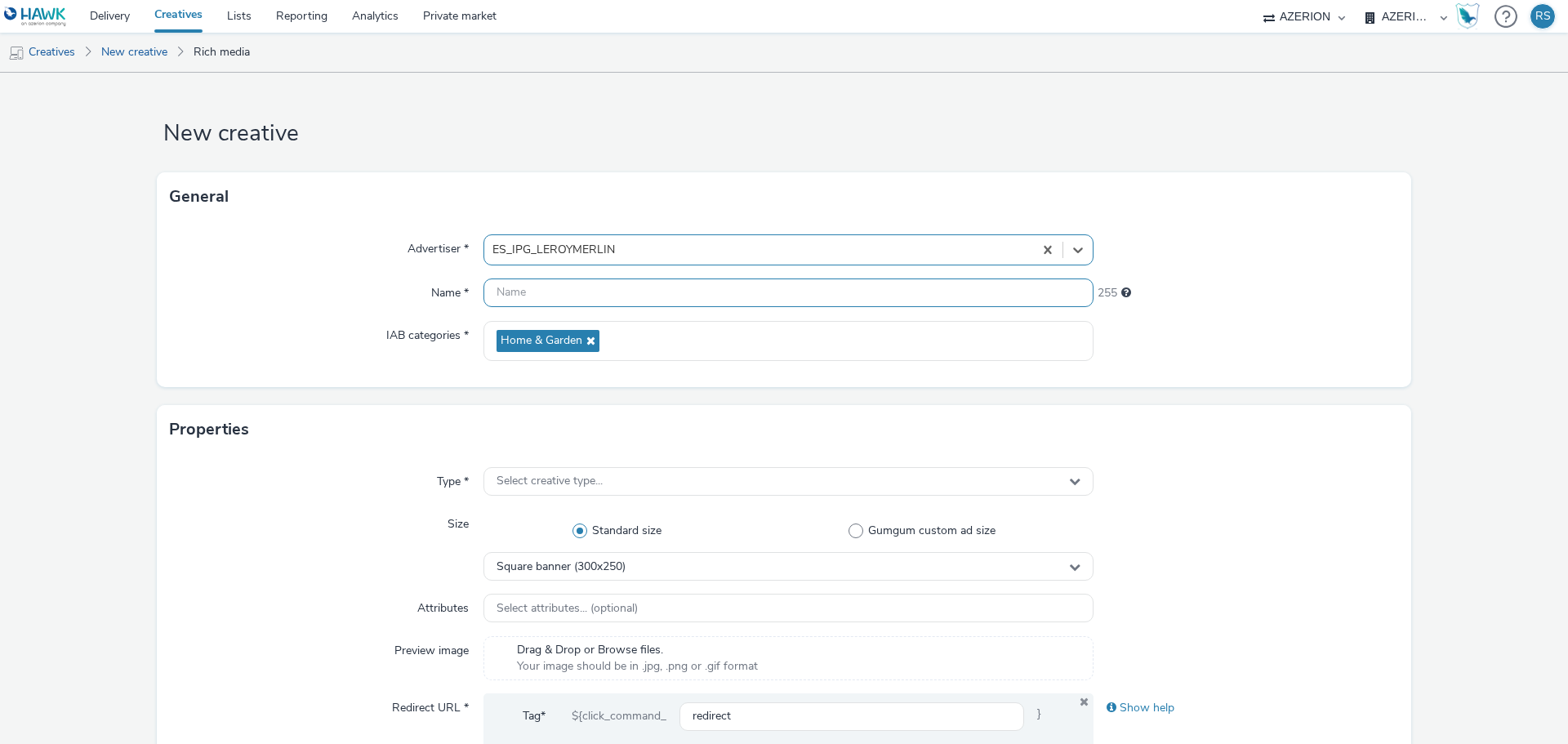
click at [577, 299] on input "text" at bounding box center [789, 293] width 610 height 29
paste input "230625_LM_lmes_nac_con_not_famcon_pro_tecnico_azerion~na_display_awa_pros_na~ot…"
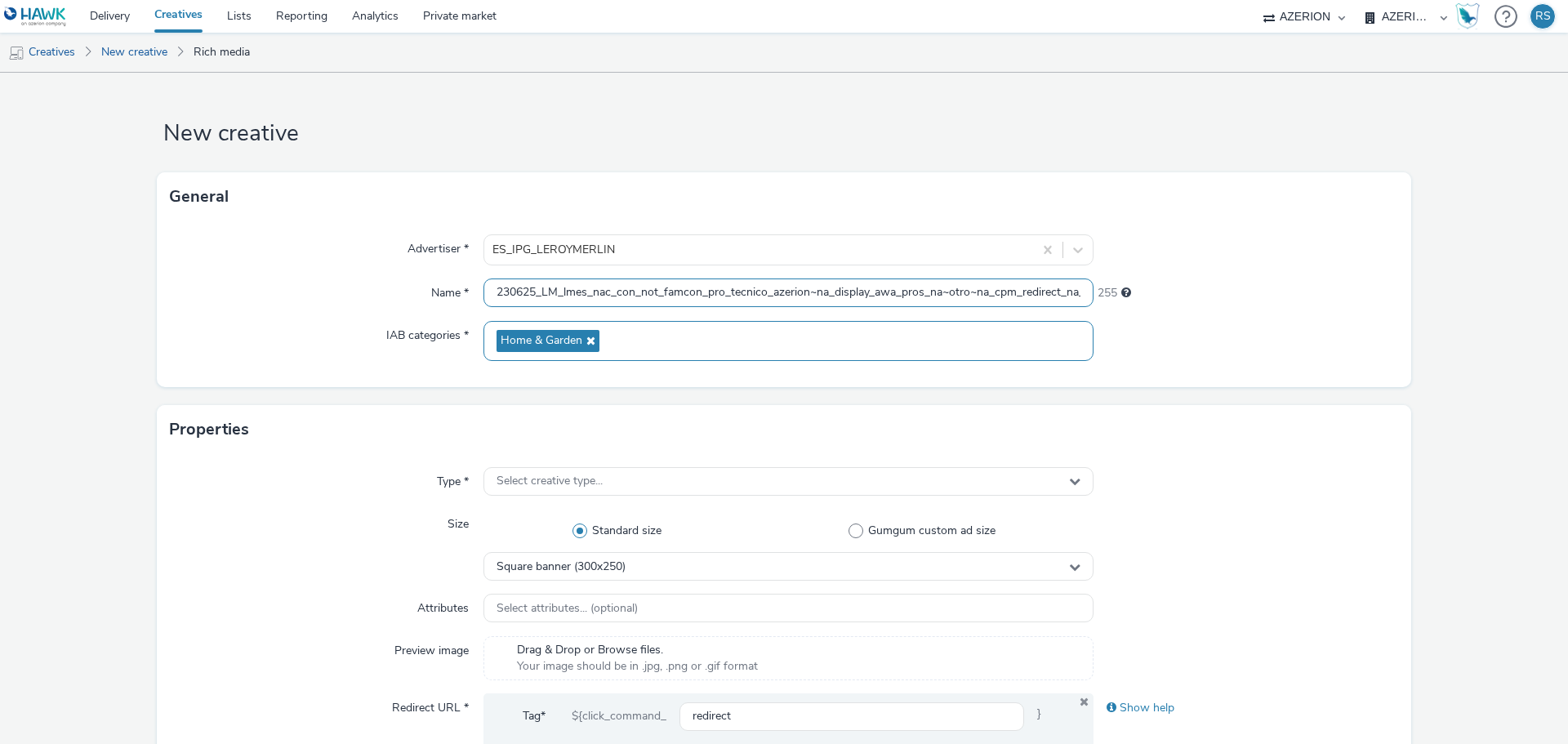
scroll to position [0, 275]
type input "230625_LM_lmes_nac_con_not_famcon_pro_tecnico_azerion~na_display_awa_pros_na~ot…"
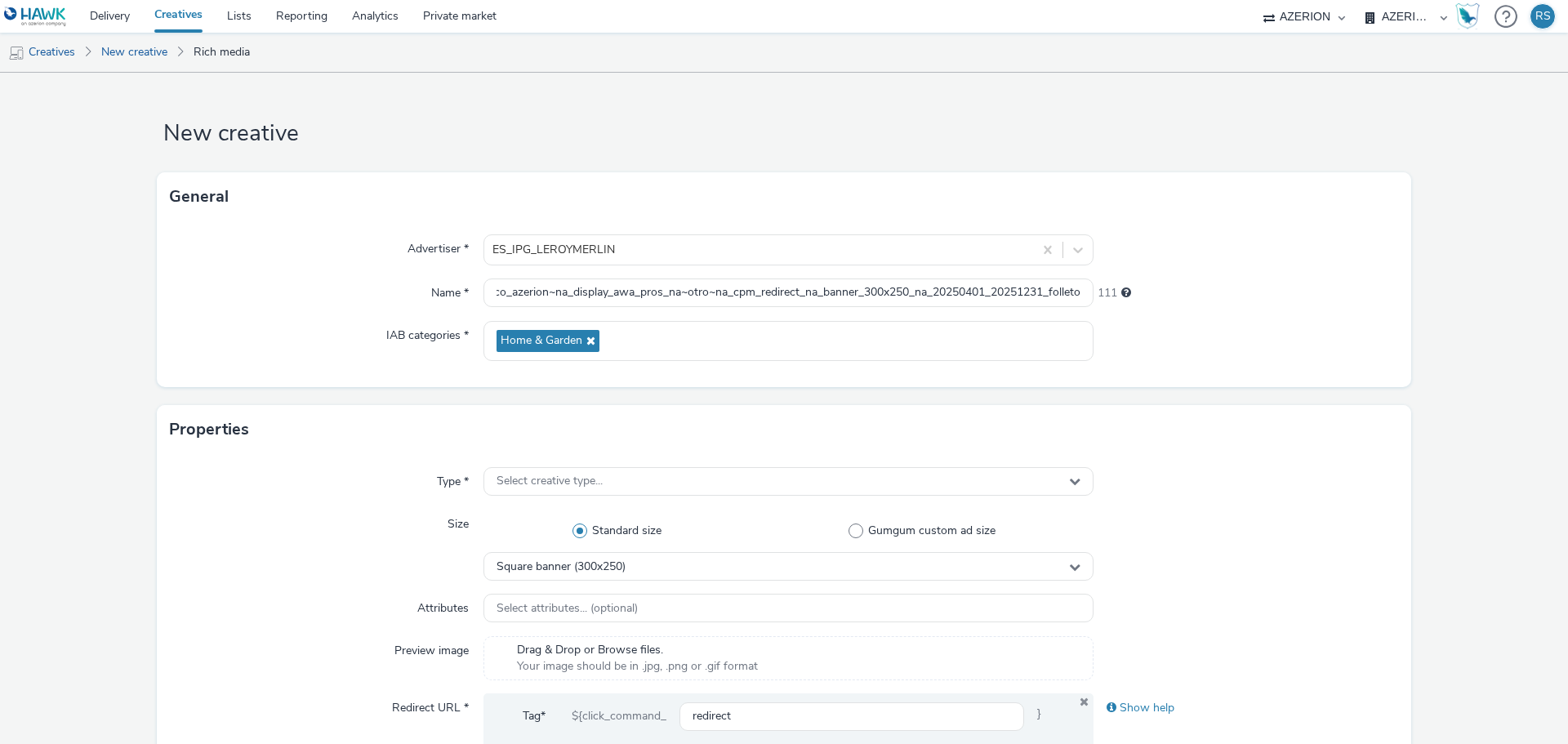
scroll to position [0, 0]
click at [658, 483] on div "Select creative type..." at bounding box center [789, 482] width 610 height 29
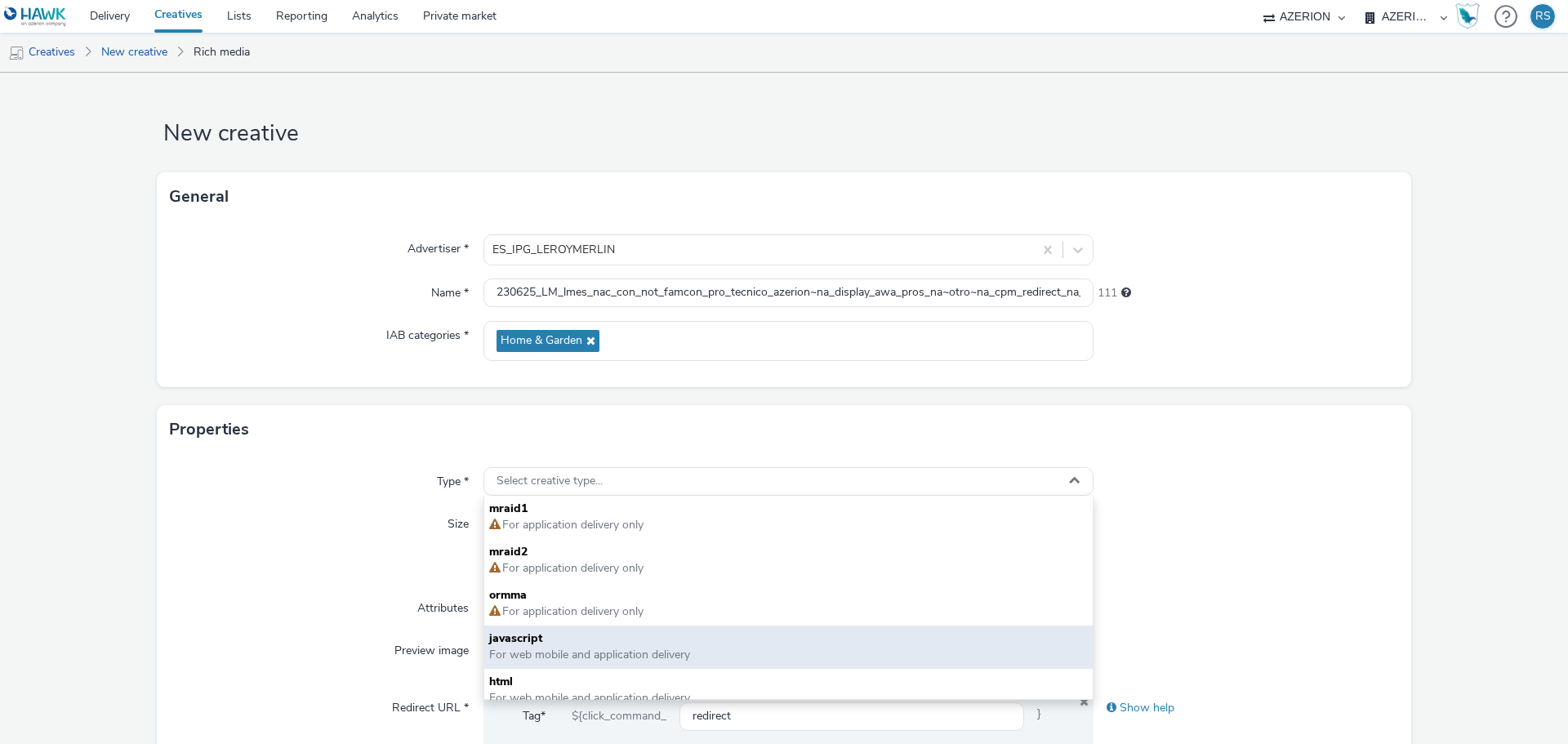
click at [584, 638] on span "javascript" at bounding box center [788, 638] width 599 height 16
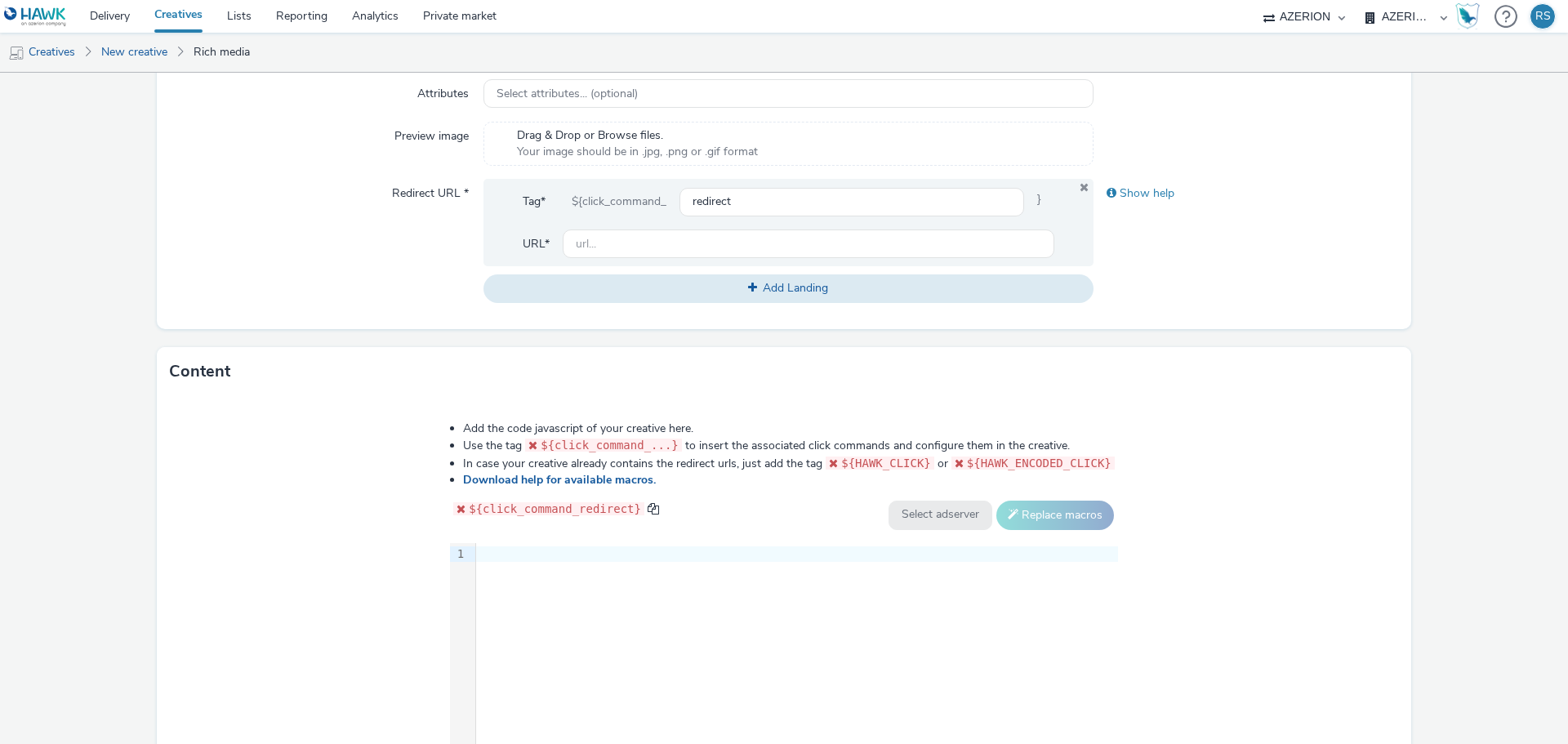
scroll to position [667, 0]
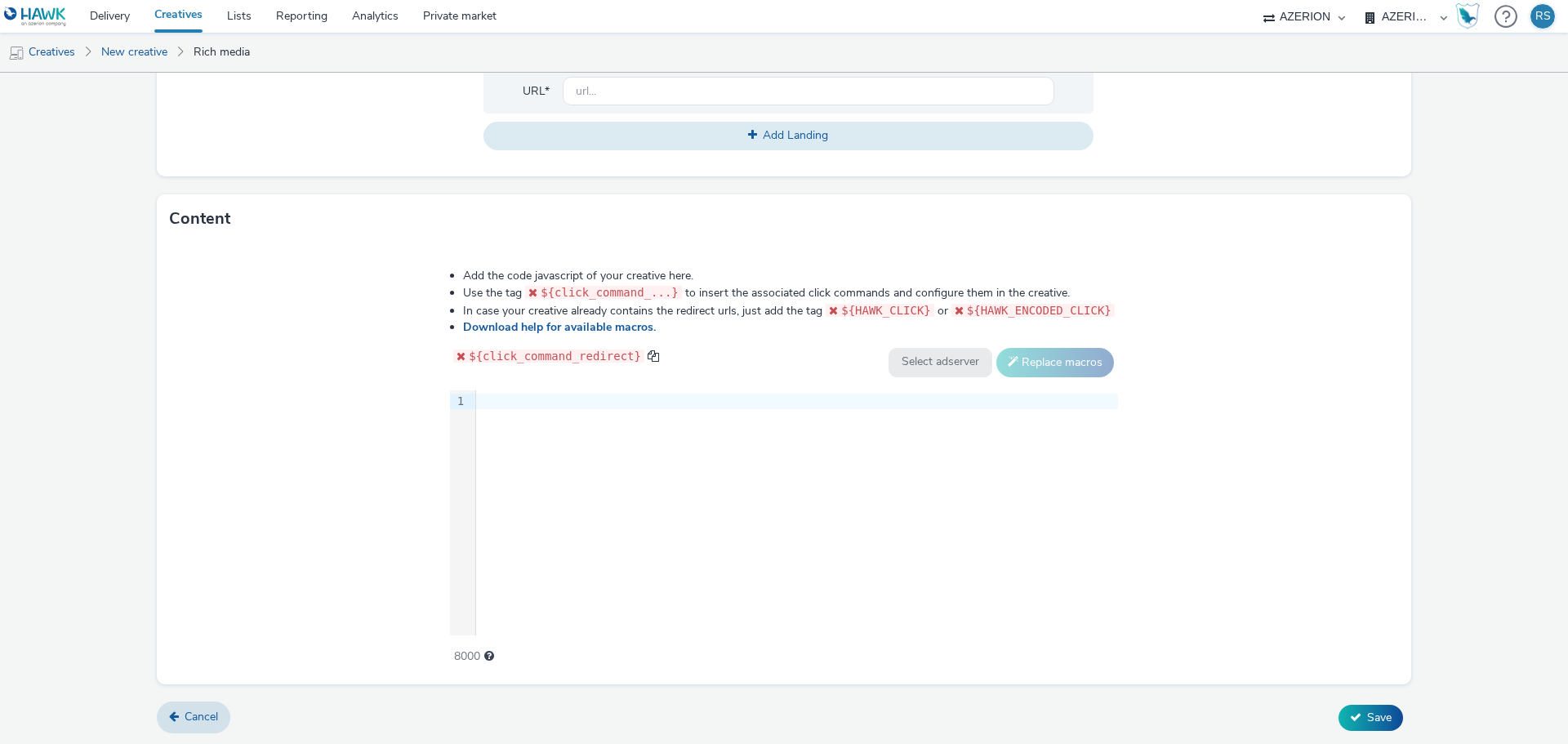
click at [625, 495] on div "9 1 ›" at bounding box center [784, 513] width 668 height 245
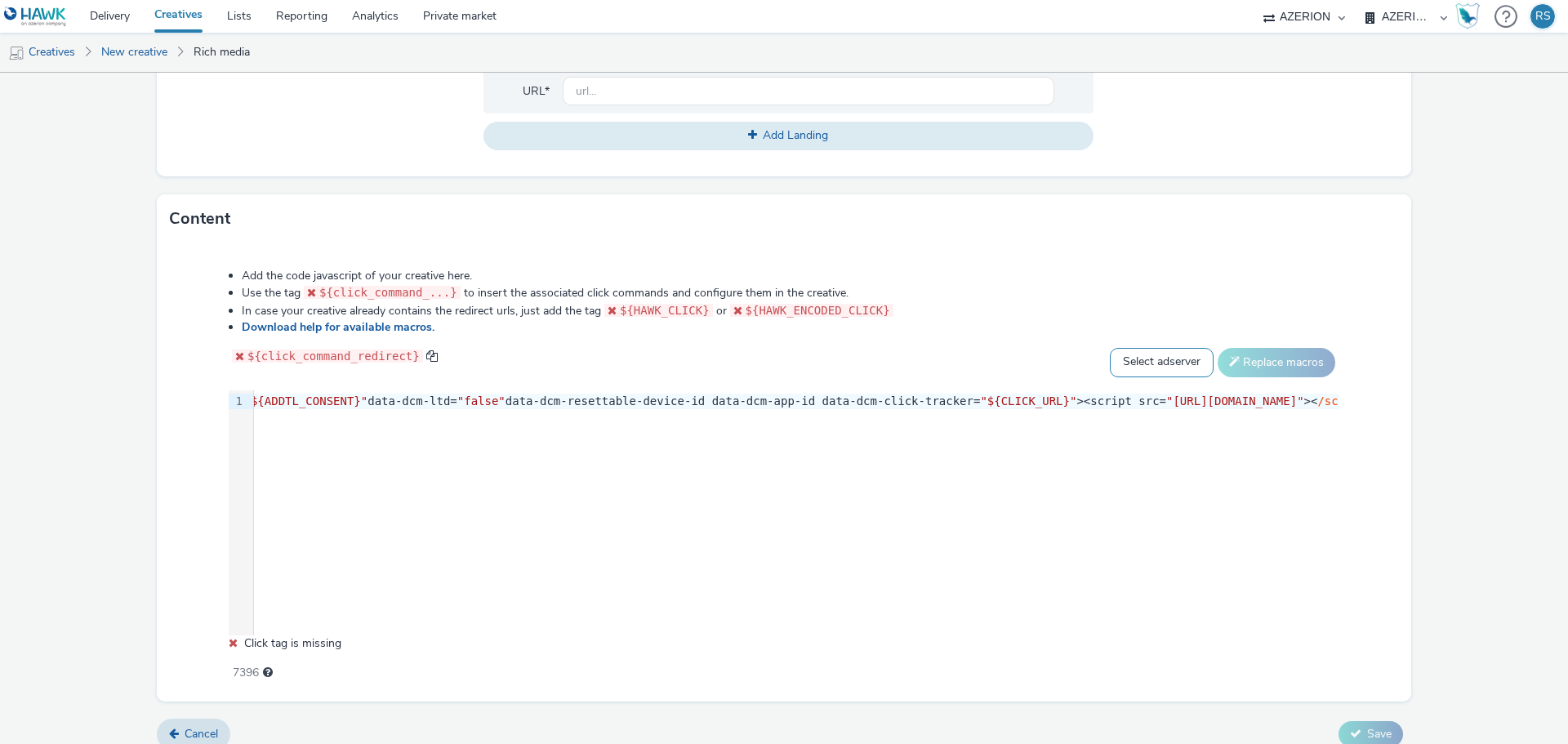
click at [1134, 365] on select "Select adserver Sizmek DCM Adform Sting" at bounding box center [1162, 362] width 104 height 30
select select "dcm"
click at [1110, 348] on select "Select adserver Sizmek DCM Adform Sting" at bounding box center [1162, 362] width 104 height 30
click at [1282, 363] on button "Replace macros" at bounding box center [1276, 362] width 118 height 30
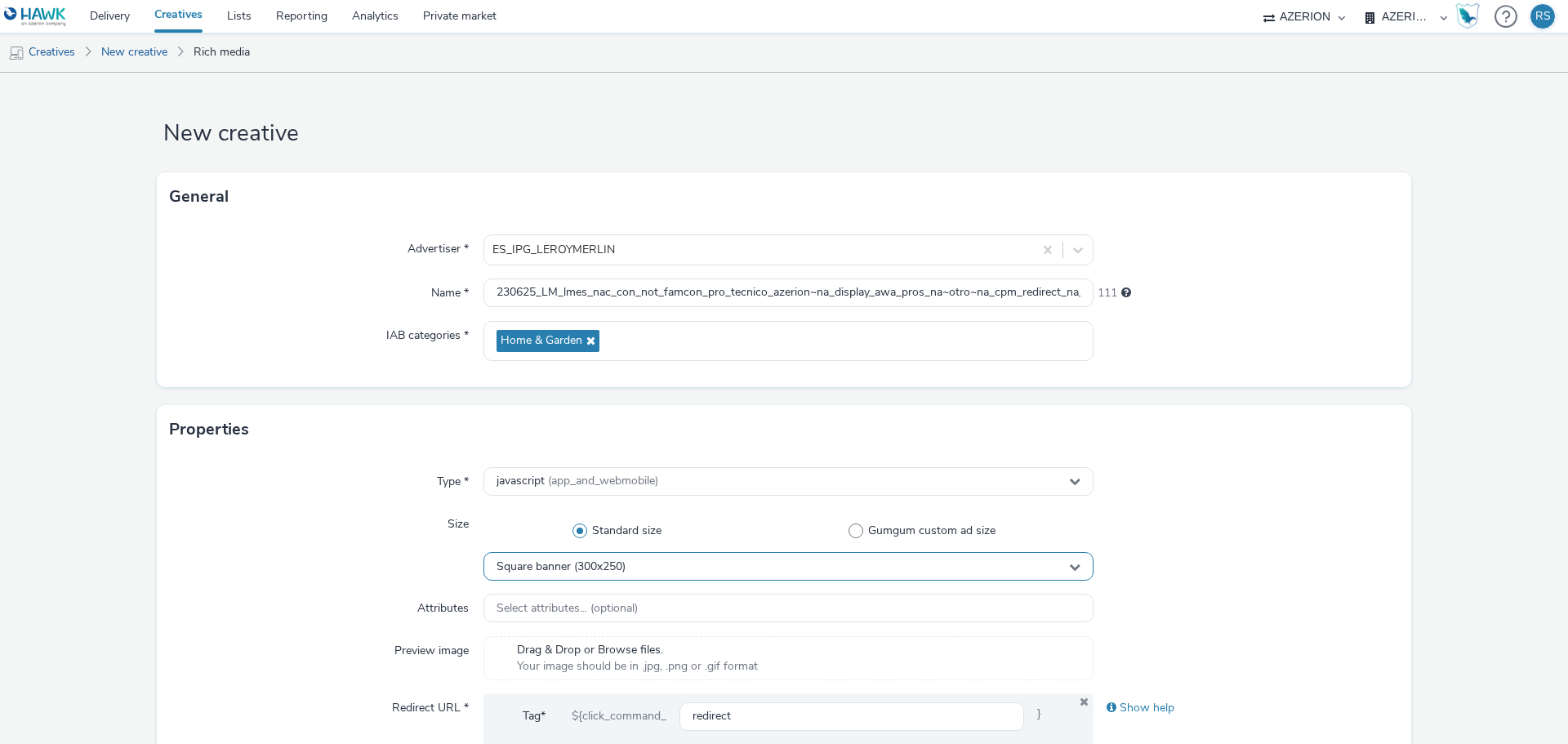
scroll to position [245, 0]
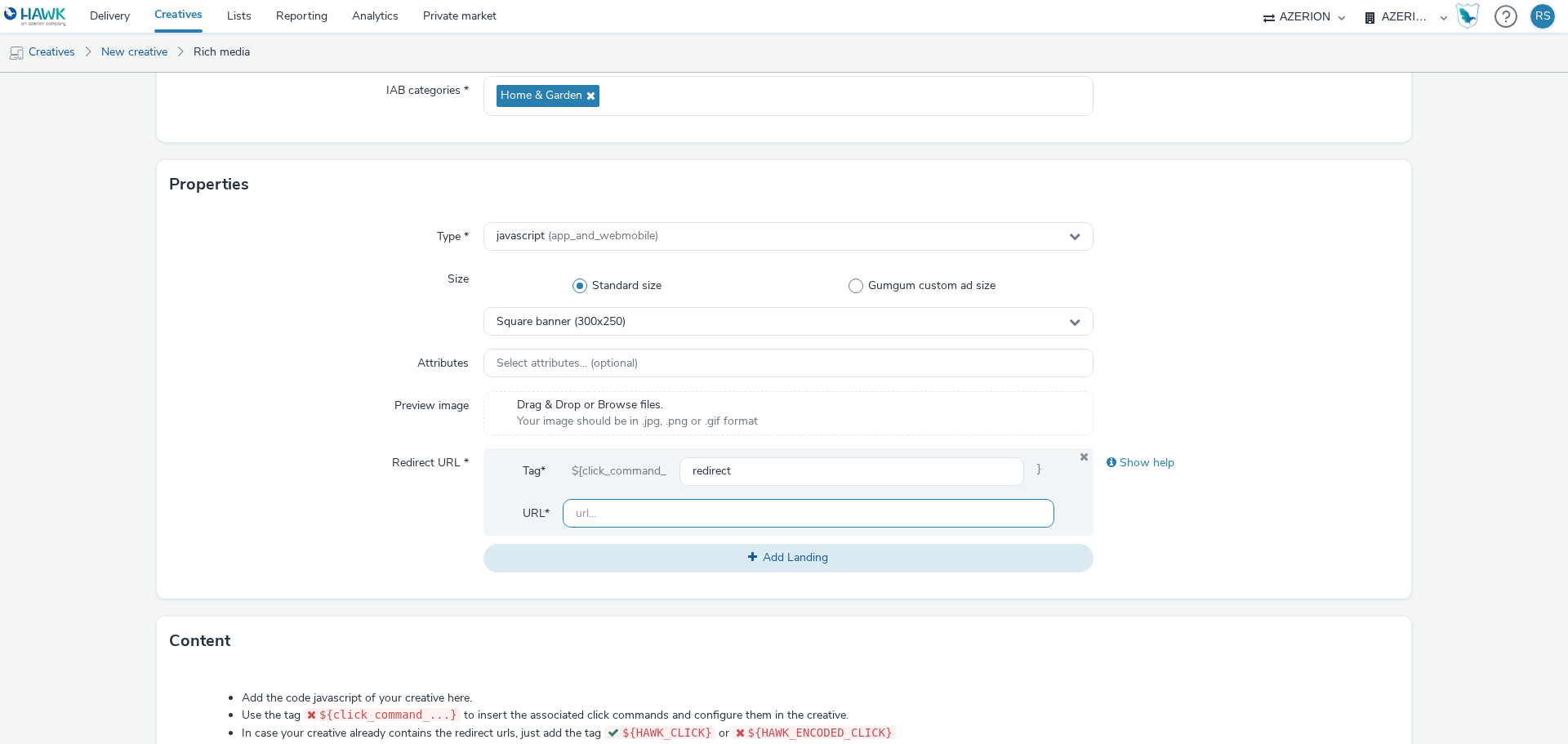
click at [655, 527] on input "text" at bounding box center [808, 514] width 491 height 29
paste input "[URL][DOMAIN_NAME]"
type input "[URL][DOMAIN_NAME]"
click at [1308, 535] on div "Show help" at bounding box center [1246, 510] width 306 height 124
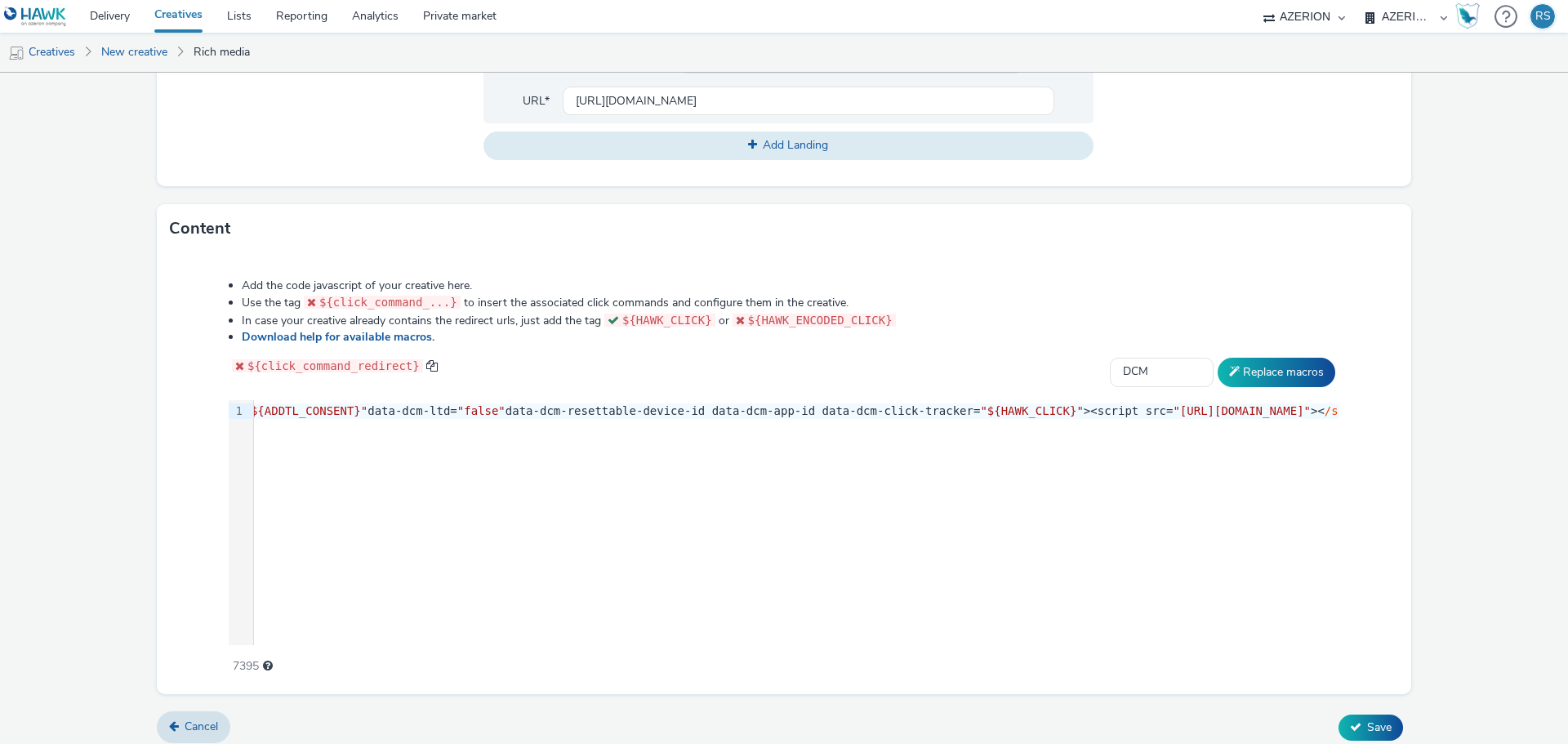
scroll to position [667, 0]
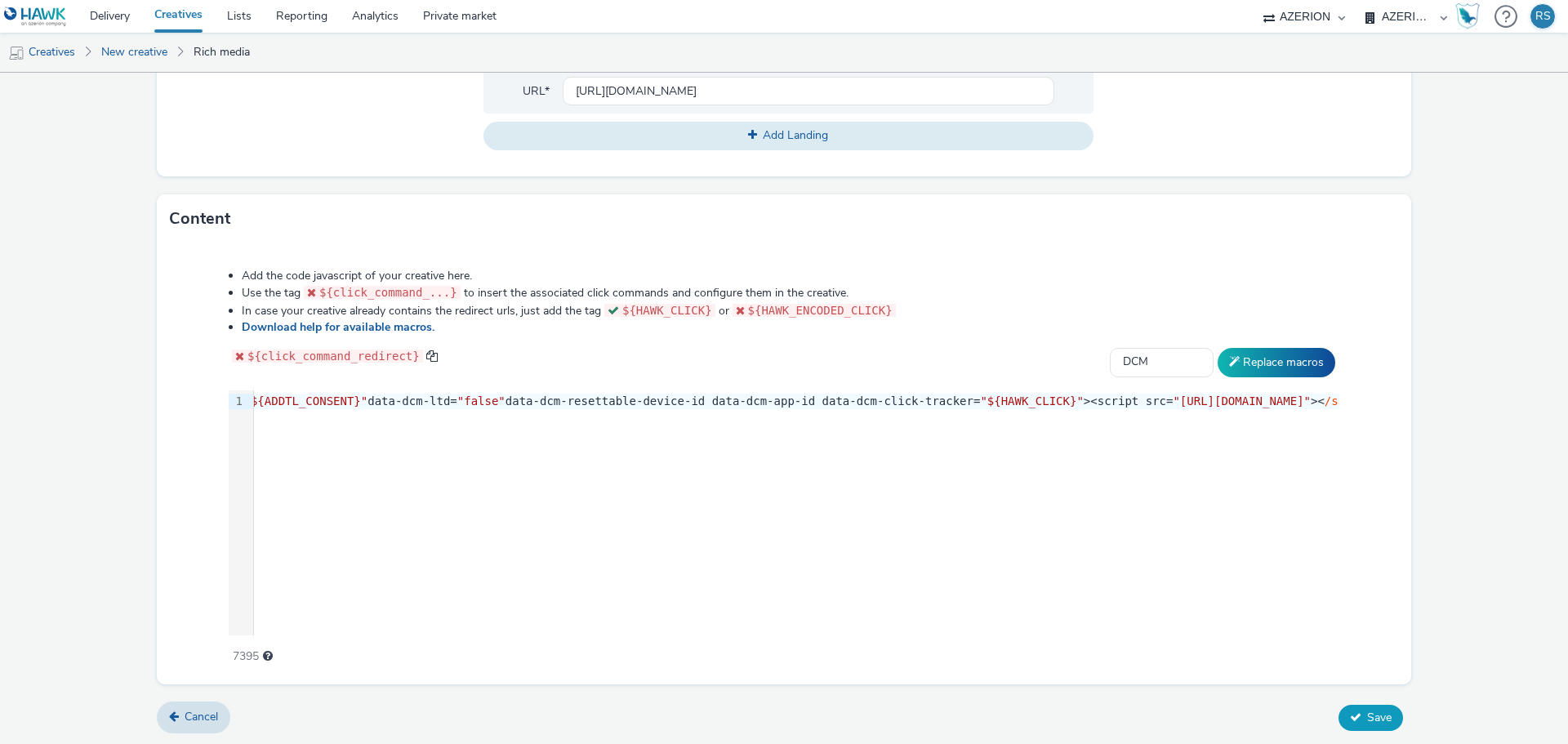
click at [1353, 722] on button "Save" at bounding box center [1370, 718] width 65 height 26
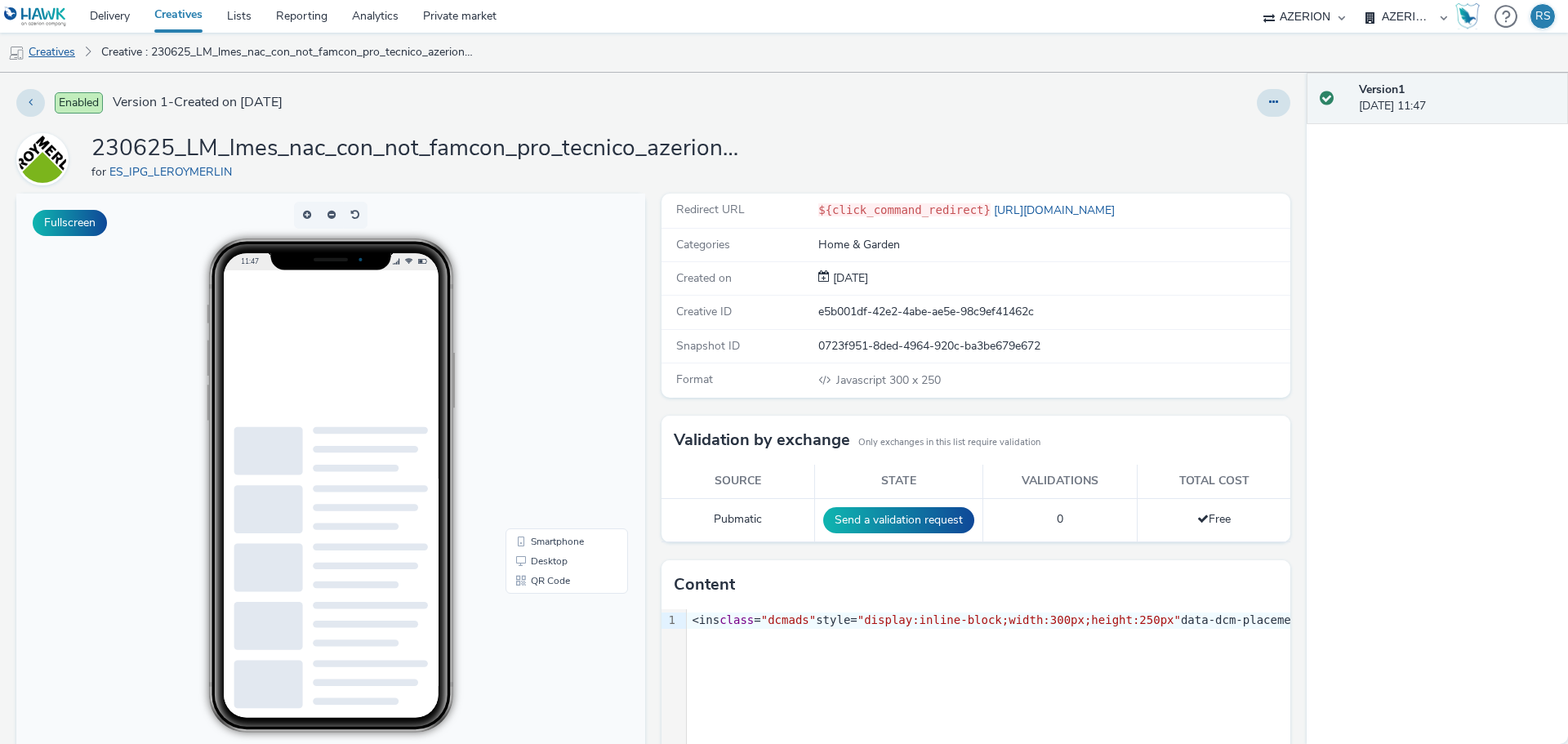
click at [34, 55] on link "Creatives" at bounding box center [42, 52] width 83 height 39
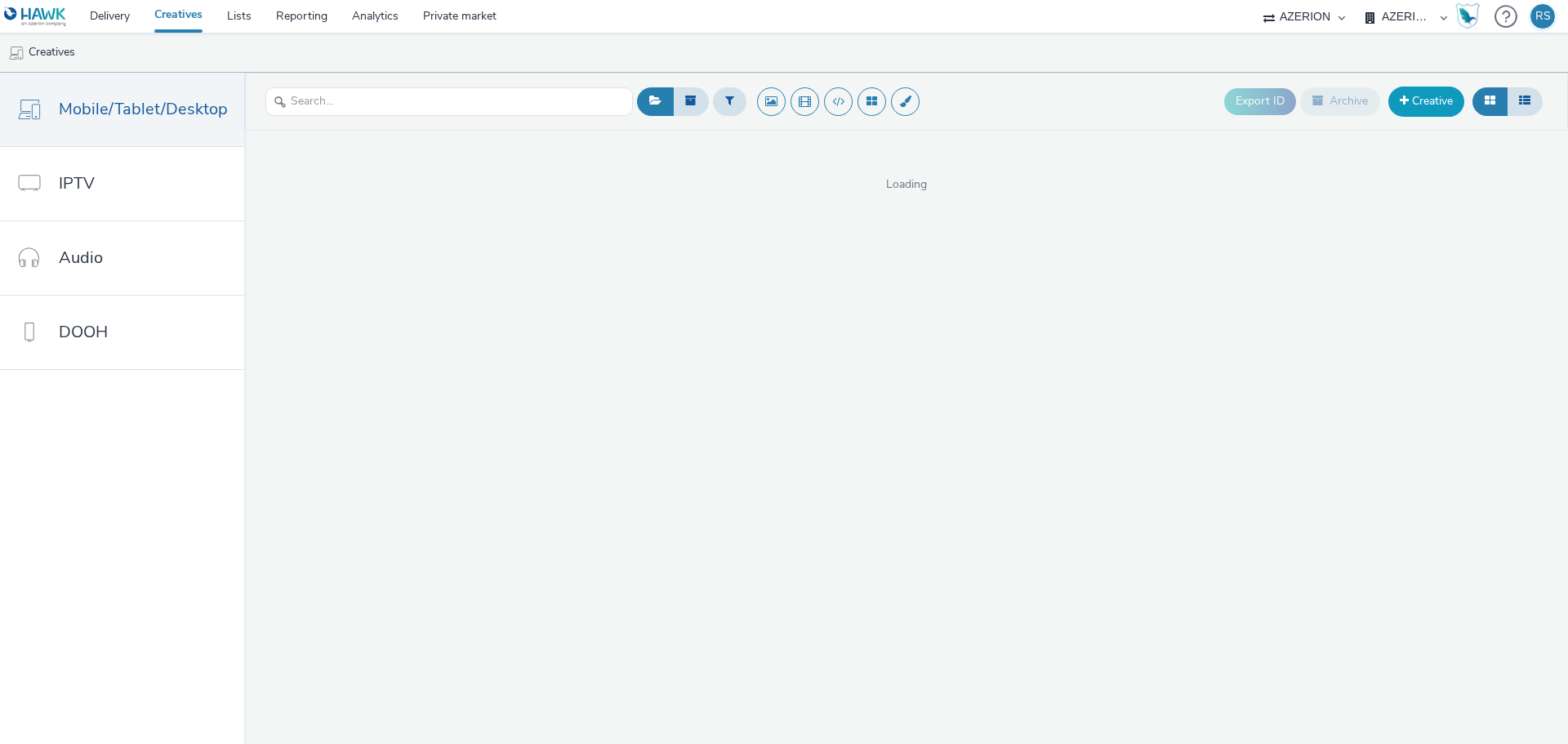
click at [1424, 109] on link "Creative" at bounding box center [1426, 101] width 76 height 30
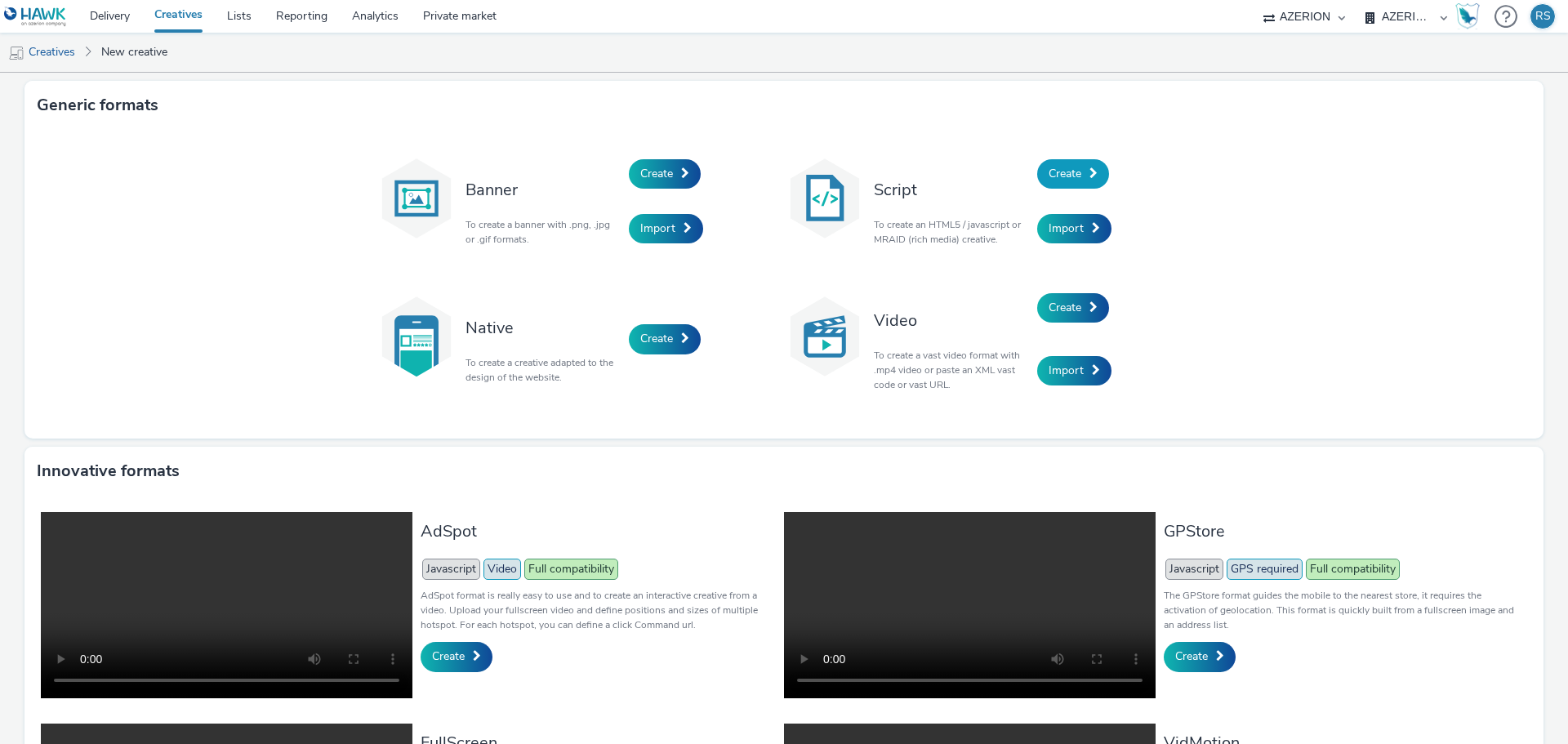
click at [1089, 177] on span at bounding box center [1094, 173] width 9 height 11
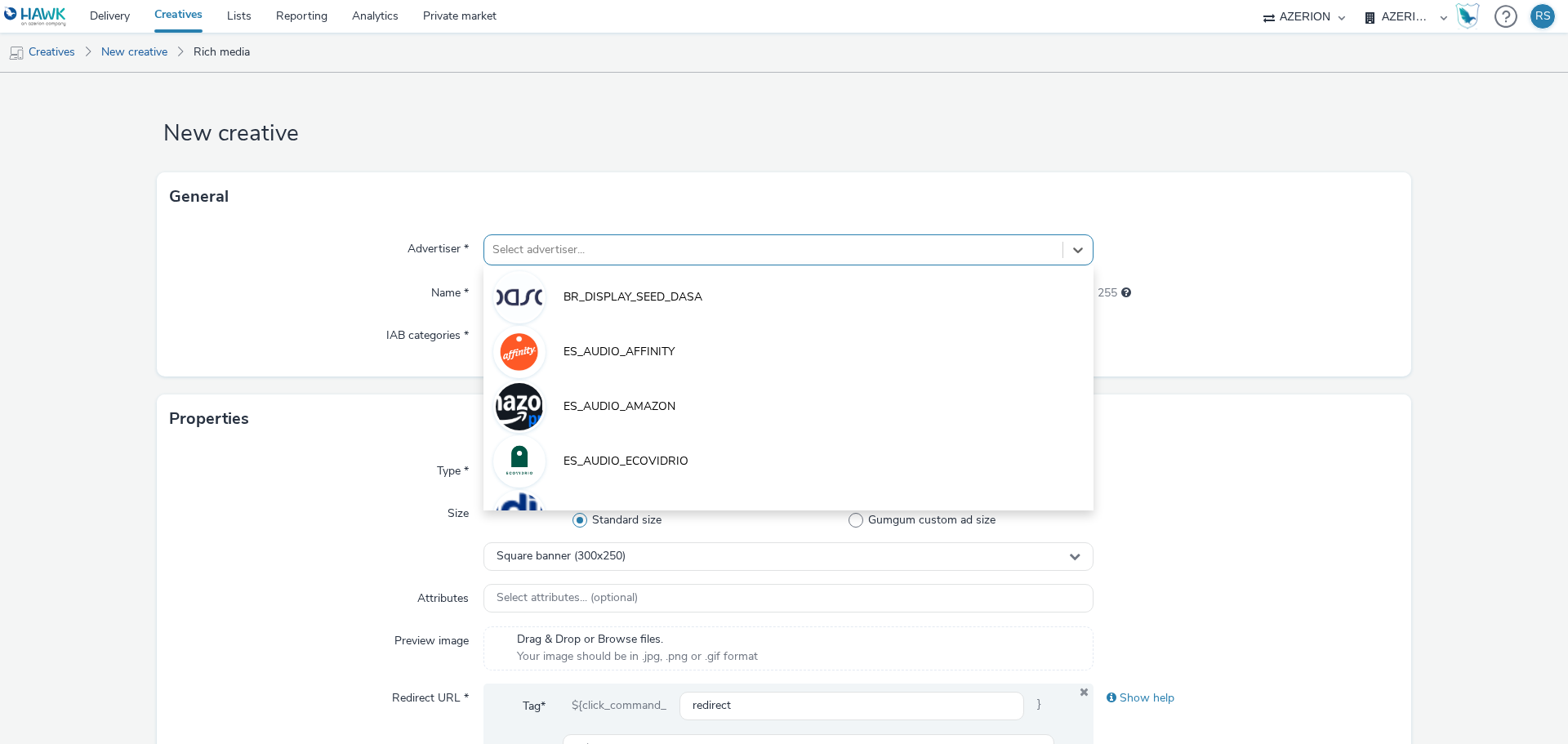
click at [551, 246] on div at bounding box center [773, 250] width 562 height 20
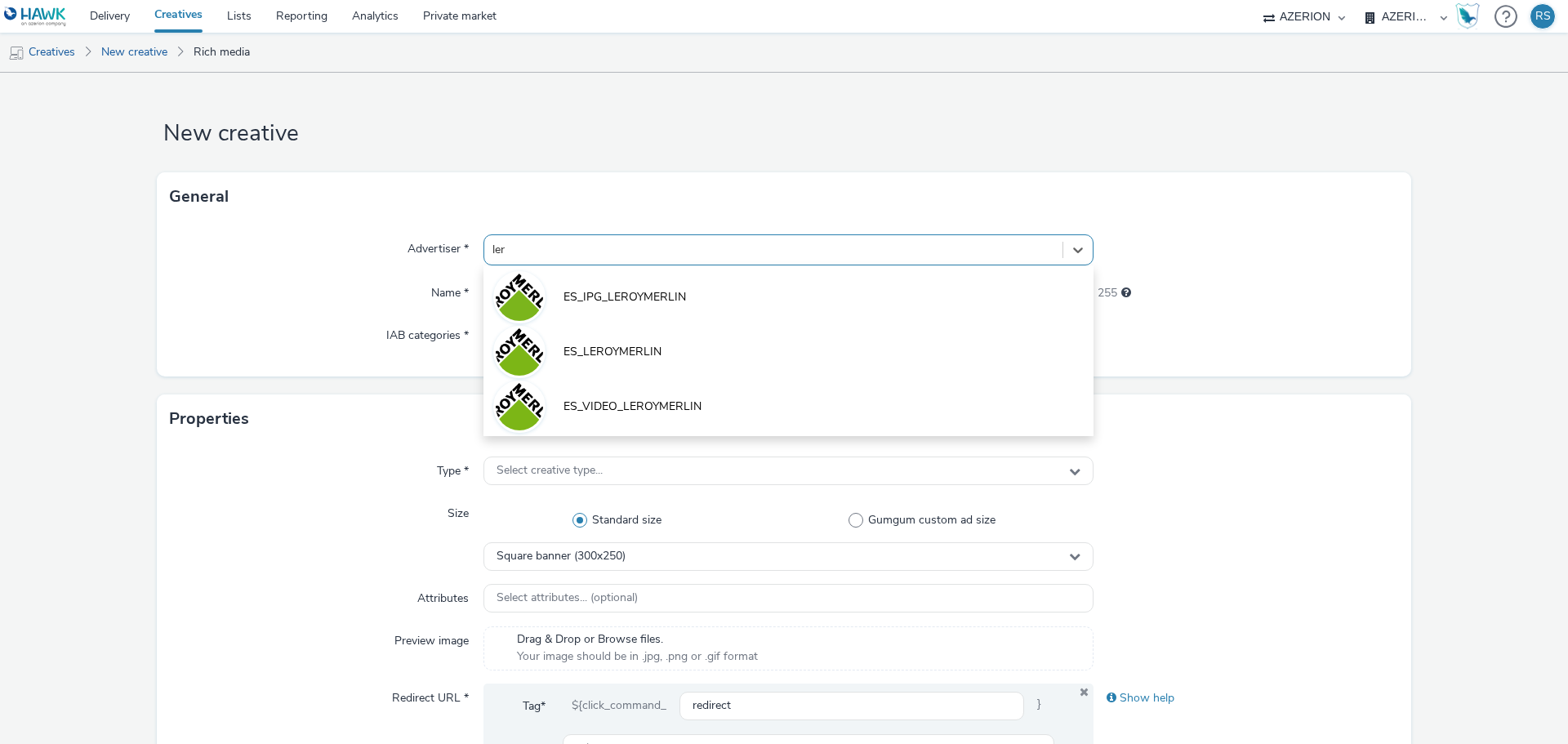
type input "lero"
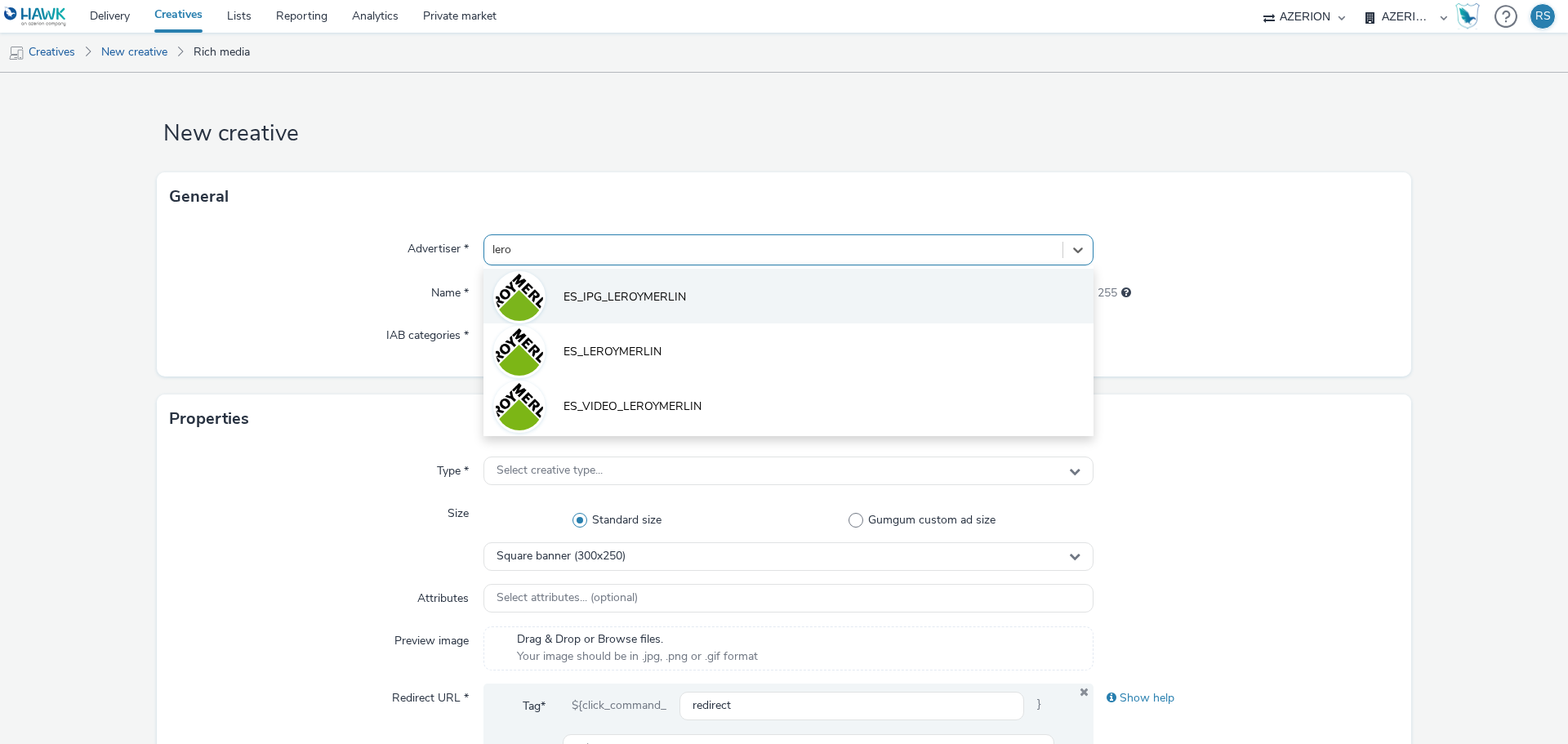
click at [609, 293] on span "ES_IPG_LEROYMERLIN" at bounding box center [624, 297] width 123 height 16
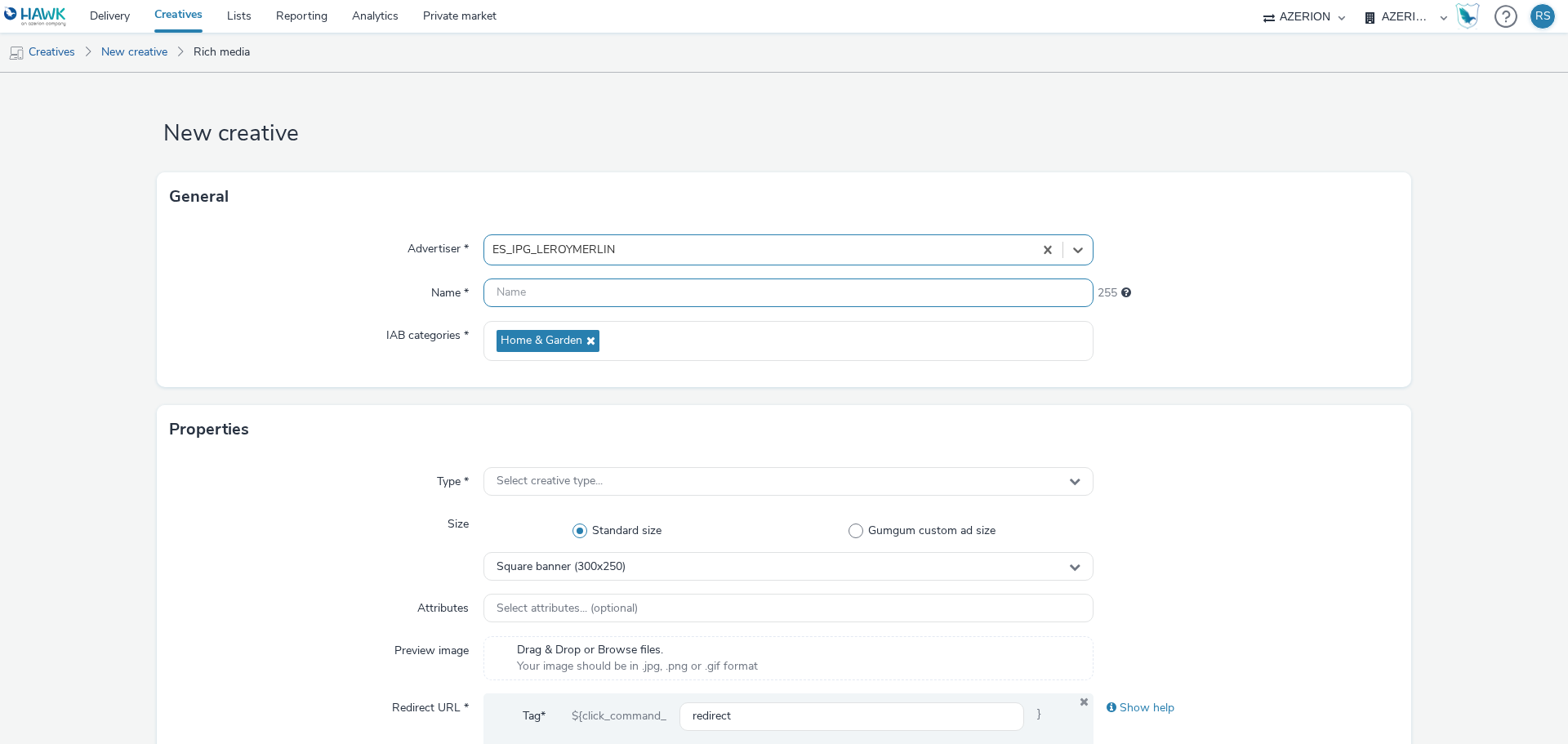
click at [596, 295] on input "text" at bounding box center [789, 293] width 610 height 29
paste input "[PERSON_NAME] MERLIN_CONQUISTA_PRO_ABRIL_0425_970x250"
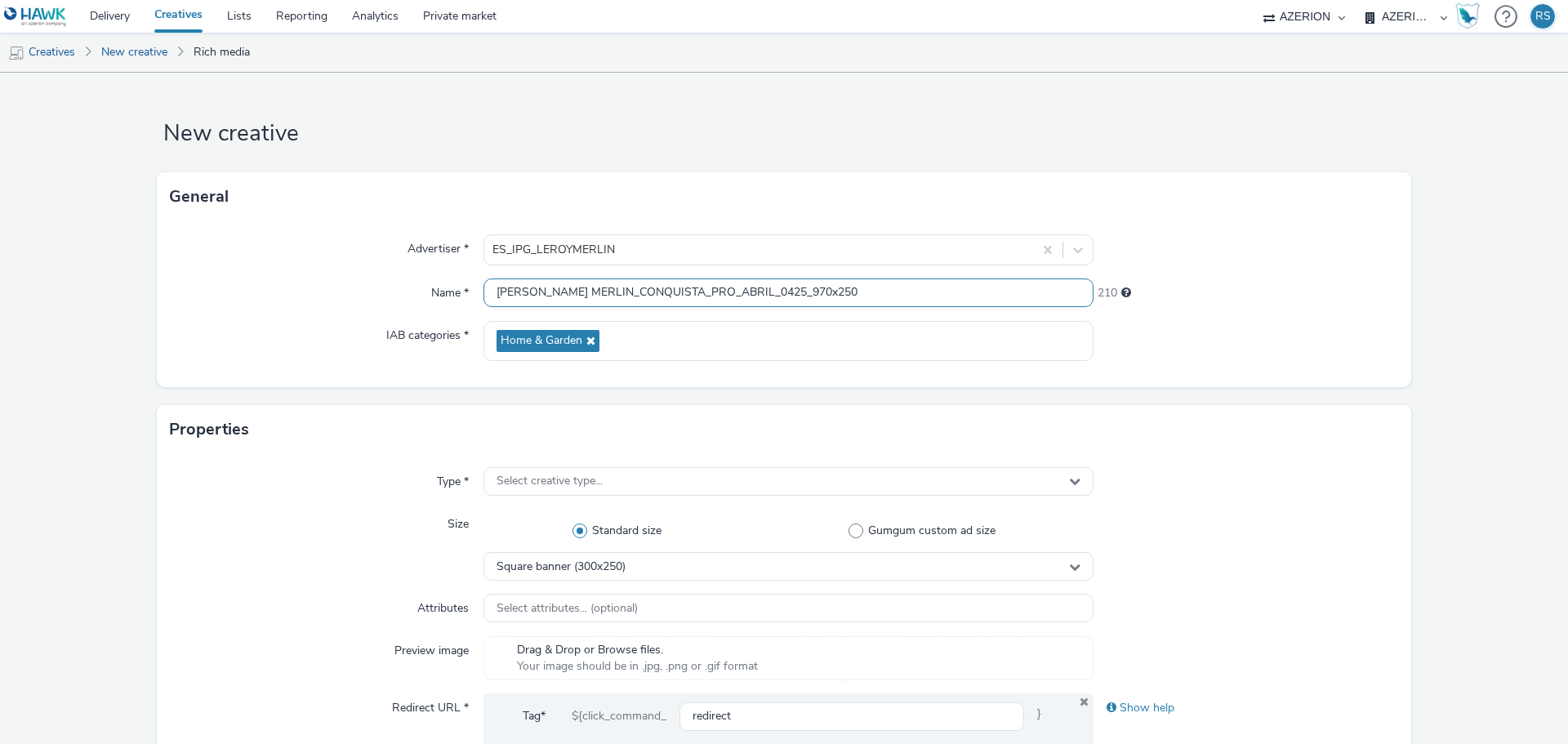
type input "[PERSON_NAME] MERLIN_CONQUISTA_PRO_ABRIL_0425_970x250"
click at [612, 498] on div "Type * Select creative type... Size Standard size Gumgum custom ad size Square …" at bounding box center [784, 649] width 1255 height 389
click at [602, 495] on div "Select creative type..." at bounding box center [789, 482] width 610 height 29
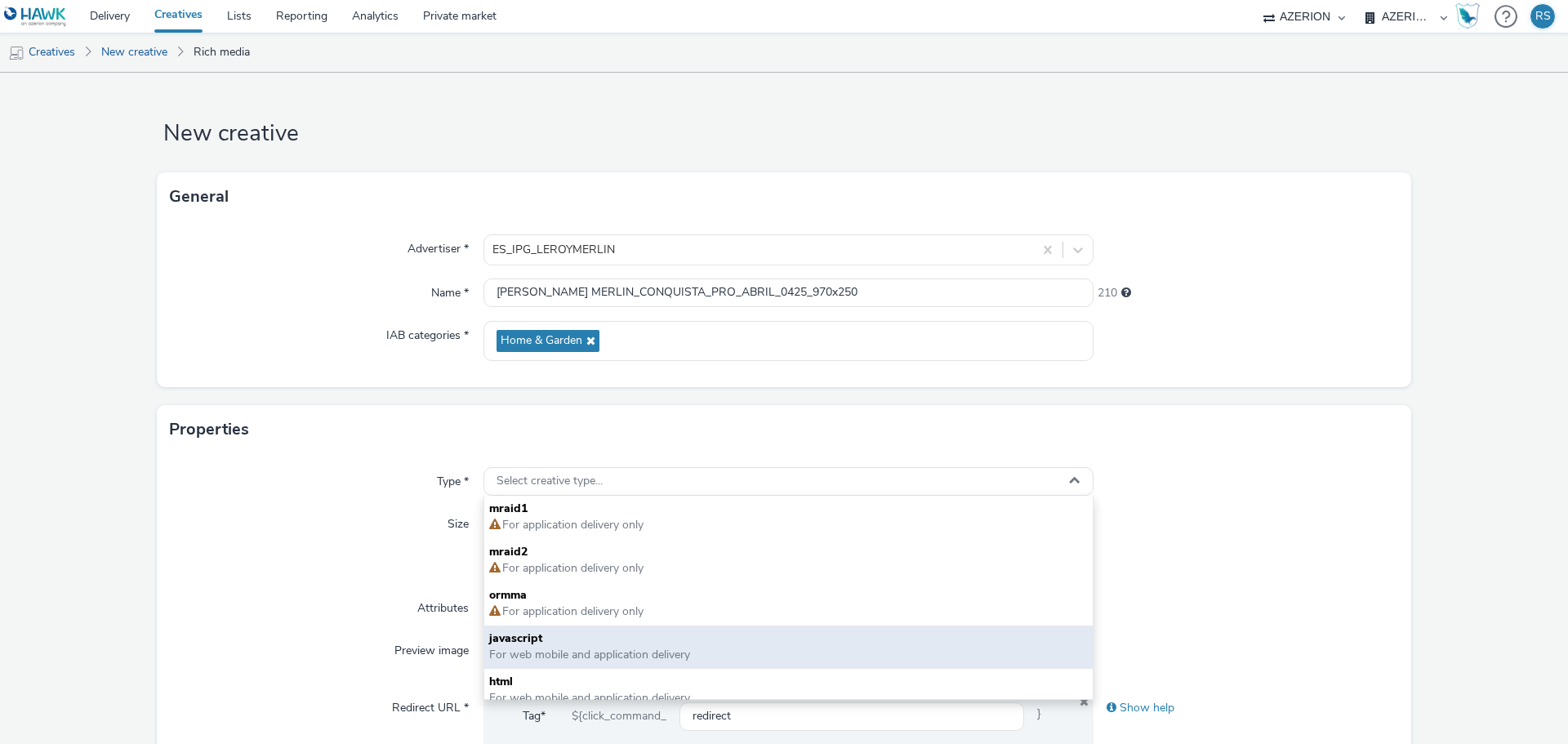
click at [589, 657] on span "For web mobile and application delivery" at bounding box center [589, 655] width 201 height 15
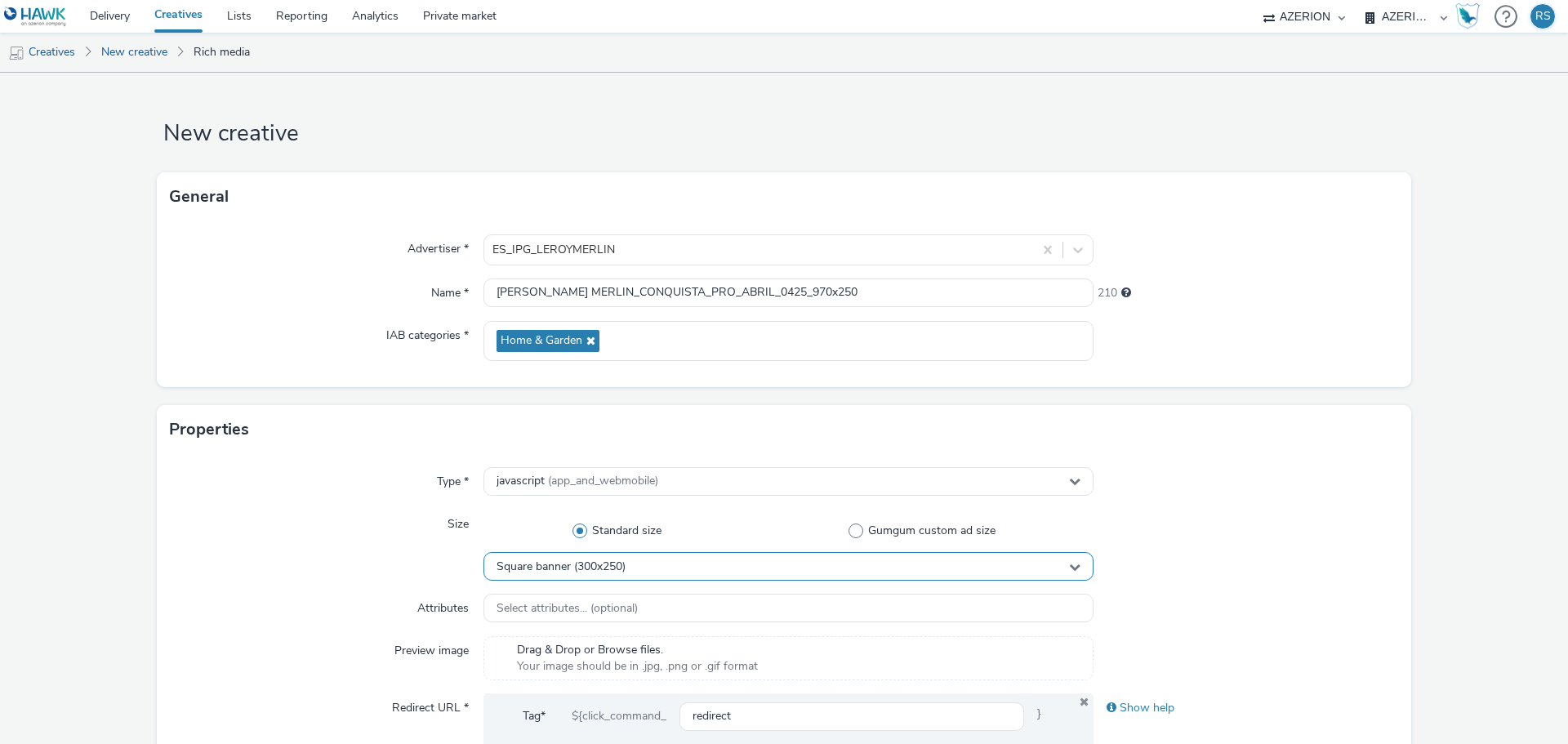
click at [600, 567] on span "Square banner (300x250)" at bounding box center [560, 568] width 129 height 14
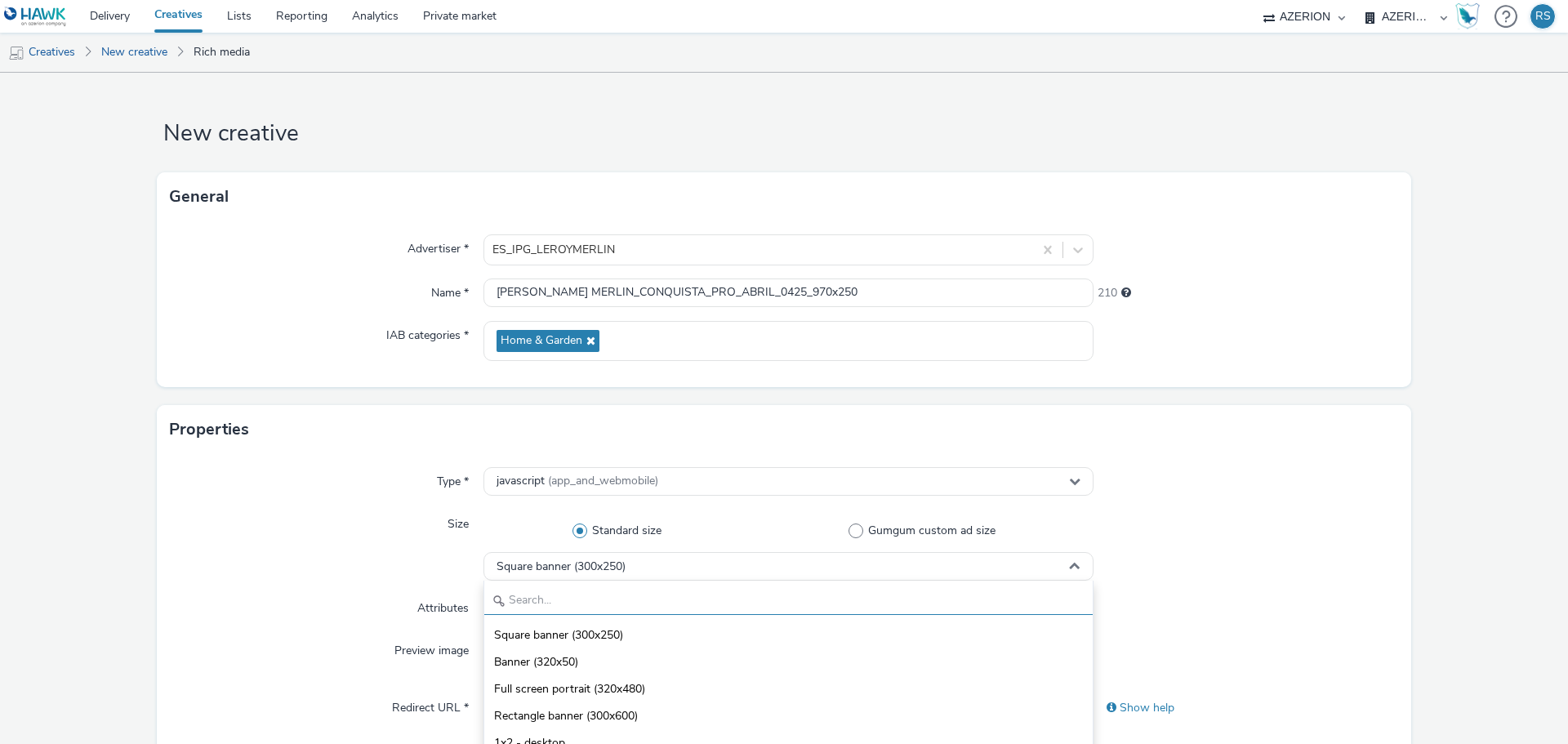
click at [602, 603] on input "text" at bounding box center [788, 601] width 608 height 29
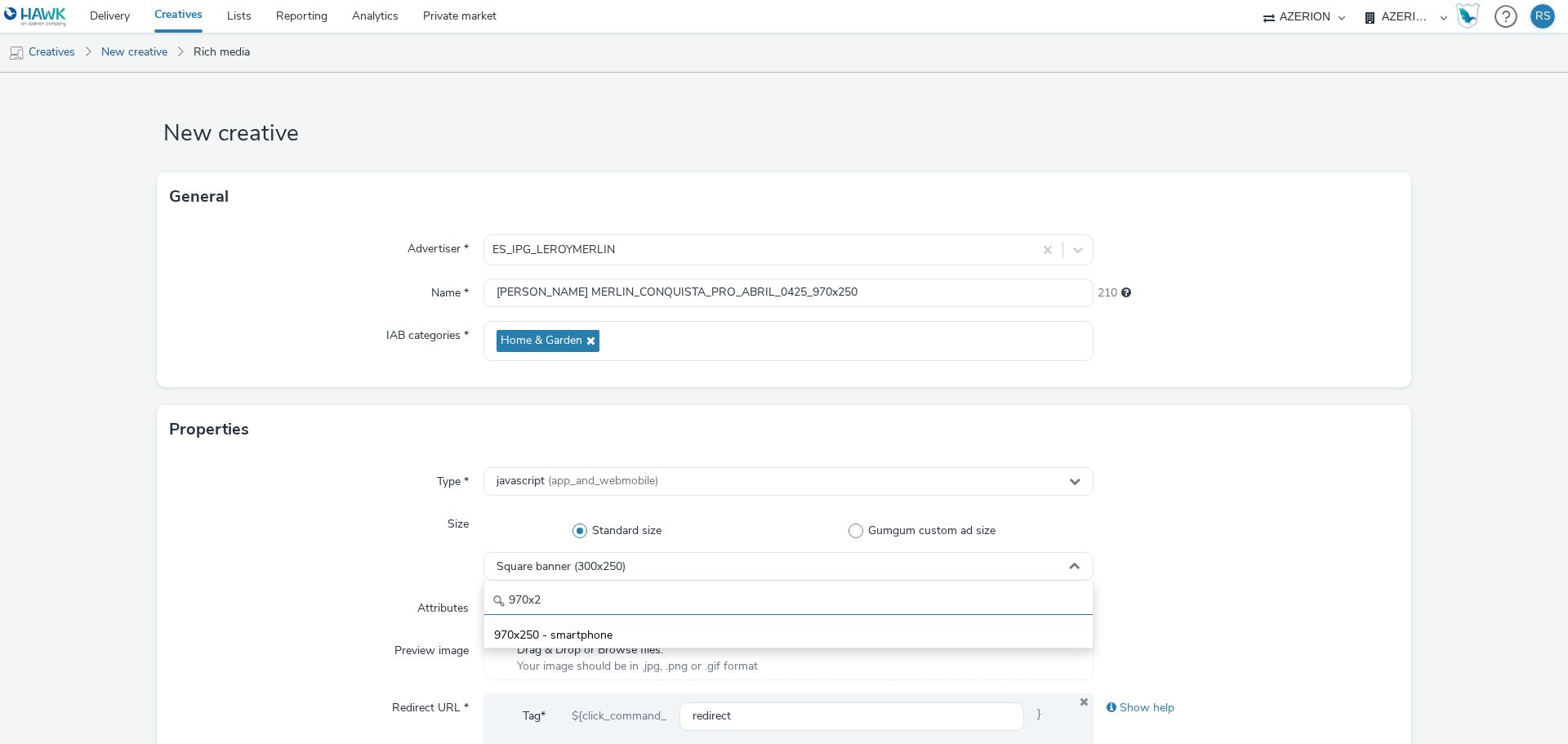
type input "970x2"
click at [614, 618] on div "970x2 970x250 - smartphone" at bounding box center [789, 615] width 610 height 68
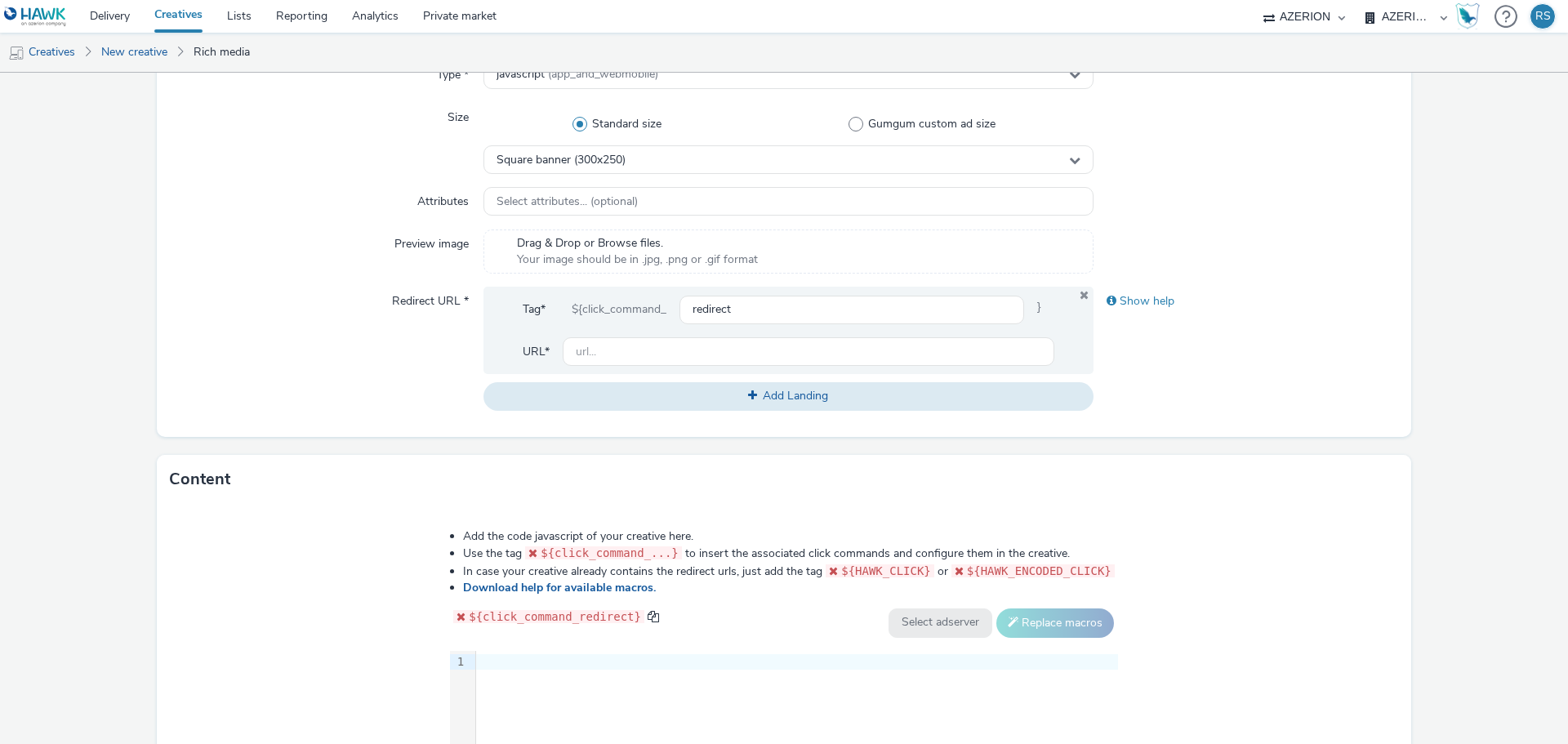
scroll to position [408, 0]
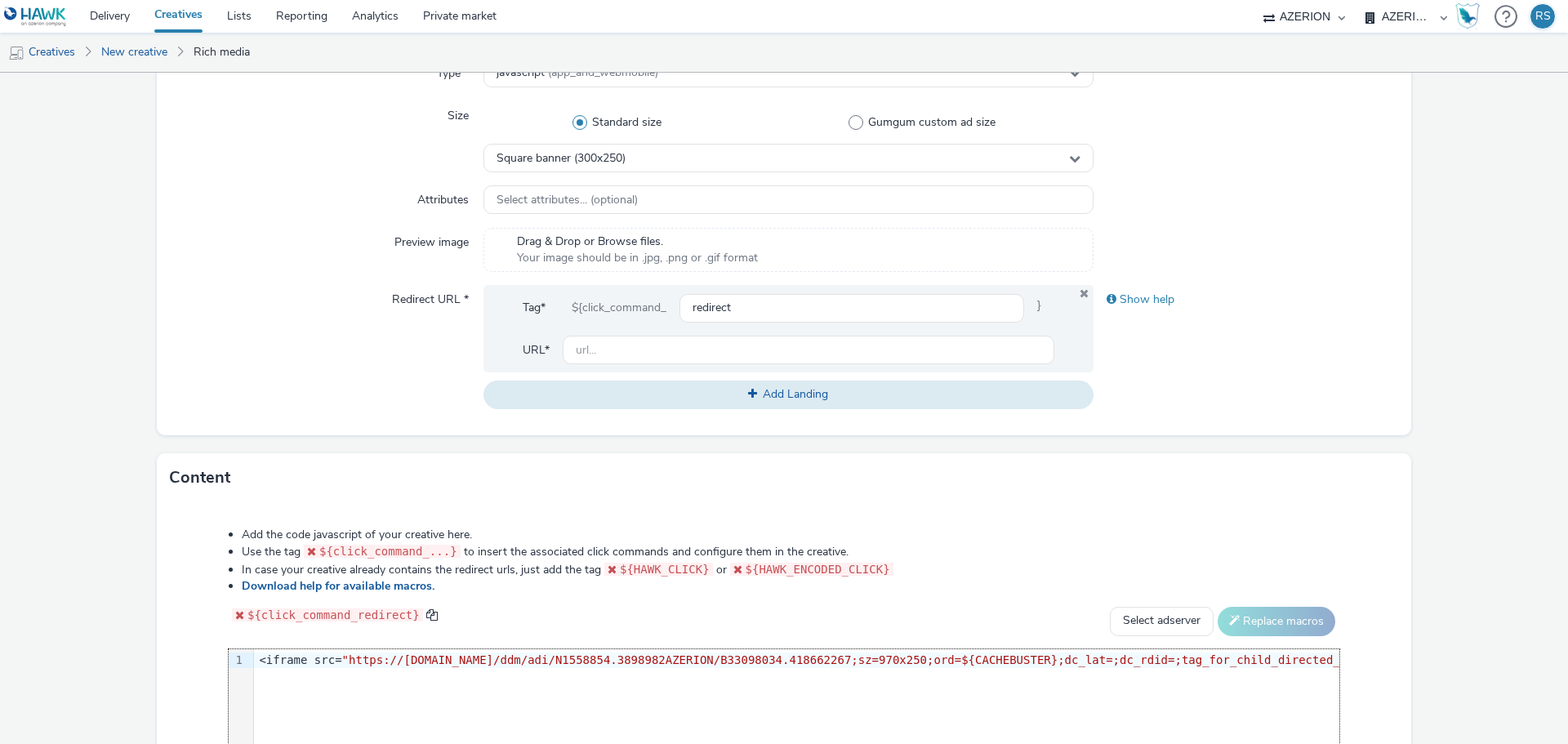
scroll to position [0, 3934]
click at [1148, 620] on select "Select adserver Sizmek DCM Adform Sting" at bounding box center [1162, 621] width 104 height 30
select select "dcm"
click at [1110, 607] on select "Select adserver Sizmek DCM Adform Sting" at bounding box center [1162, 621] width 104 height 30
click at [1261, 622] on button "Replace macros" at bounding box center [1276, 621] width 118 height 30
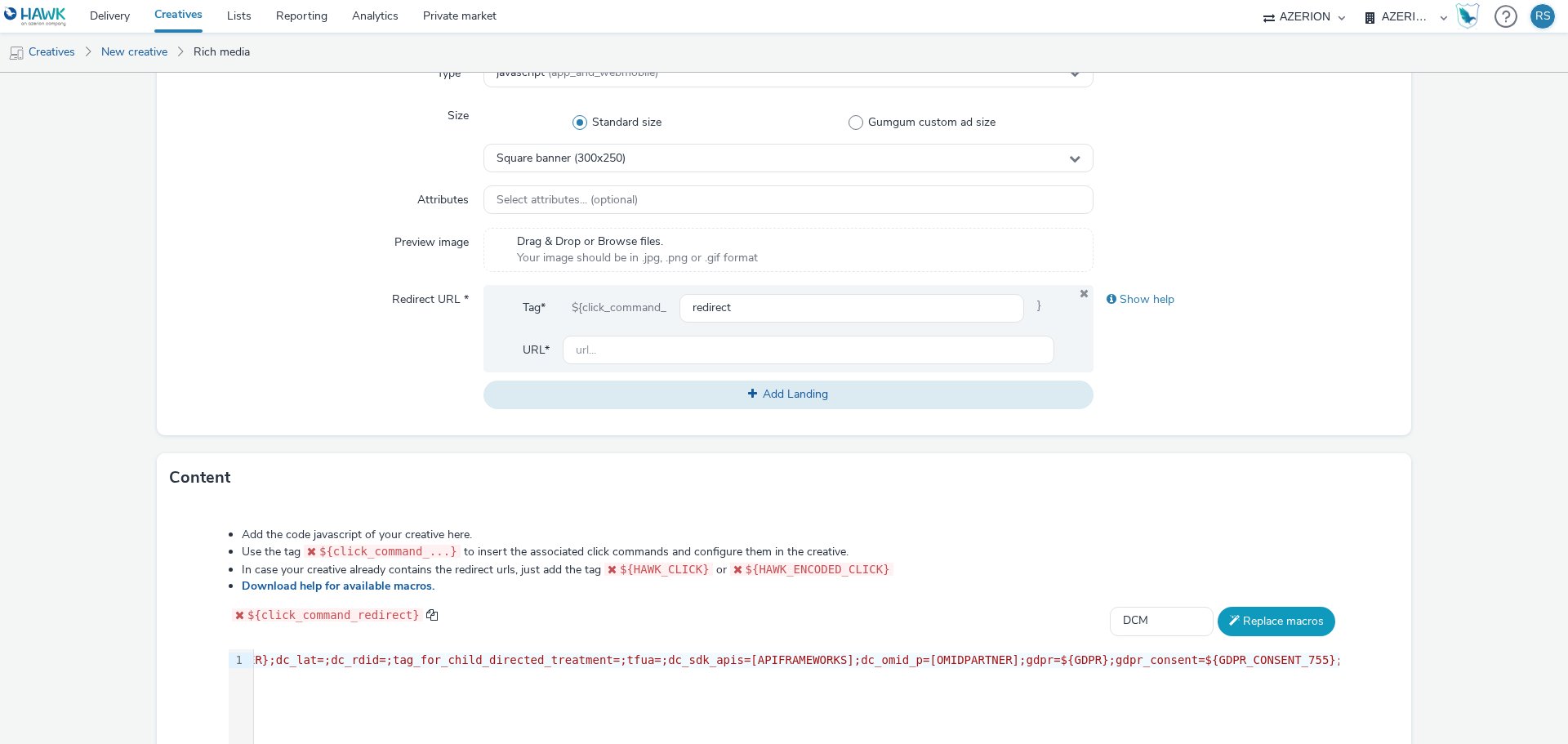
click at [1263, 620] on button "Replace macros" at bounding box center [1276, 621] width 118 height 30
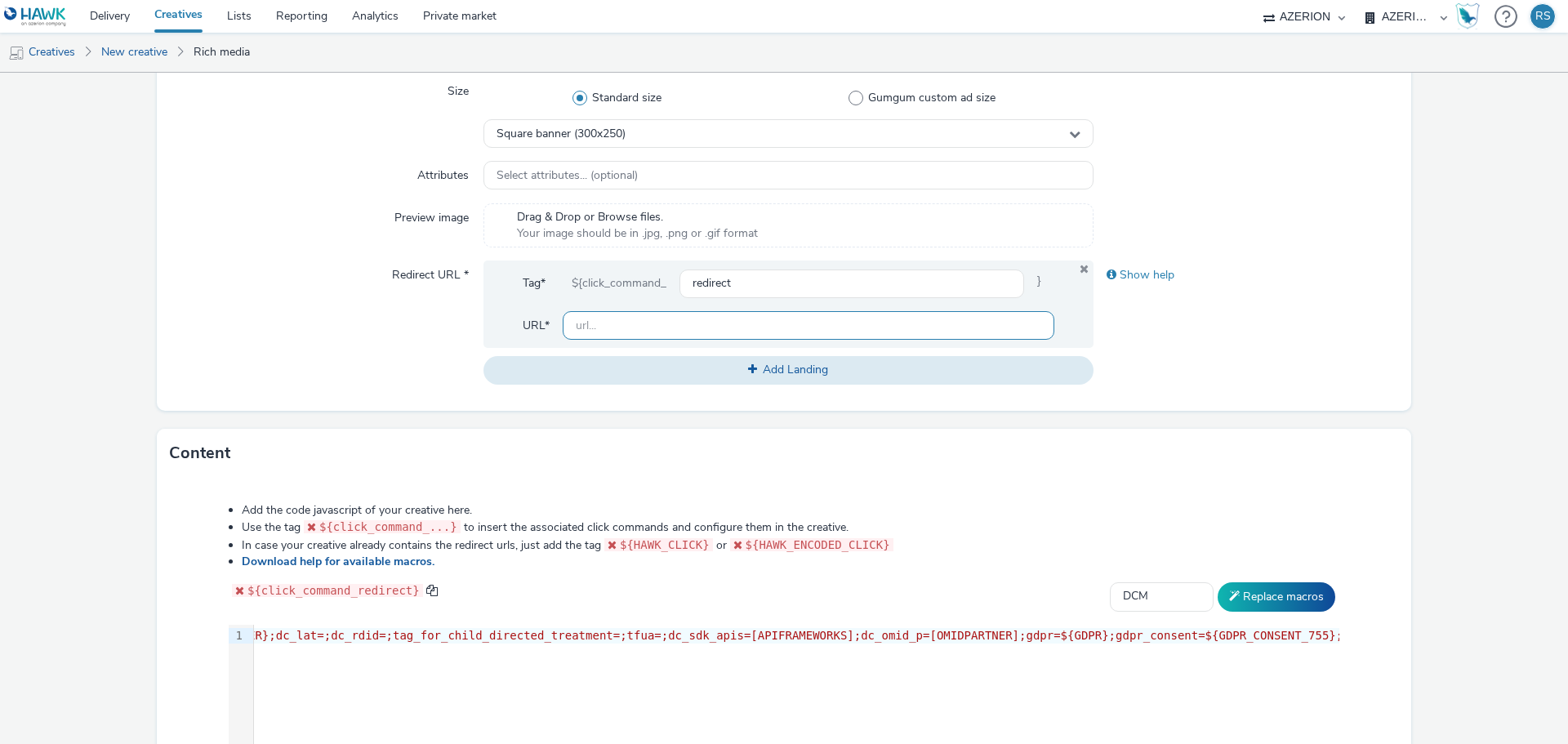
scroll to position [654, 0]
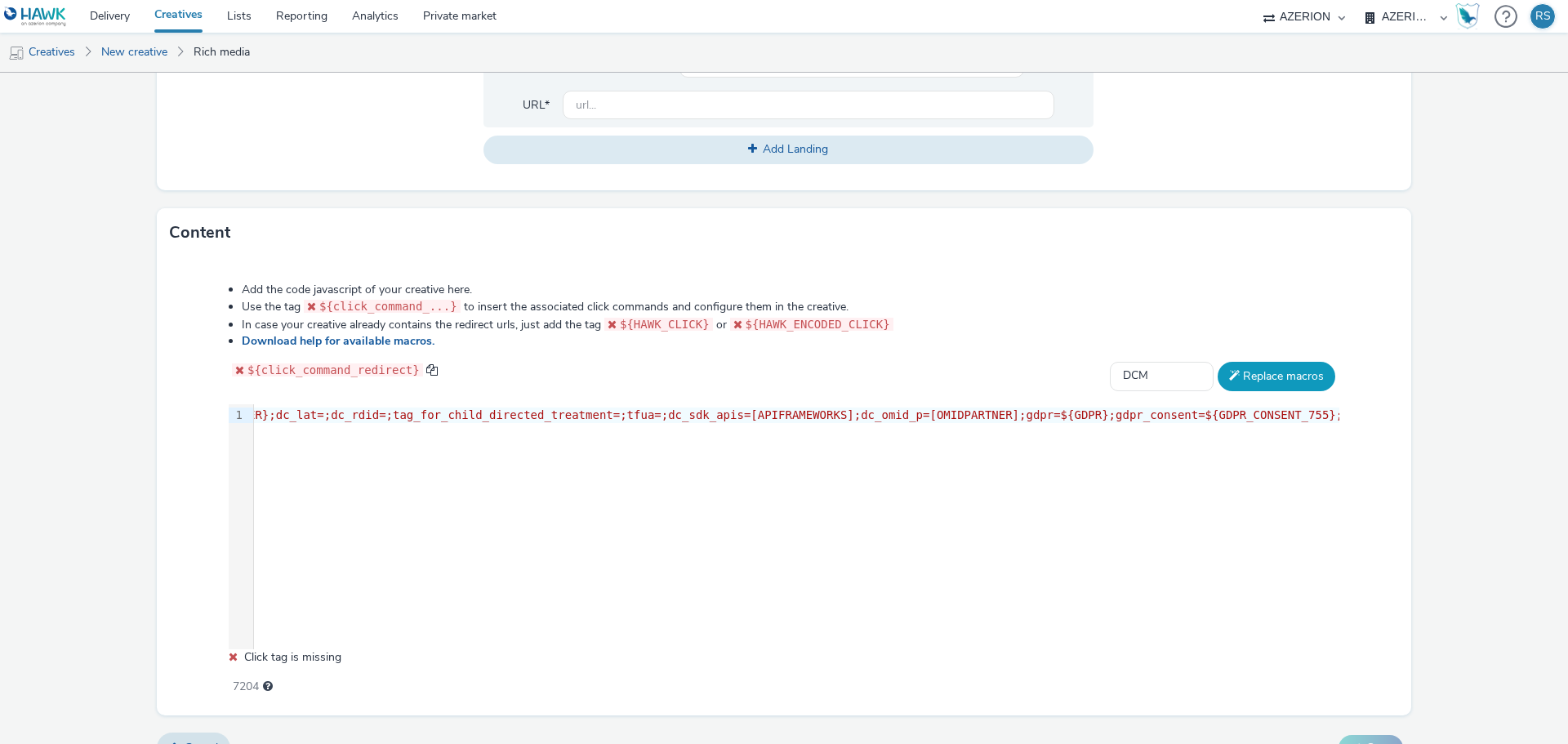
click at [1265, 380] on button "Replace macros" at bounding box center [1276, 377] width 118 height 30
drag, startPoint x: 700, startPoint y: 321, endPoint x: 619, endPoint y: 321, distance: 81.0
click at [619, 321] on code "${HAWK_CLICK}" at bounding box center [658, 324] width 109 height 13
copy span "${HAWK_CLICK}"
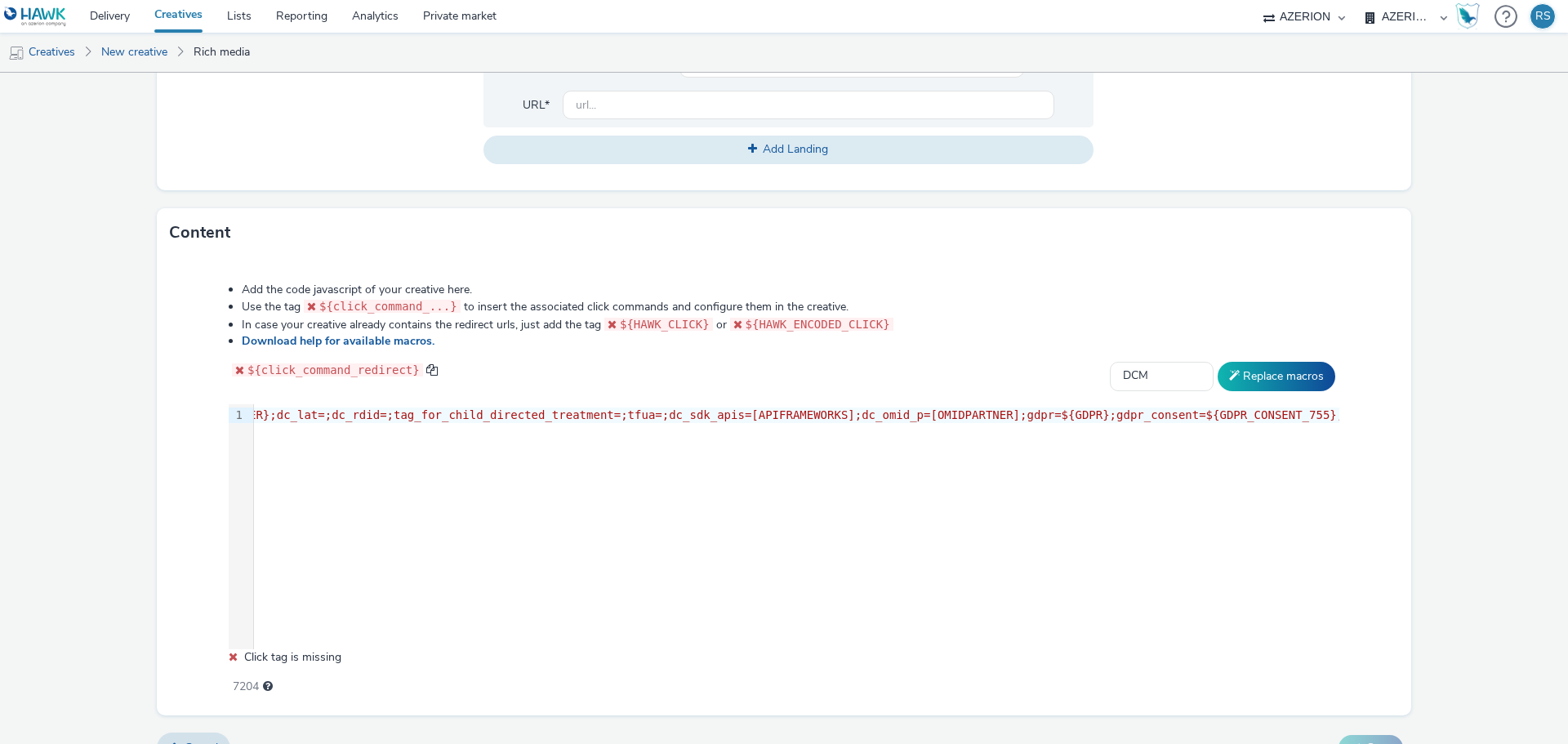
click at [1128, 412] on span ""https://[DOMAIN_NAME]/ddm/adj/N1558854.3898982AZERION/B33098034.418662267;abr=…" at bounding box center [517, 414] width 2037 height 13
click at [1199, 412] on span ""https://[DOMAIN_NAME]/ddm/adj/N1558854.3898982AZERION/B33098034.418662267;abr=…" at bounding box center [517, 414] width 2037 height 13
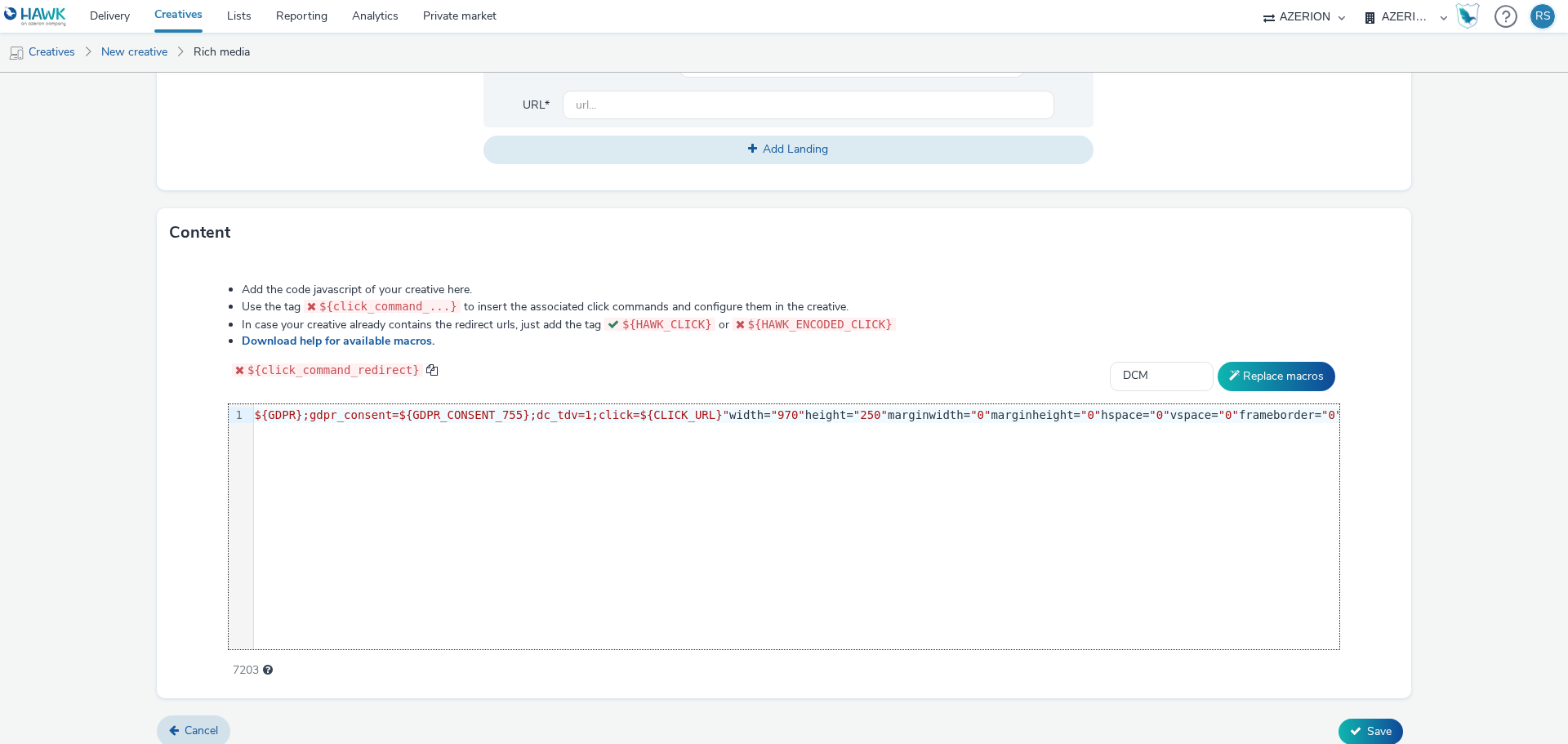
scroll to position [0, 1590]
drag, startPoint x: 501, startPoint y: 409, endPoint x: 576, endPoint y: 408, distance: 75.0
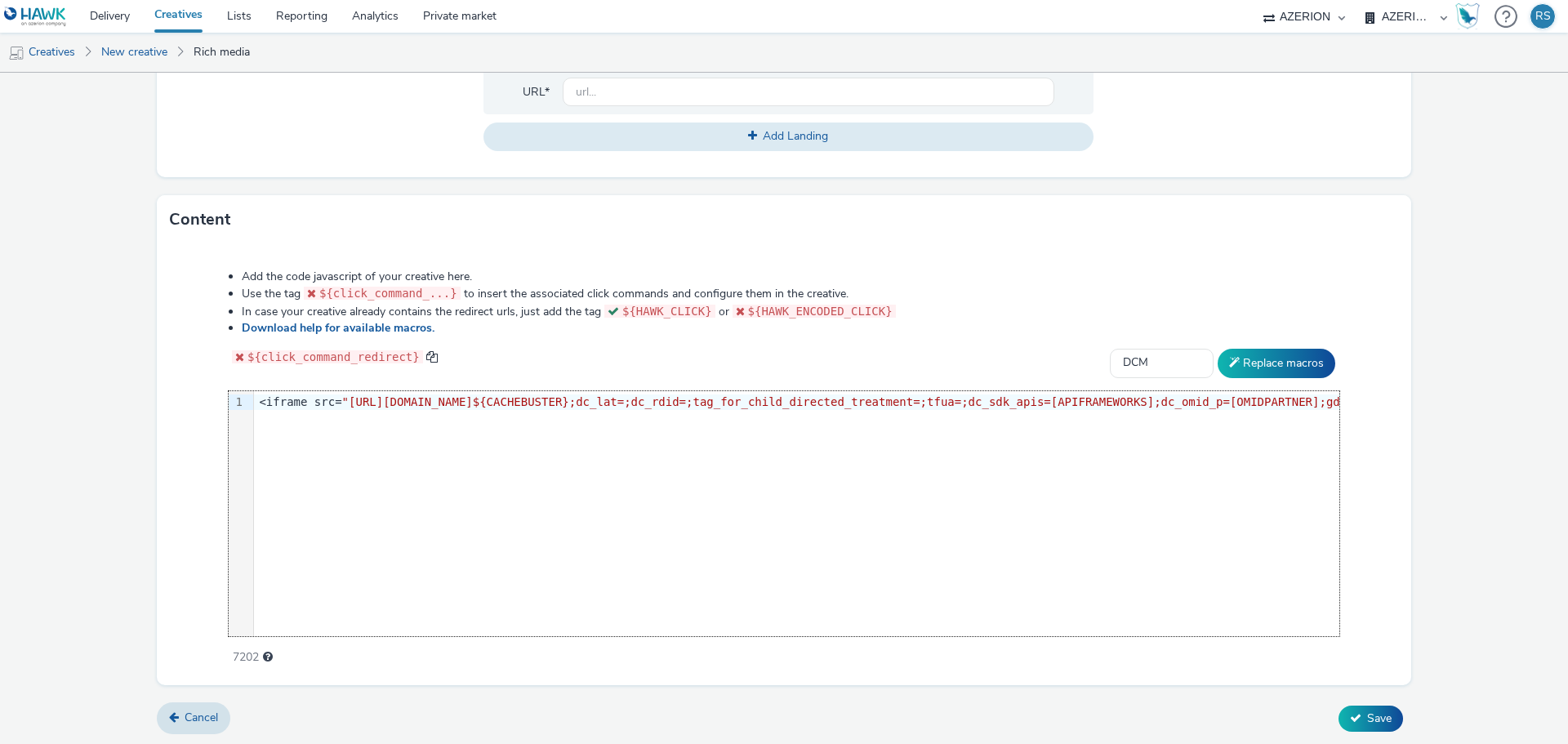
scroll to position [667, 0]
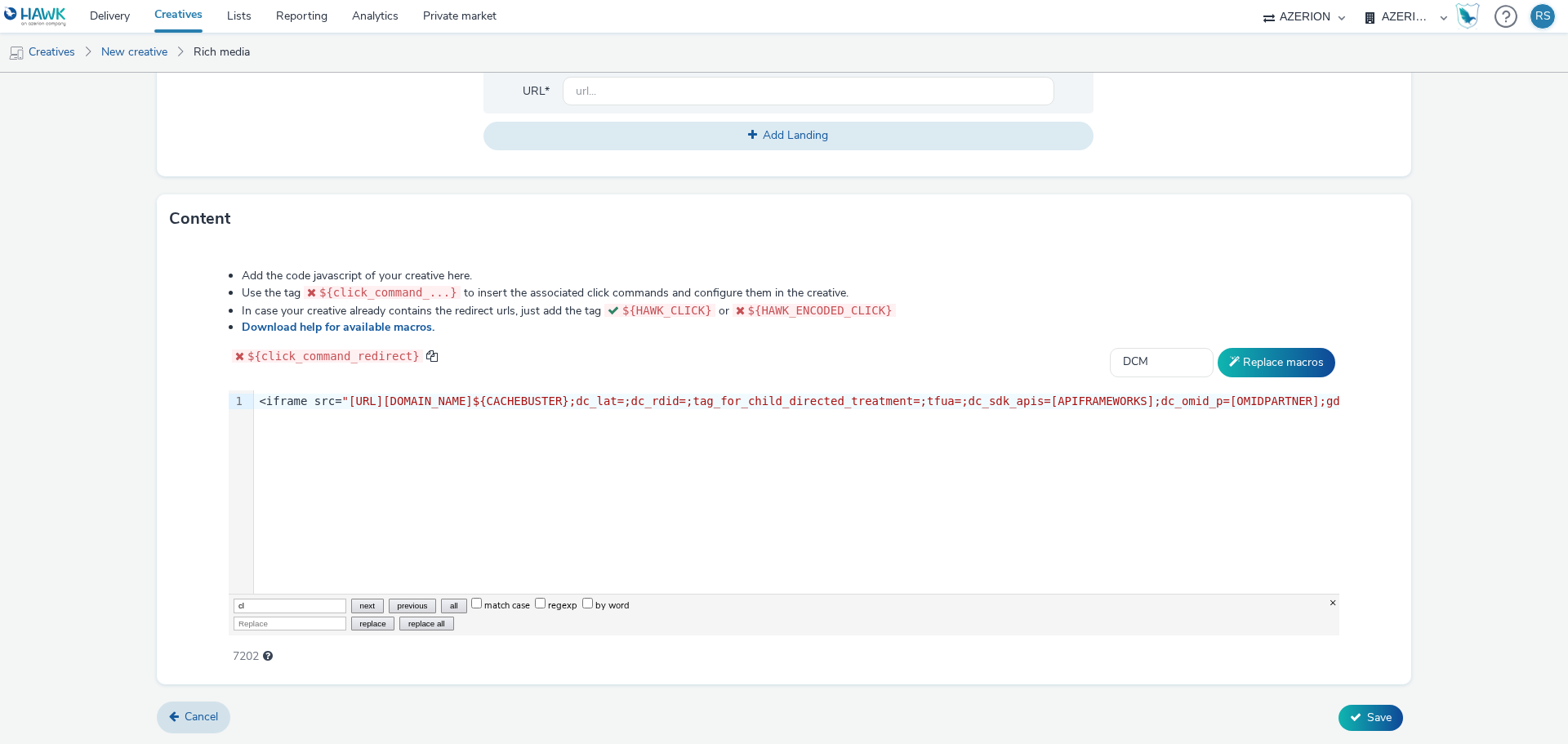
type input "c"
type input "url"
click at [1367, 715] on span "Save" at bounding box center [1379, 718] width 25 height 15
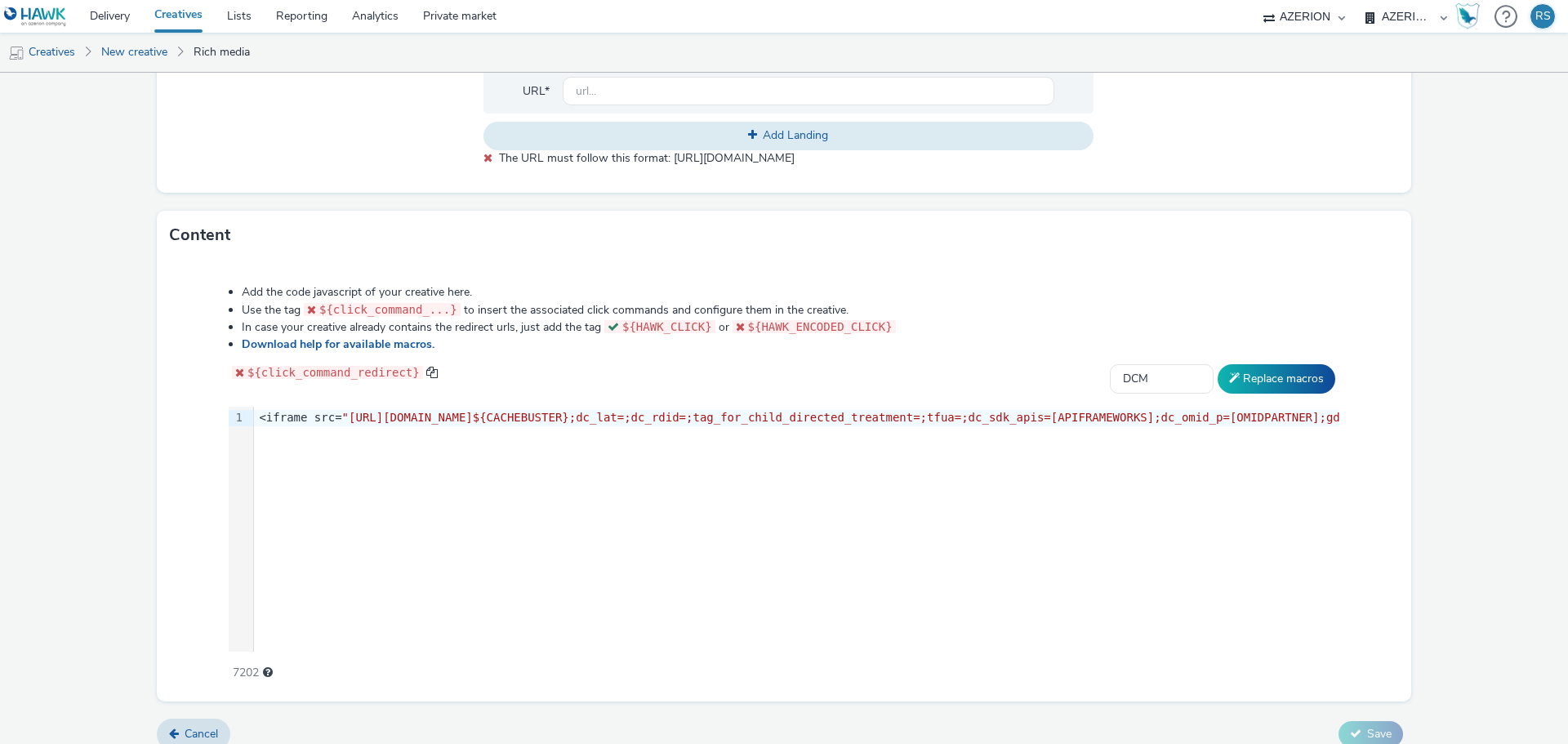
click at [1454, 501] on form "New creative General Advertiser * ES_IPG_LEROYMERLIN Name * [PERSON_NAME] MERLI…" at bounding box center [784, 84] width 1568 height 1357
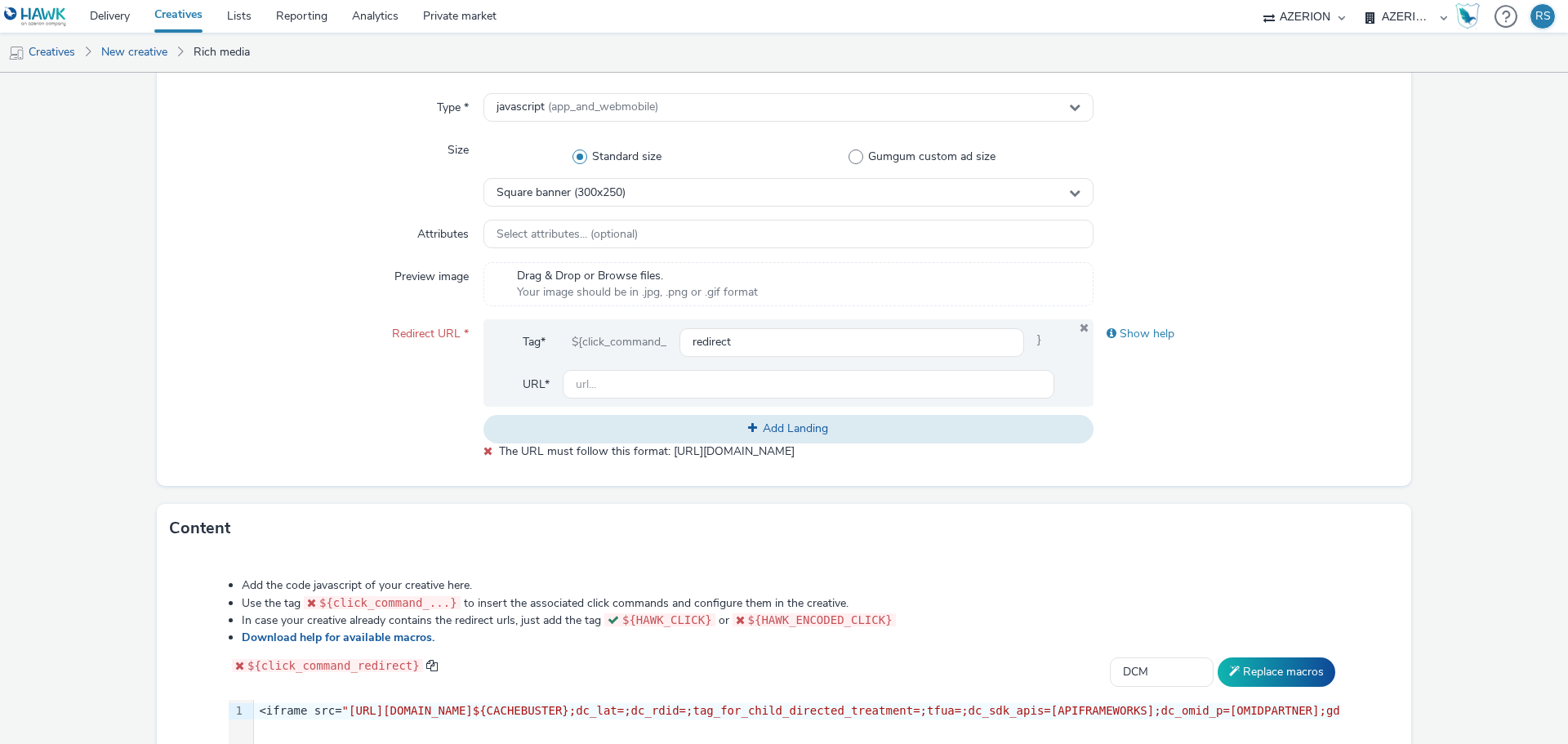
scroll to position [572, 0]
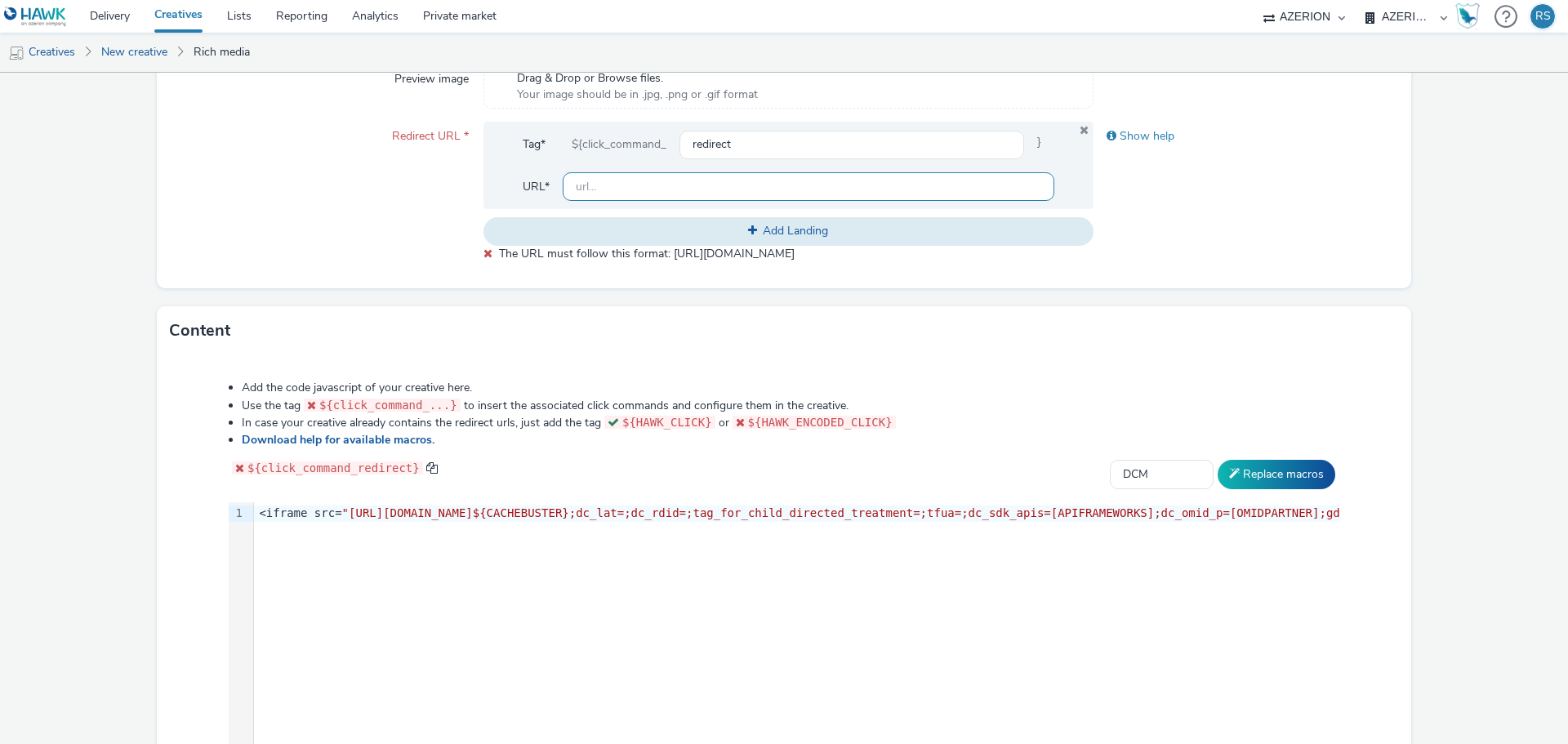
click at [745, 189] on input "text" at bounding box center [808, 187] width 491 height 29
paste input "[URL][DOMAIN_NAME]"
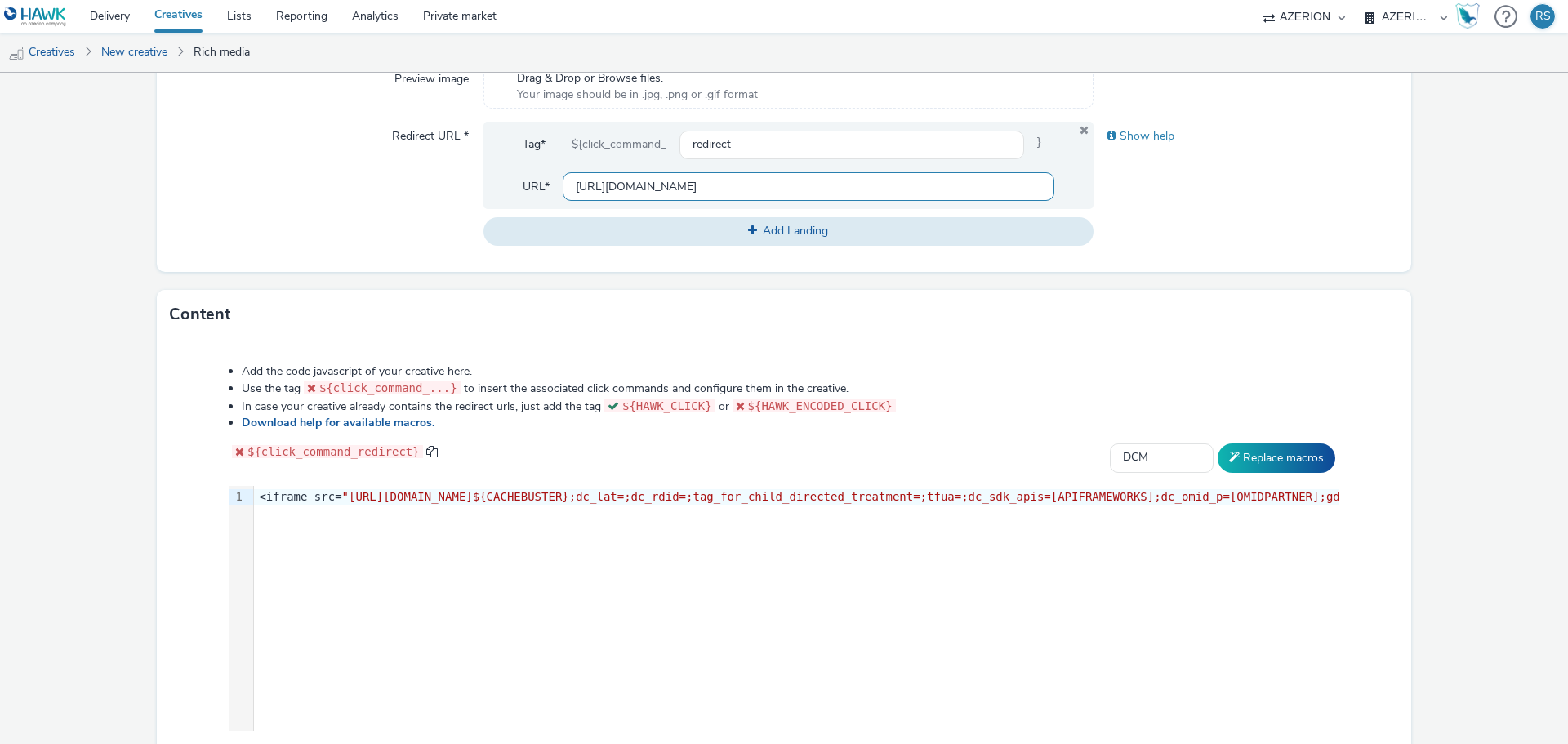
scroll to position [667, 0]
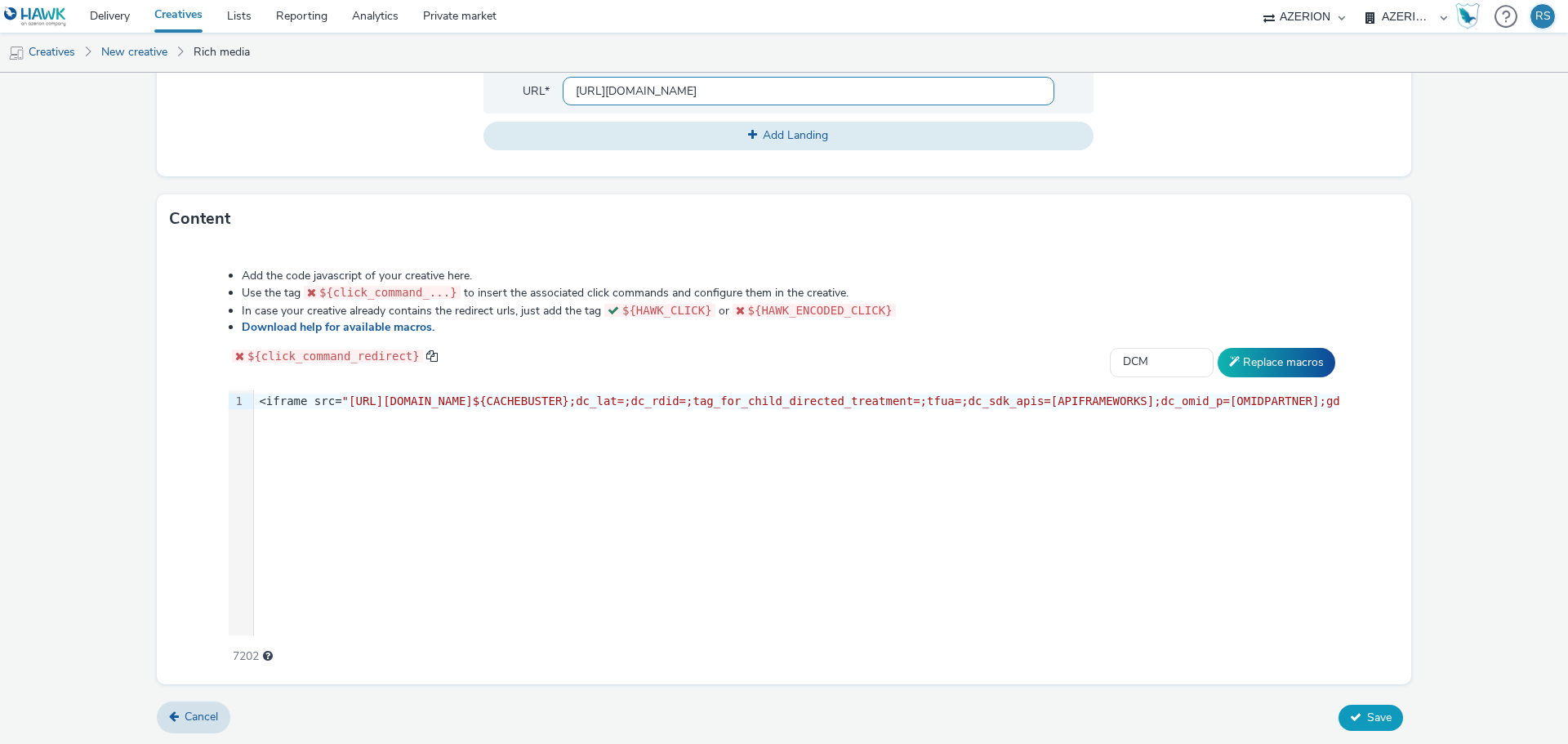
type input "[URL][DOMAIN_NAME]"
click at [1341, 723] on button "Save" at bounding box center [1370, 718] width 65 height 26
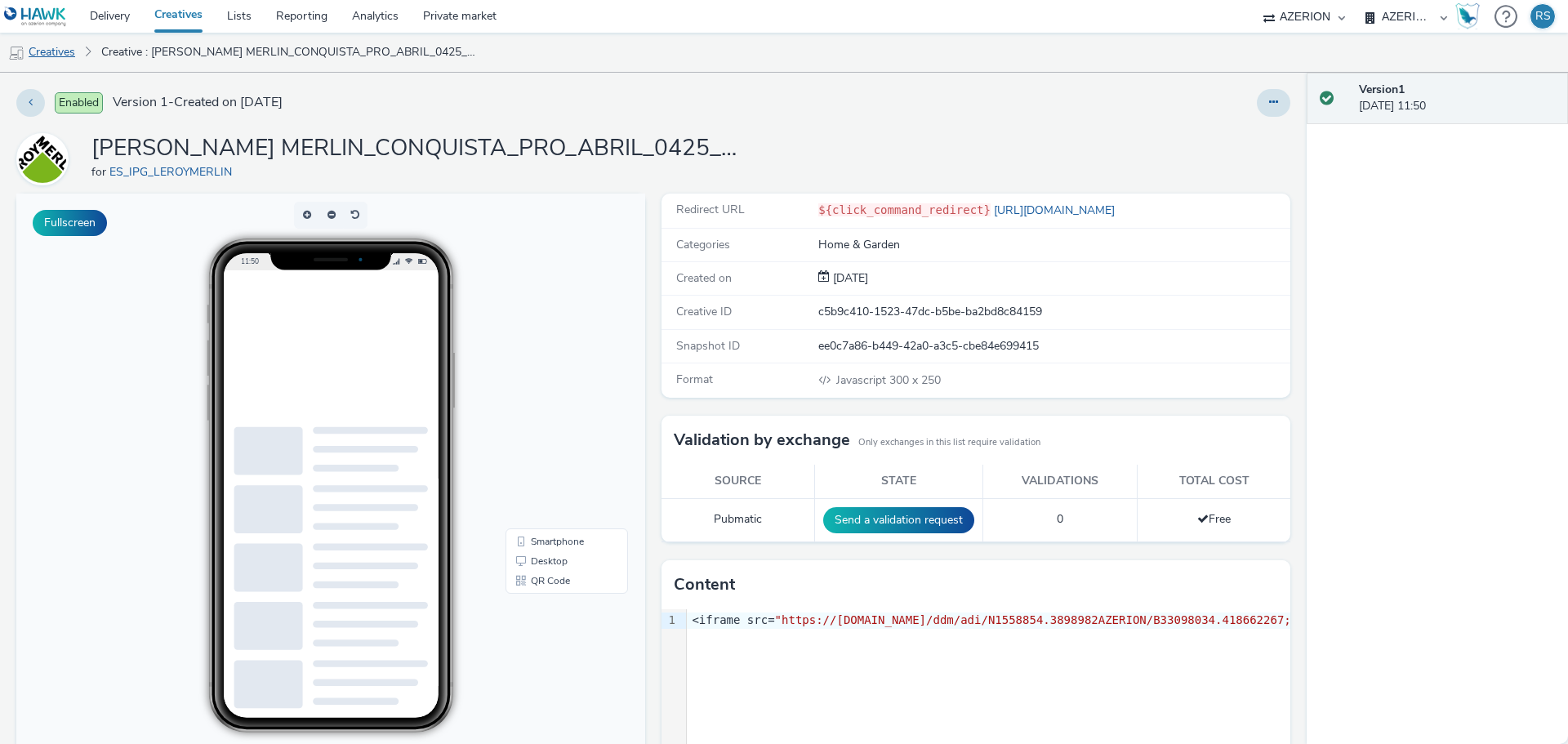
click at [72, 49] on link "Creatives" at bounding box center [42, 52] width 83 height 39
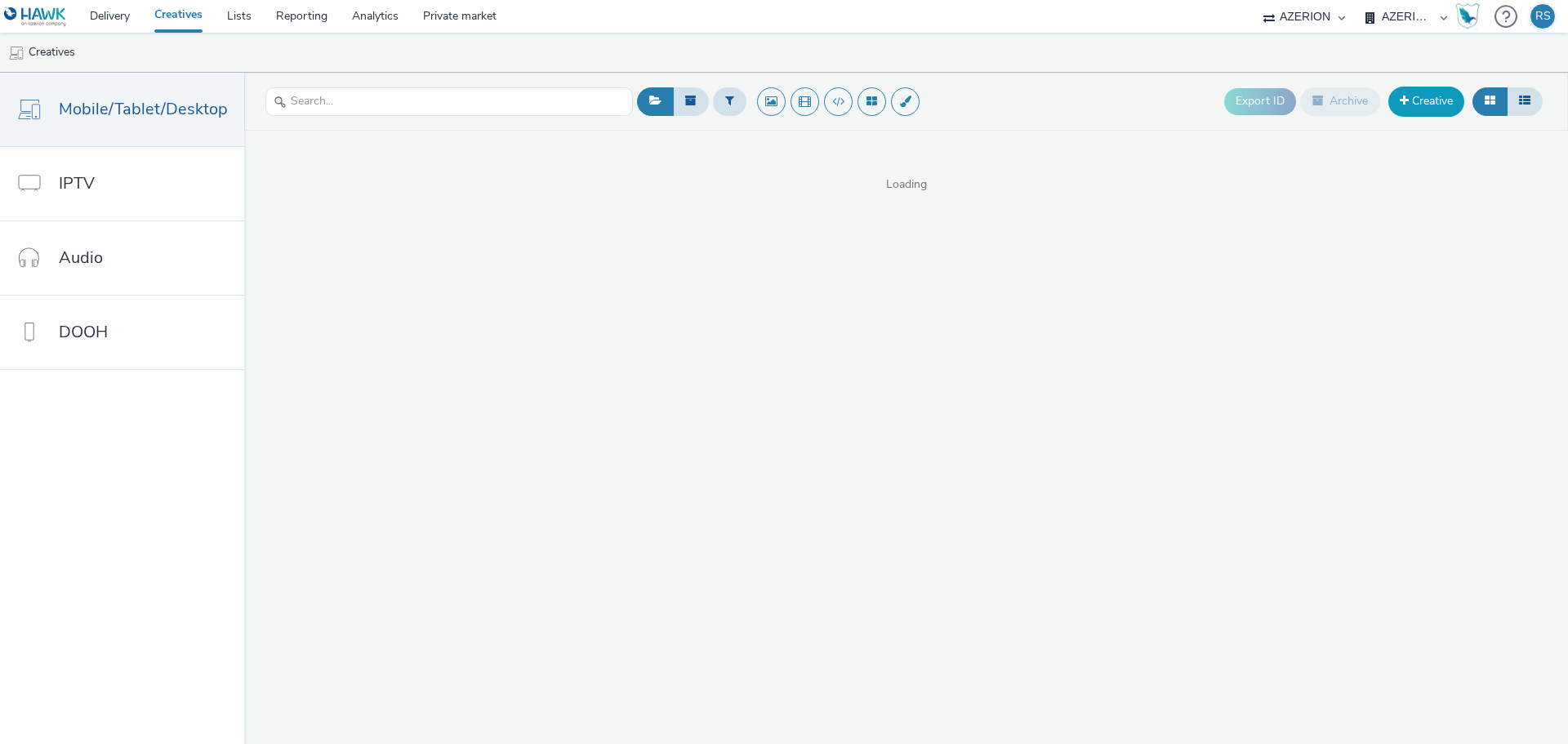
click at [1447, 105] on link "Creative" at bounding box center [1426, 101] width 76 height 30
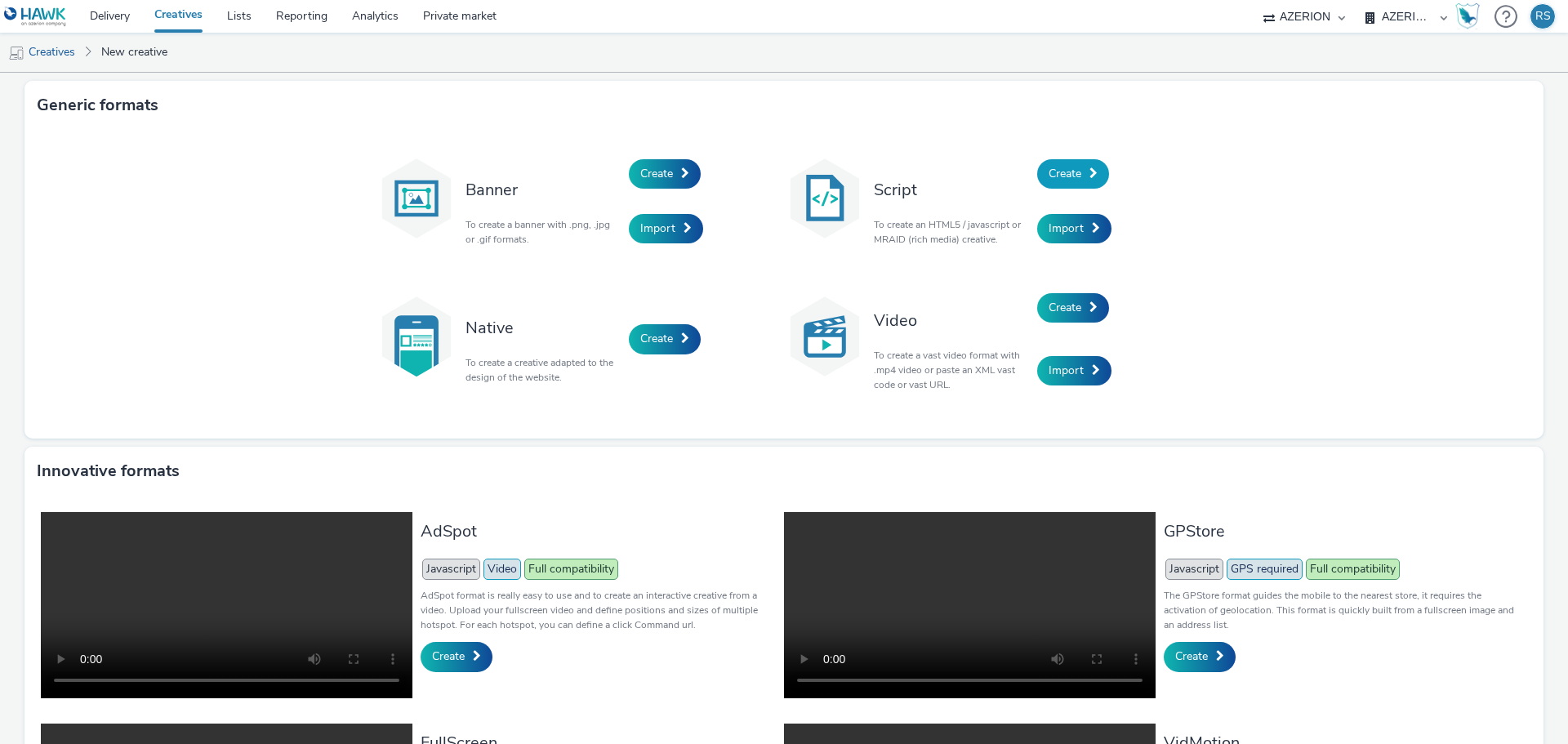
click at [1057, 160] on link "Create" at bounding box center [1073, 174] width 72 height 30
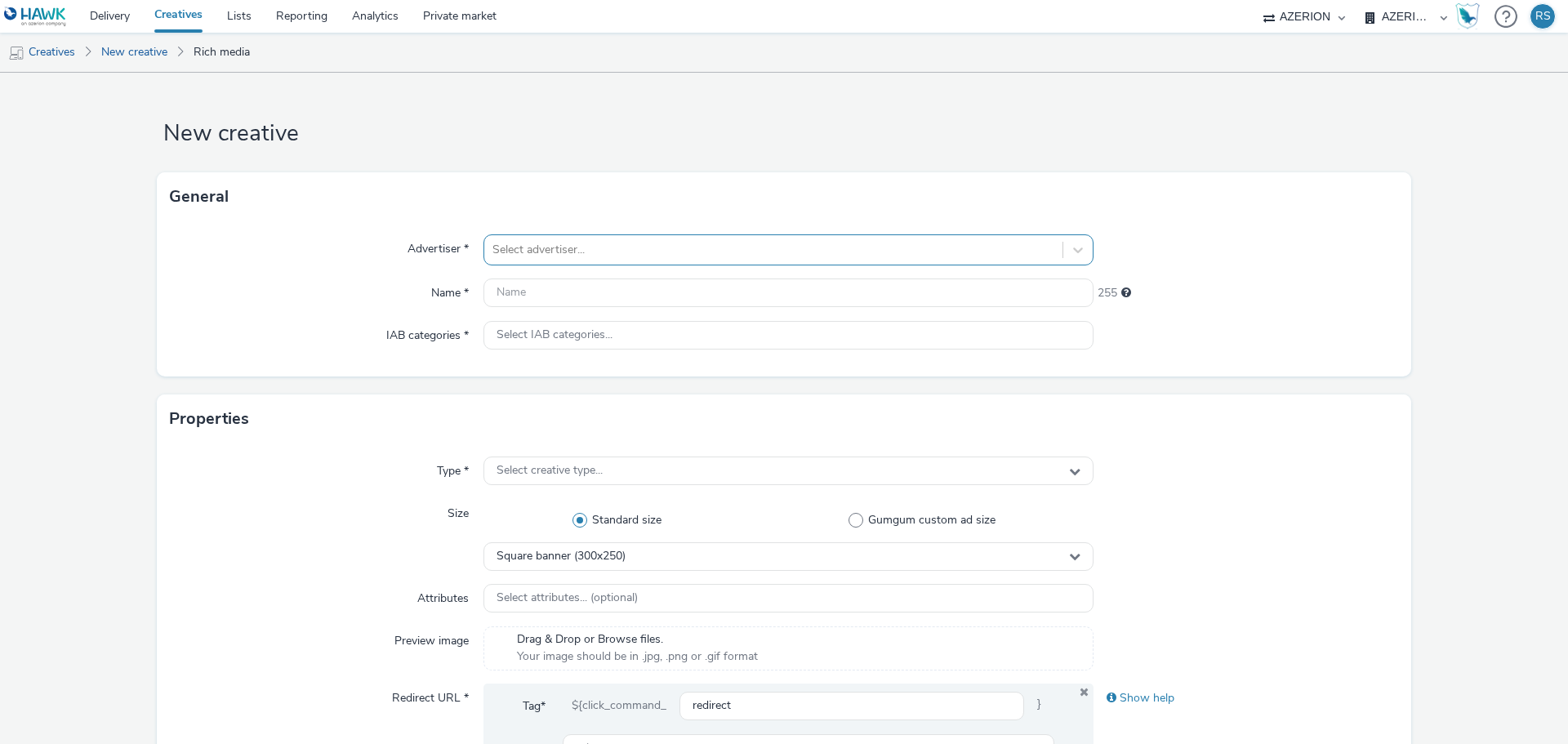
click at [614, 247] on div at bounding box center [773, 250] width 562 height 20
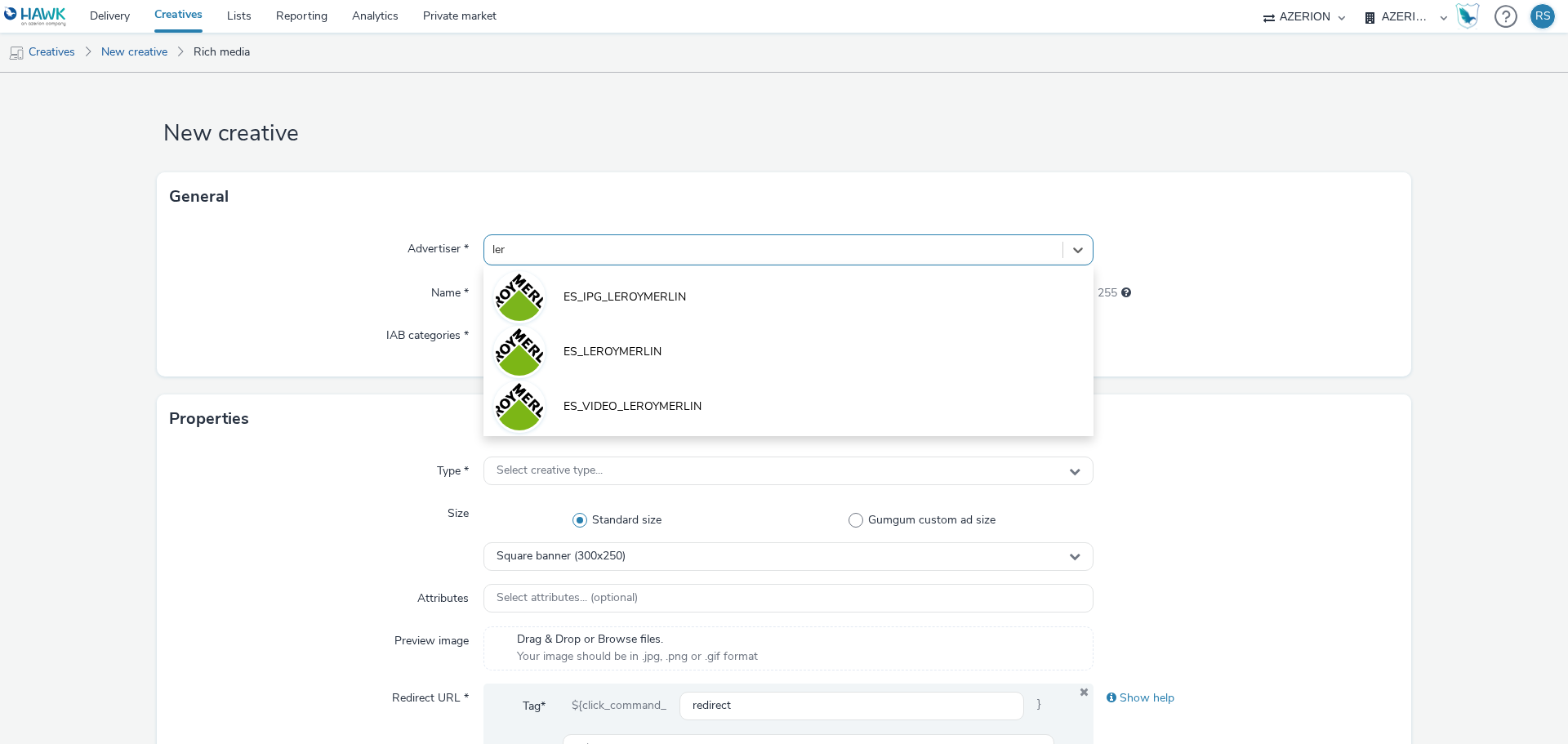
type input "lero"
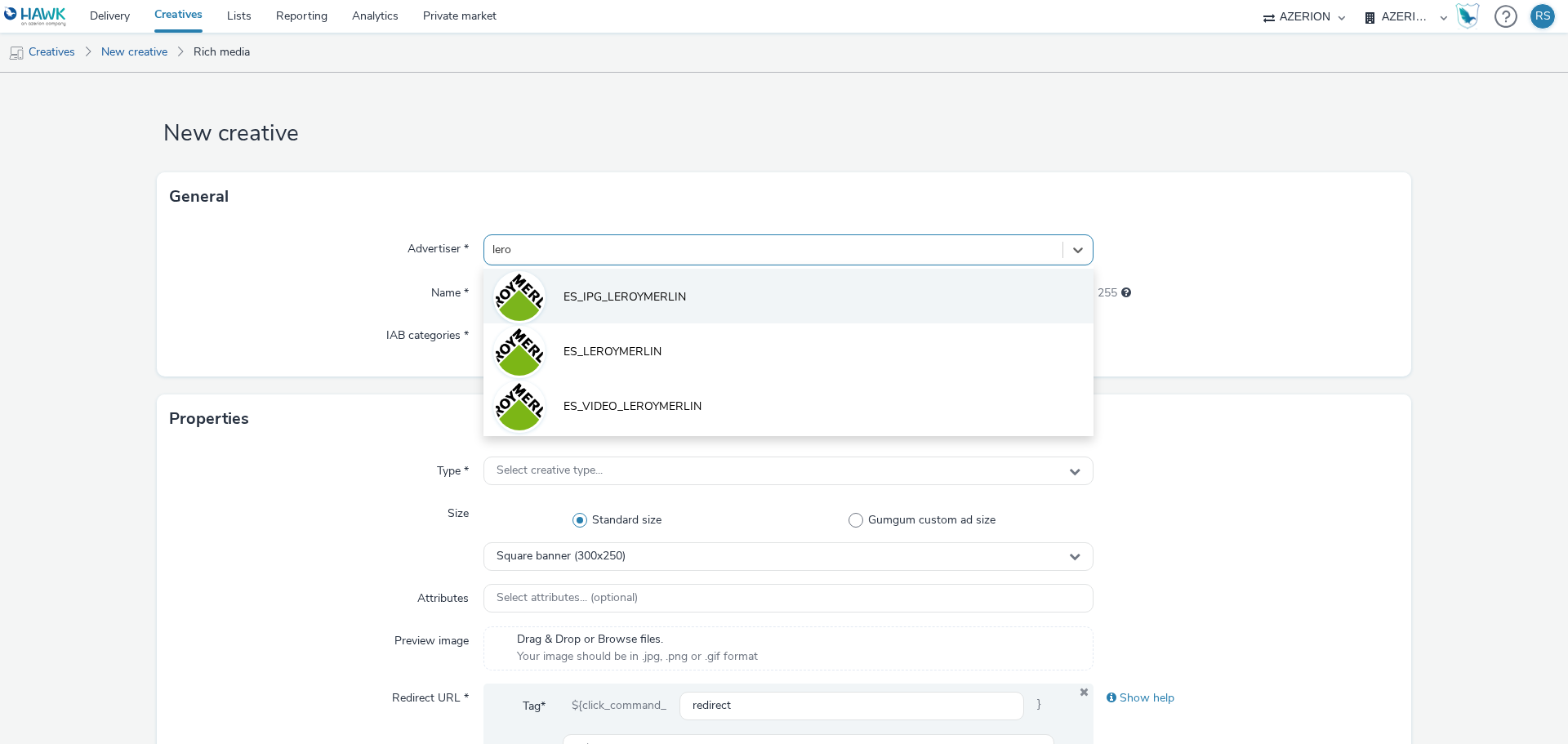
click at [635, 292] on span "ES_IPG_LEROYMERLIN" at bounding box center [624, 297] width 123 height 16
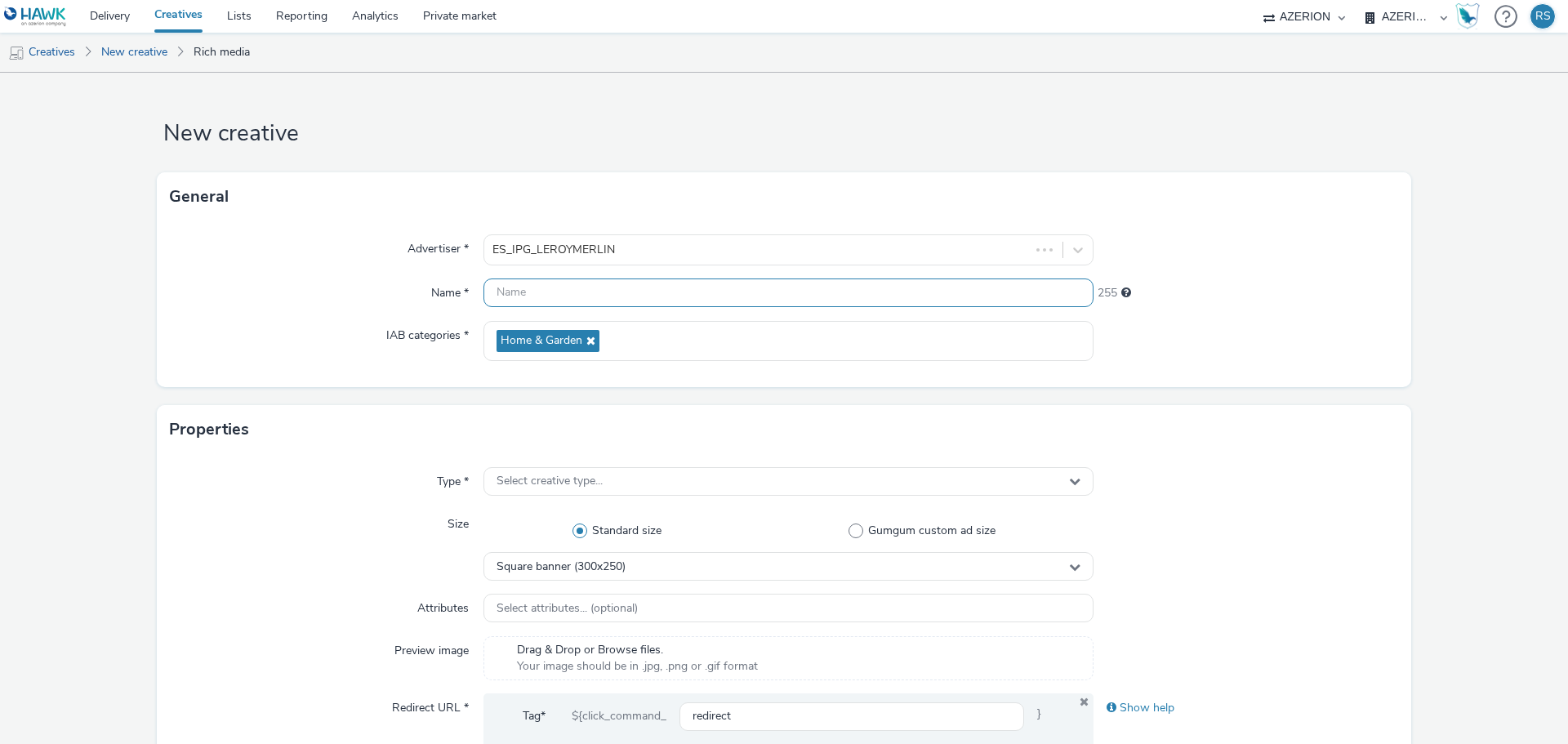
click at [553, 294] on input "text" at bounding box center [789, 293] width 610 height 29
paste input "[PERSON_NAME] MERLIN_CONQUISTA_PRO_ABRIL_0425_300x600"
type input "[PERSON_NAME] MERLIN_CONQUISTA_PRO_ABRIL_0425_300x600"
click at [598, 482] on span "Select creative type..." at bounding box center [549, 482] width 106 height 14
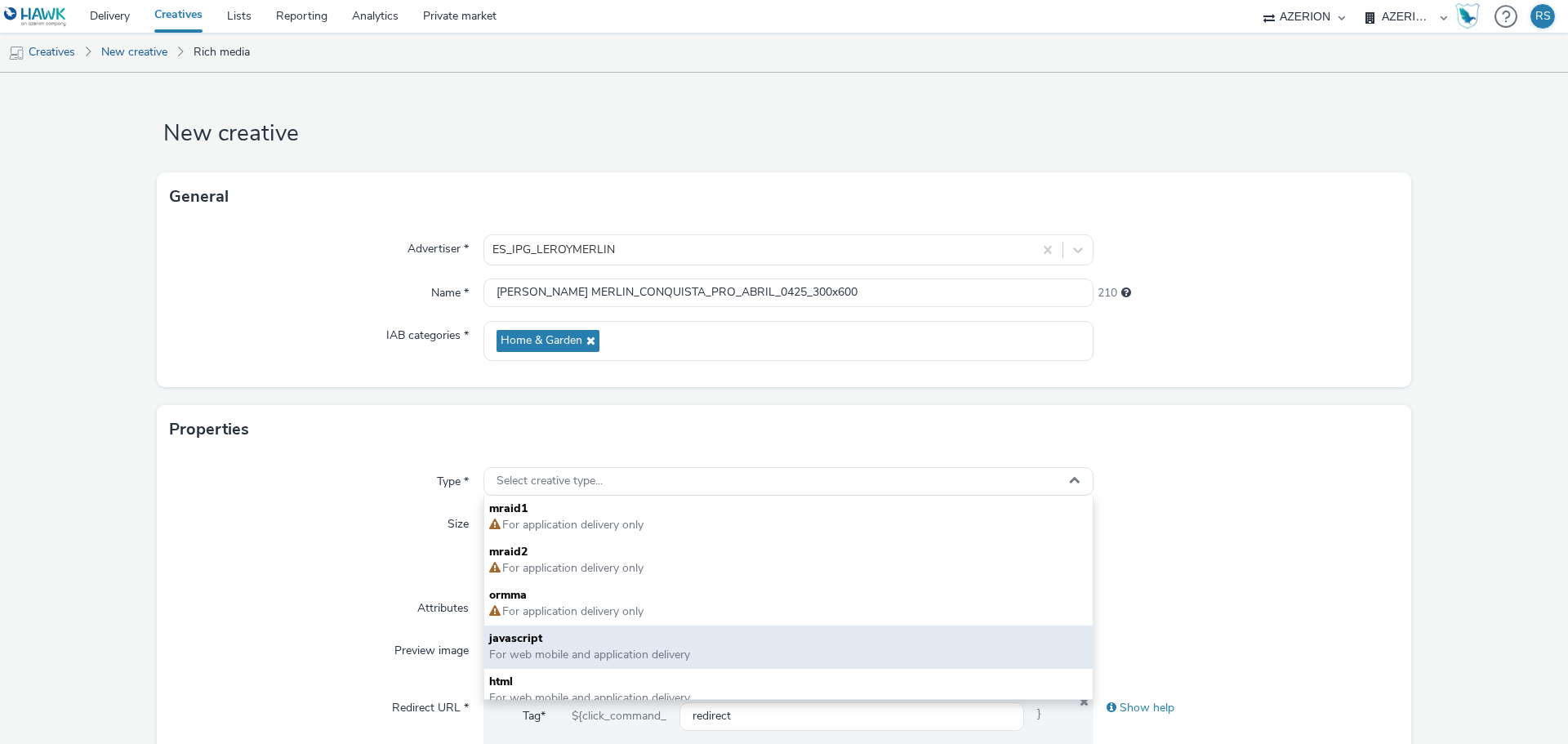
click at [532, 642] on span "javascript" at bounding box center [788, 638] width 599 height 16
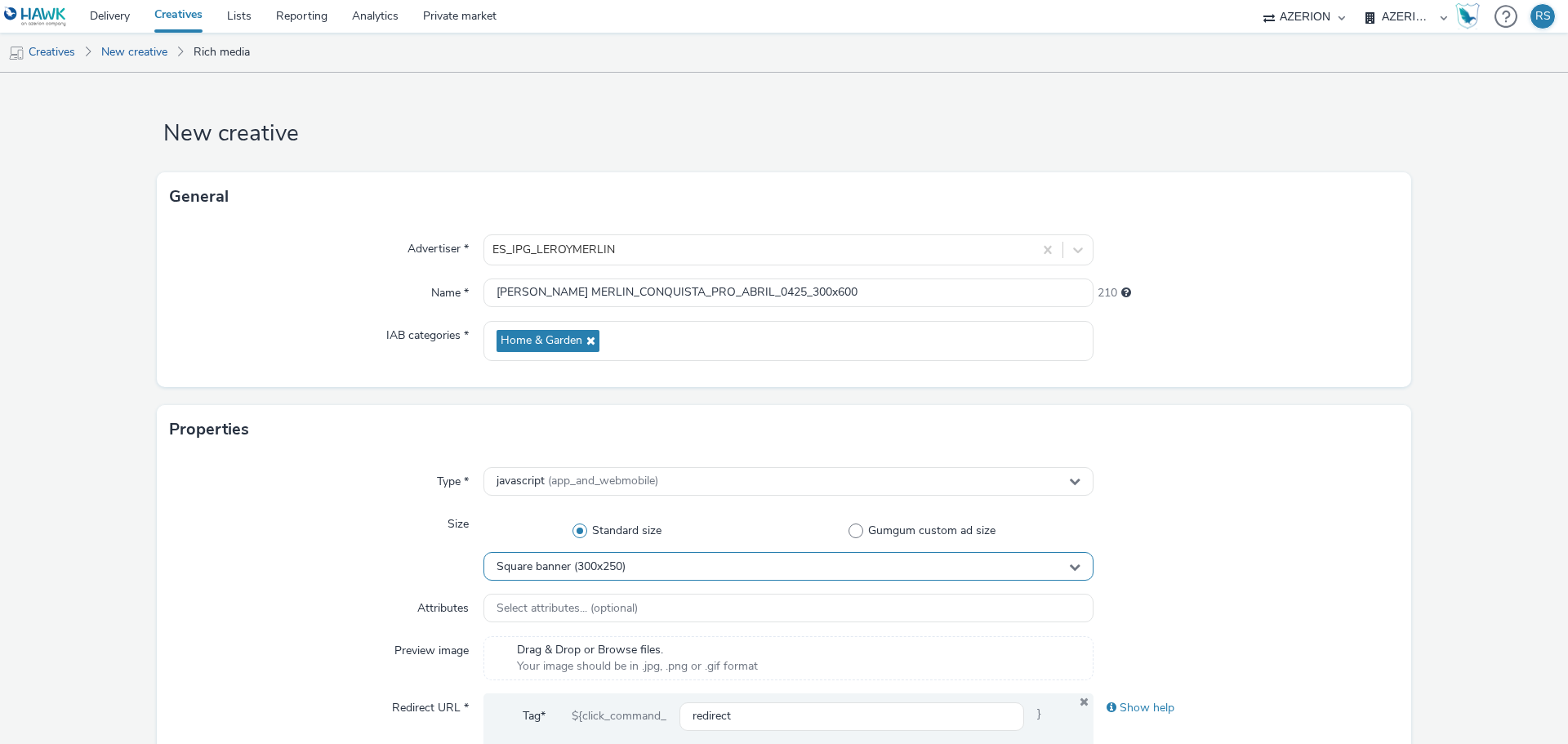
click at [559, 568] on span "Square banner (300x250)" at bounding box center [560, 568] width 129 height 14
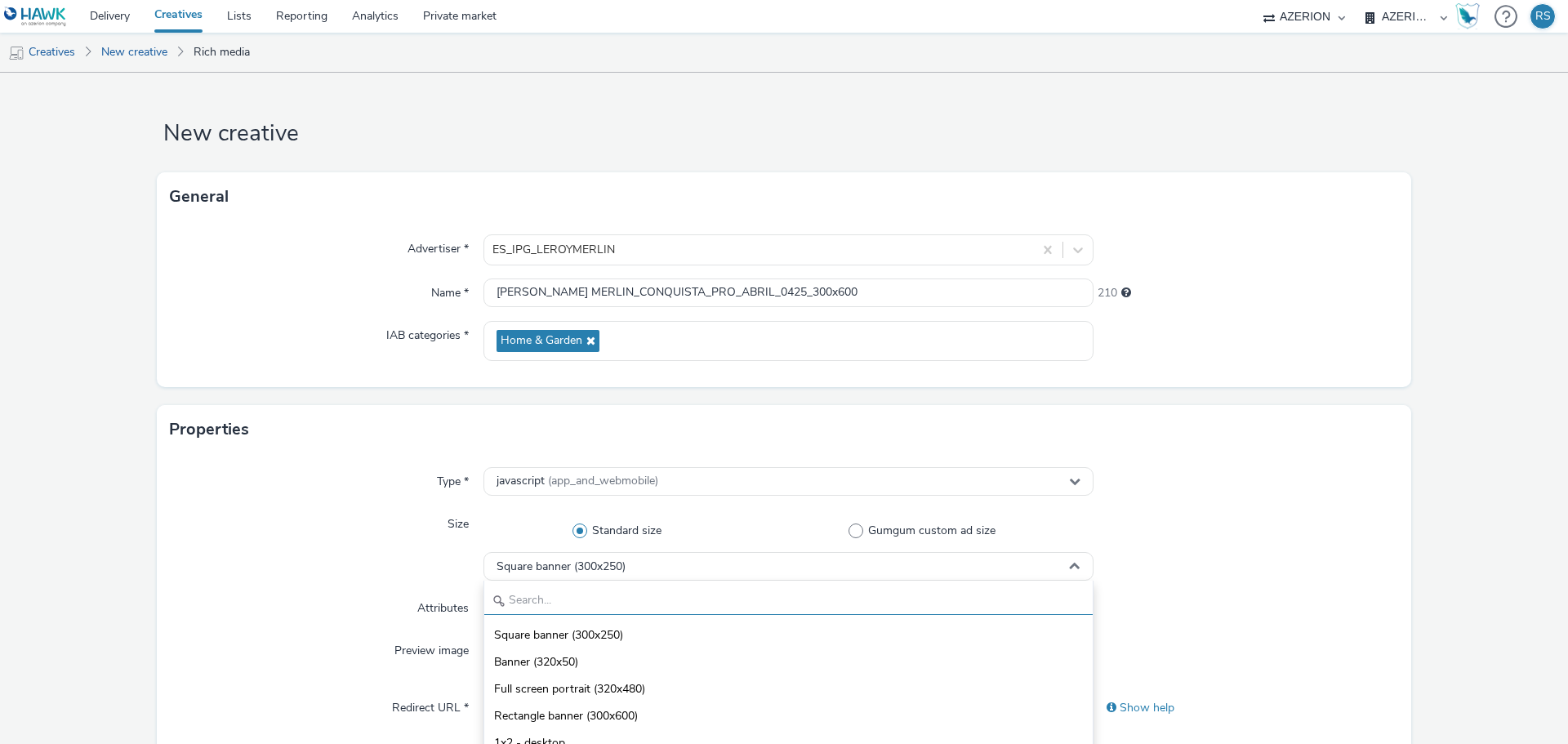
click at [569, 593] on input "text" at bounding box center [788, 601] width 608 height 29
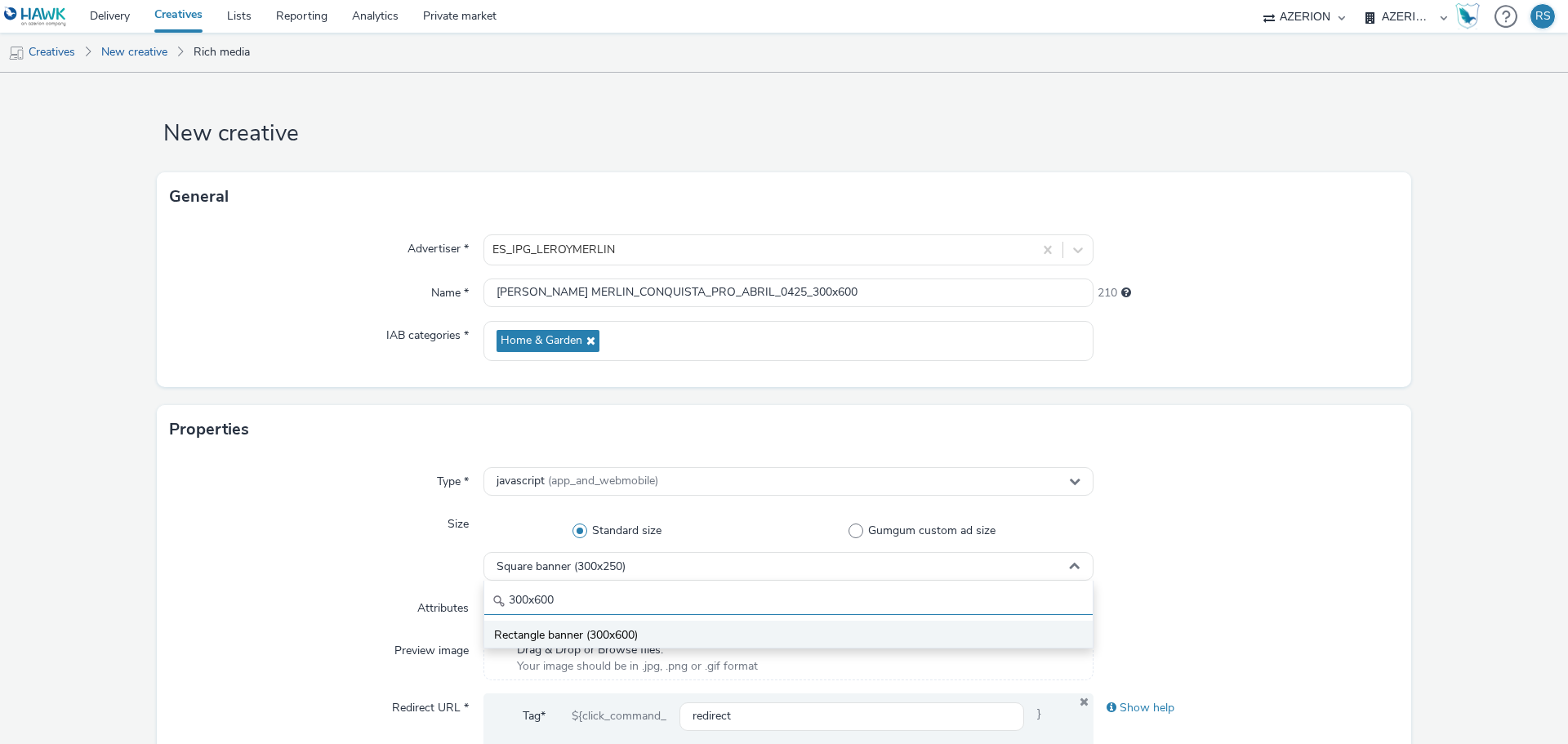
type input "300x600"
click at [582, 637] on span "Rectangle banner (300x600)" at bounding box center [566, 635] width 144 height 16
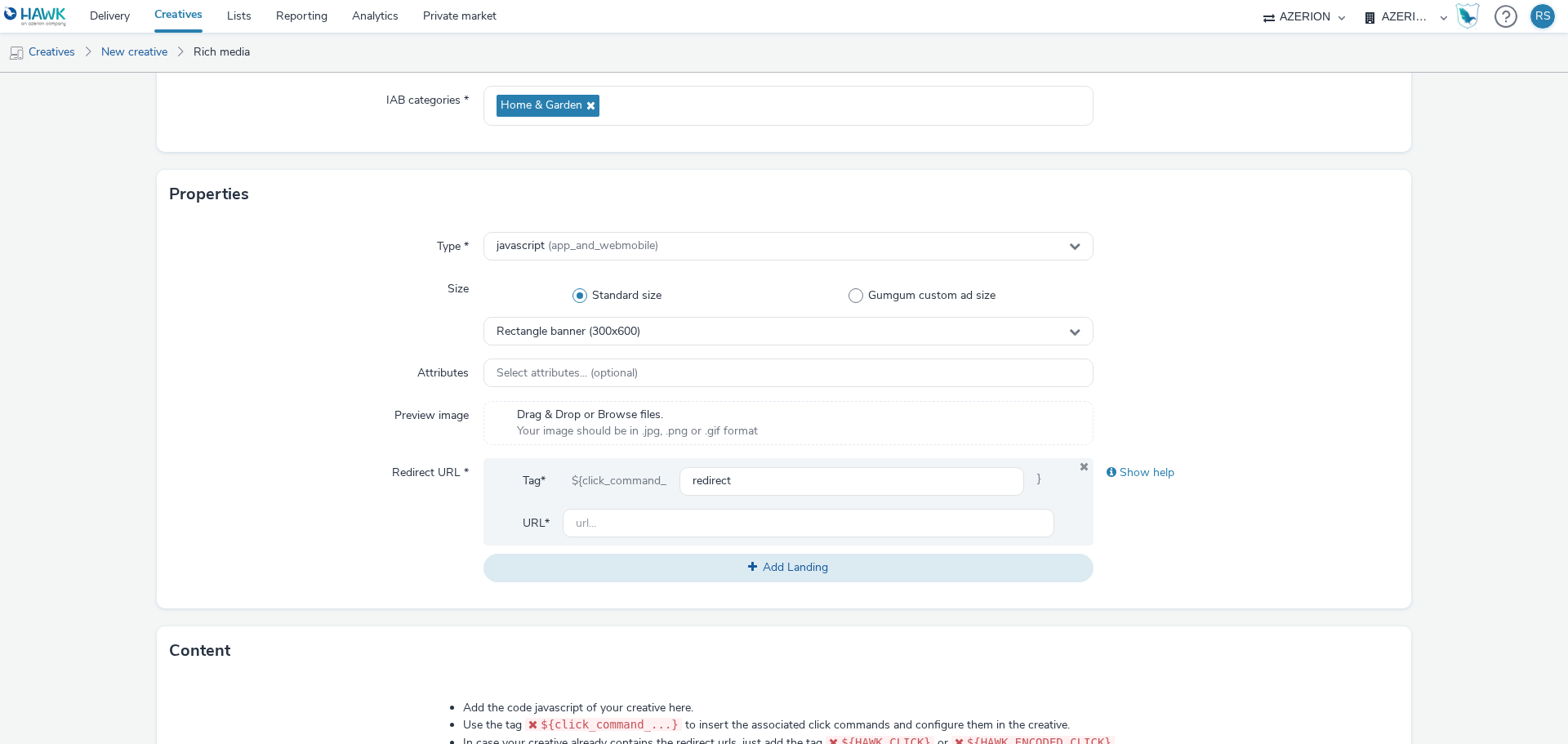
scroll to position [572, 0]
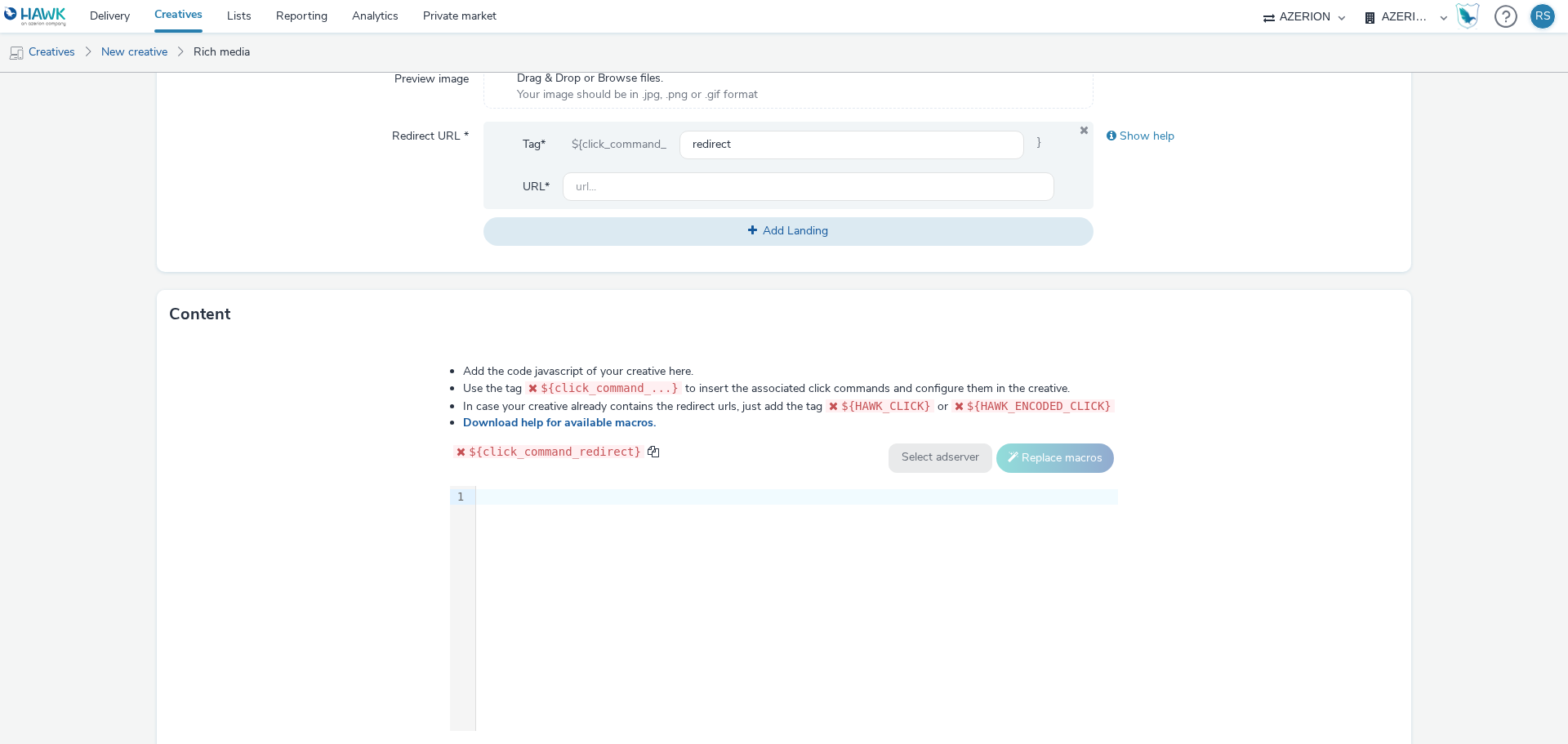
click at [619, 516] on div "9 1 ›" at bounding box center [784, 608] width 668 height 245
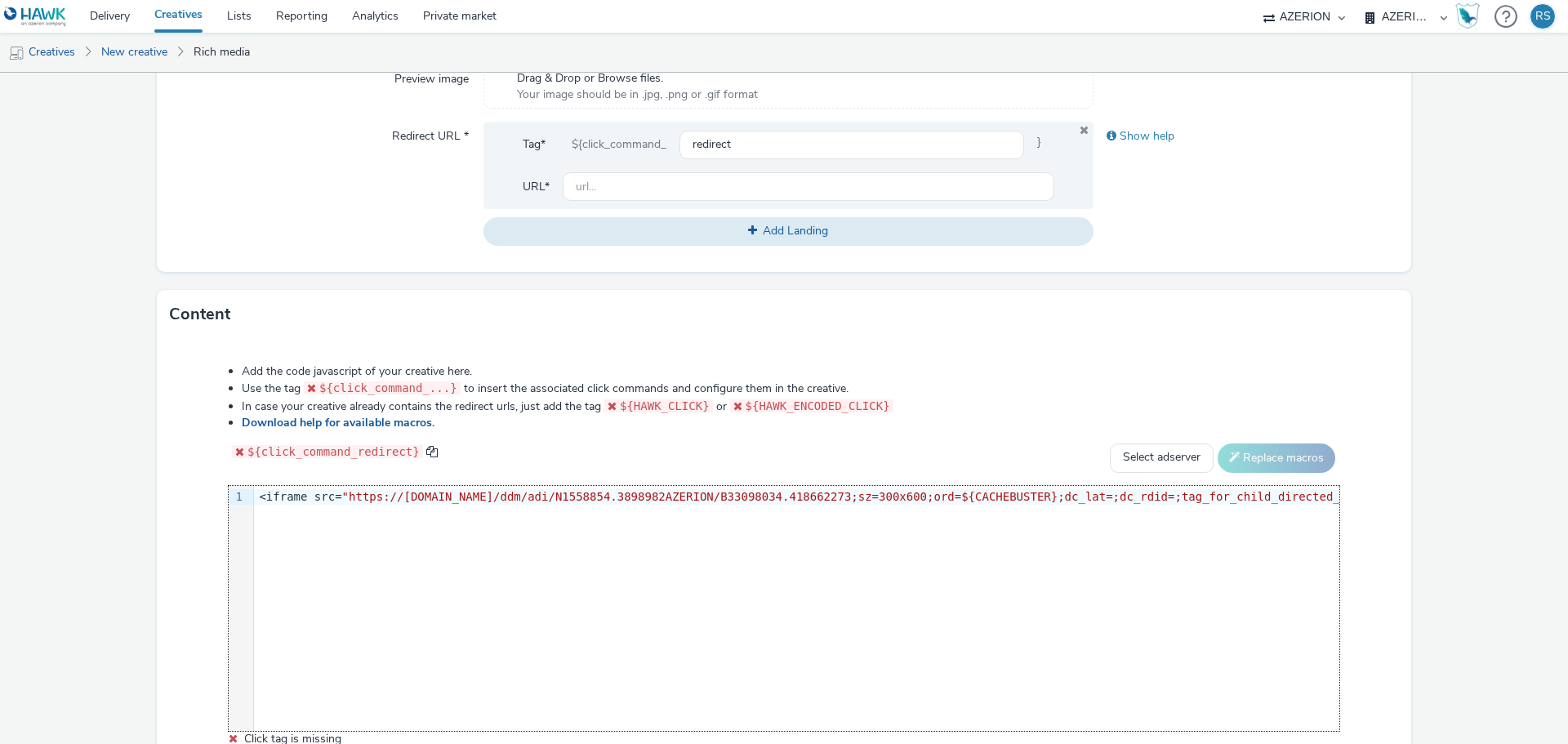
scroll to position [0, 3934]
drag, startPoint x: 699, startPoint y: 404, endPoint x: 618, endPoint y: 403, distance: 81.0
click at [618, 403] on code "${HAWK_CLICK}" at bounding box center [658, 406] width 109 height 13
copy span "${HAWK_CLICK}"
click at [1129, 493] on span ""https://[DOMAIN_NAME]/ddm/adj/N1558854.3898982AZERION/B33098034.418662273;abr=…" at bounding box center [474, 496] width 1955 height 13
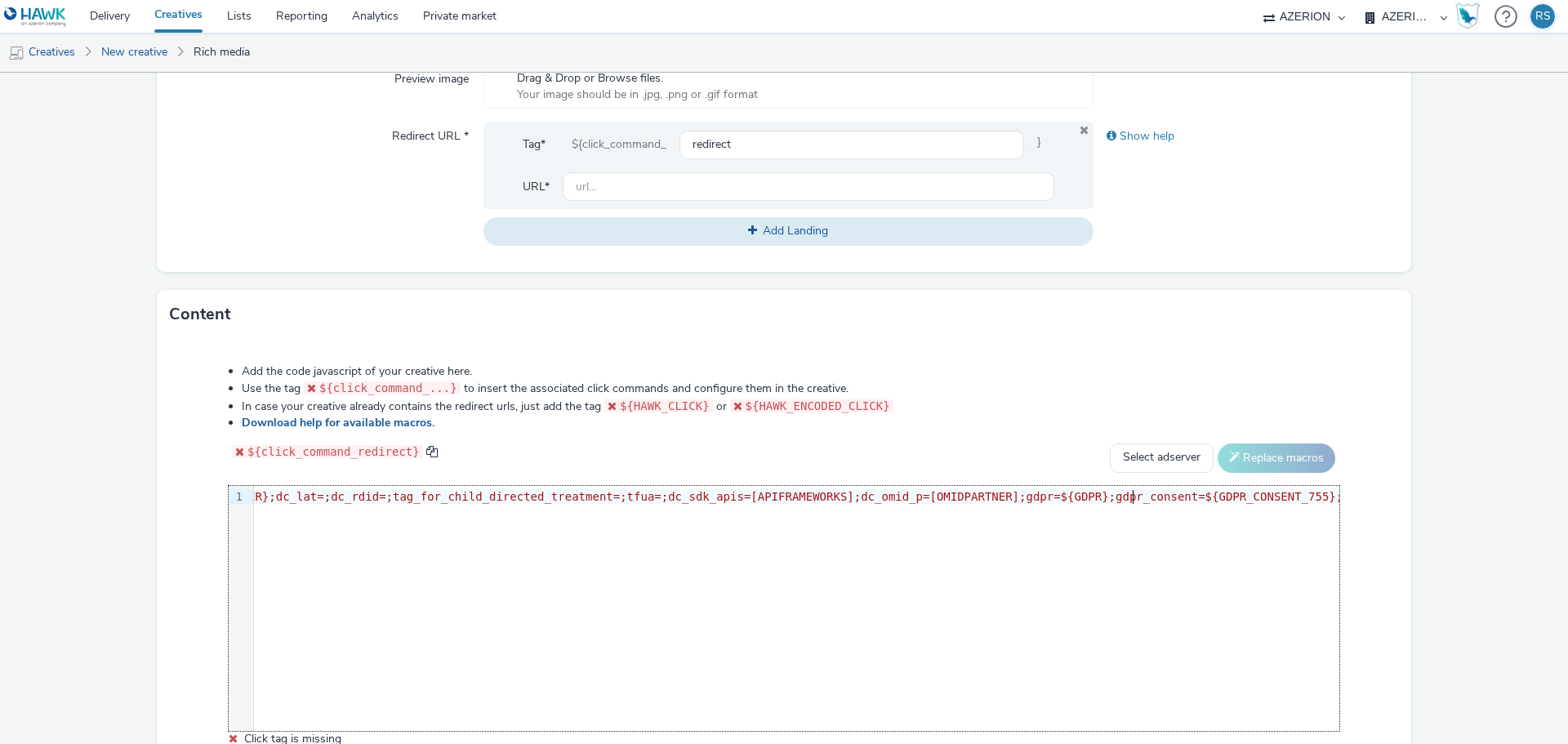
click at [1126, 498] on span ""https://[DOMAIN_NAME]/ddm/adj/N1558854.3898982AZERION/B33098034.418662273;abr=…" at bounding box center [474, 496] width 1955 height 13
click at [1199, 493] on span ""https://[DOMAIN_NAME]/ddm/adj/N1558854.3898982AZERION/B33098034.418662273;abr=…" at bounding box center [516, 496] width 2037 height 13
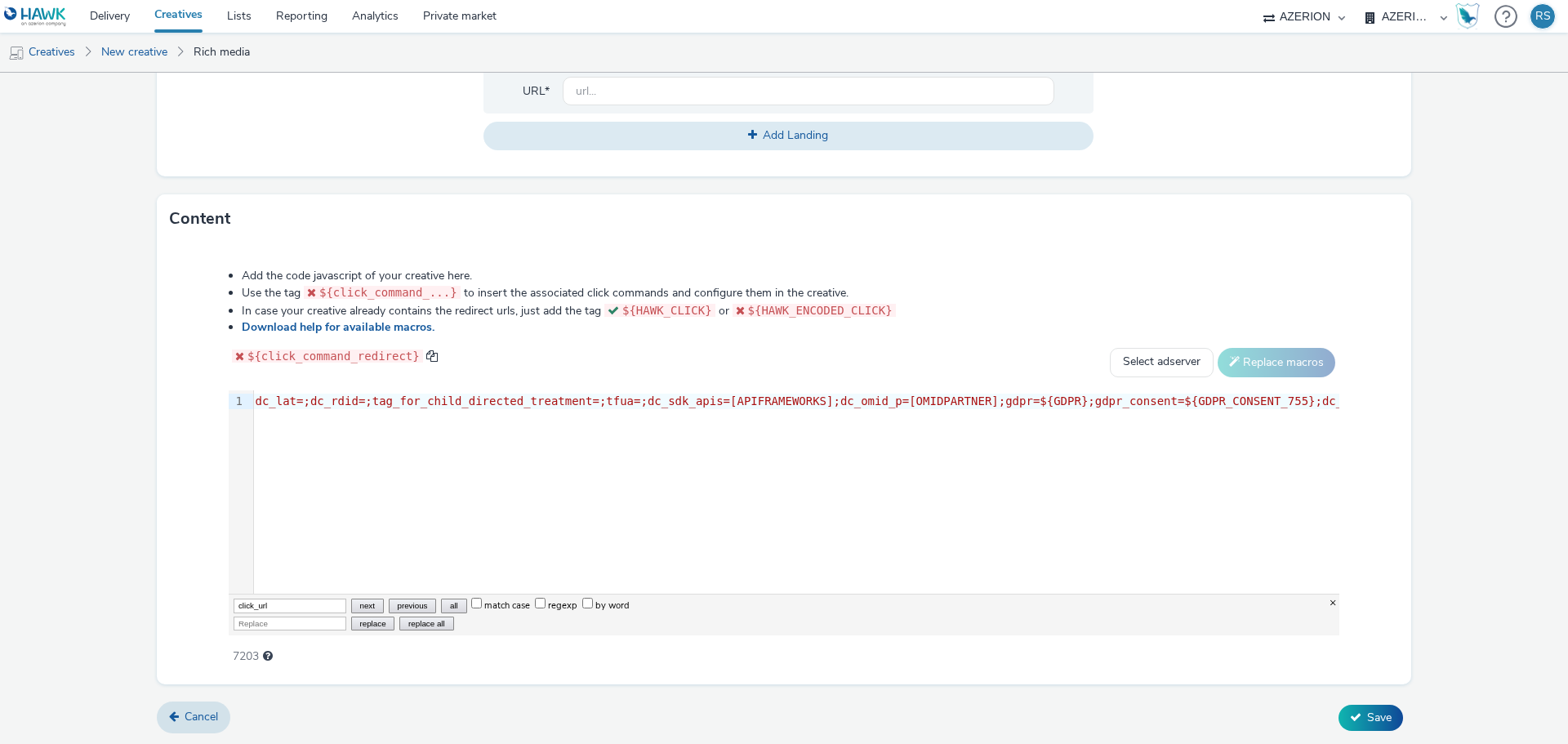
scroll to position [0, 1898]
type input "click_url"
click at [937, 395] on span "}"" at bounding box center [944, 401] width 14 height 13
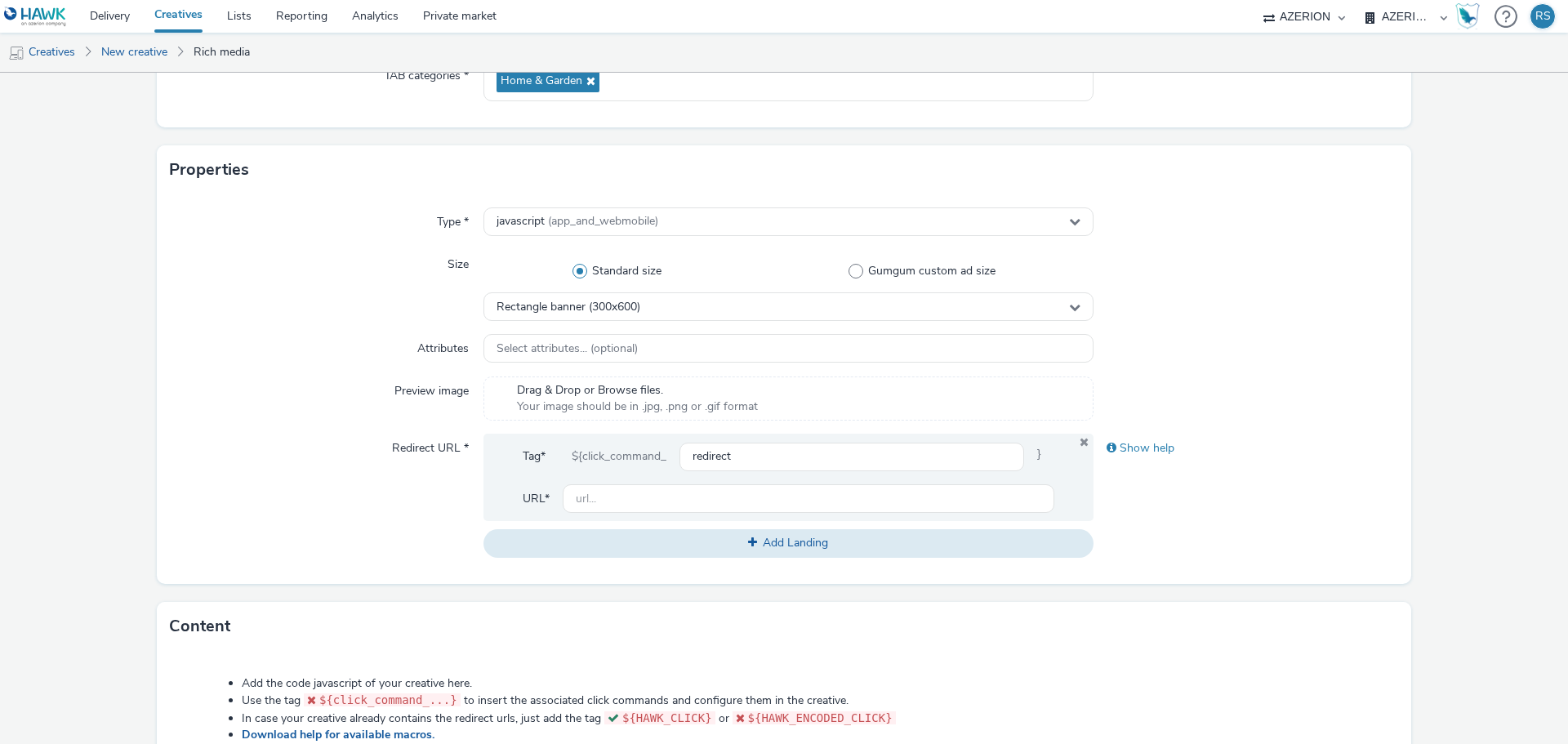
scroll to position [259, 0]
type input "click_url"
click at [611, 506] on input "text" at bounding box center [808, 499] width 491 height 29
paste input "[URL][DOMAIN_NAME]"
type input "[URL][DOMAIN_NAME]"
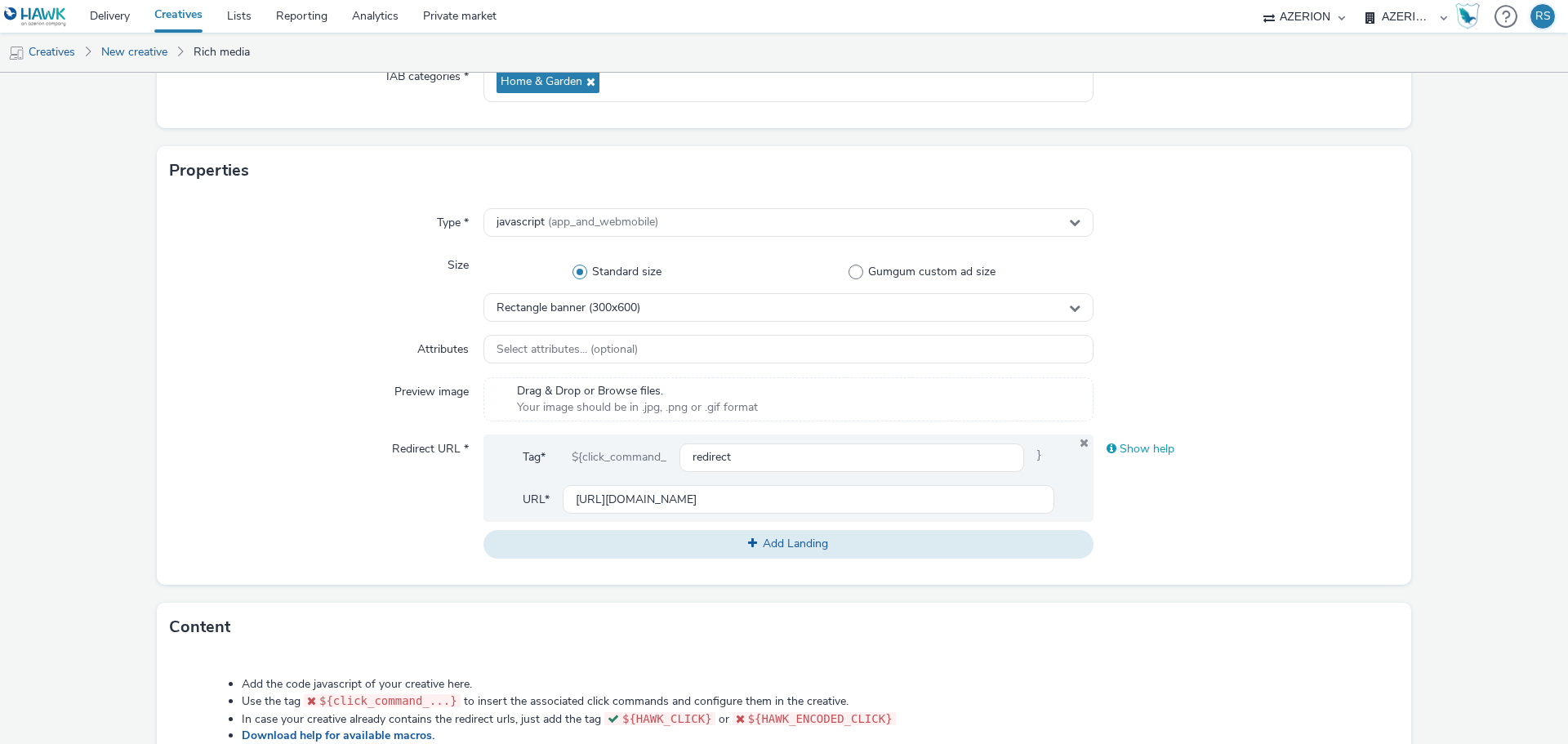
click at [1307, 460] on div "Show help" at bounding box center [1246, 449] width 306 height 30
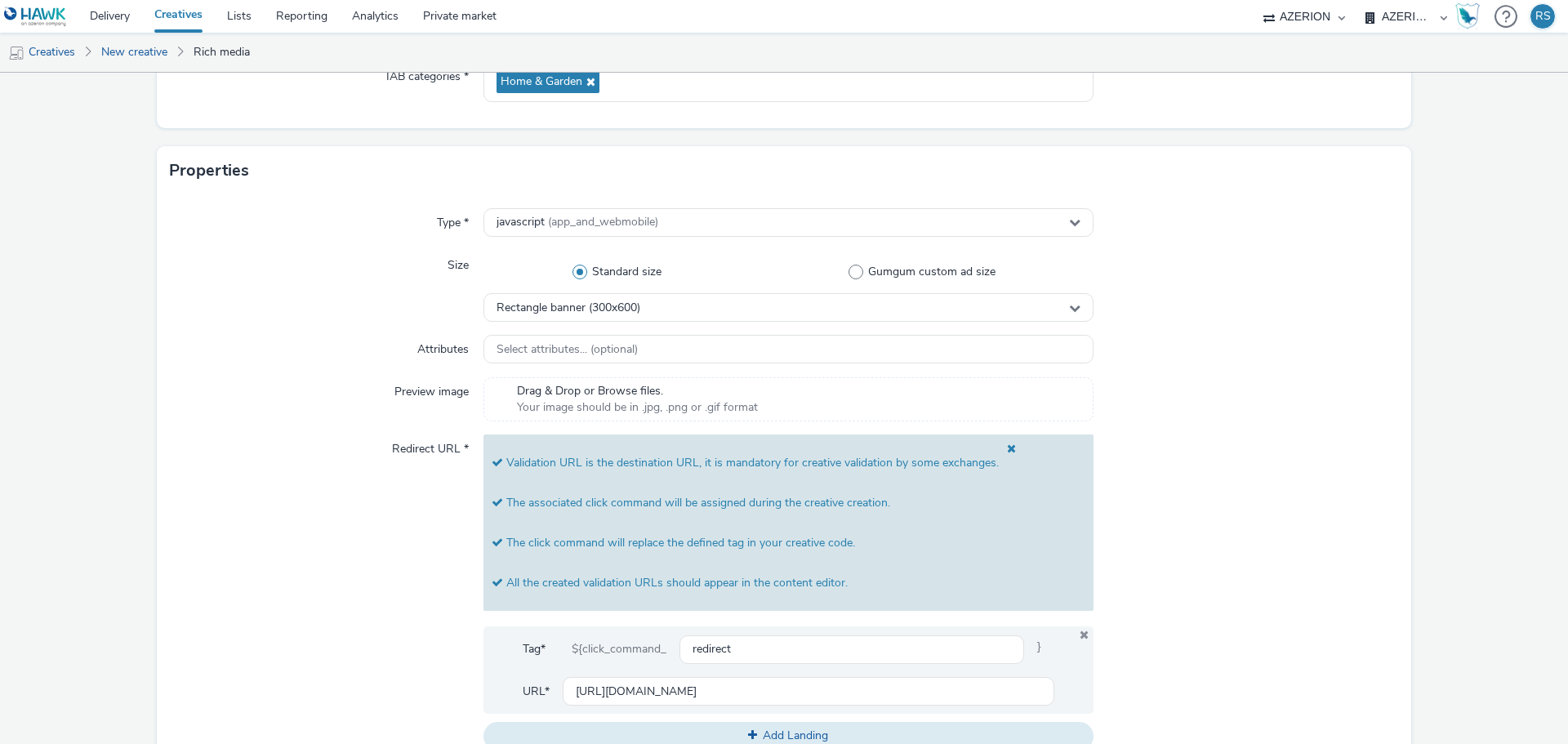
click at [1307, 460] on div at bounding box center [1246, 592] width 306 height 315
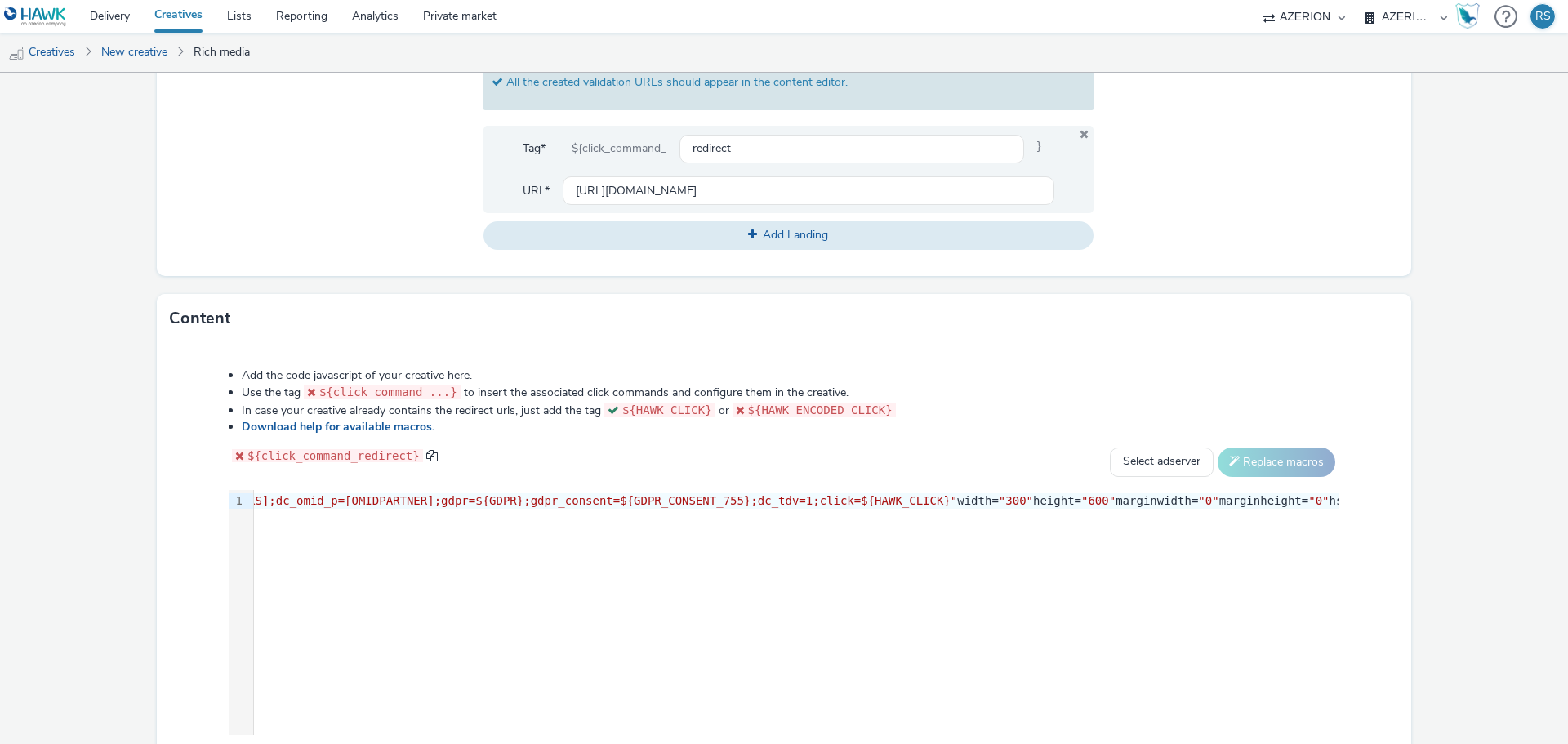
scroll to position [860, 0]
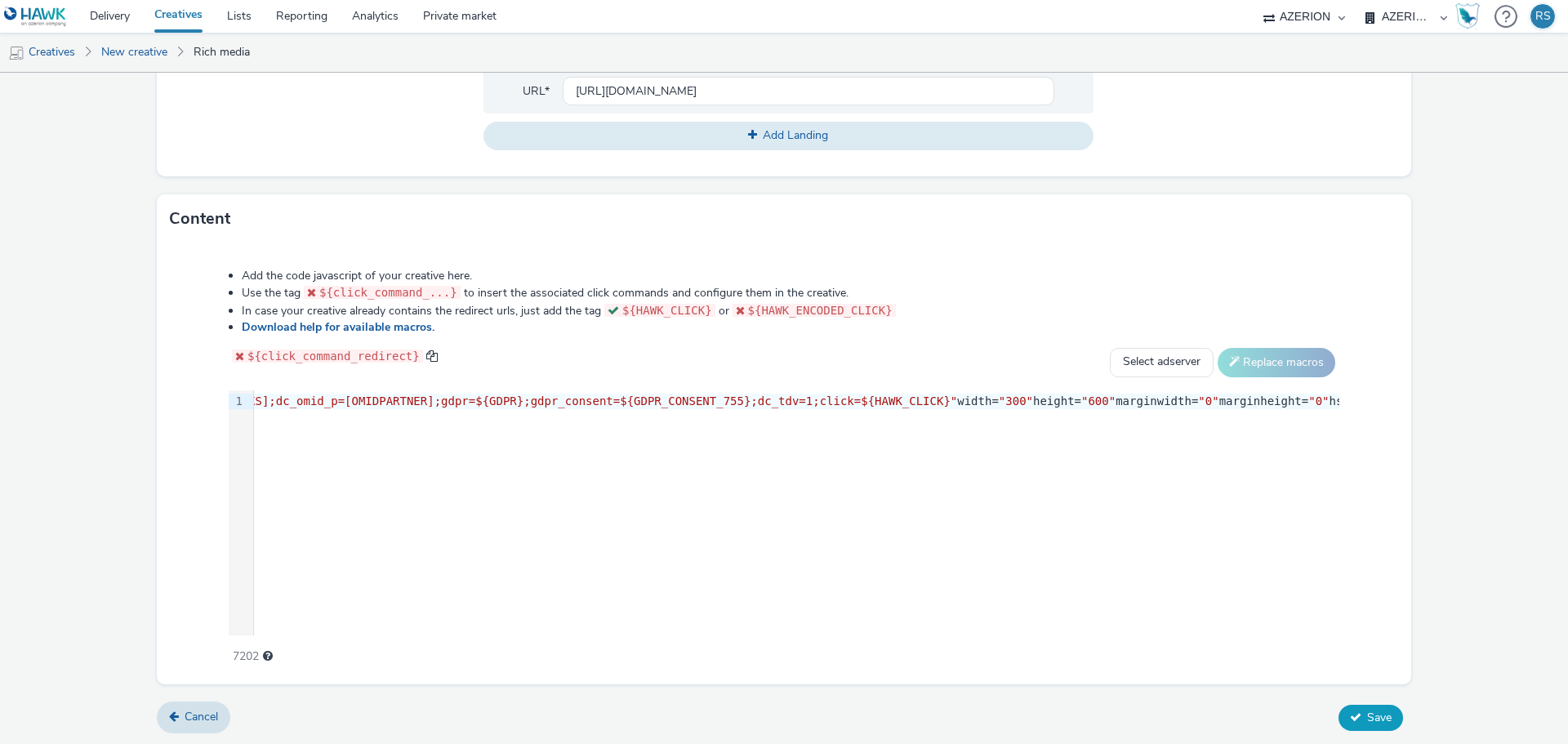
click at [1350, 716] on icon at bounding box center [1355, 717] width 11 height 11
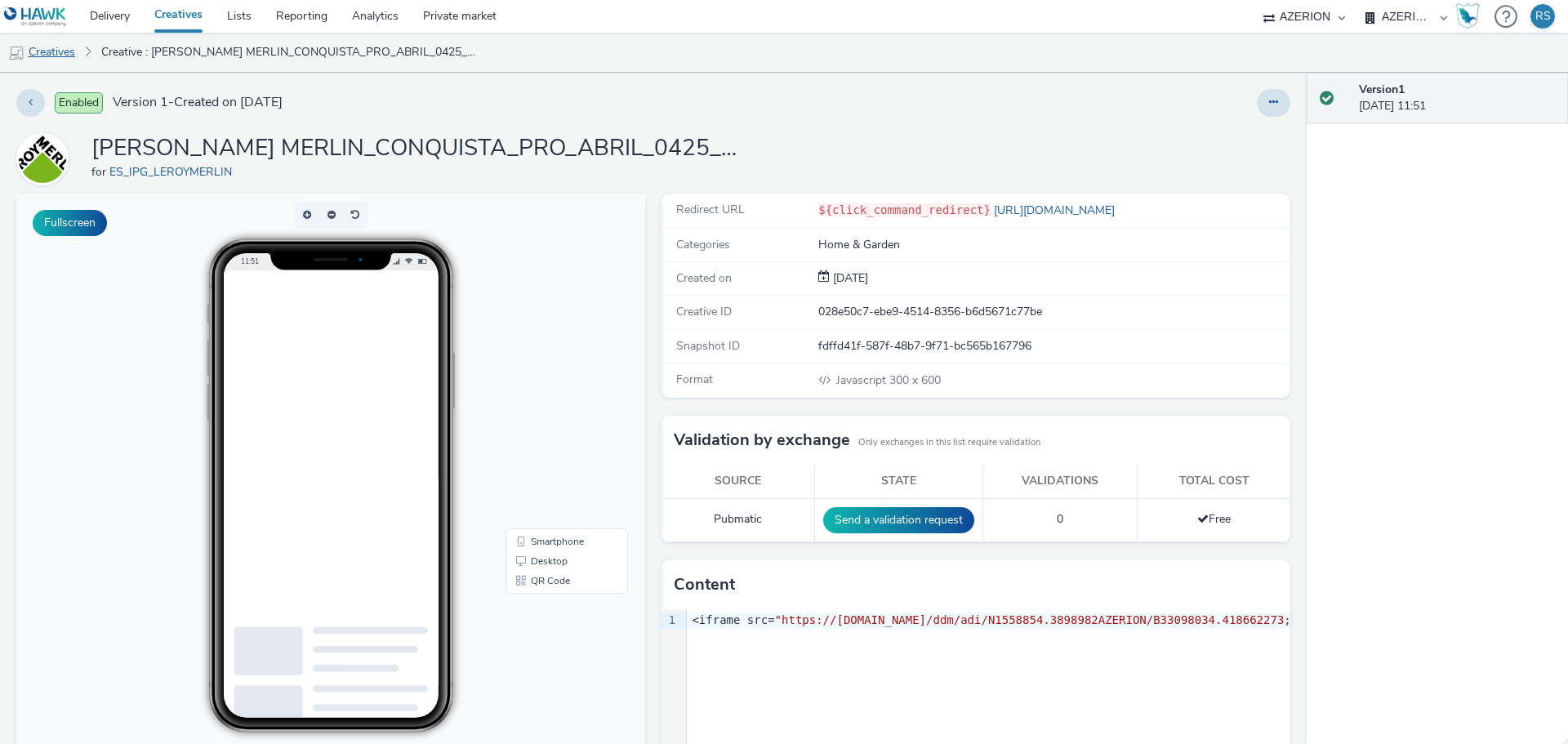
click at [54, 46] on link "Creatives" at bounding box center [42, 52] width 83 height 39
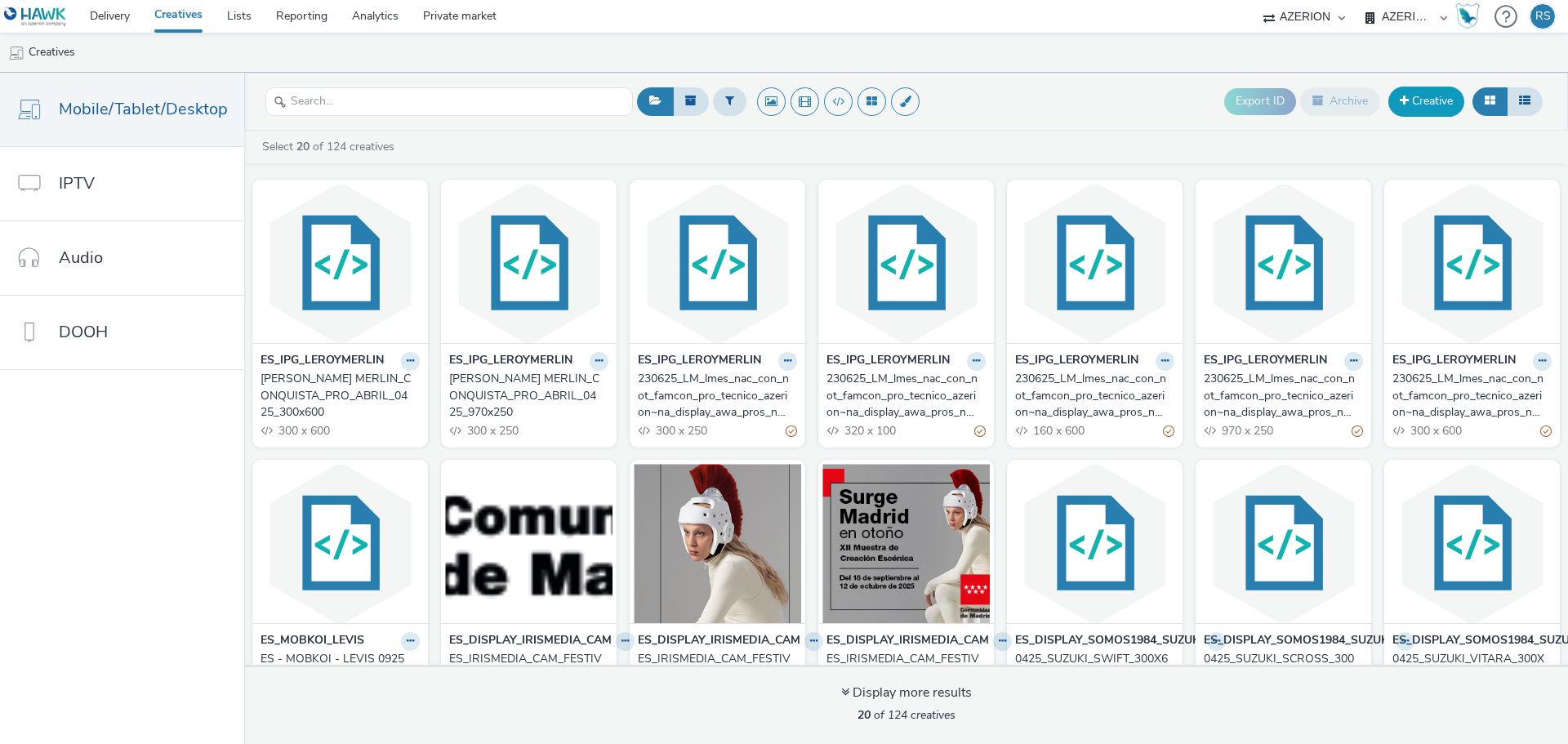
click at [1422, 105] on link "Creative" at bounding box center [1426, 101] width 76 height 30
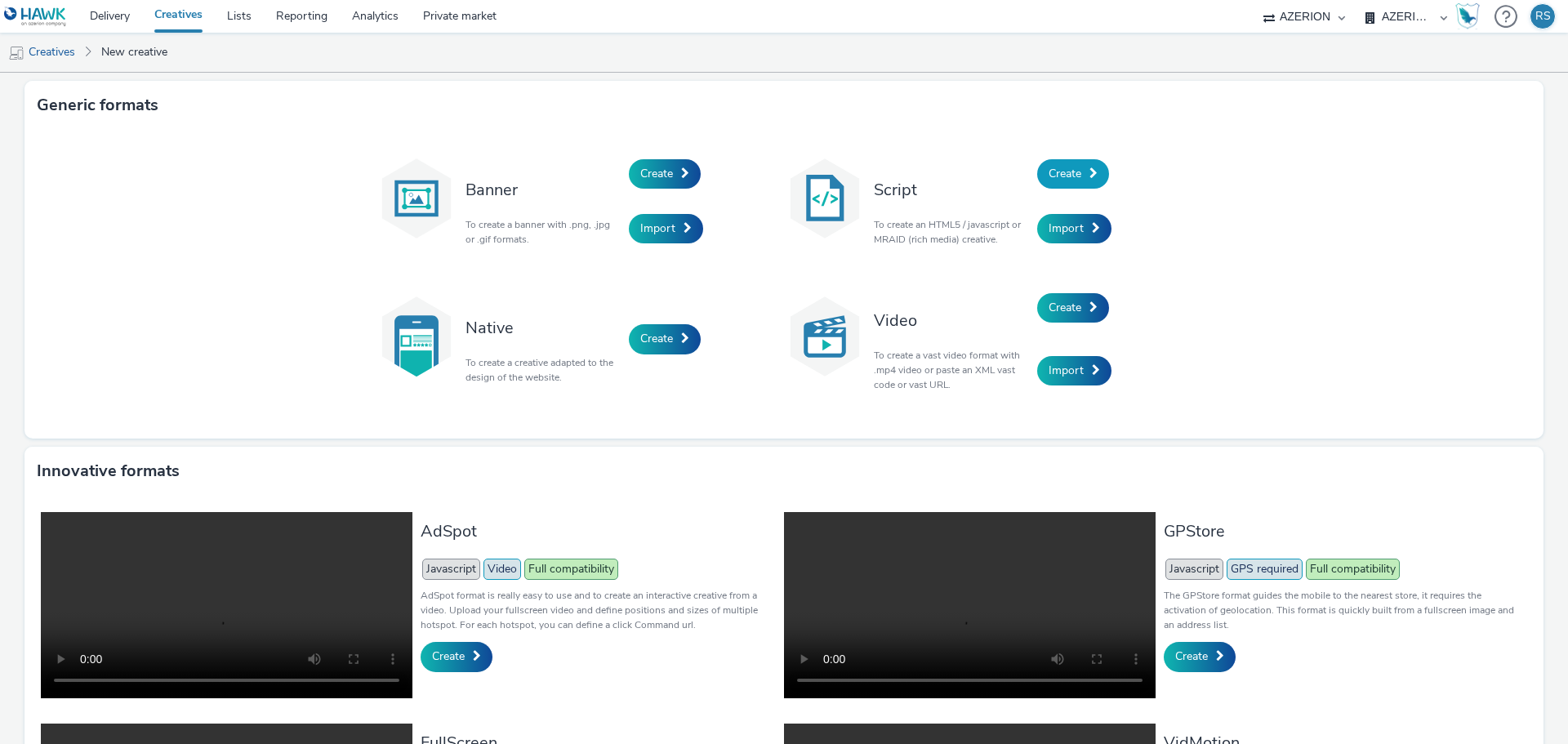
click at [1057, 177] on span "Create" at bounding box center [1065, 174] width 32 height 15
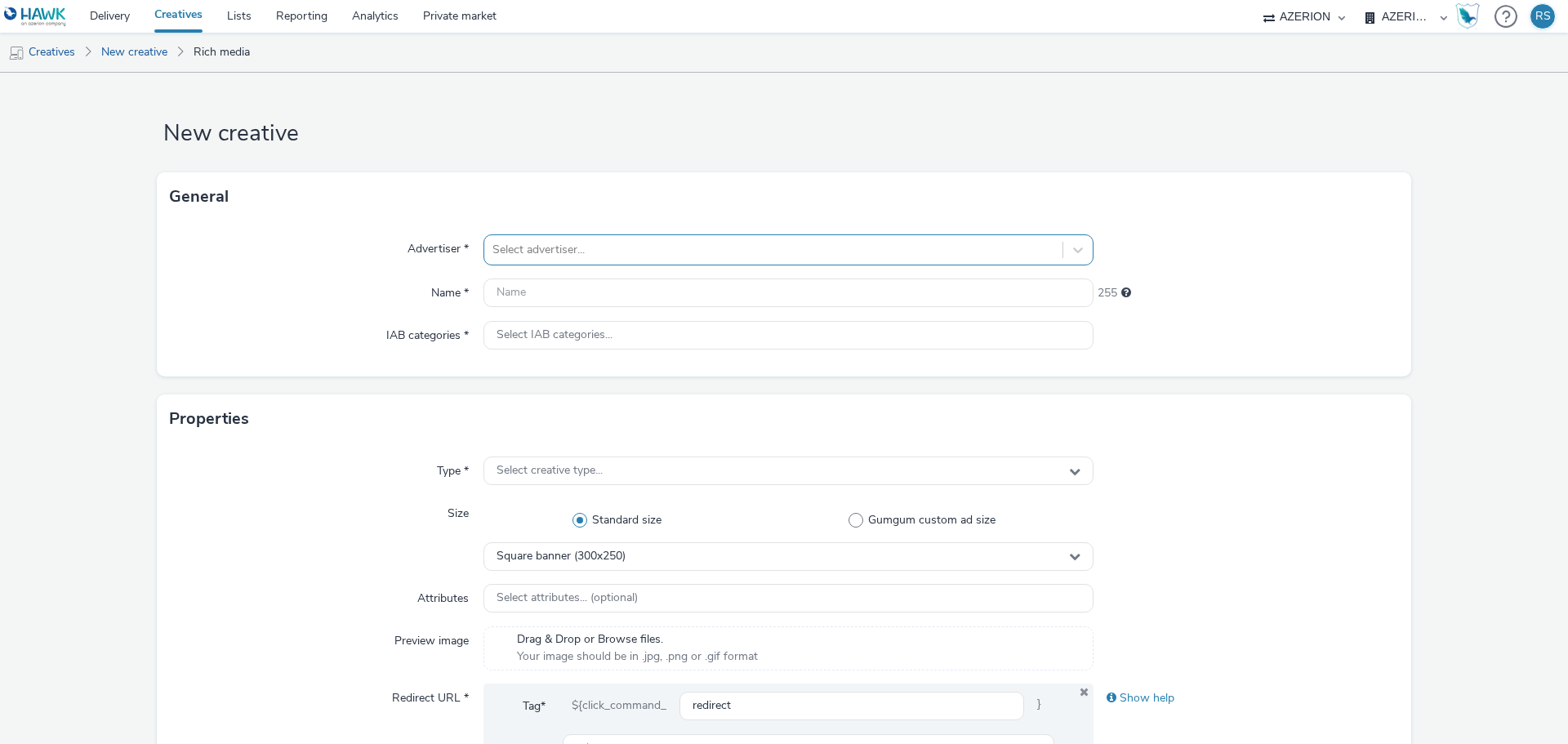
click at [539, 237] on div "Select advertiser..." at bounding box center [773, 250] width 578 height 26
type input "lero"
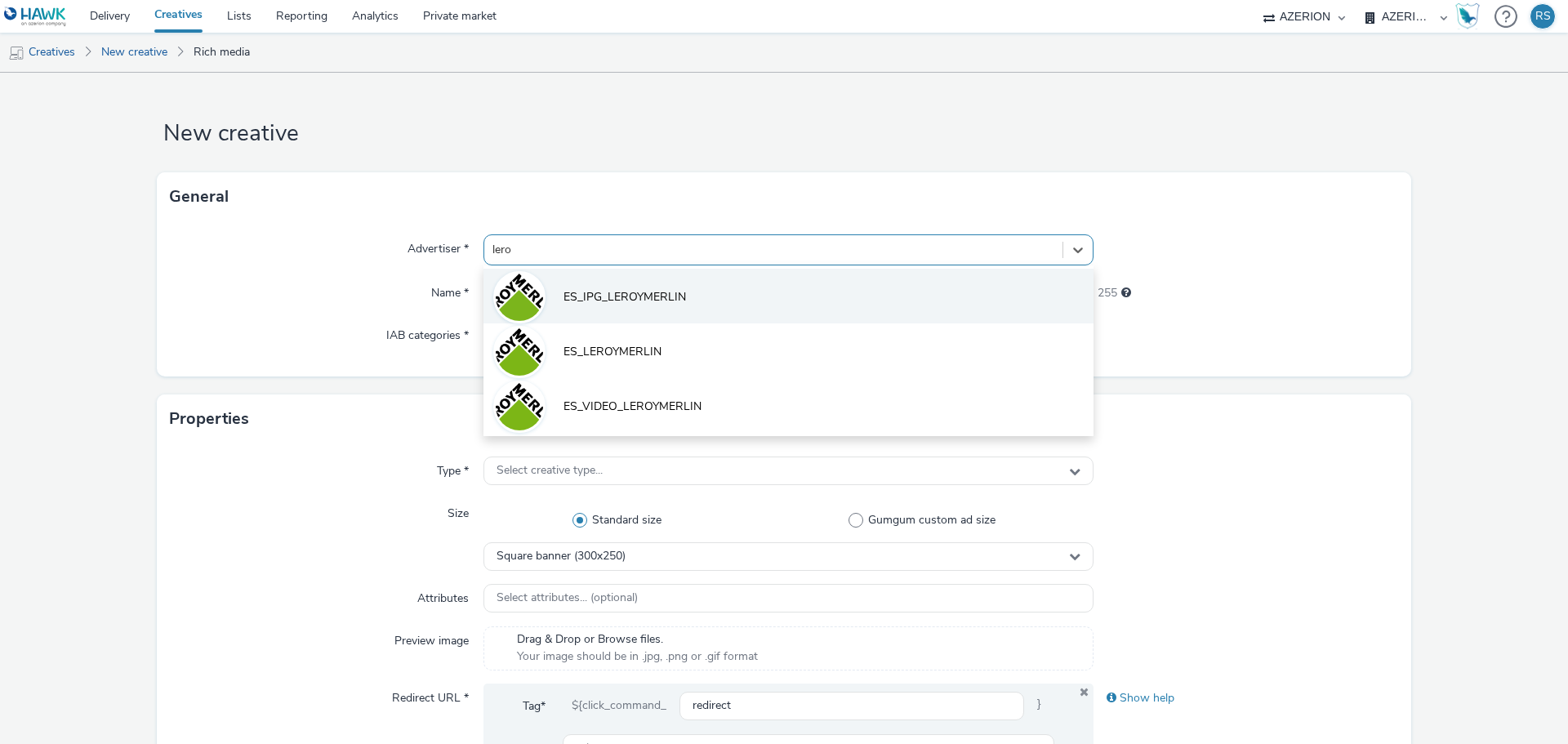
click at [543, 288] on li "ES_IPG_LEROYMERLIN" at bounding box center [789, 296] width 610 height 55
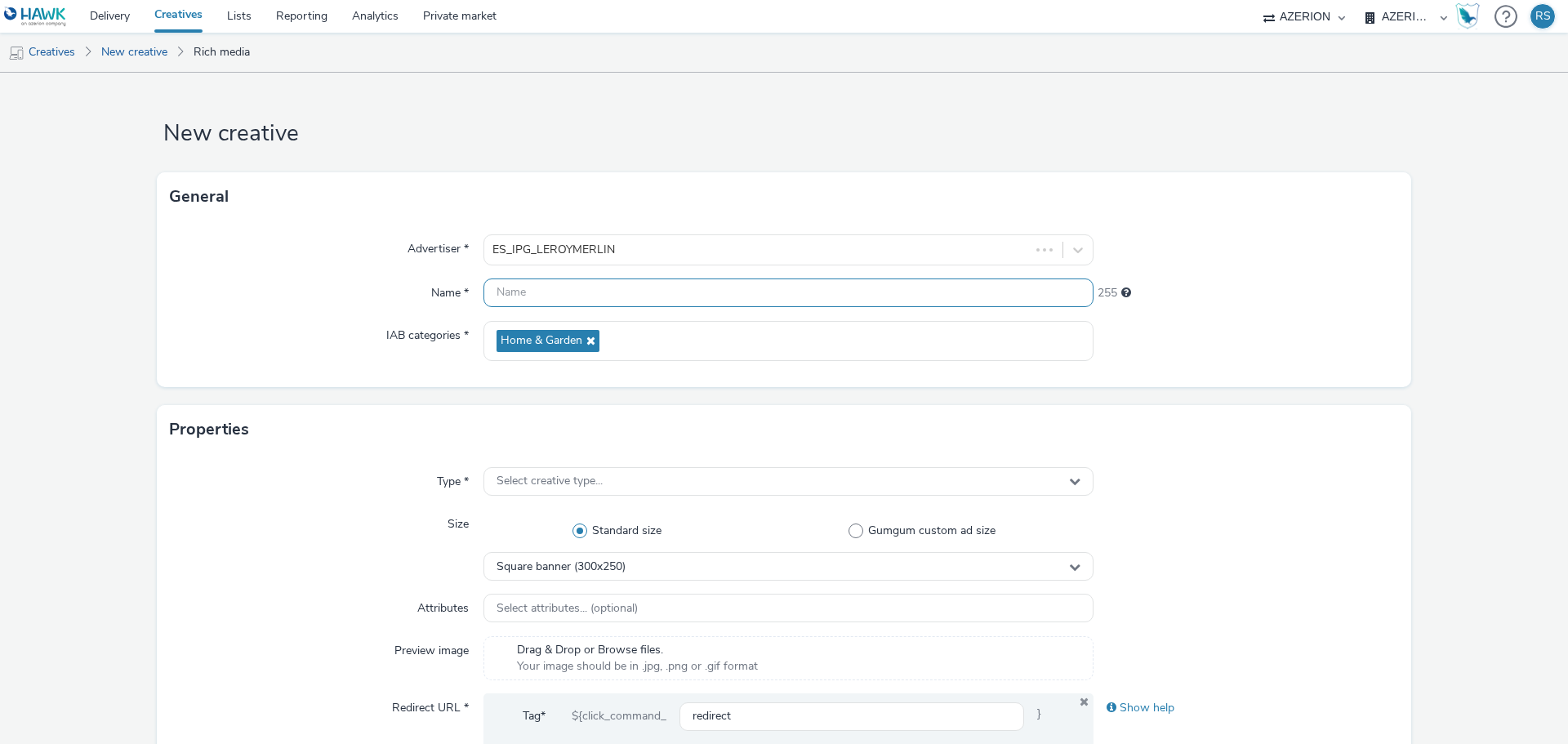
click at [583, 302] on input "text" at bounding box center [789, 293] width 610 height 29
paste input "[PERSON_NAME] MERLIN_CONQUISTA_PRO_ABRIL_0425_300x600"
type input "[PERSON_NAME] MERLIN_CONQUISTA_PRO_ABRIL_0425_300x600"
click at [714, 484] on div "Select creative type..." at bounding box center [789, 482] width 610 height 29
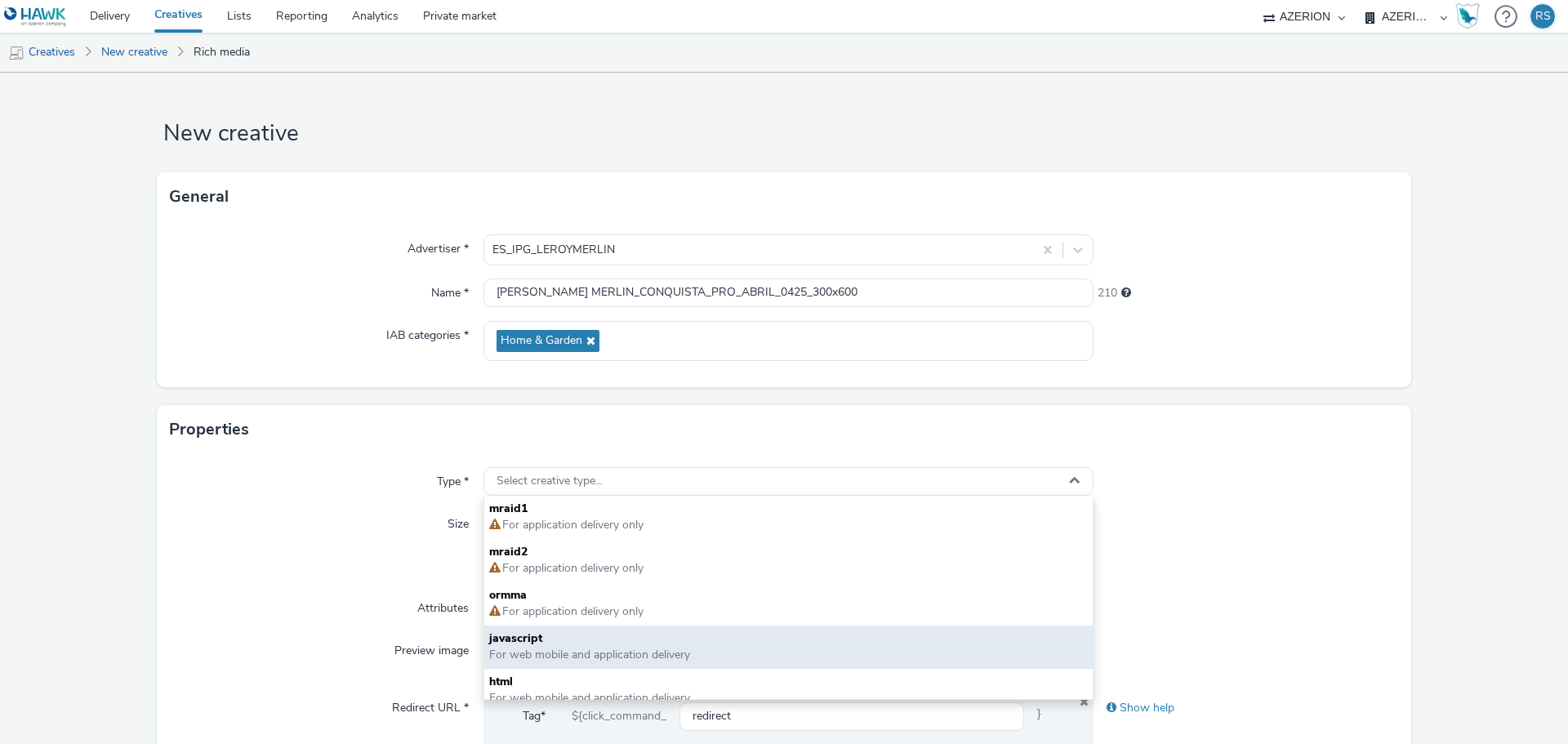
click at [549, 652] on span "For web mobile and application delivery" at bounding box center [589, 655] width 201 height 15
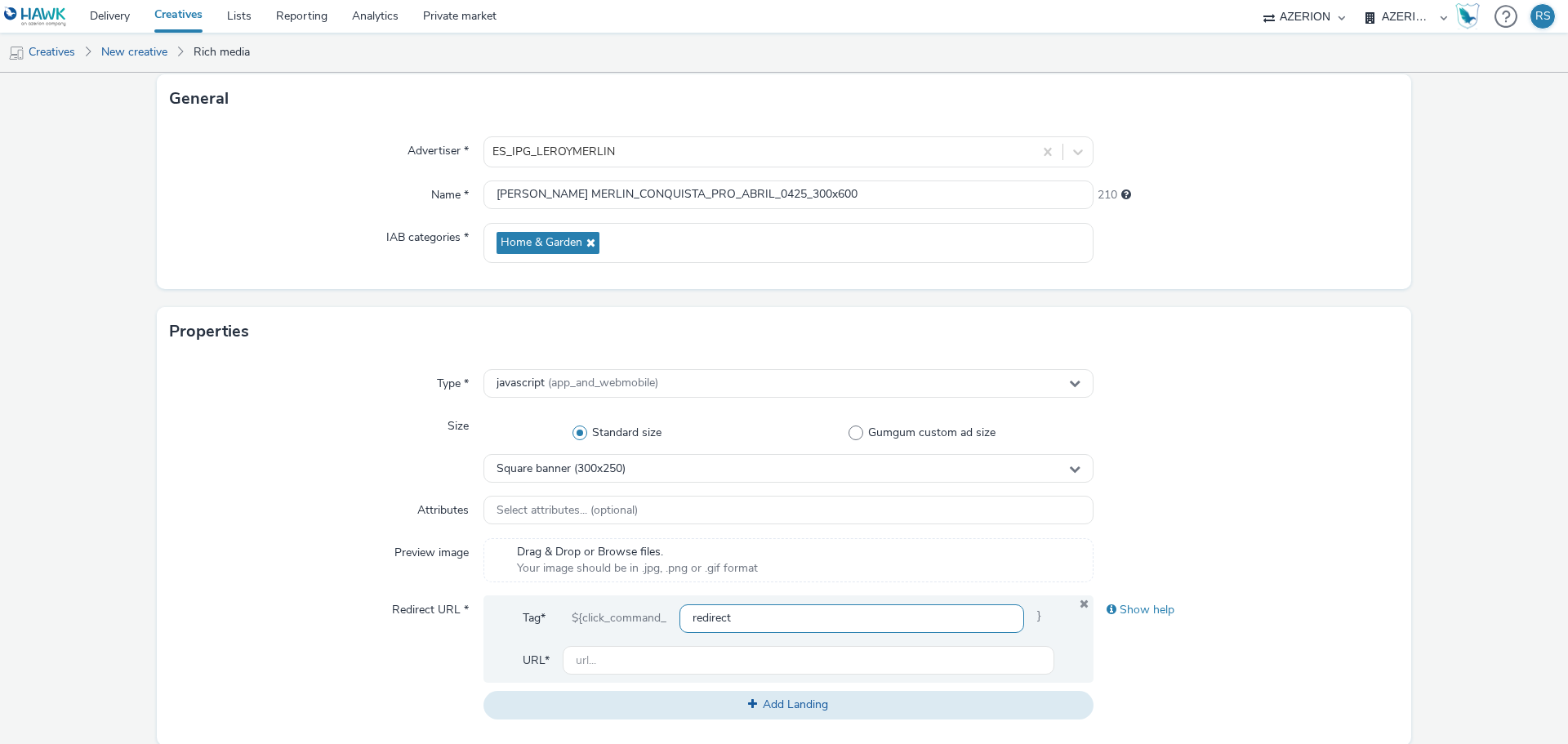
scroll to position [164, 0]
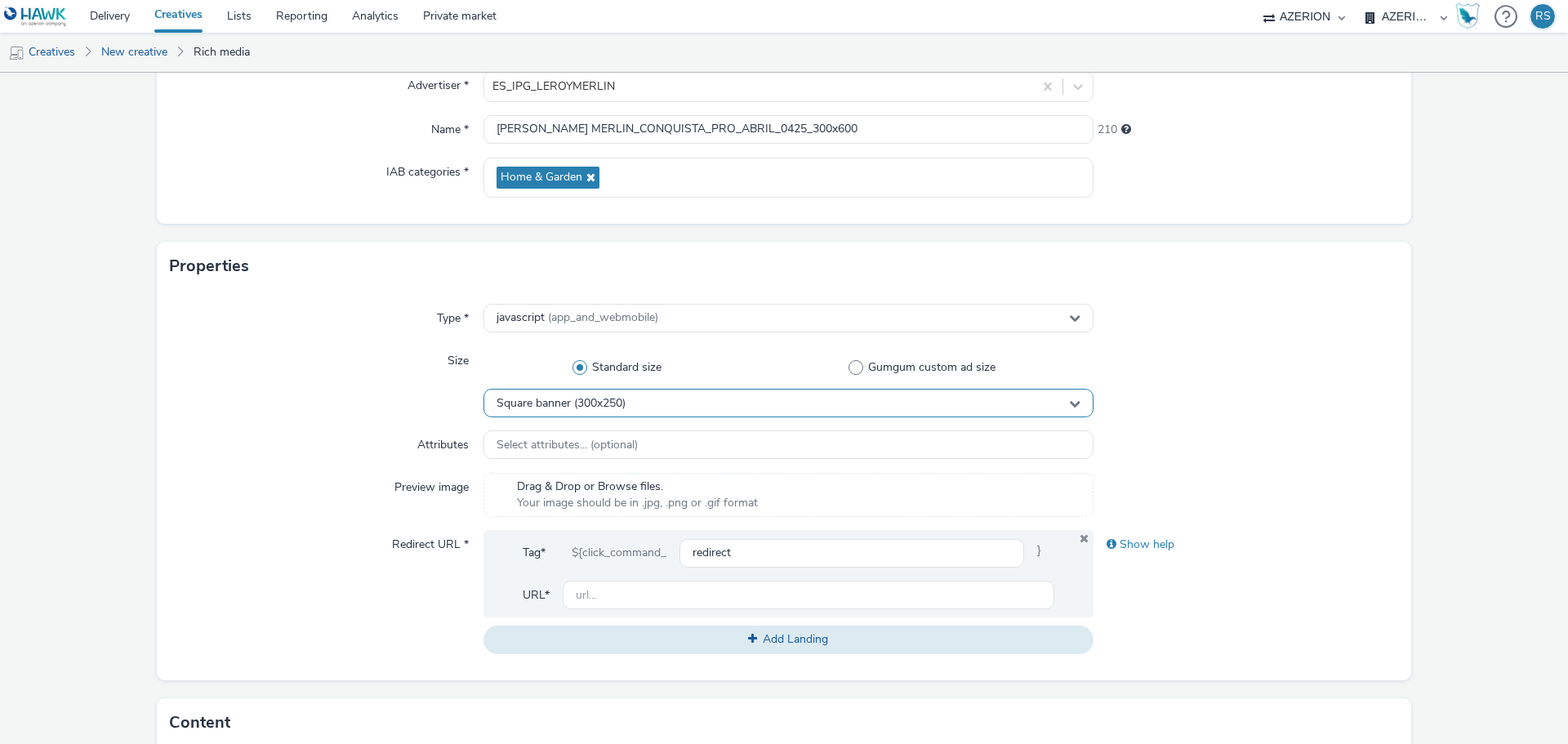
click at [632, 407] on div "Square banner (300x250)" at bounding box center [789, 403] width 610 height 29
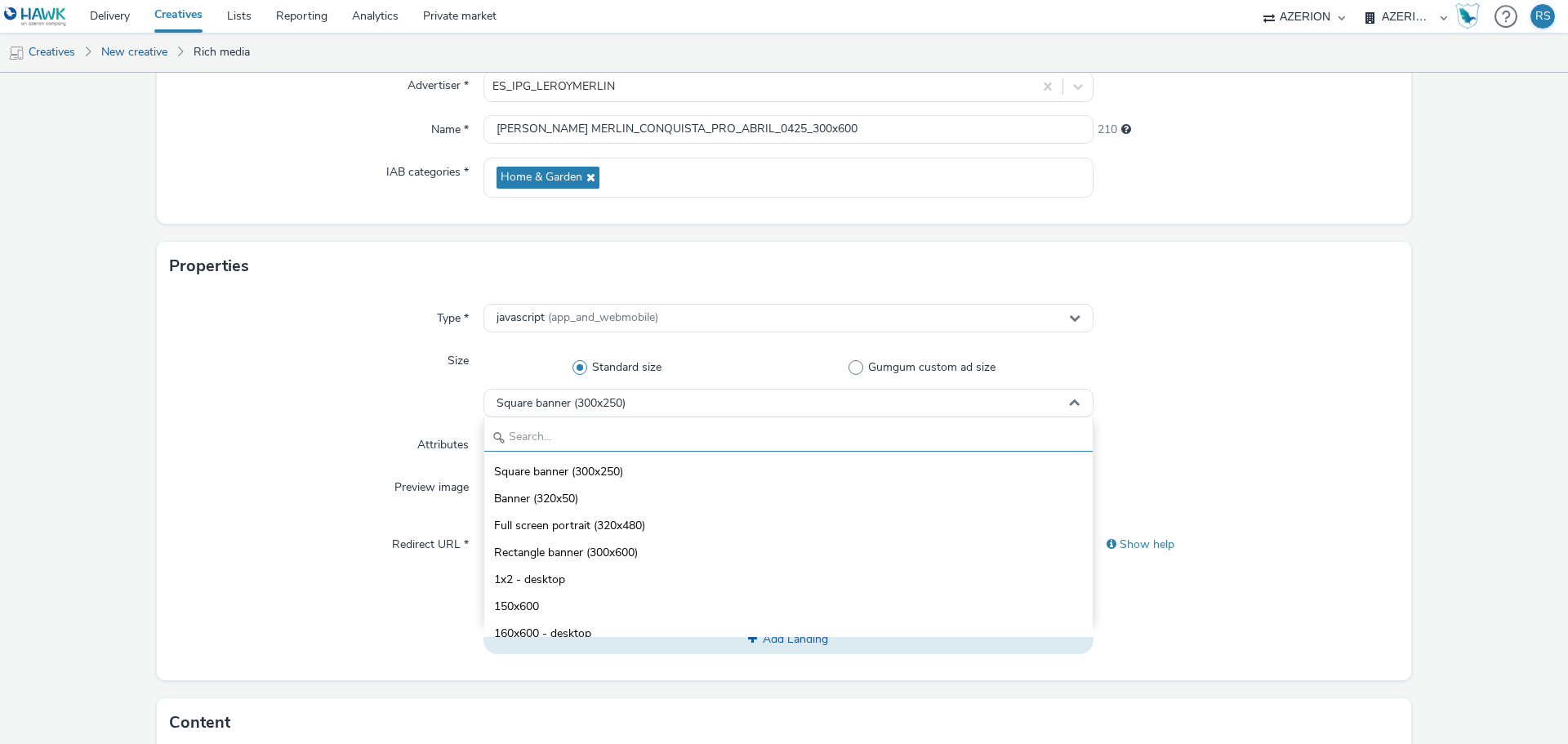
click at [594, 435] on input "text" at bounding box center [788, 438] width 608 height 29
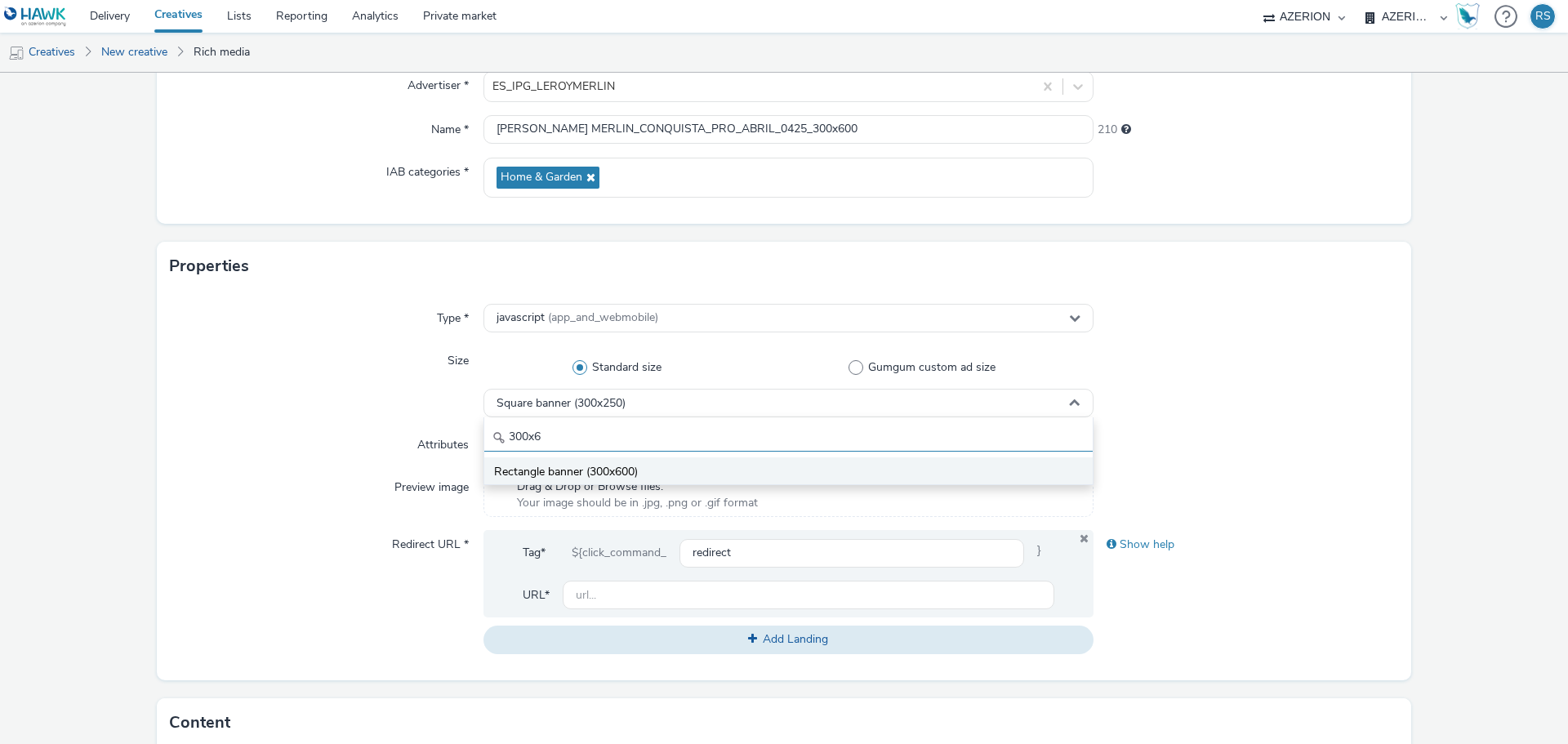
type input "300x6"
click at [650, 472] on li "Rectangle banner (300x600)" at bounding box center [788, 471] width 608 height 27
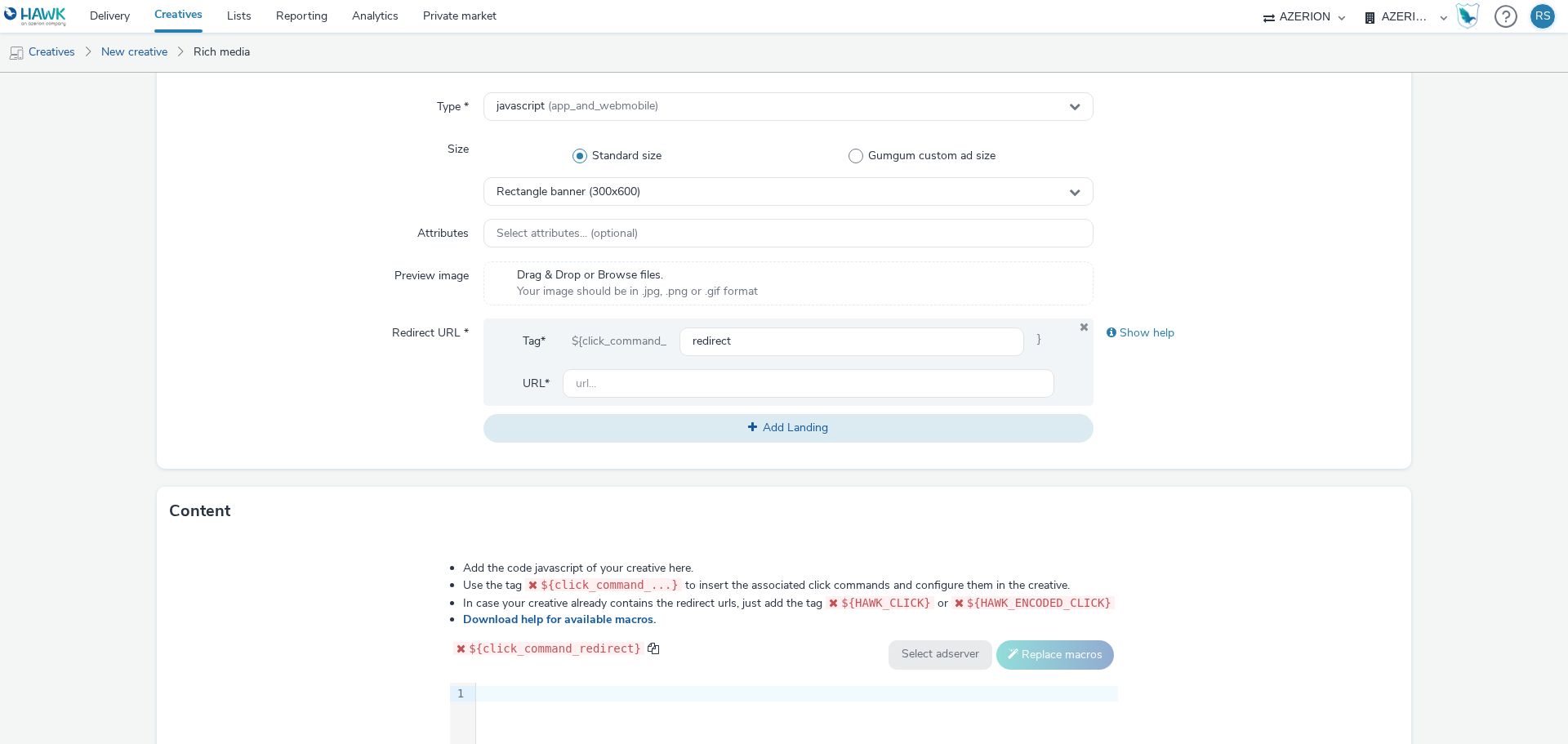
scroll to position [654, 0]
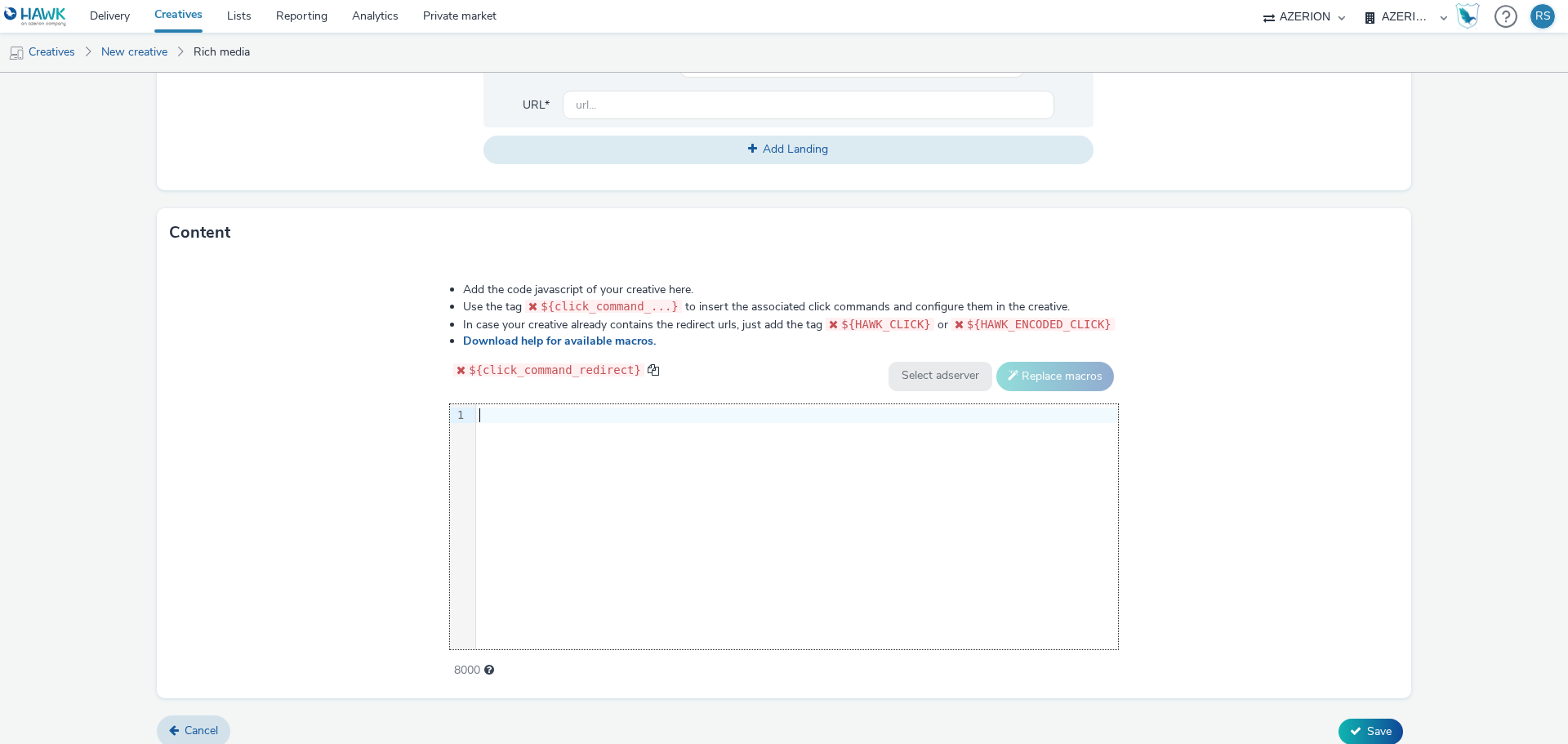
click at [616, 500] on div "9 1 ›" at bounding box center [784, 528] width 668 height 245
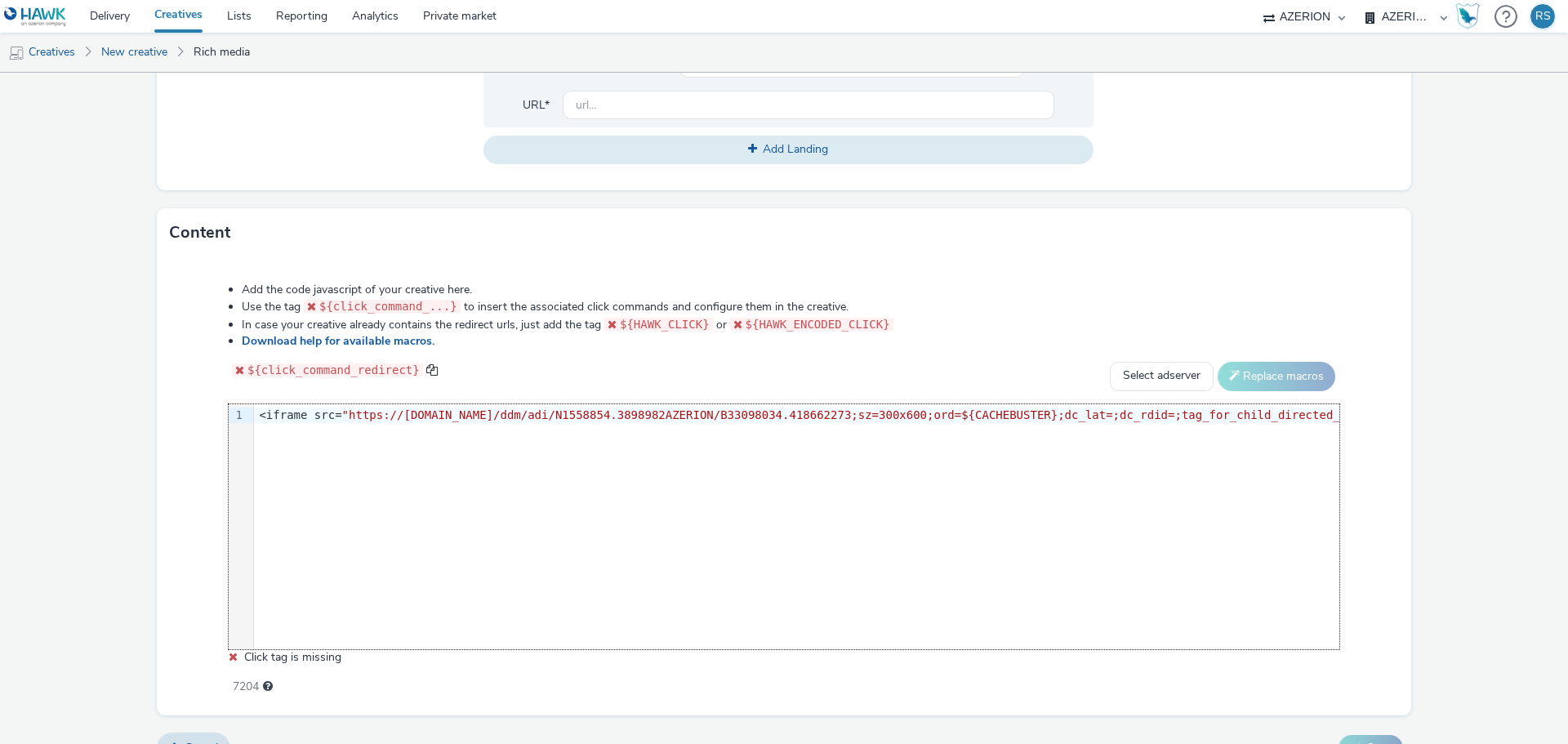
scroll to position [0, 3934]
drag, startPoint x: 697, startPoint y: 323, endPoint x: 614, endPoint y: 319, distance: 83.1
click at [614, 319] on code "${HAWK_CLICK}" at bounding box center [658, 324] width 109 height 13
copy code "${HAWK_CLICK}"
click at [1126, 413] on span ""https://[DOMAIN_NAME]/ddm/adj/N1558854.3898982AZERION/B33098034.418662273;abr=…" at bounding box center [516, 414] width 2037 height 13
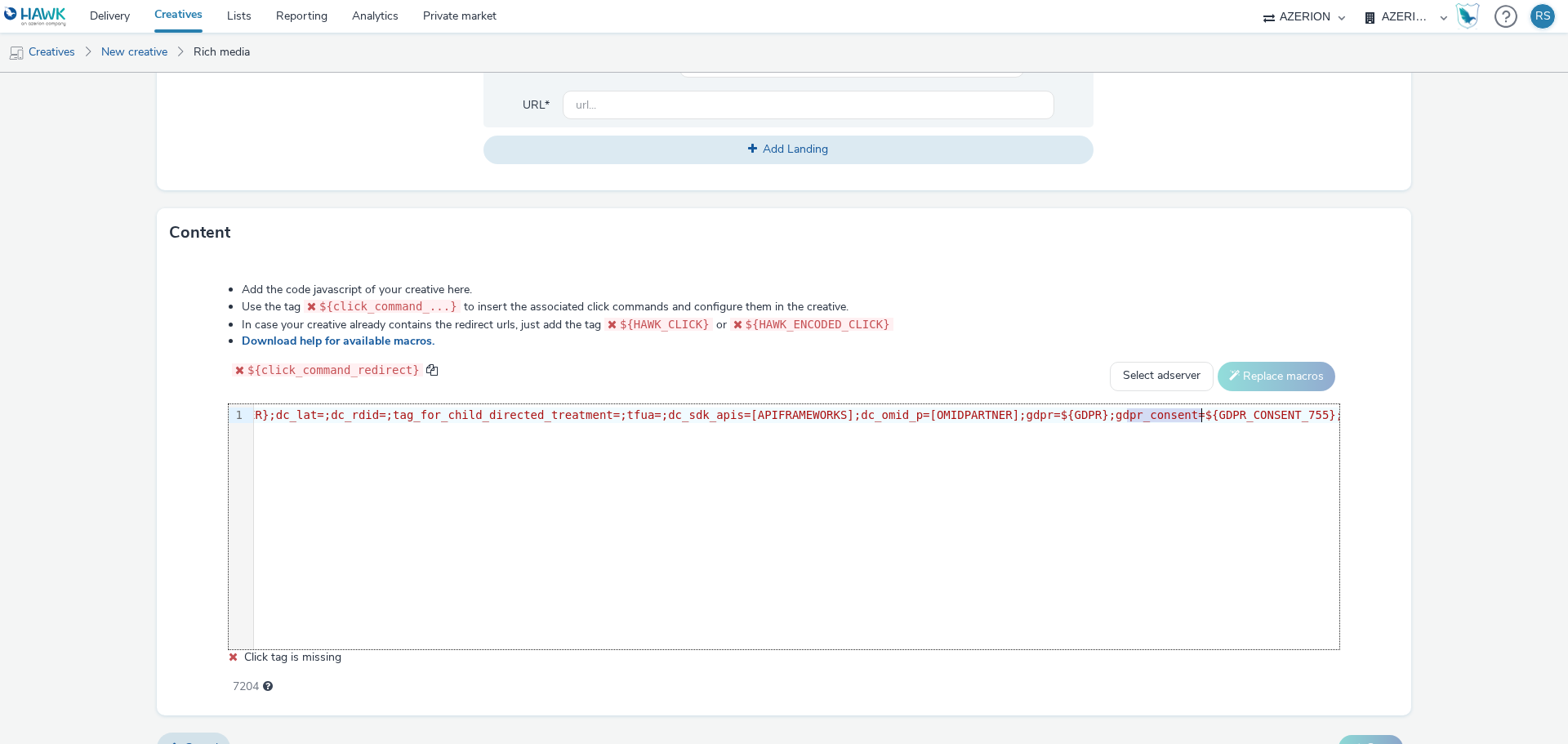
click at [1199, 412] on span ""https://[DOMAIN_NAME]/ddm/adj/N1558854.3898982AZERION/B33098034.418662273;abr=…" at bounding box center [516, 414] width 2037 height 13
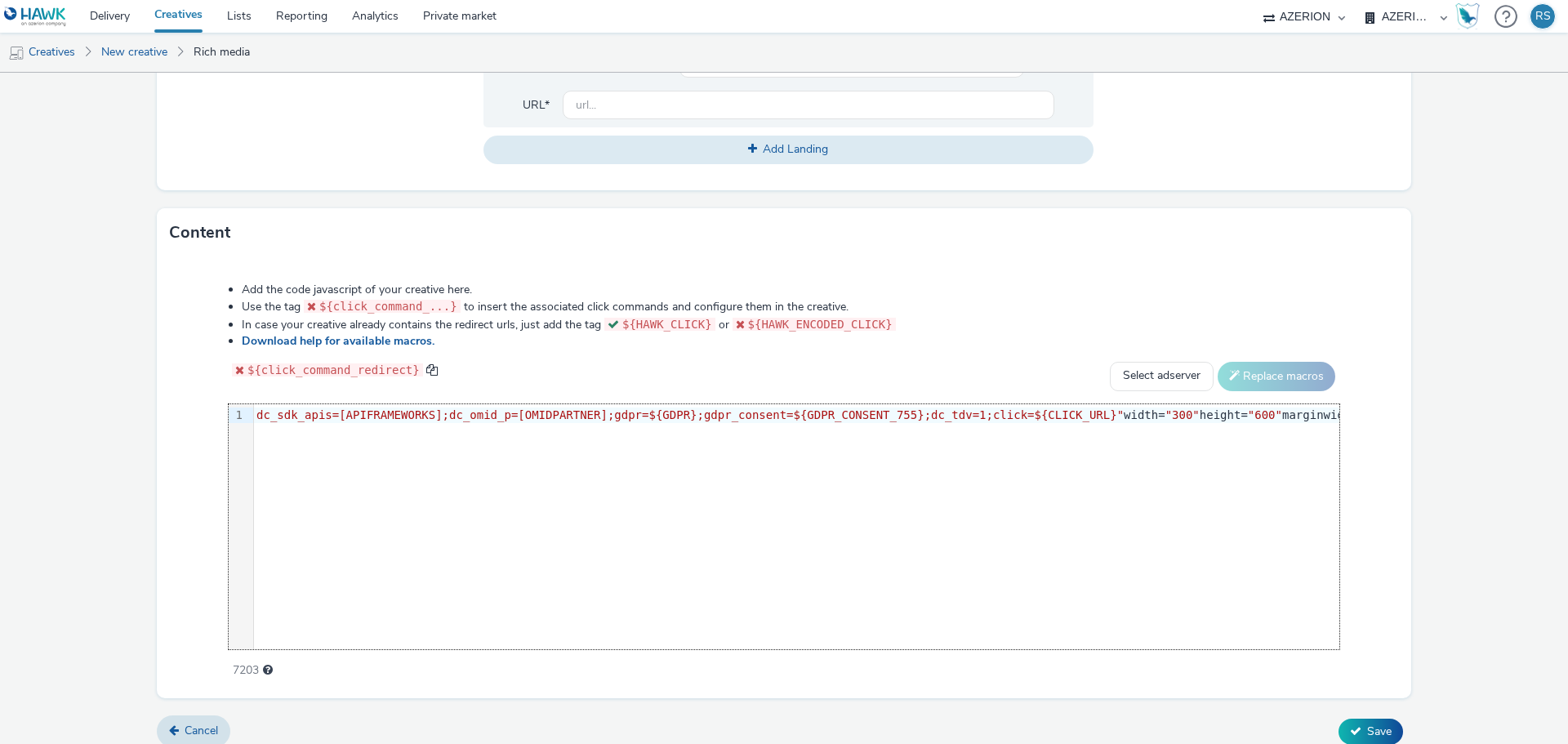
scroll to position [0, 1135]
click at [956, 413] on span ""https://[DOMAIN_NAME]/ddm/adi/N1558854.3898982AZERION/B33098034.418662273;sz=3…" at bounding box center [198, 414] width 1982 height 13
click at [1034, 412] on span ""https://[DOMAIN_NAME]/ddm/adi/N1558854.3898982AZERION/B33098034.418662273;sz=3…" at bounding box center [198, 414] width 1982 height 13
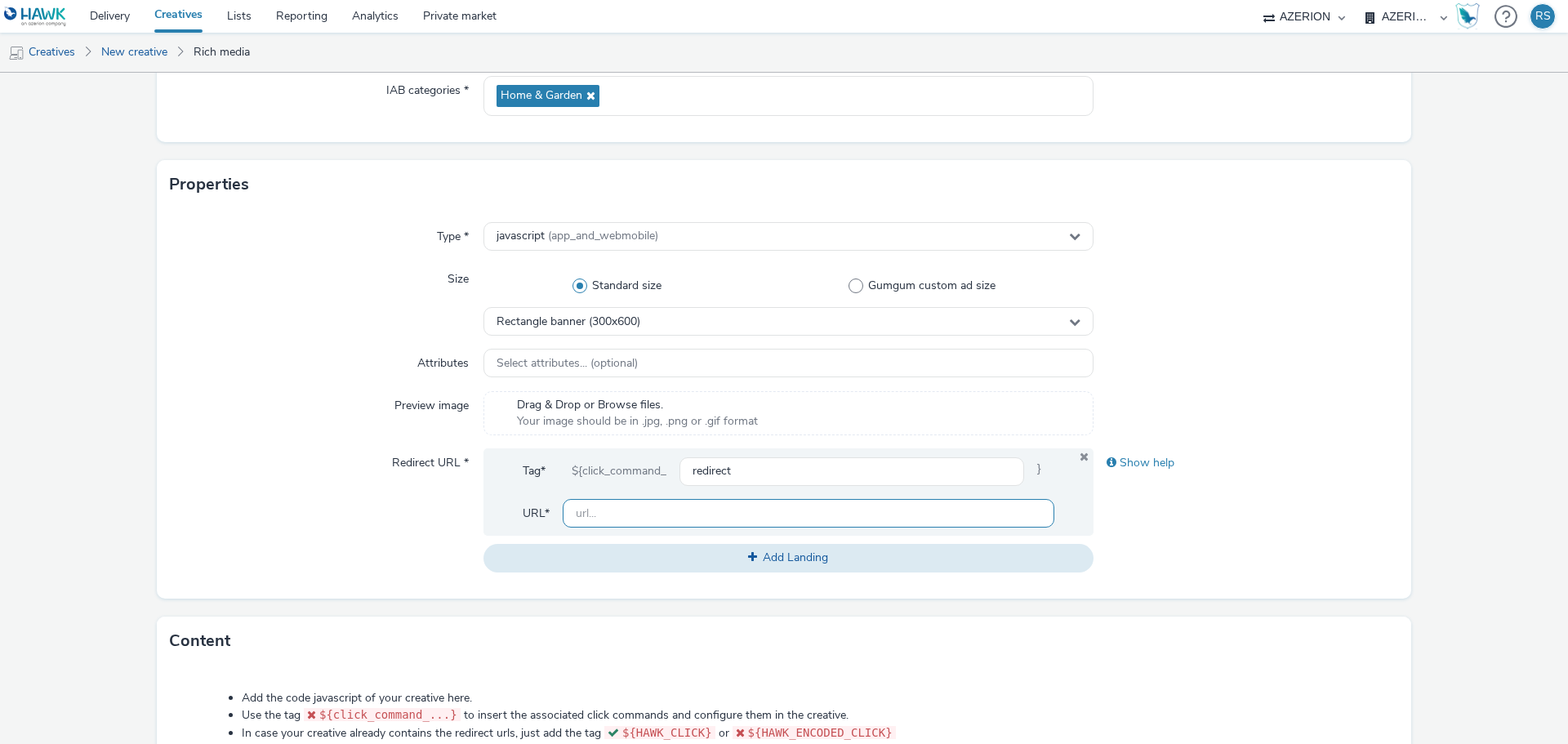
click at [609, 508] on input "text" at bounding box center [808, 514] width 491 height 29
paste input "[URL][DOMAIN_NAME]"
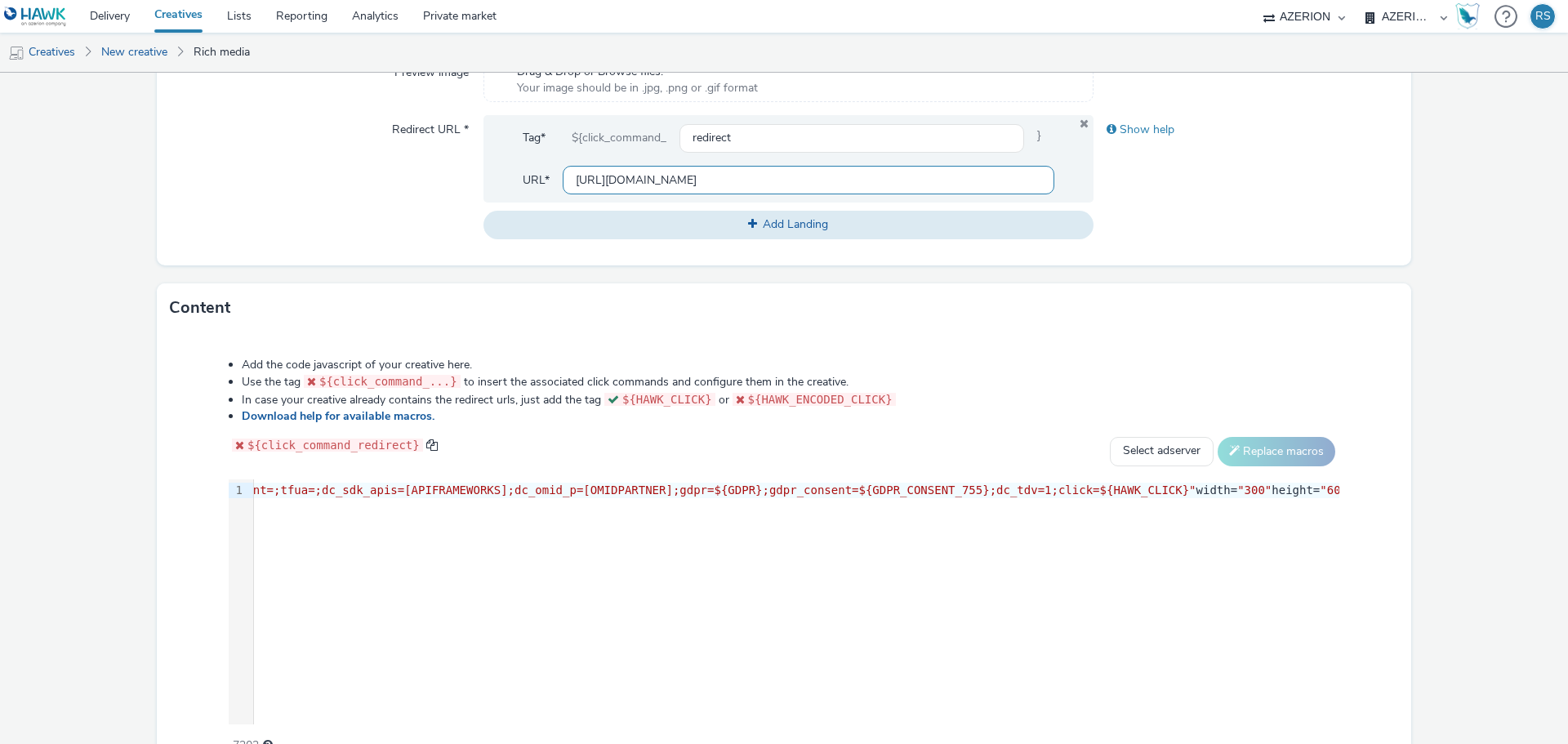
scroll to position [667, 0]
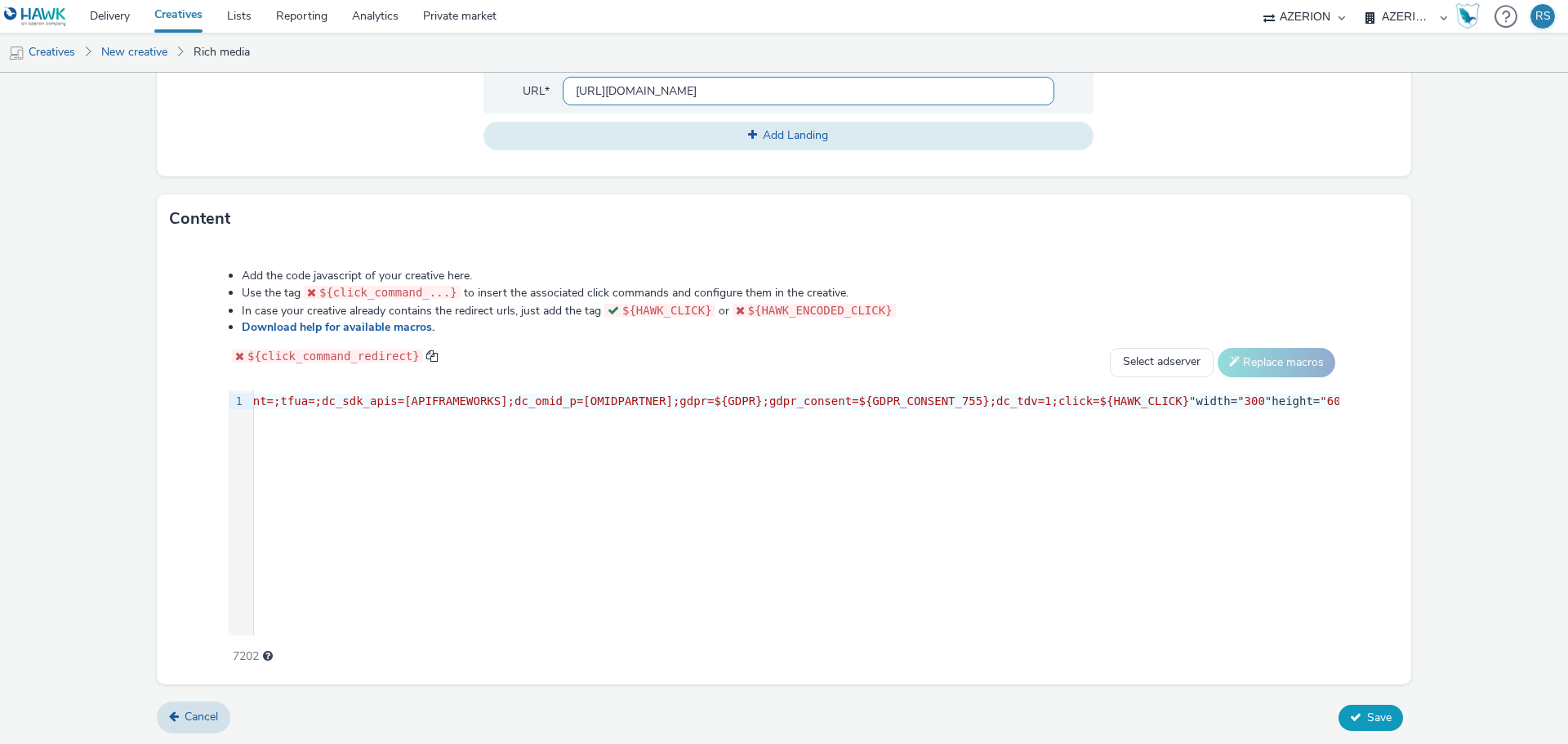
type input "[URL][DOMAIN_NAME]"
click at [1350, 712] on icon at bounding box center [1355, 717] width 11 height 11
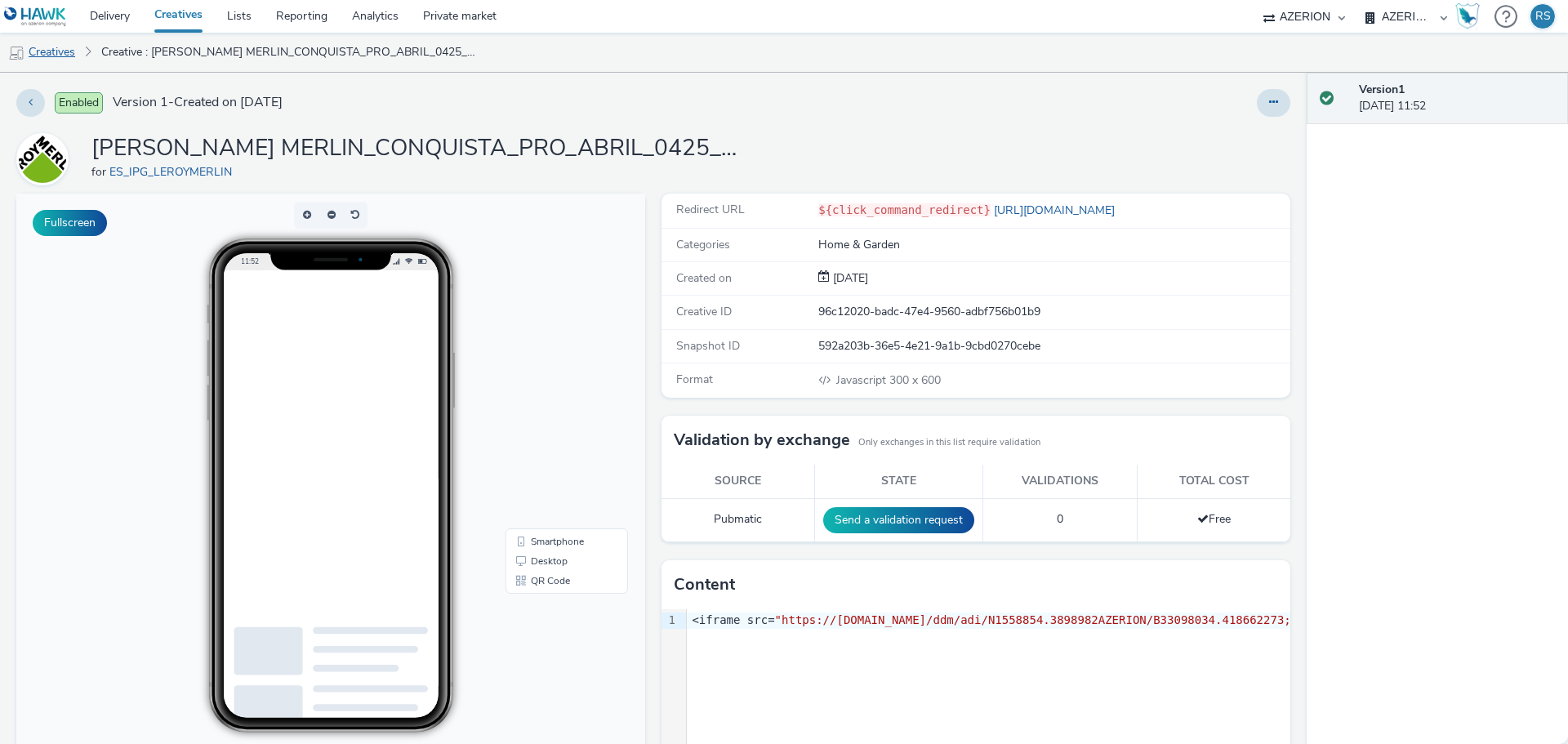
click at [62, 52] on link "Creatives" at bounding box center [42, 52] width 83 height 39
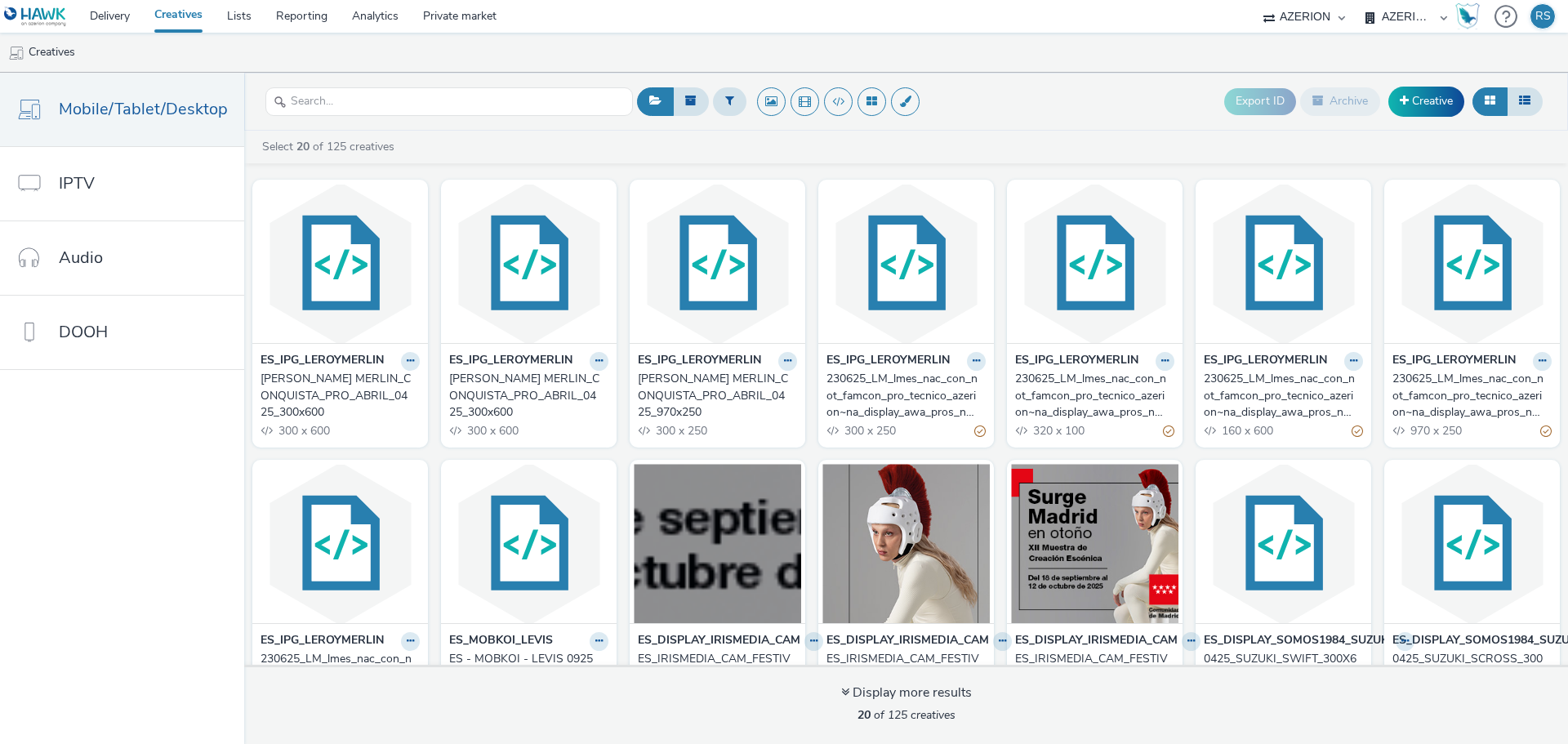
click at [515, 408] on div "[PERSON_NAME] MERLIN_CONQUISTA_PRO_ABRIL_0425_300x600" at bounding box center [525, 395] width 152 height 49
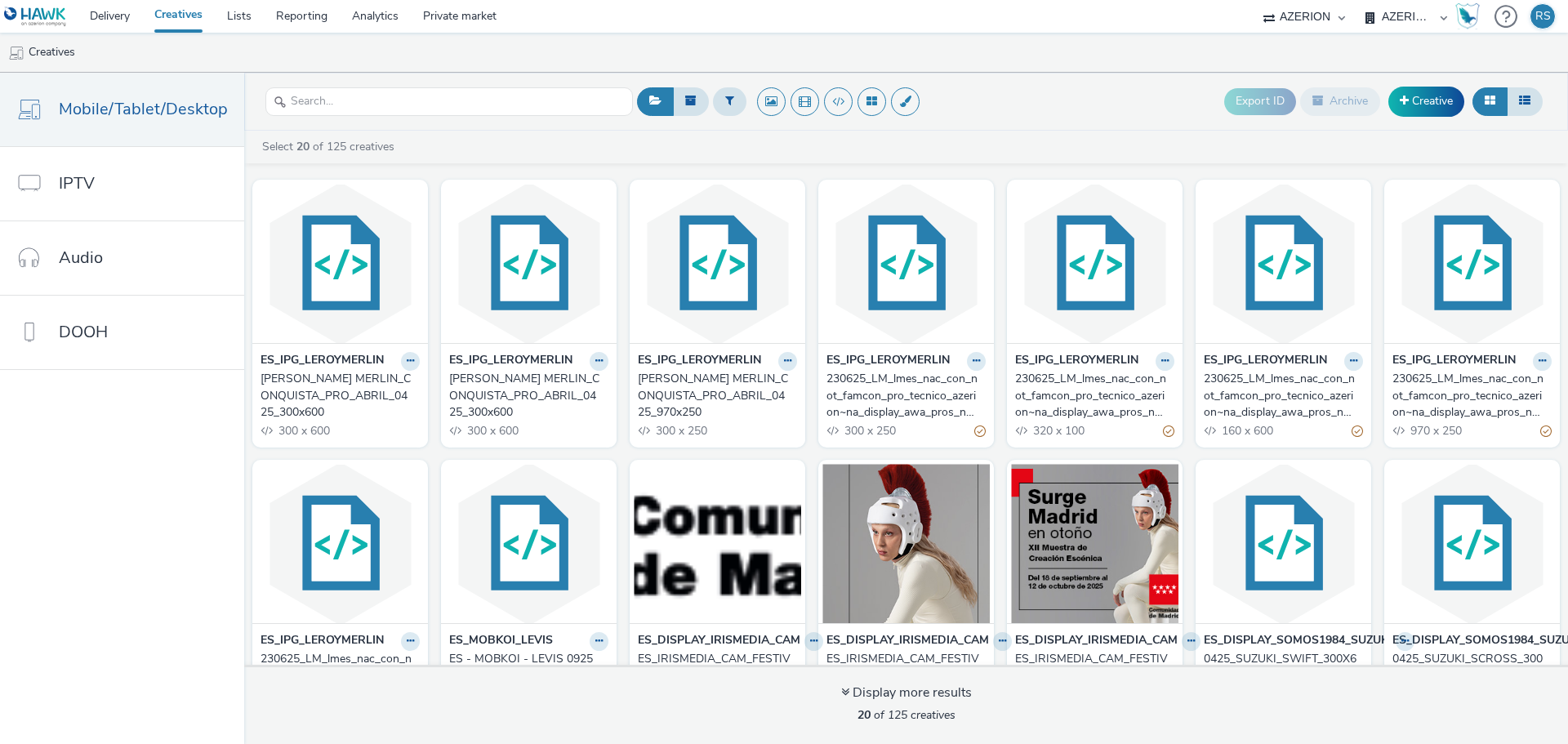
click at [333, 381] on div "[PERSON_NAME] MERLIN_CONQUISTA_PRO_ABRIL_0425_300x600" at bounding box center [336, 395] width 152 height 49
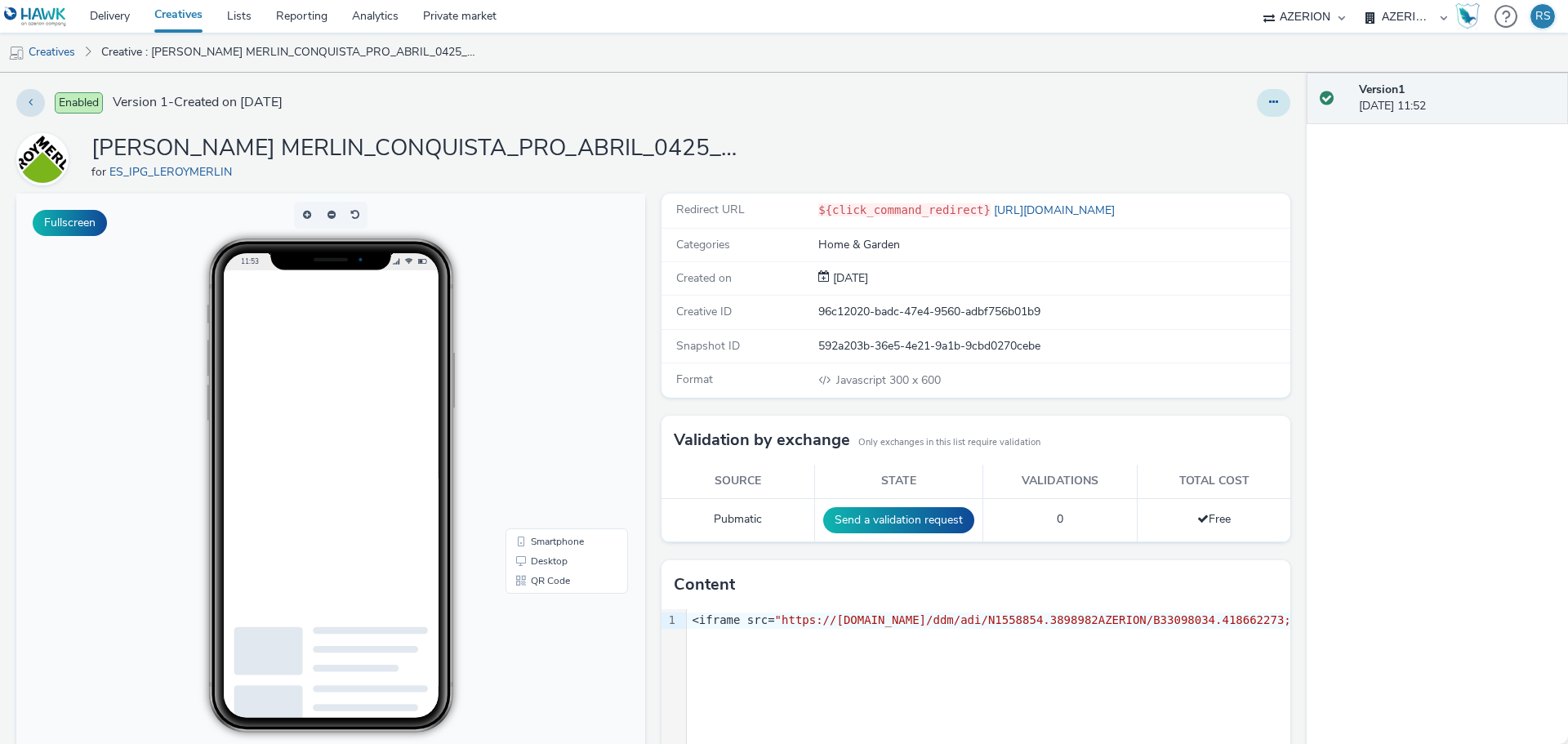
click at [1269, 105] on icon at bounding box center [1273, 101] width 9 height 11
click at [1247, 136] on link "Edit" at bounding box center [1229, 136] width 123 height 32
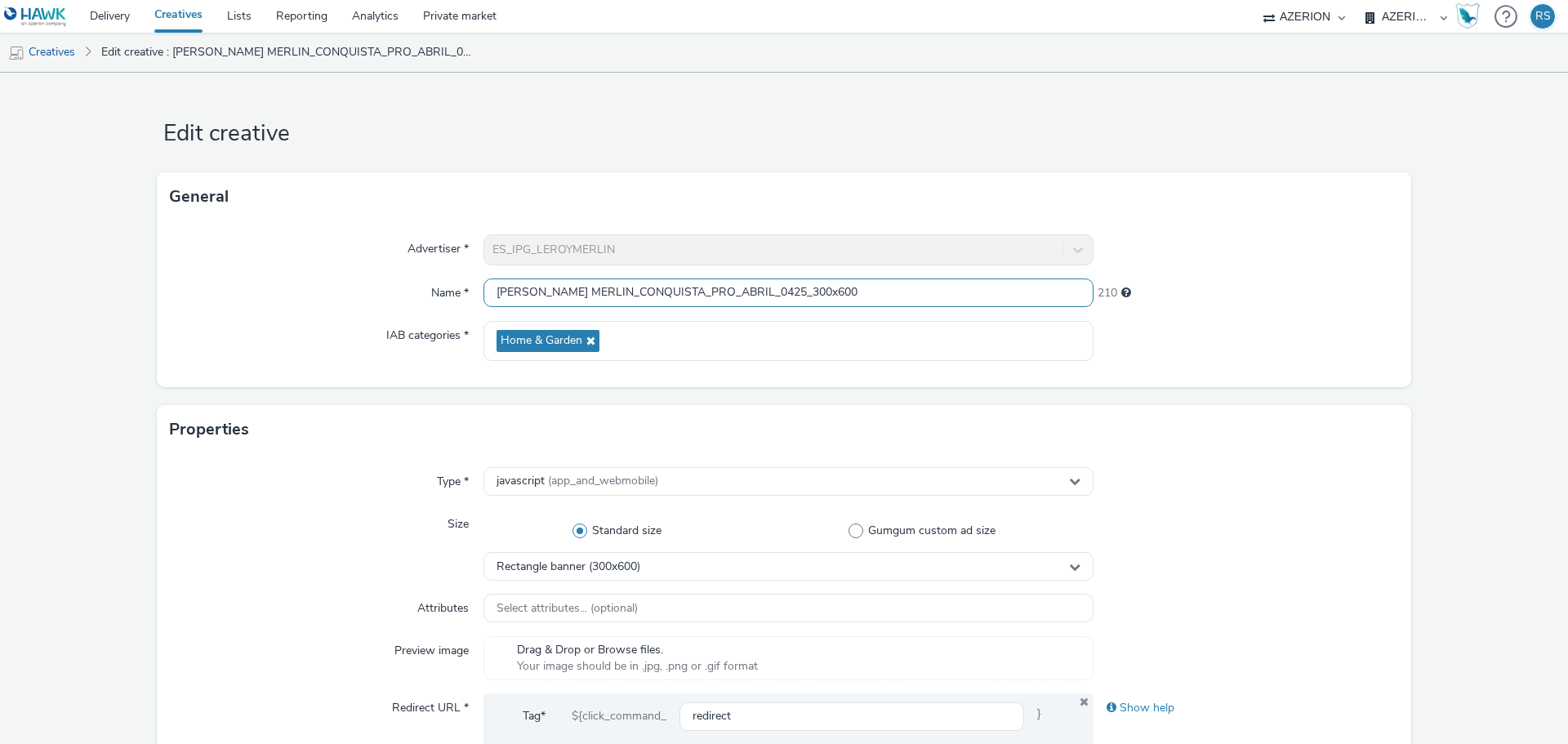
click at [810, 288] on input "[PERSON_NAME] MERLIN_CONQUISTA_PRO_ABRIL_0425_300x600" at bounding box center [789, 293] width 610 height 29
paste input "616279221"
click at [729, 286] on input "616279221" at bounding box center [789, 293] width 610 height 29
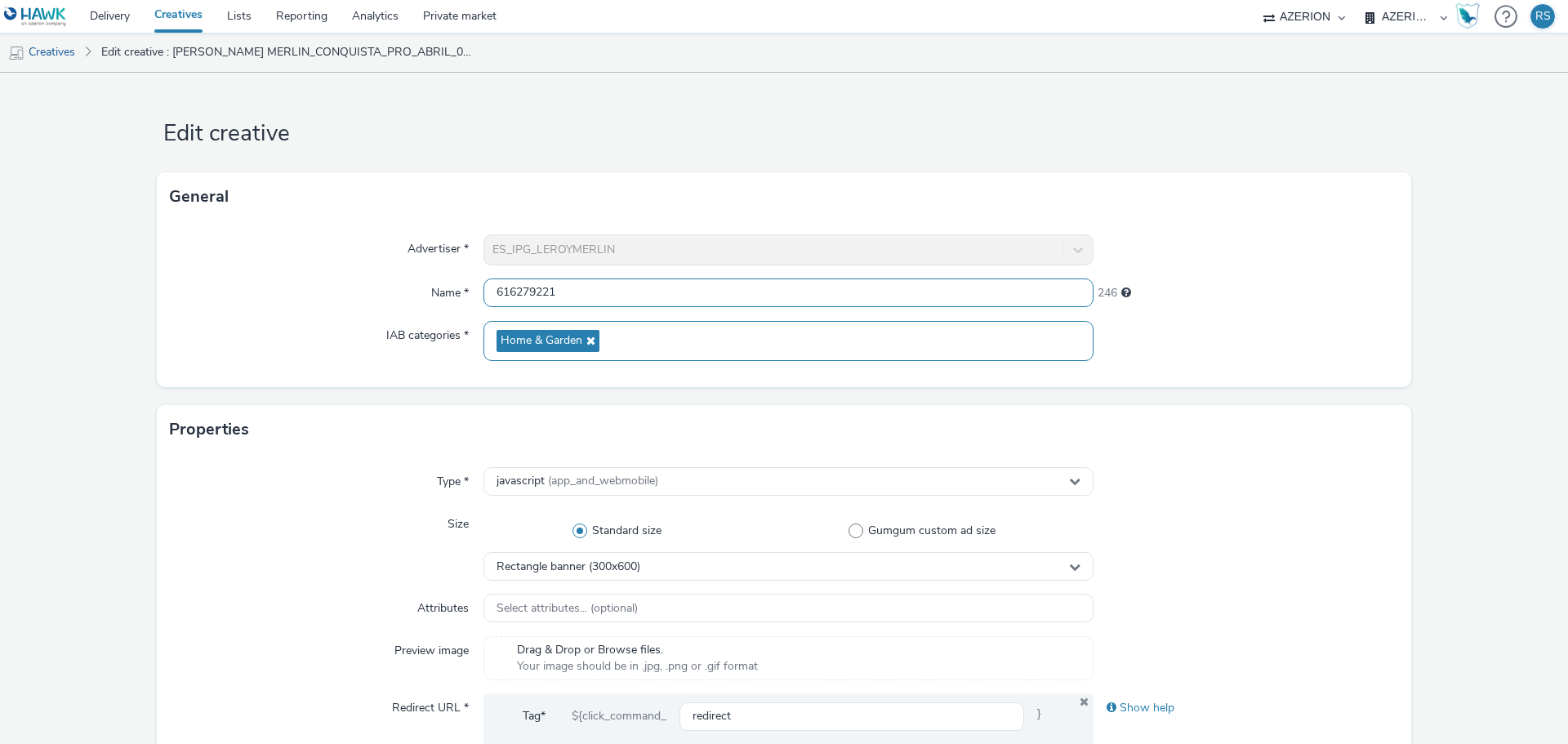
paste input "[PERSON_NAME] MERLIN_CONQUISTA_PRO_ABRIL_0425_300x250"
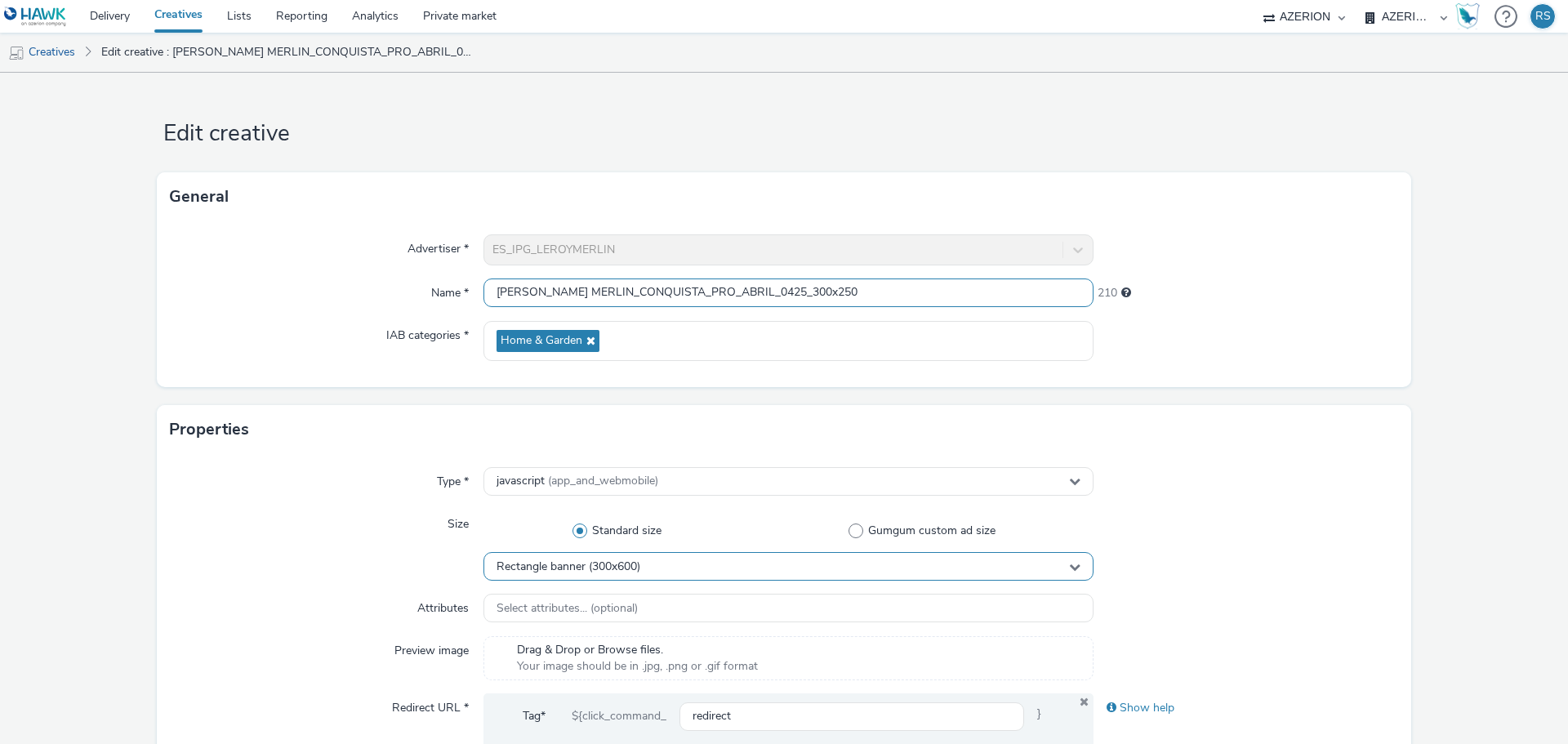
type input "[PERSON_NAME] MERLIN_CONQUISTA_PRO_ABRIL_0425_300x250"
click at [658, 573] on div "Rectangle banner (300x600)" at bounding box center [789, 567] width 610 height 29
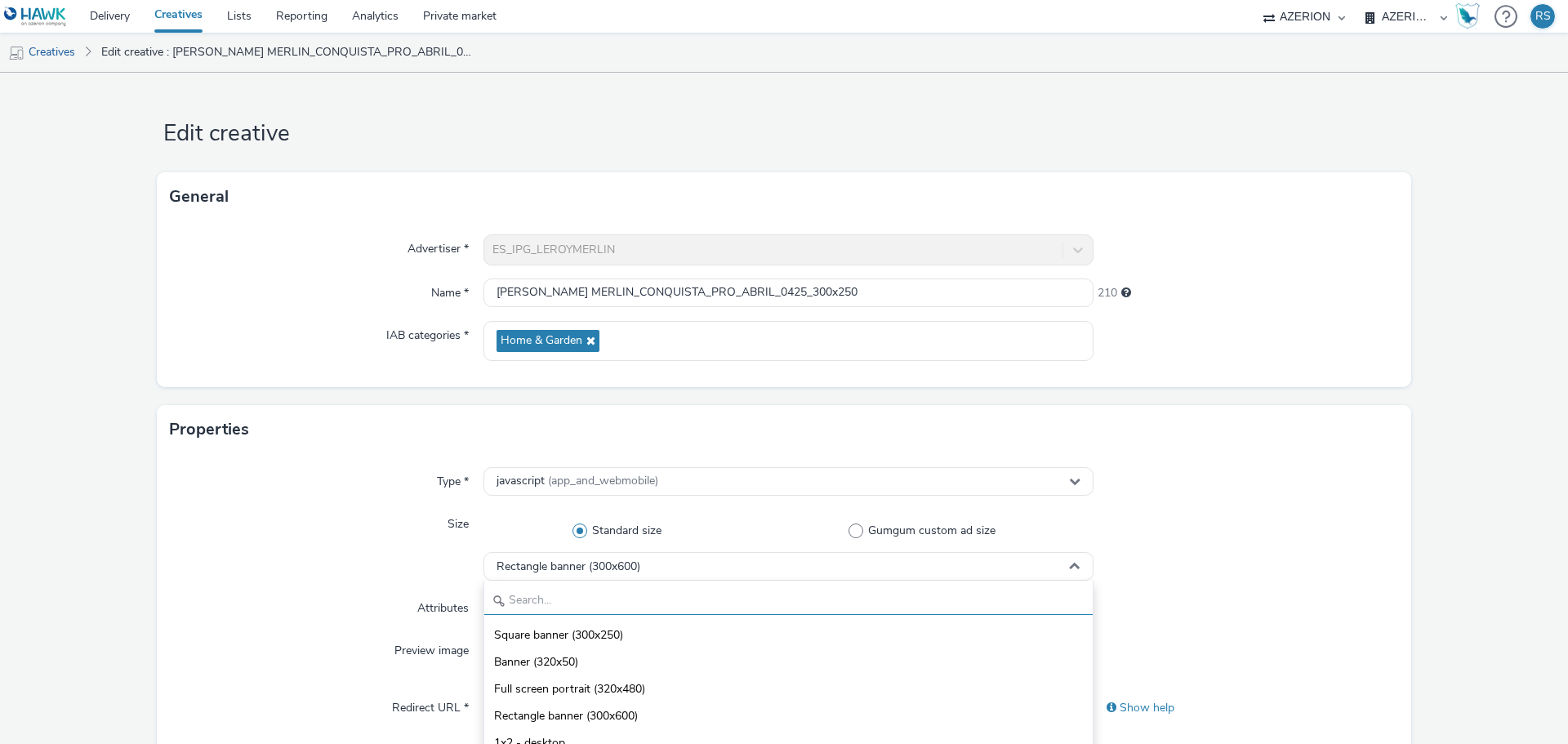
click at [686, 589] on input "text" at bounding box center [788, 601] width 608 height 29
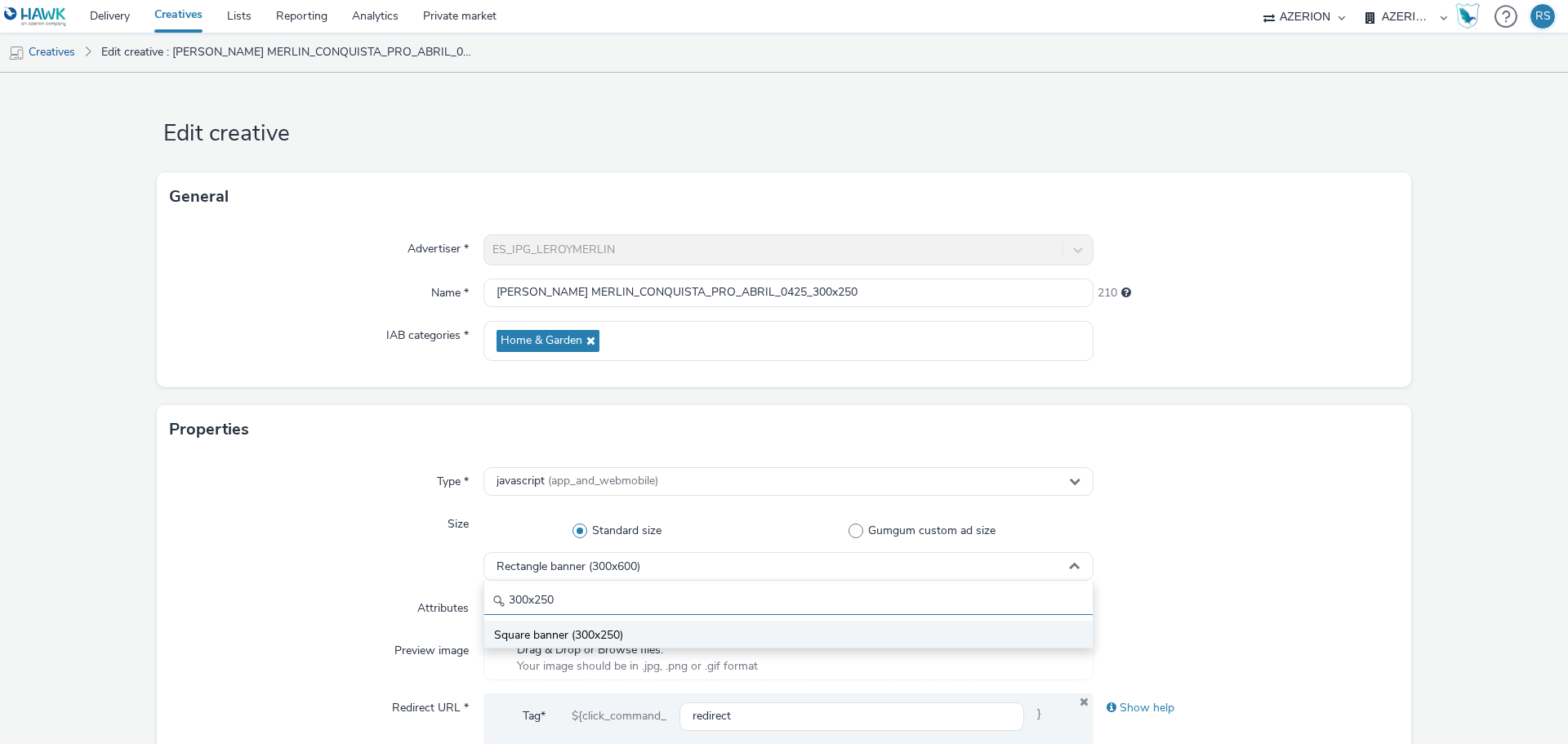
type input "300x250"
click at [669, 630] on li "Square banner (300x250)" at bounding box center [788, 635] width 608 height 27
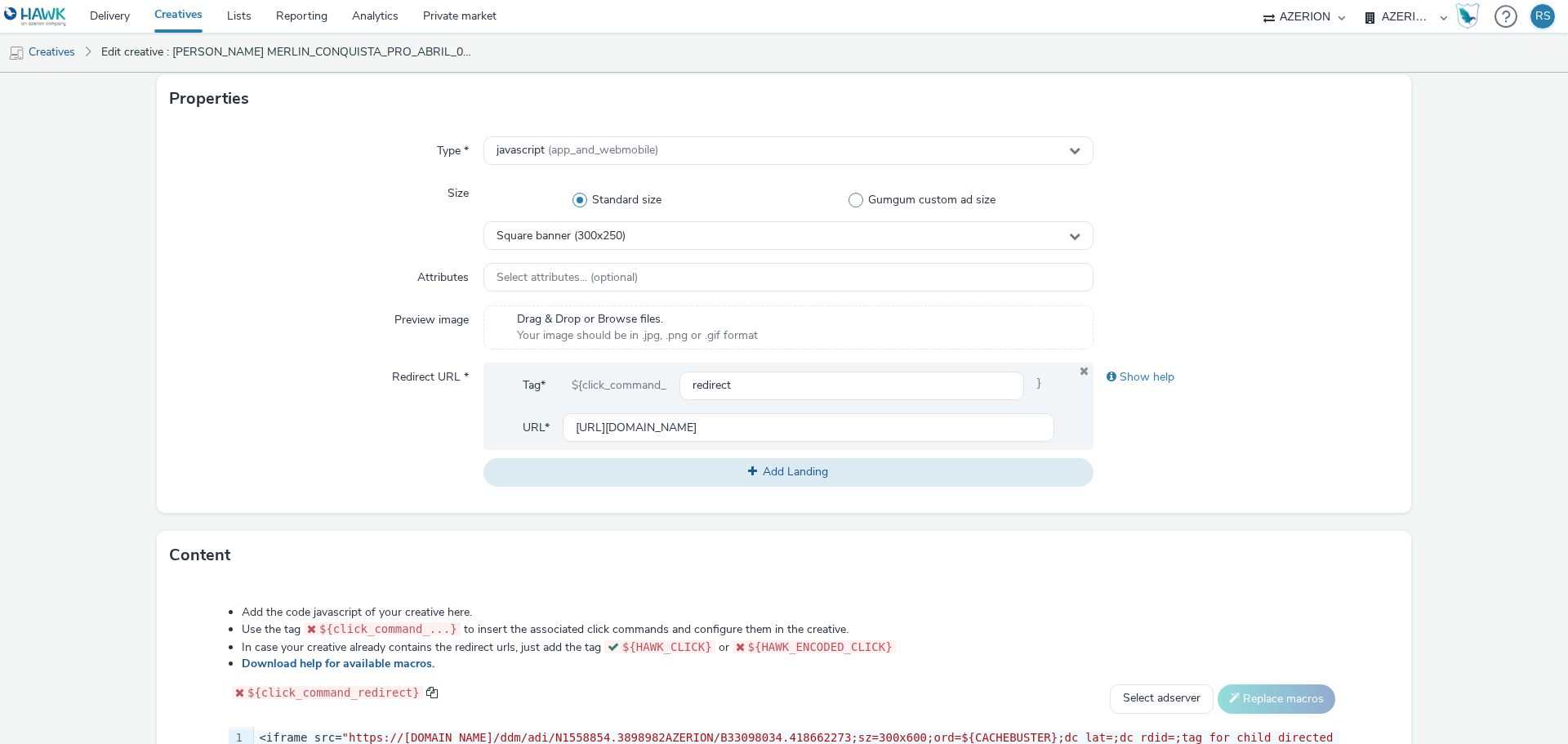
scroll to position [490, 0]
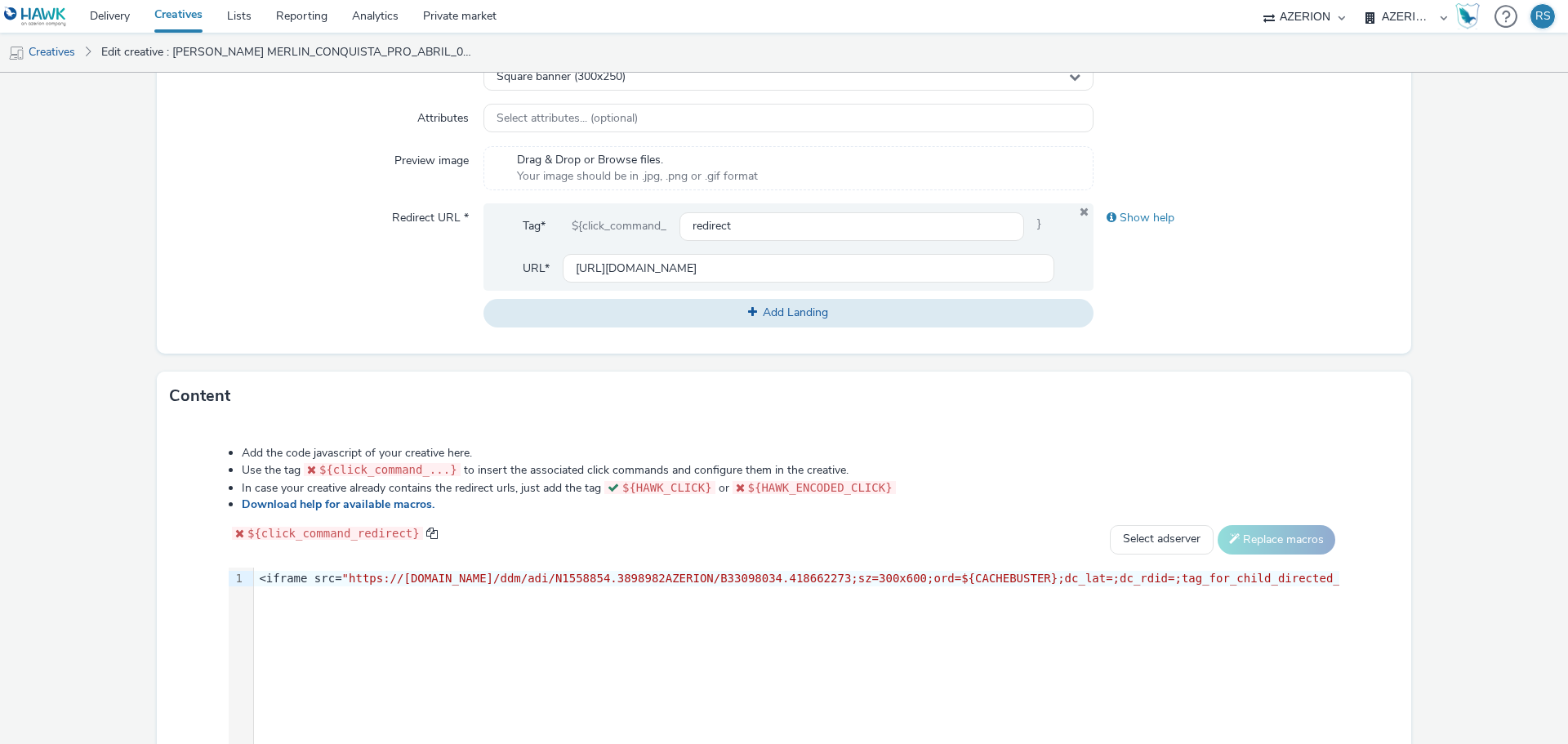
click at [546, 603] on div "9 1 › <iframe src= "https://[DOMAIN_NAME]/ddm/adi/N1558854.3898982AZERION/B3309…" at bounding box center [784, 690] width 1111 height 245
drag, startPoint x: 617, startPoint y: 483, endPoint x: 698, endPoint y: 482, distance: 81.0
click at [698, 482] on code "${HAWK_CLICK}" at bounding box center [658, 487] width 109 height 13
copy code "${HAWK_CLICK}"
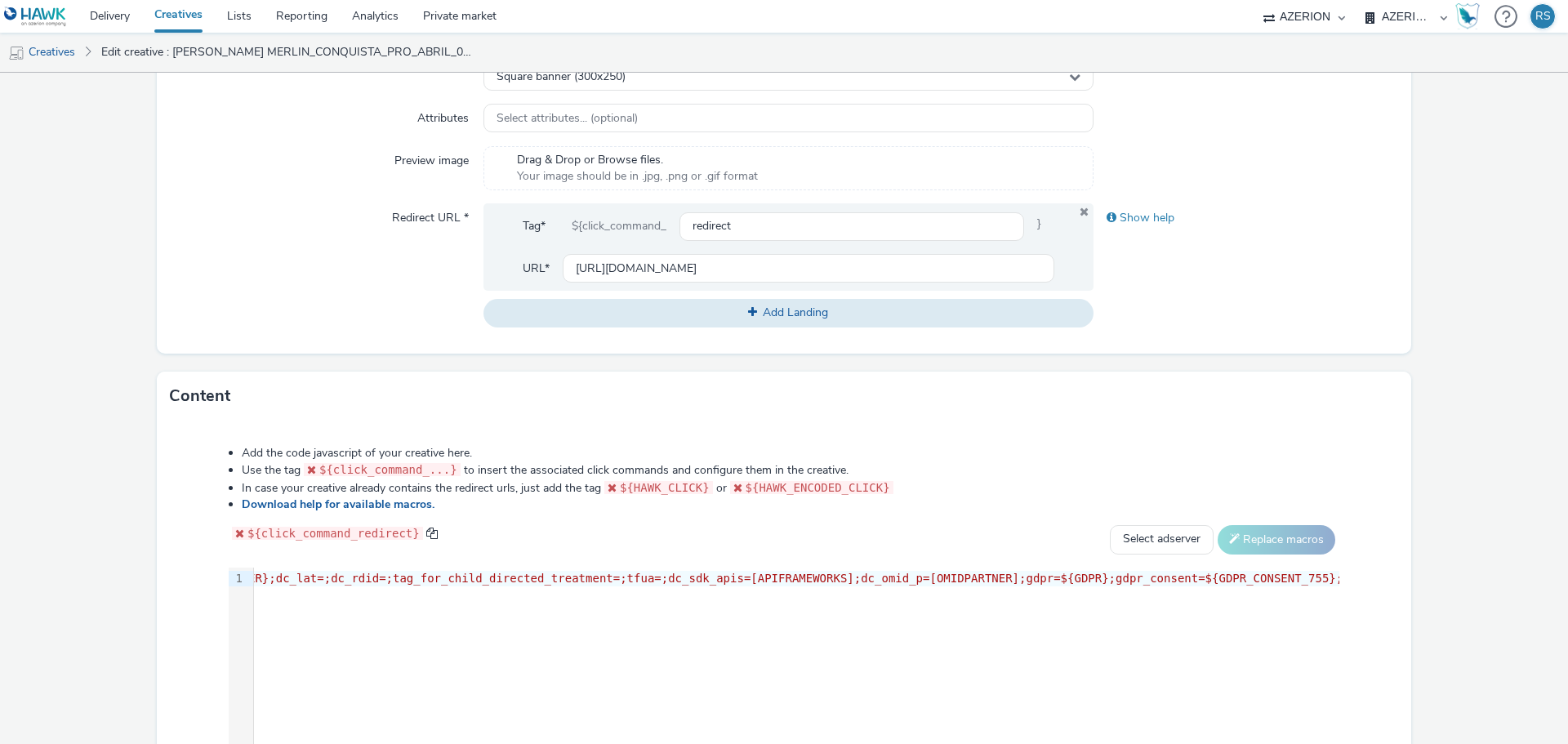
click at [1125, 580] on span ""https://[DOMAIN_NAME]/ddm/adj/N1558854.3898982AZERION/B33098034.418664919;abr=…" at bounding box center [516, 578] width 2037 height 13
click at [1200, 578] on span ""https://[DOMAIN_NAME]/ddm/adj/N1558854.3898982AZERION/B33098034.418664919;abr=…" at bounding box center [516, 578] width 2037 height 13
drag, startPoint x: 488, startPoint y: 573, endPoint x: 3, endPoint y: 603, distance: 485.9
click at [3, 603] on form "Edit creative General Advertiser * ES_IPG_LEROYMERLIN Name * [PERSON_NAME] MERL…" at bounding box center [784, 252] width 1568 height 1341
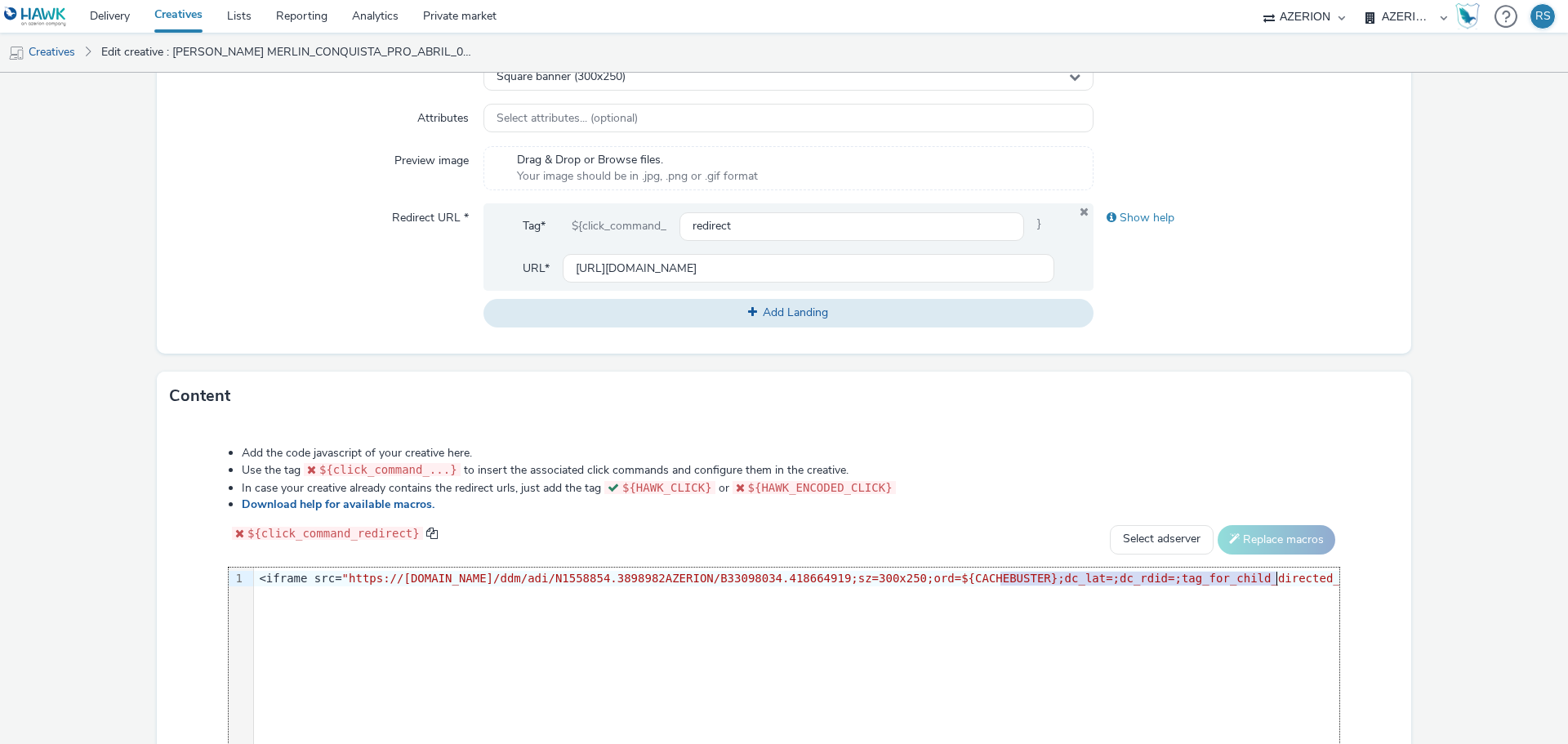
drag, startPoint x: 1002, startPoint y: 574, endPoint x: 1274, endPoint y: 572, distance: 272.0
click at [1274, 572] on span ""https://[DOMAIN_NAME]/ddm/adi/N1558854.3898982AZERION/B33098034.418664919;sz=3…" at bounding box center [1333, 578] width 1982 height 13
click at [1209, 579] on span ""https://[DOMAIN_NAME]/ddm/adi/N1558854.3898982AZERION/B33098034.418664919;sz=3…" at bounding box center [451, 578] width 1982 height 13
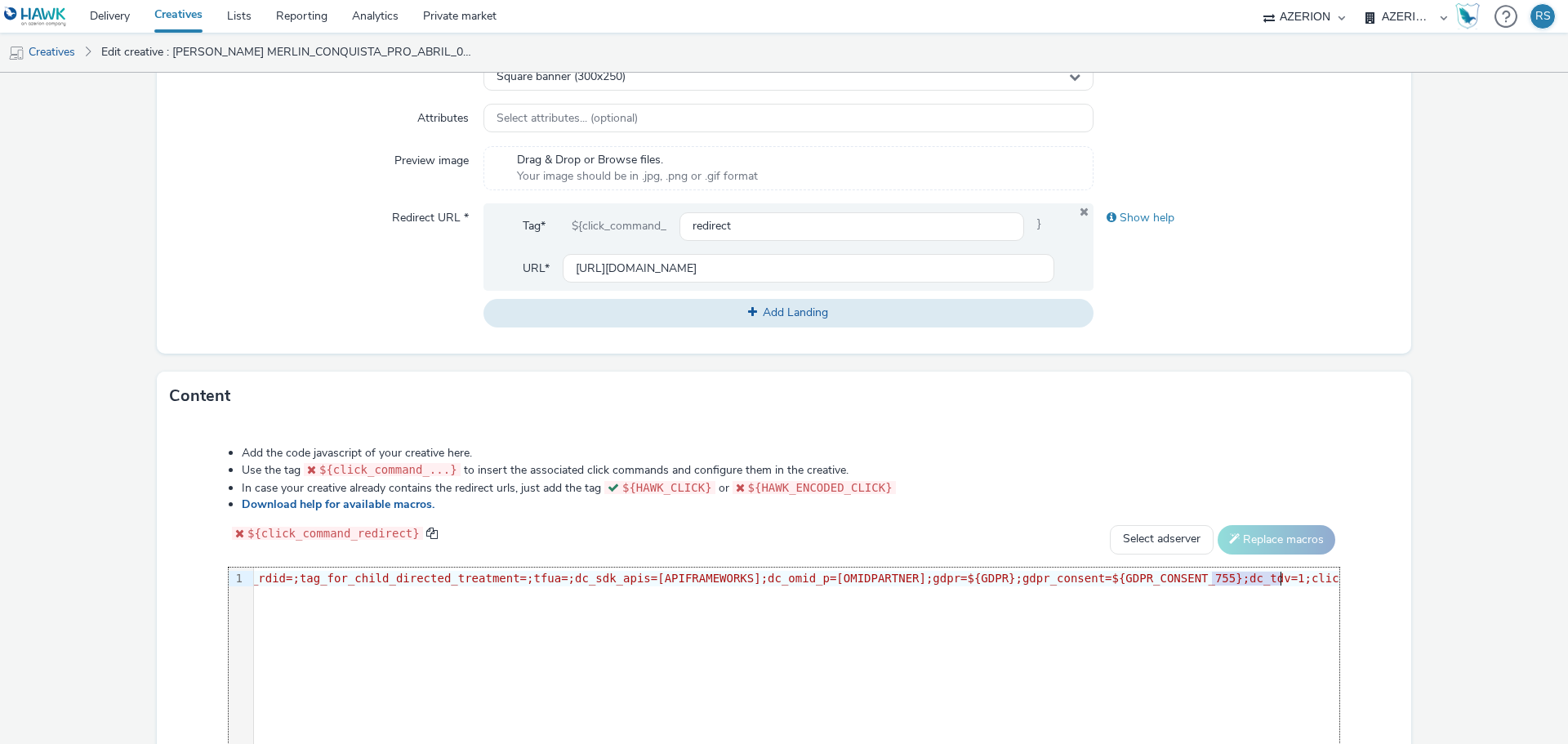
click at [1283, 577] on span ""https://[DOMAIN_NAME]/ddm/adi/N1558854.3898982AZERION/B33098034.418664919;sz=3…" at bounding box center [451, 578] width 1982 height 13
click at [1338, 502] on div "Add the code javascript of your creative here. Use the tag ${click_command_...}…" at bounding box center [784, 635] width 1228 height 402
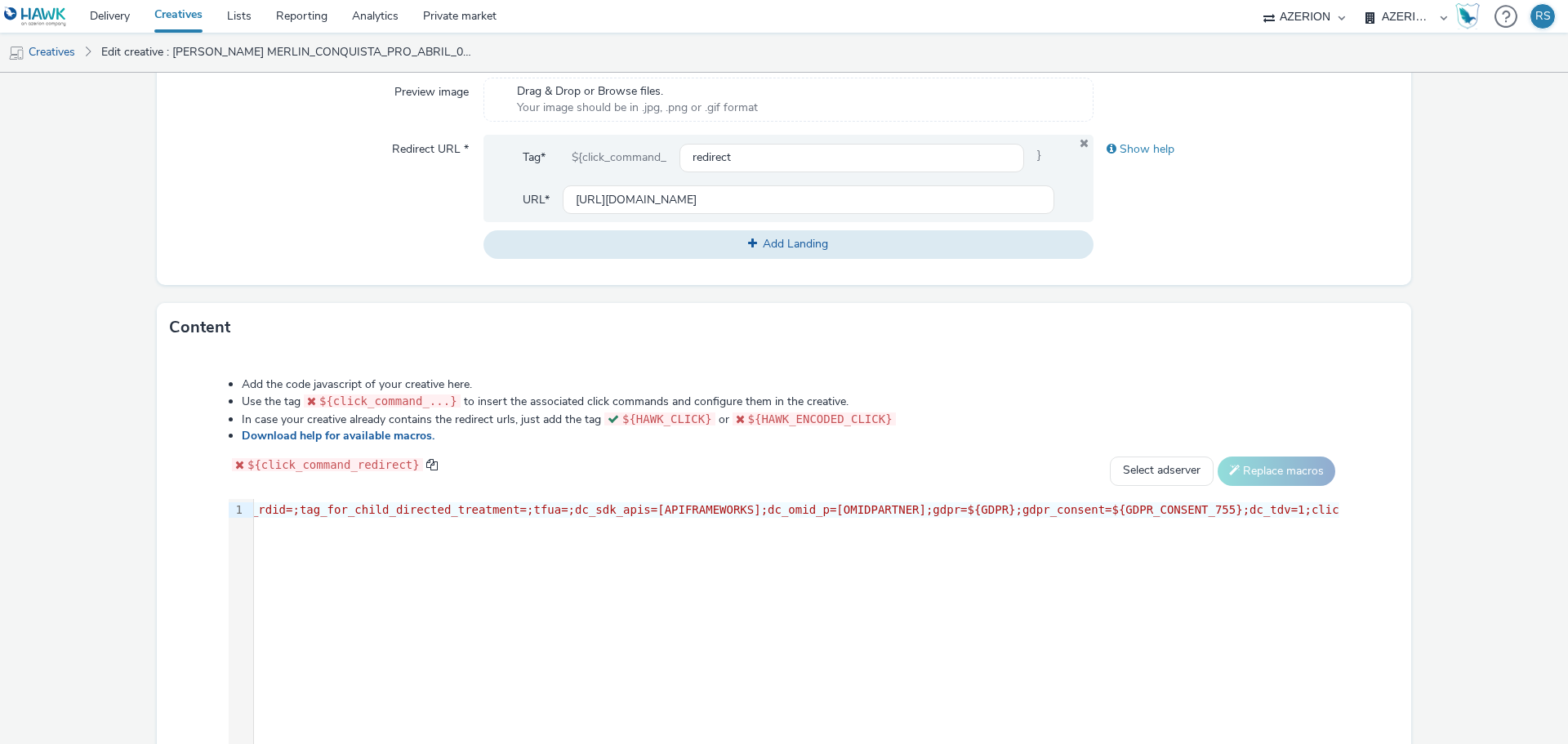
scroll to position [667, 0]
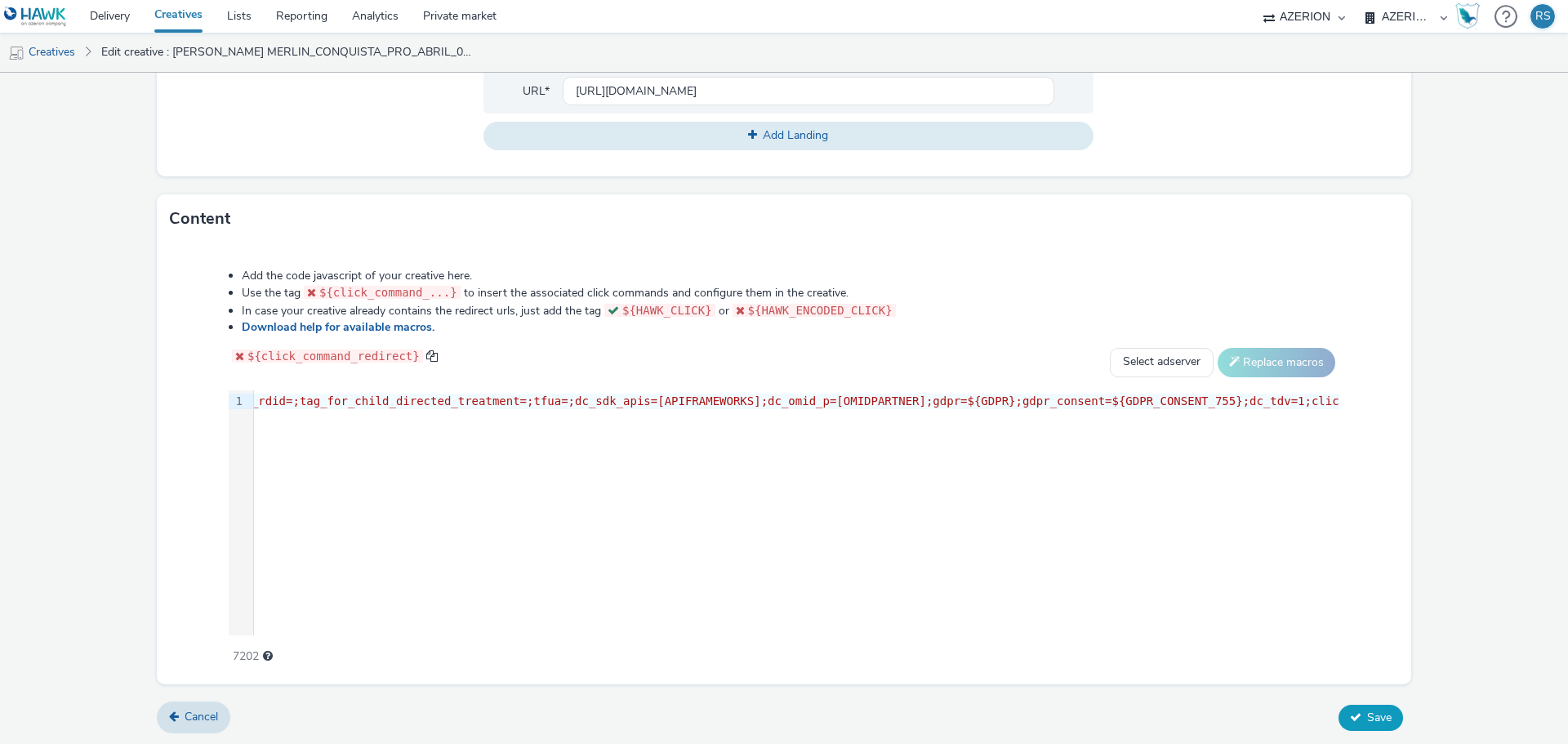
click at [1367, 716] on span "Save" at bounding box center [1379, 718] width 25 height 15
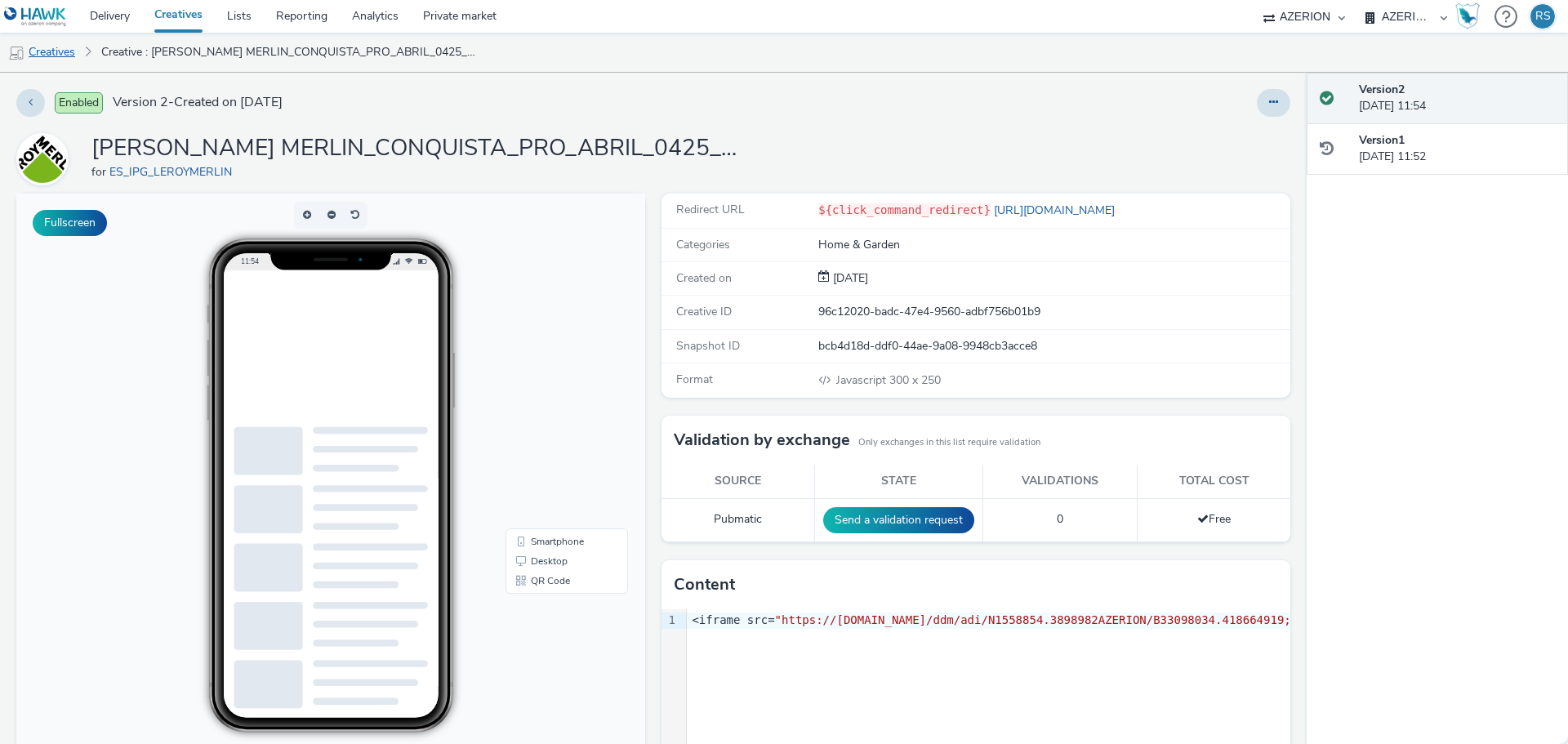
click at [60, 57] on link "Creatives" at bounding box center [42, 52] width 83 height 39
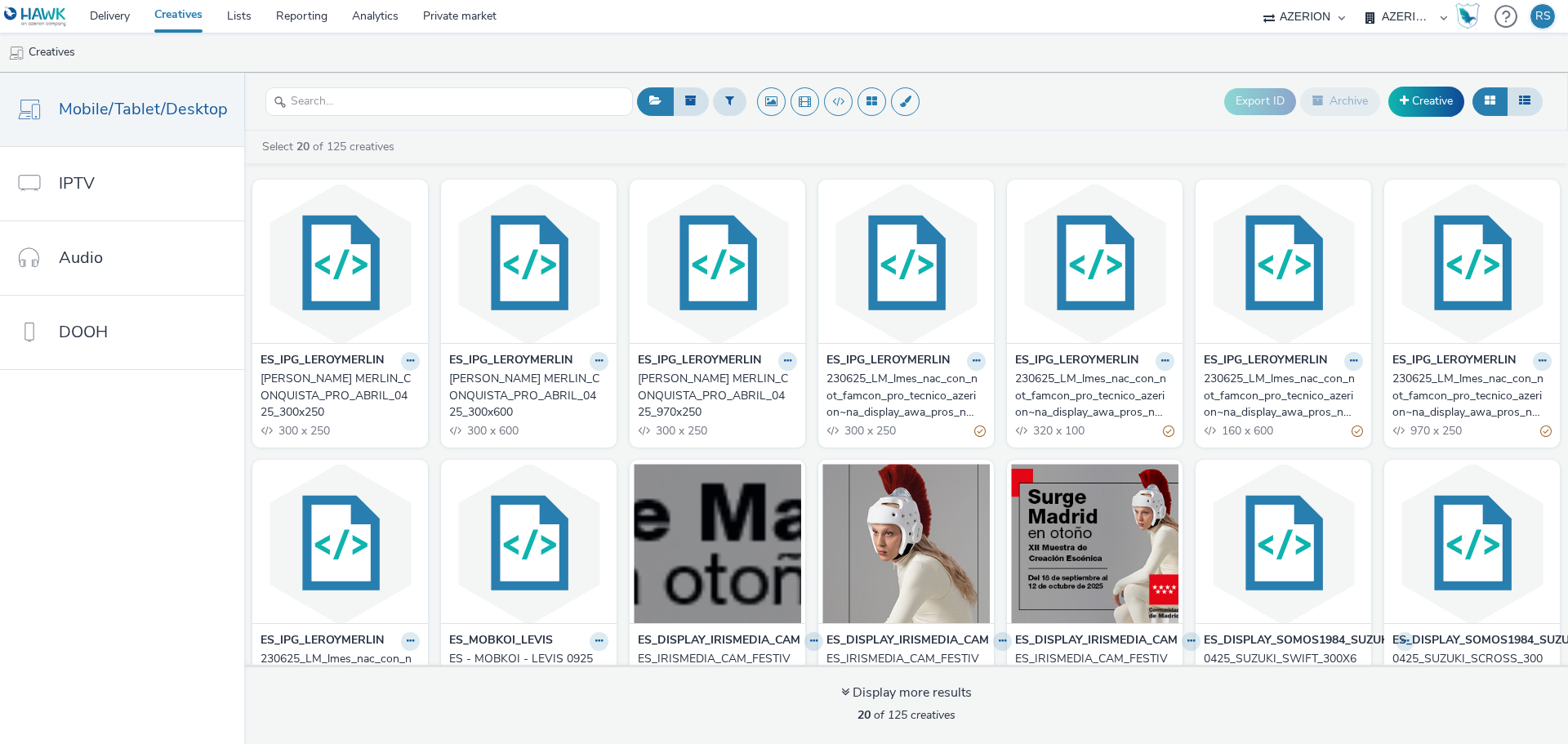
click at [531, 364] on strong "ES_IPG_LEROYMERLIN" at bounding box center [510, 361] width 123 height 19
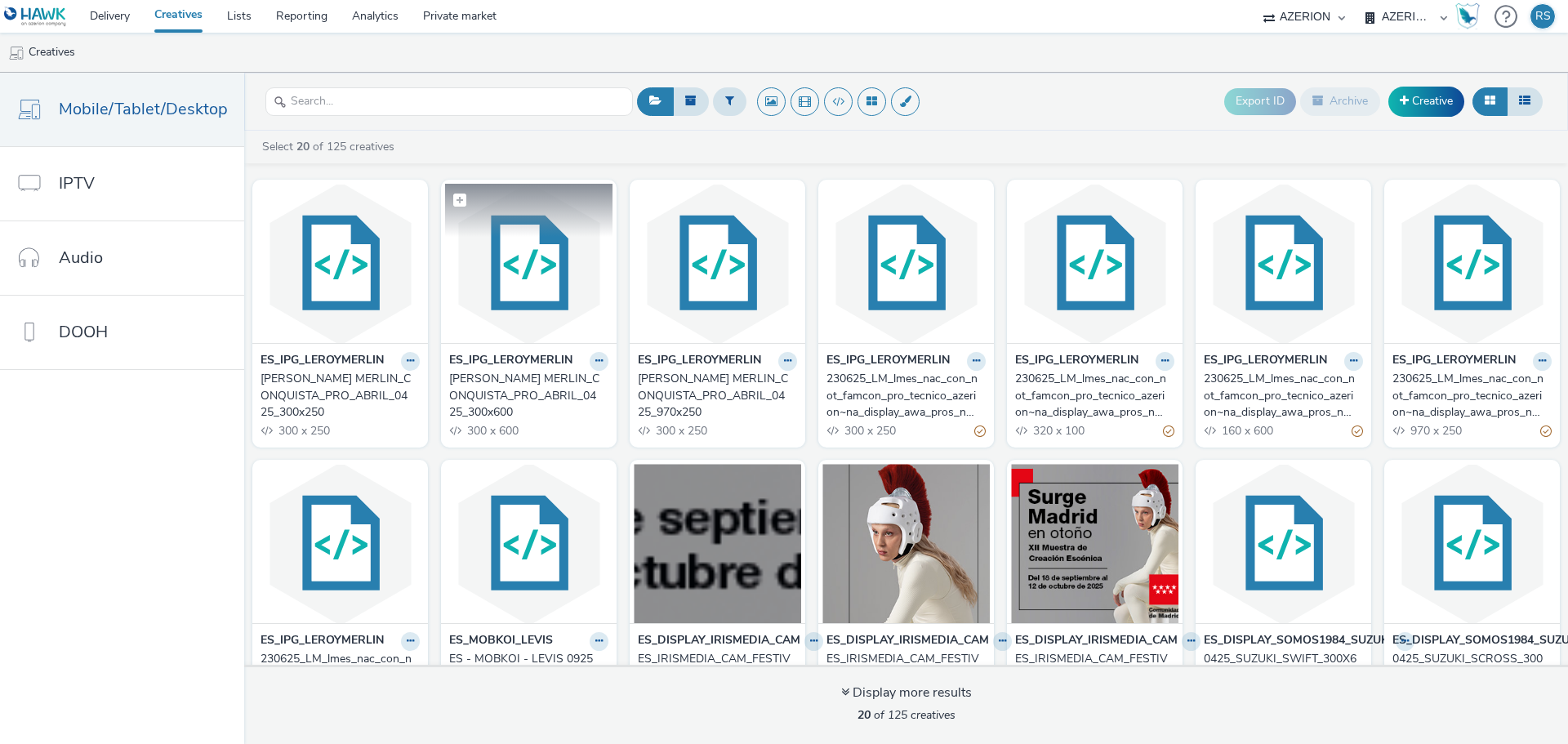
click at [566, 280] on img at bounding box center [528, 263] width 168 height 159
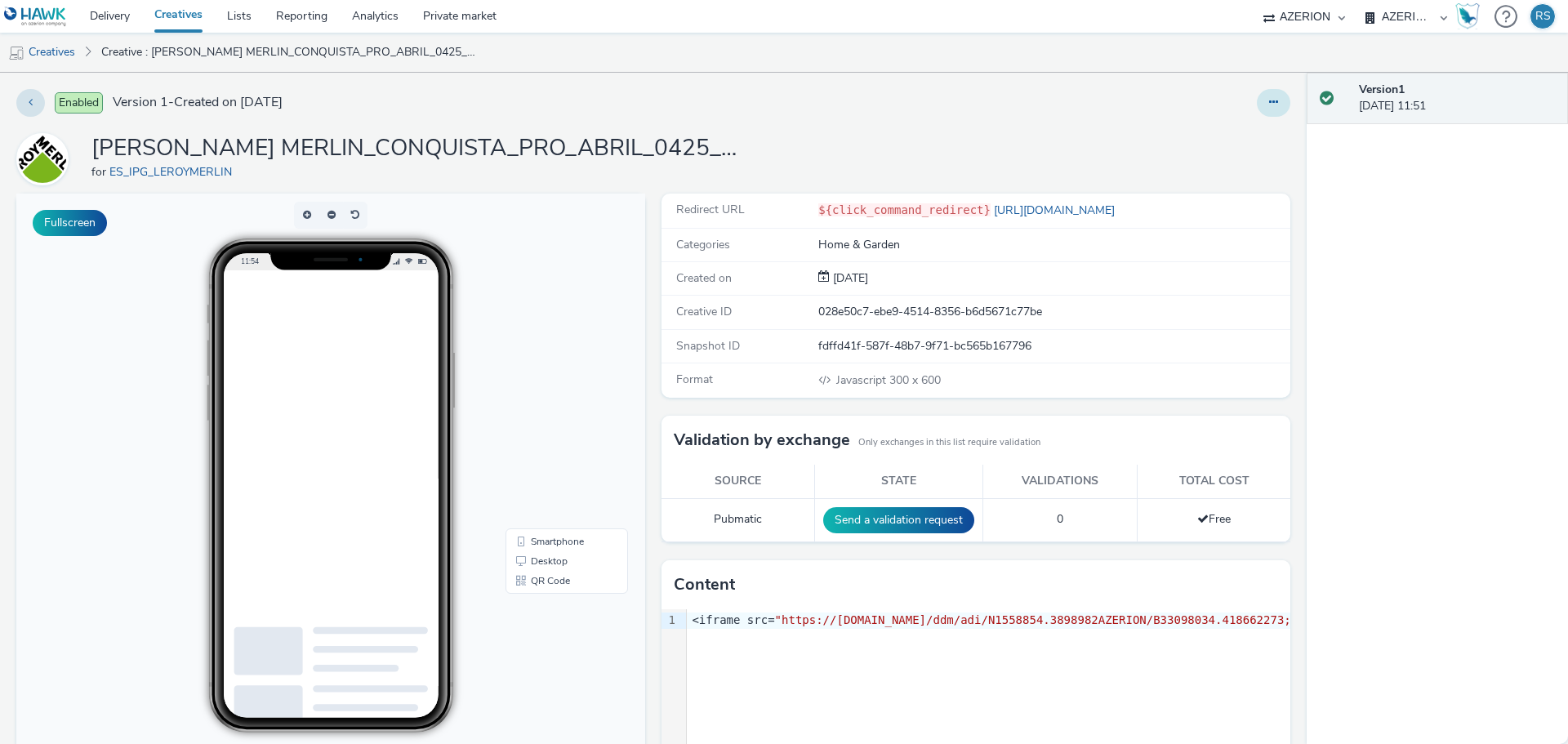
click at [1269, 106] on icon at bounding box center [1273, 101] width 9 height 11
click at [1215, 140] on link "Edit" at bounding box center [1229, 136] width 123 height 32
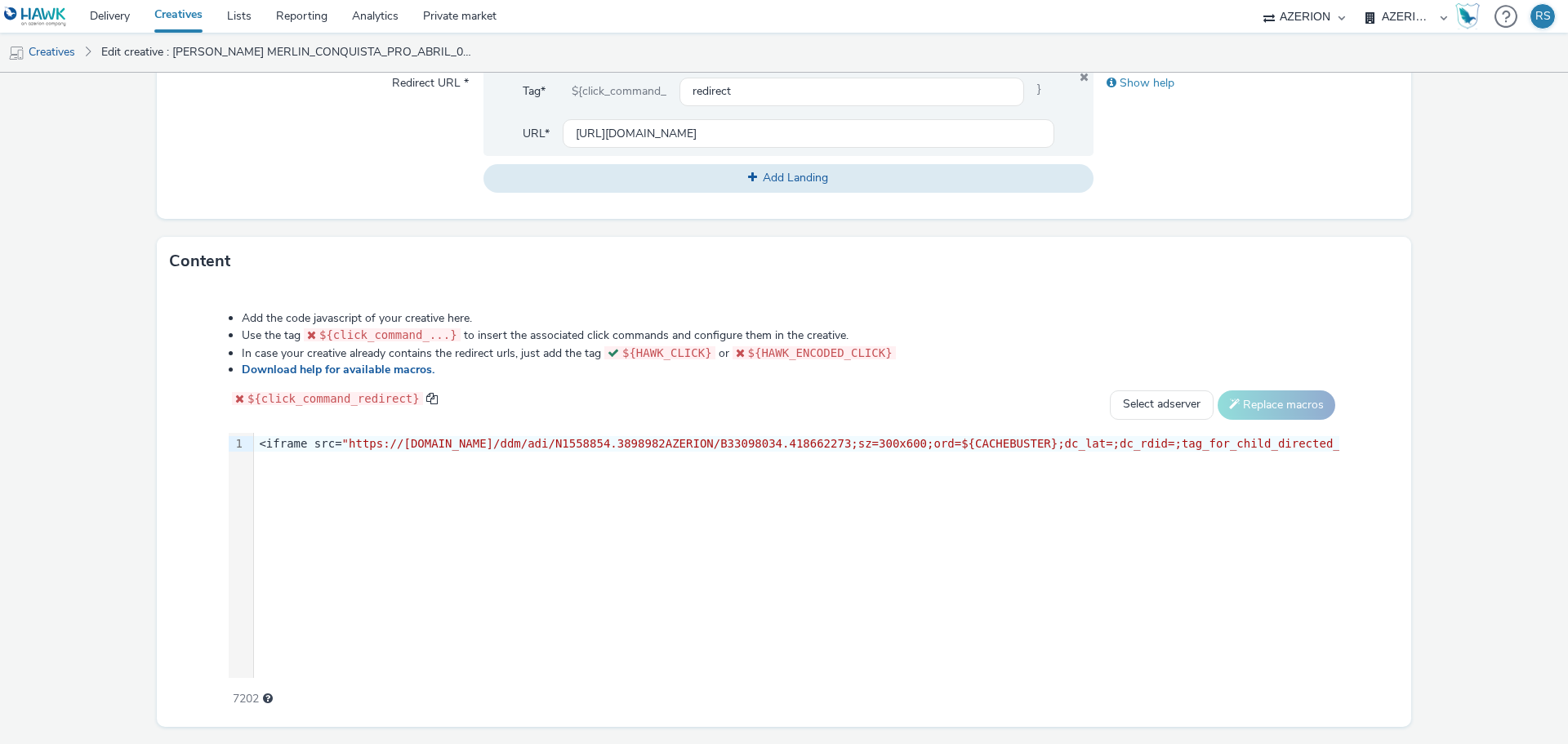
scroll to position [667, 0]
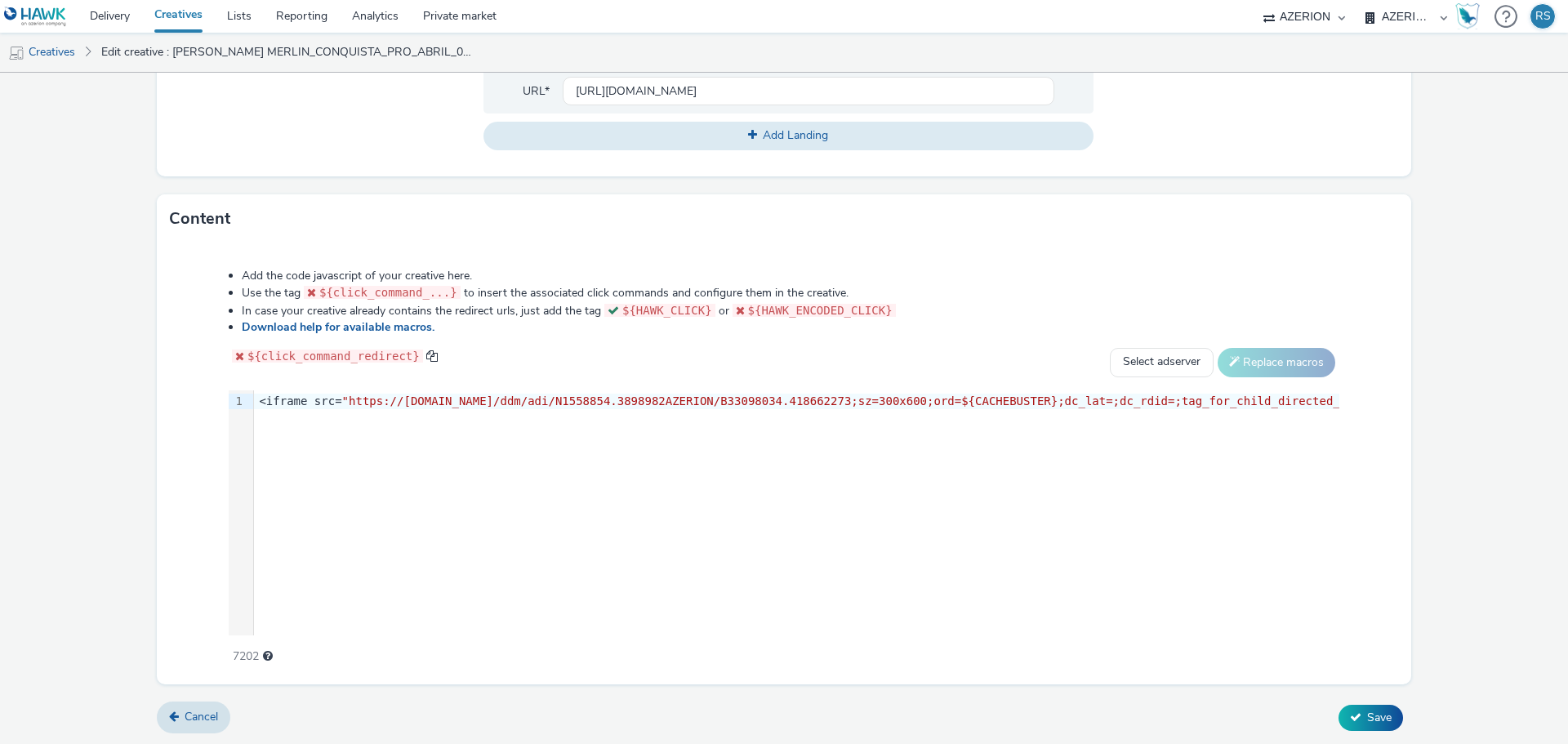
click at [1145, 274] on li "Add the code javascript of your creative here." at bounding box center [790, 275] width 1097 height 16
click at [189, 19] on link "Creatives" at bounding box center [178, 16] width 72 height 32
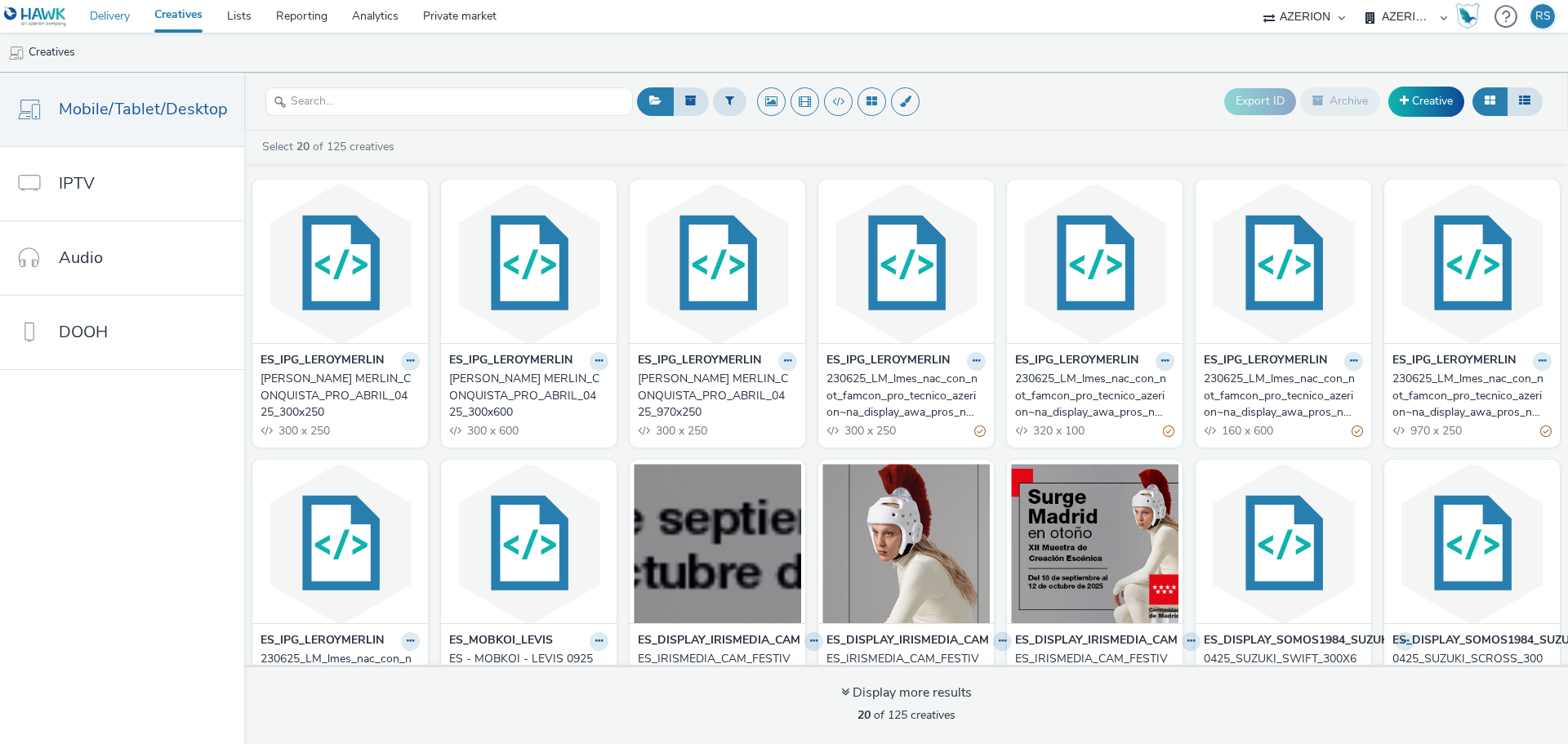
click at [106, 25] on link "Delivery" at bounding box center [110, 16] width 65 height 32
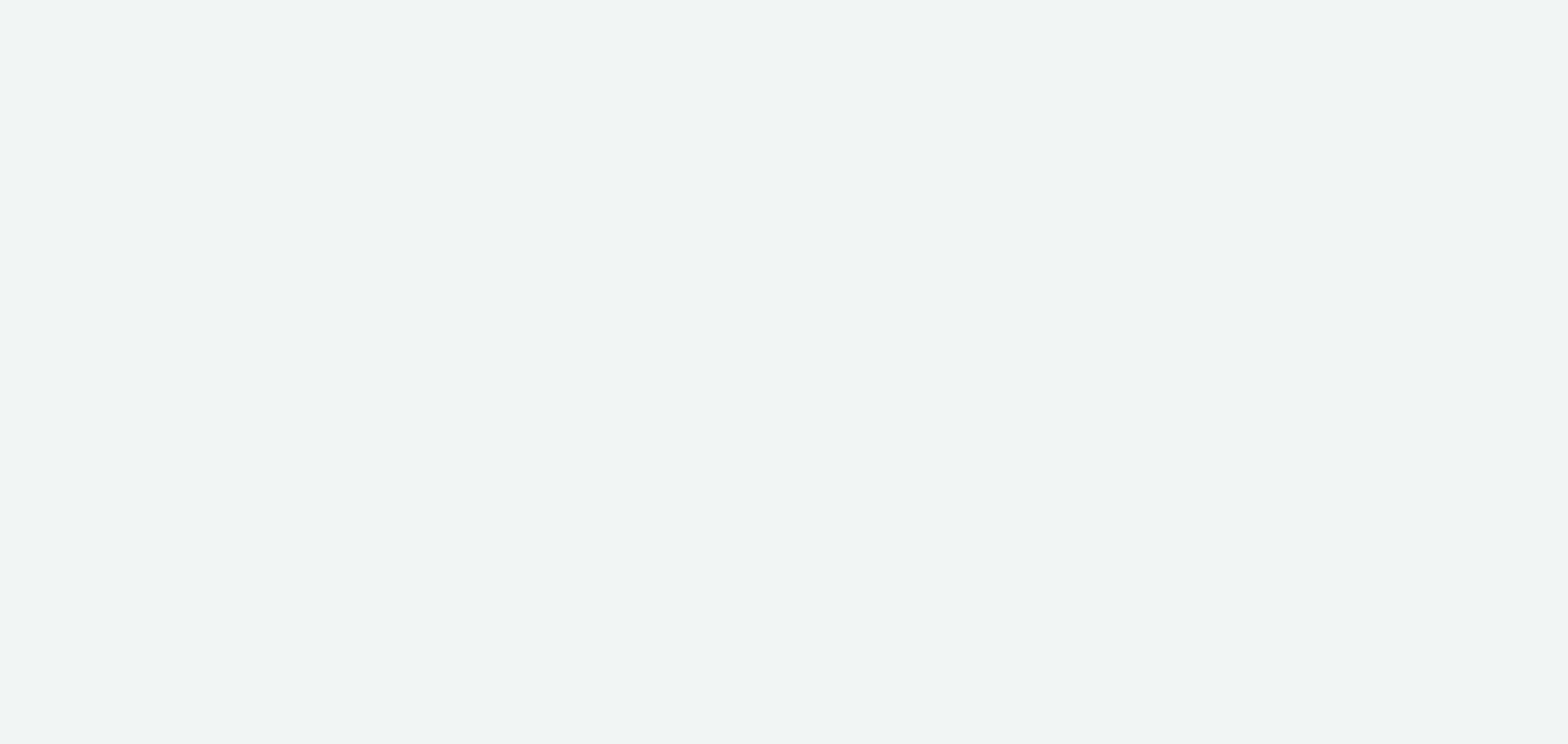
select select "c87e815b-22a1-47c7-876e-bd3135ce1a1d"
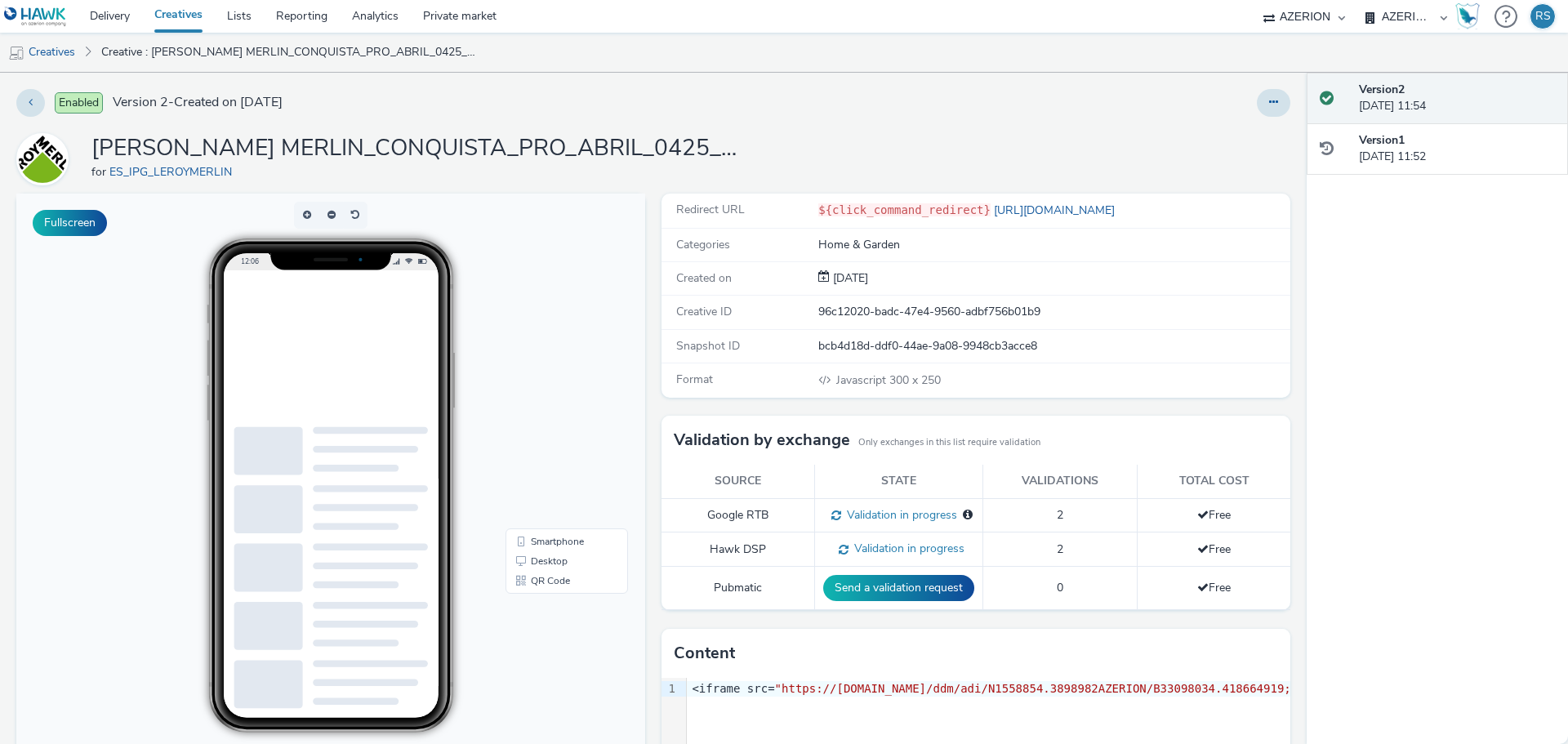
click at [860, 84] on div "Enabled Version 2 - Created on 23 September 2025 LEROY MERLIN_CONQUISTA_PRO_ABR…" at bounding box center [653, 408] width 1307 height 672
click at [244, 57] on link "Creative : LEROY MERLIN_CONQUISTA_PRO_ABRIL_0425_300x250" at bounding box center [289, 52] width 392 height 39
